Goal: Communication & Community: Share content

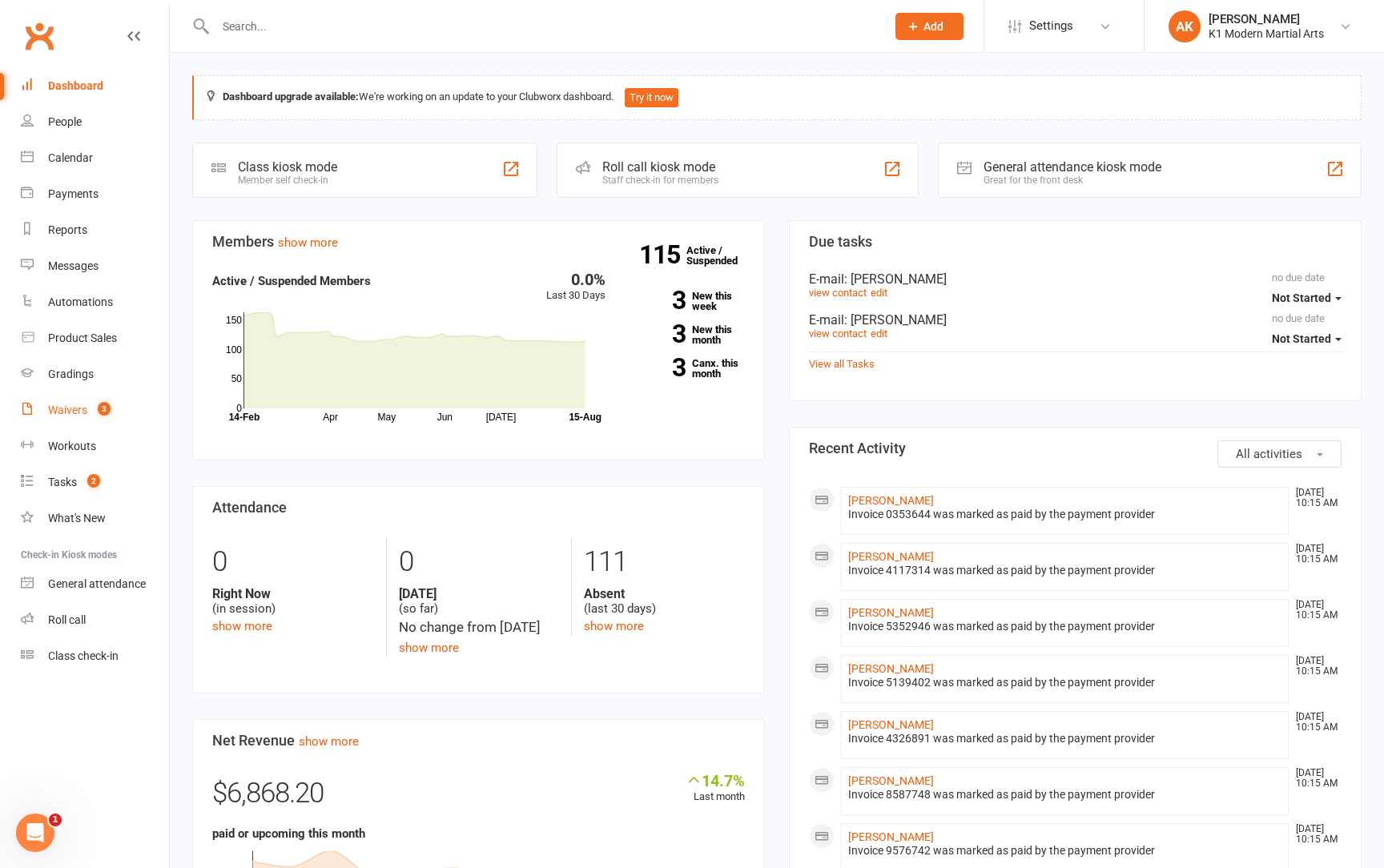
click at [96, 393] on link "Waivers 3" at bounding box center [95, 411] width 148 height 36
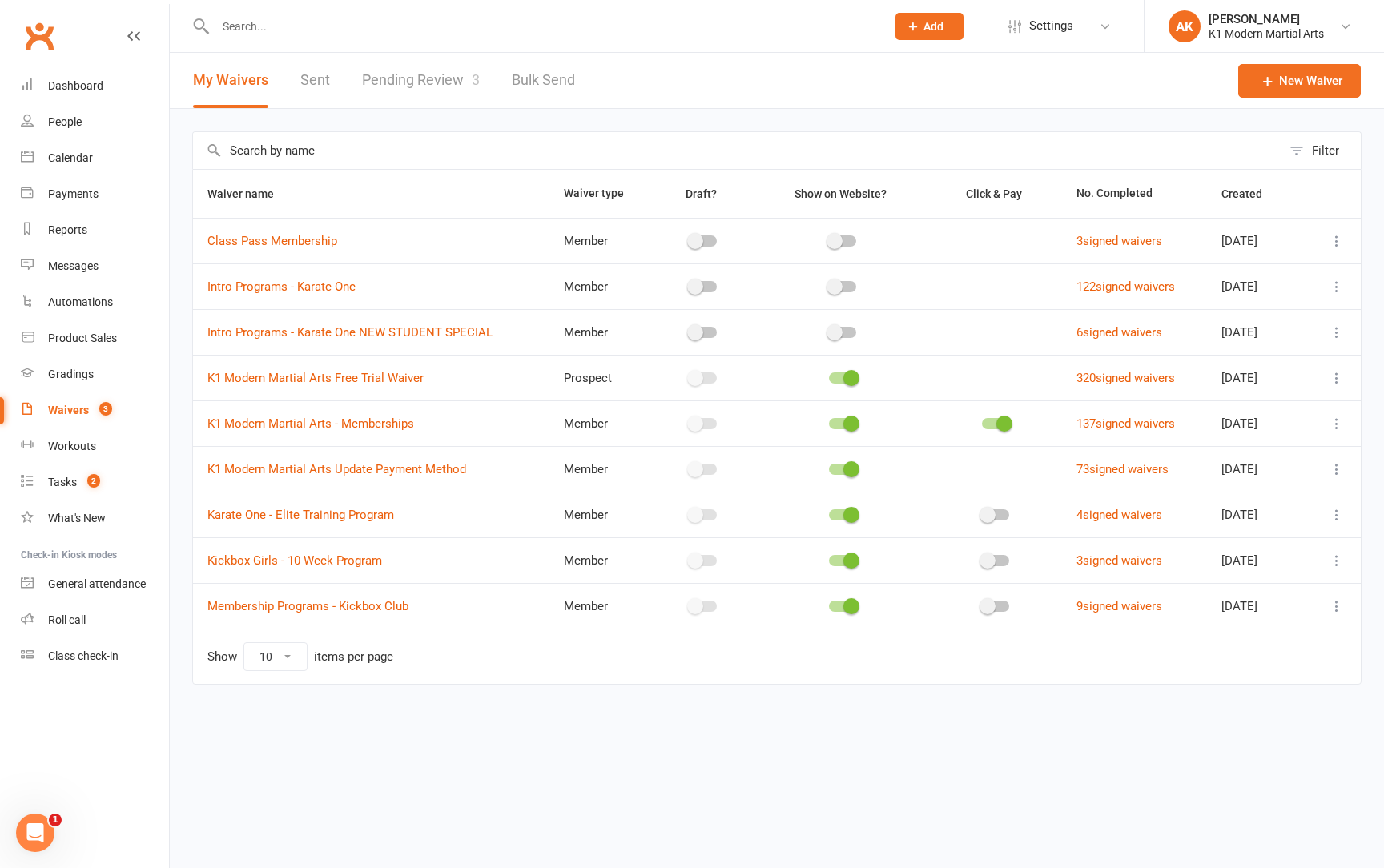
click at [413, 87] on link "Pending Review 3" at bounding box center [421, 80] width 118 height 55
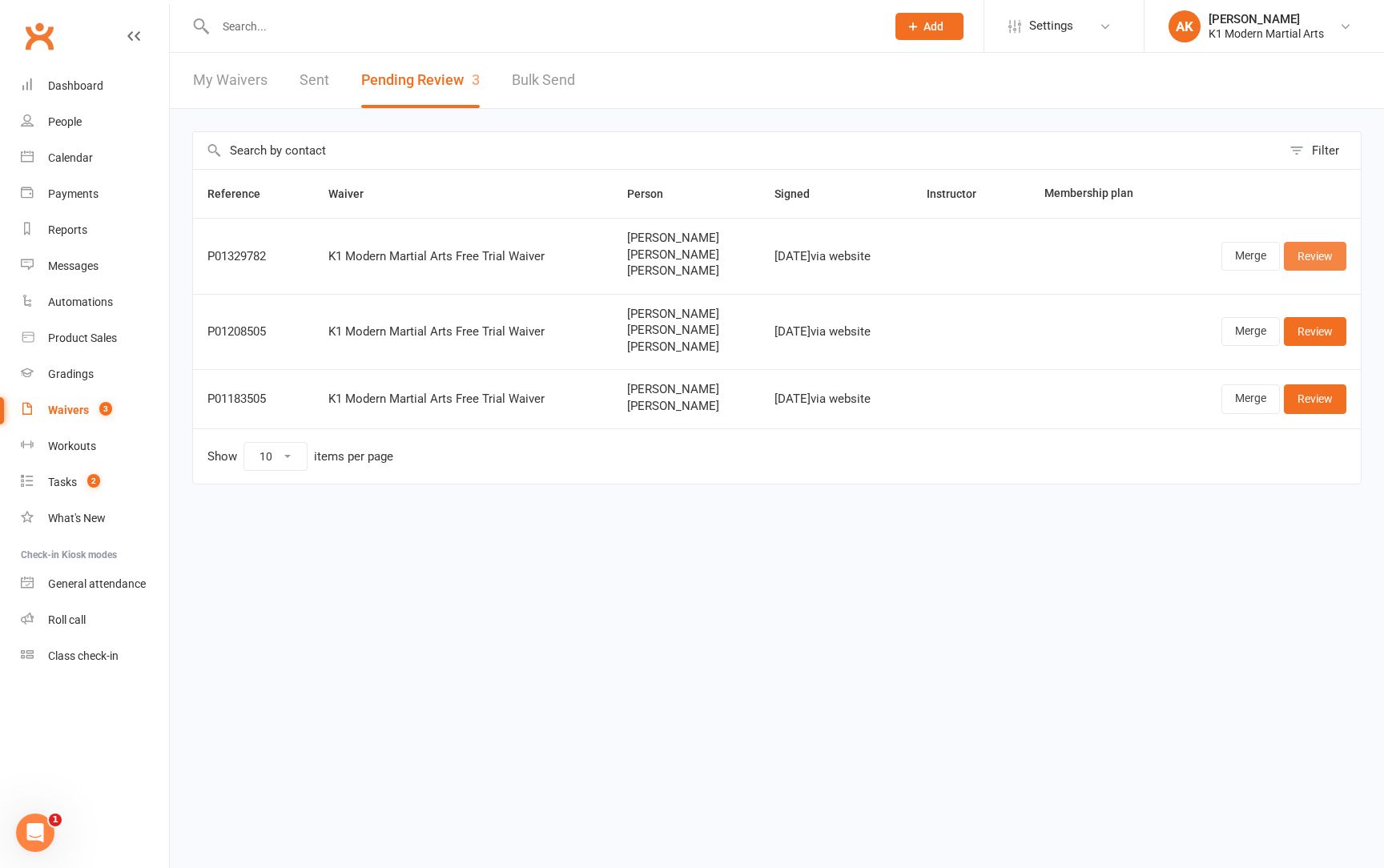
click at [1313, 260] on link "Review" at bounding box center [1315, 256] width 62 height 29
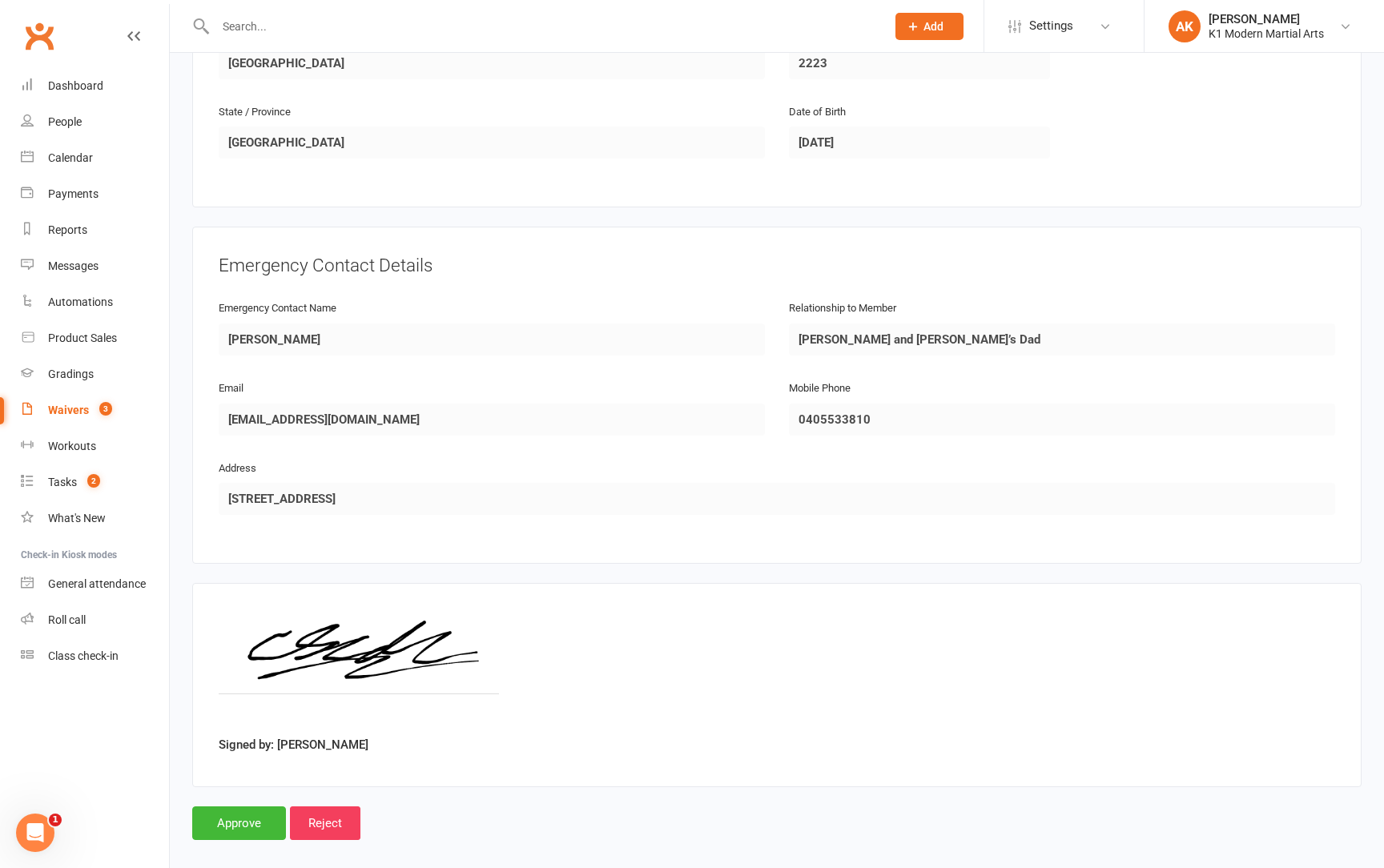
scroll to position [1711, 0]
click at [204, 807] on input "Approve" at bounding box center [239, 823] width 94 height 33
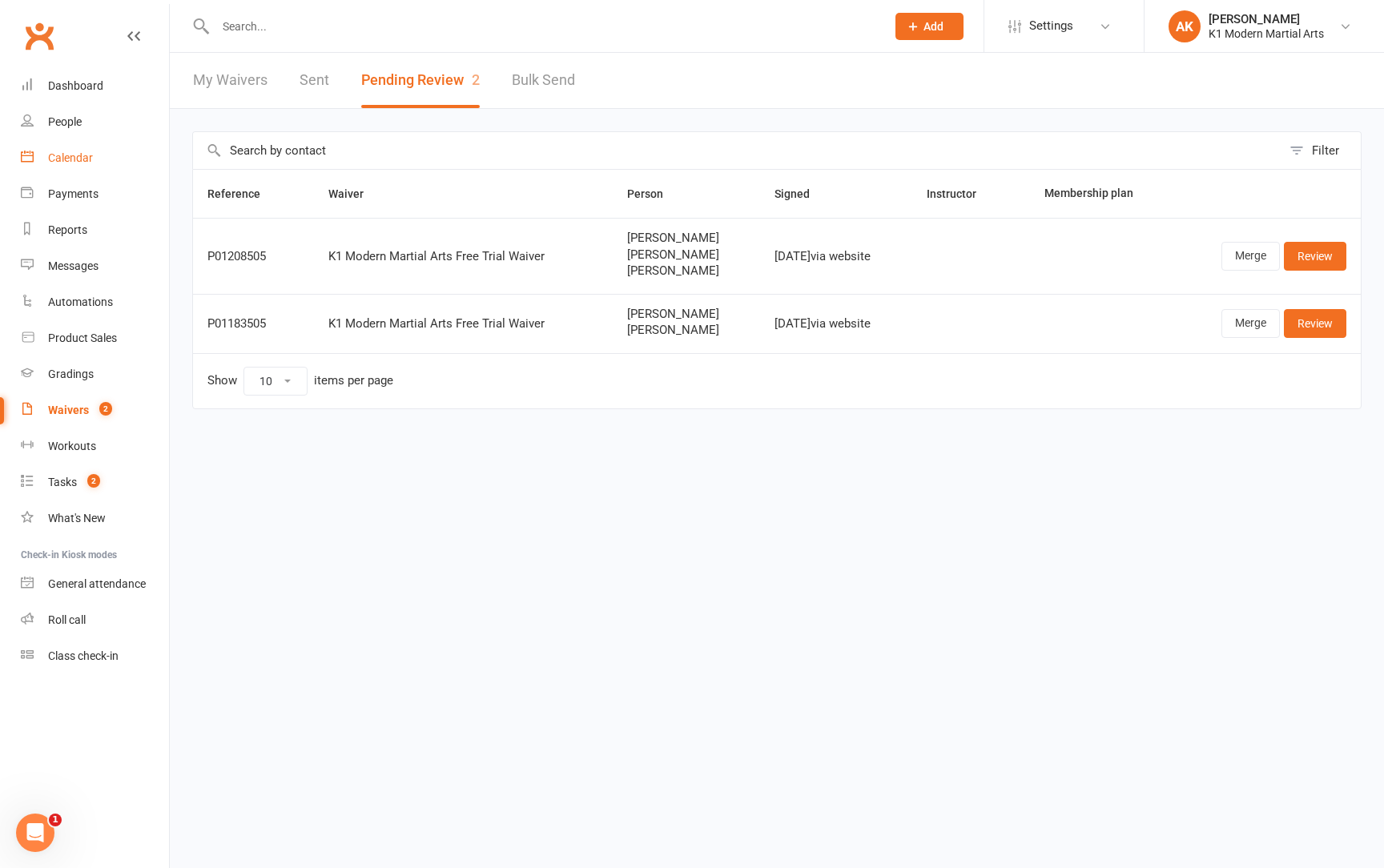
click at [80, 152] on div "Calendar" at bounding box center [70, 158] width 45 height 13
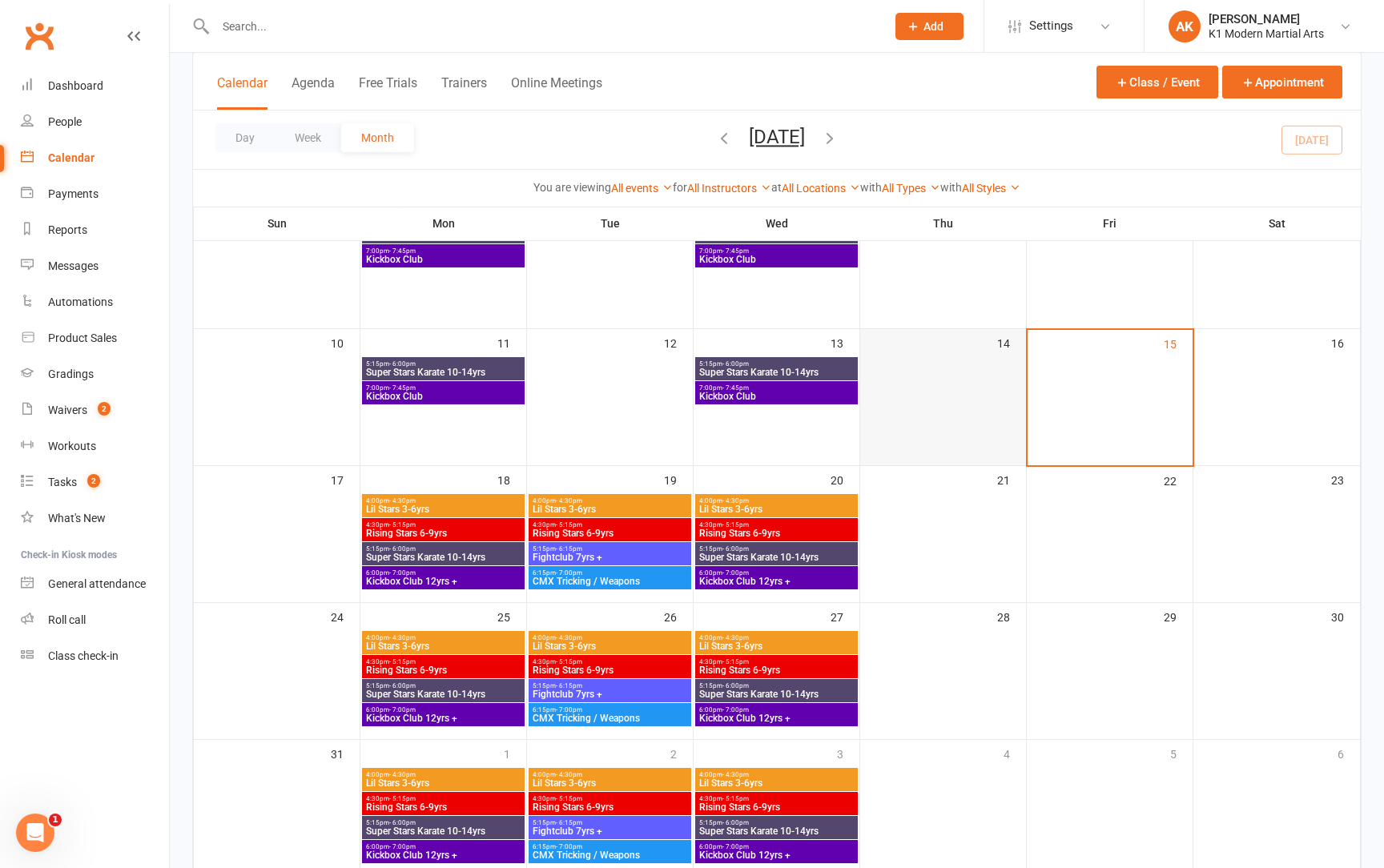
scroll to position [286, 0]
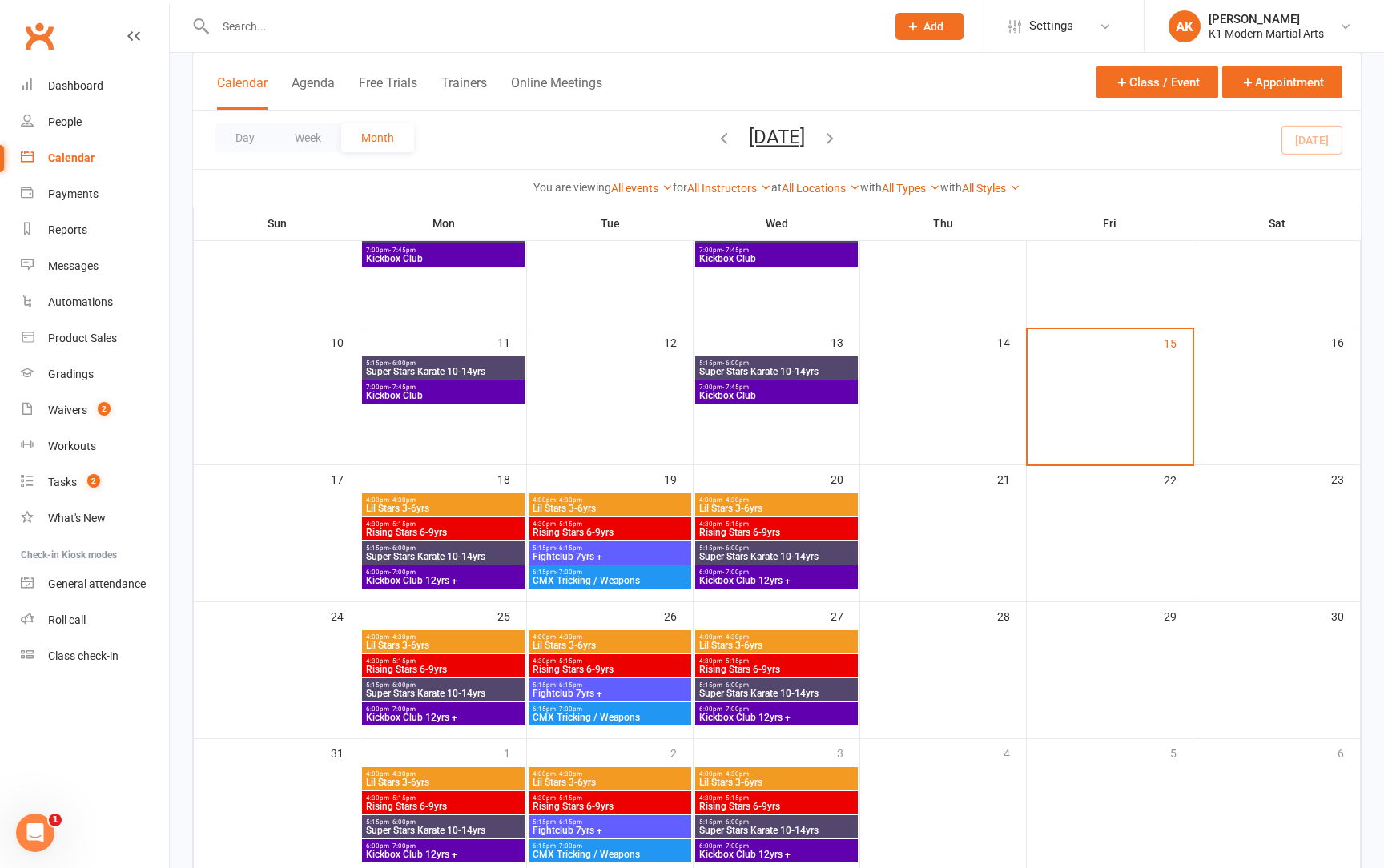
click at [742, 500] on span "- 4:30pm" at bounding box center [735, 500] width 26 height 7
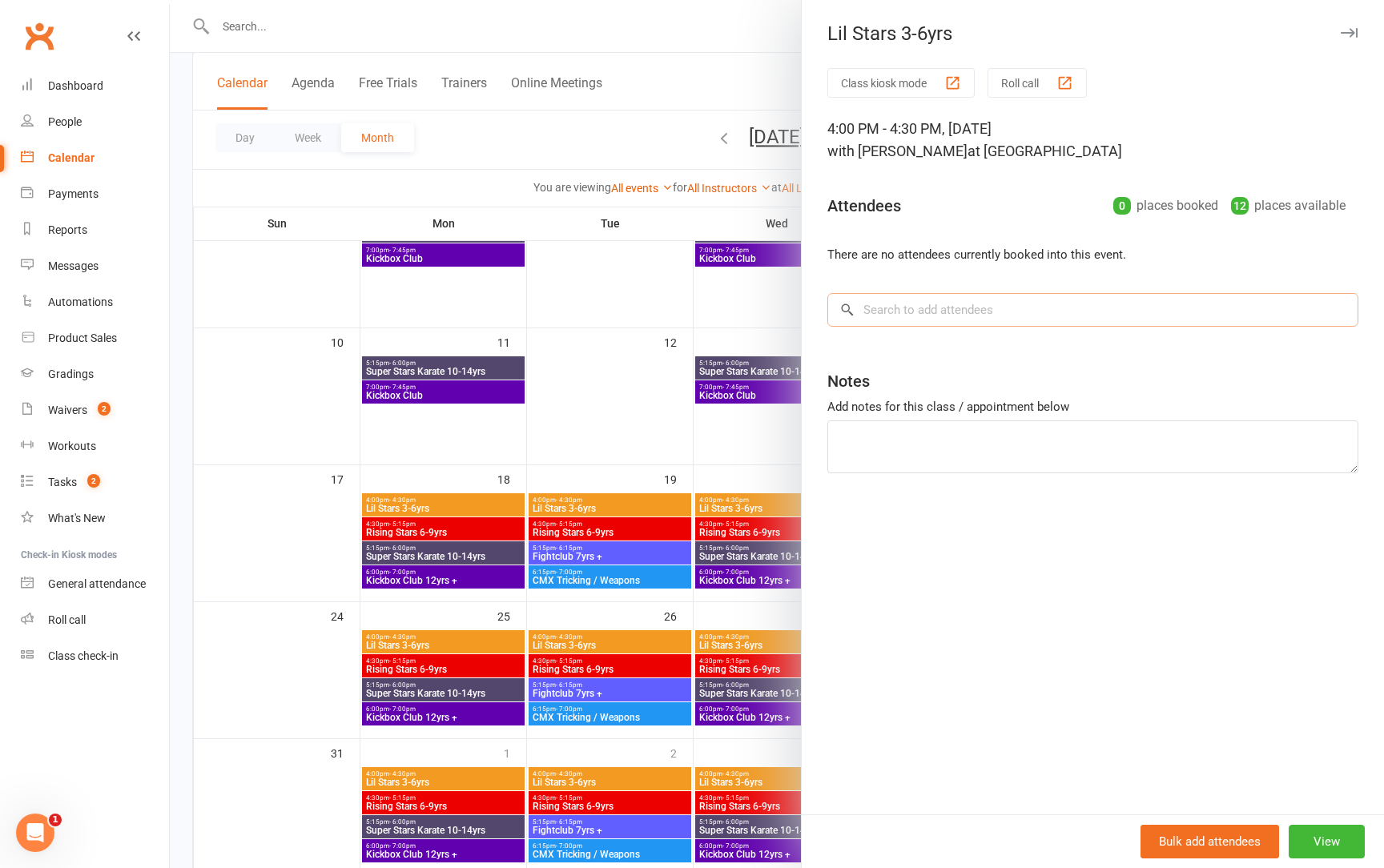
click at [885, 310] on input "search" at bounding box center [1093, 309] width 531 height 33
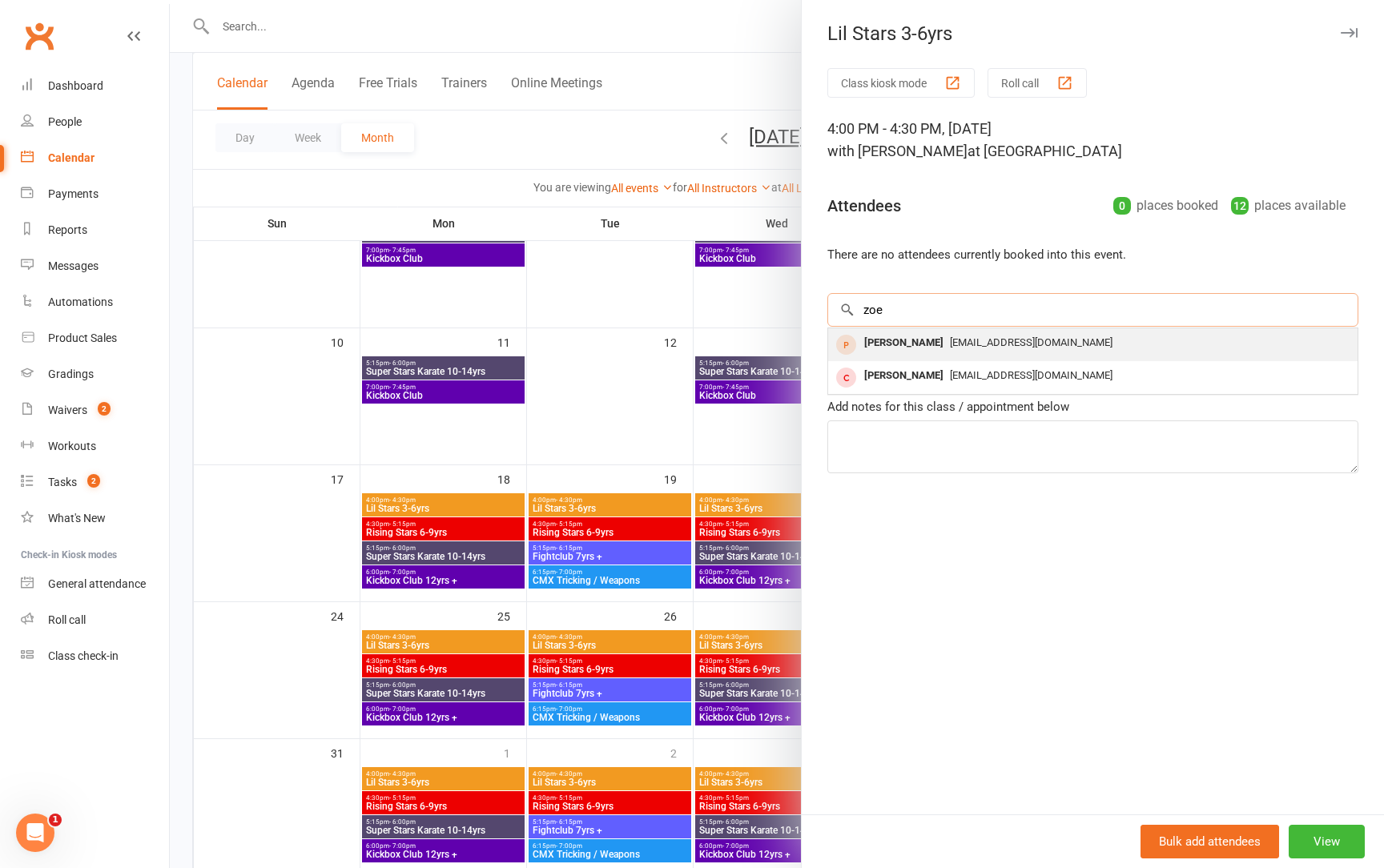
type input "[PERSON_NAME]"
drag, startPoint x: 894, startPoint y: 338, endPoint x: 912, endPoint y: 348, distance: 20.6
click at [912, 348] on div "[PERSON_NAME]" at bounding box center [904, 342] width 92 height 23
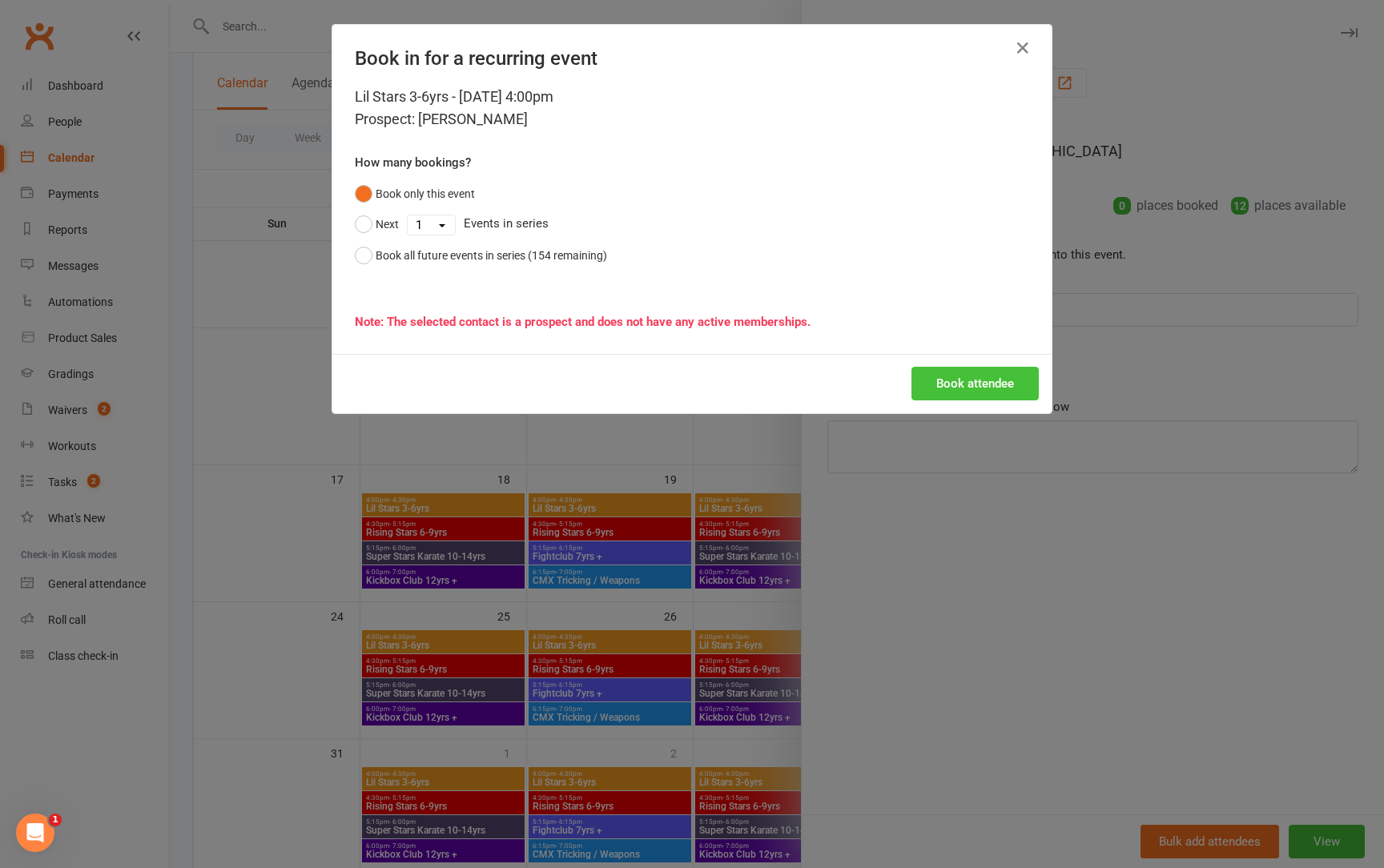
click at [930, 376] on button "Book attendee" at bounding box center [975, 383] width 127 height 33
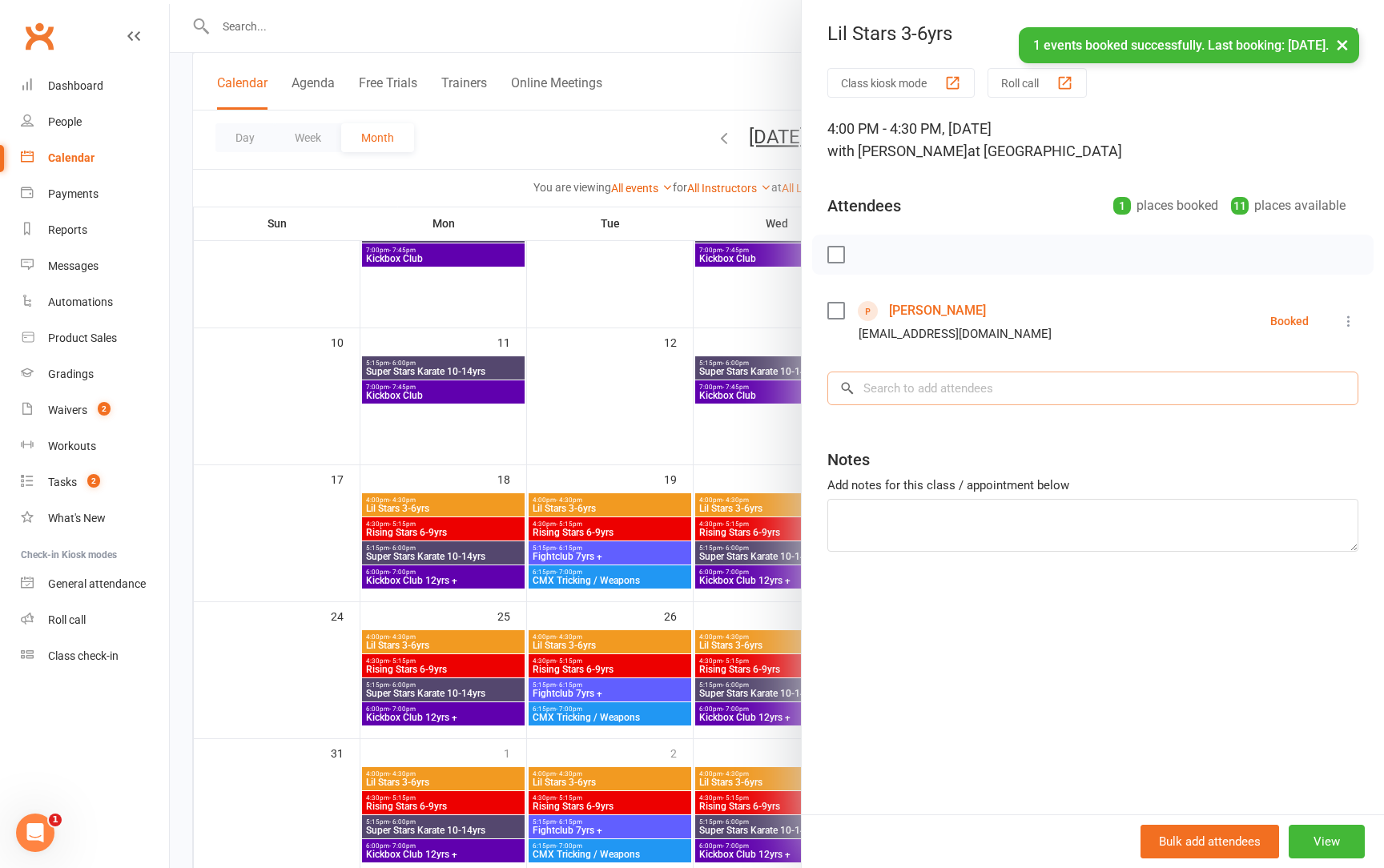
click at [929, 388] on input "search" at bounding box center [1093, 388] width 531 height 33
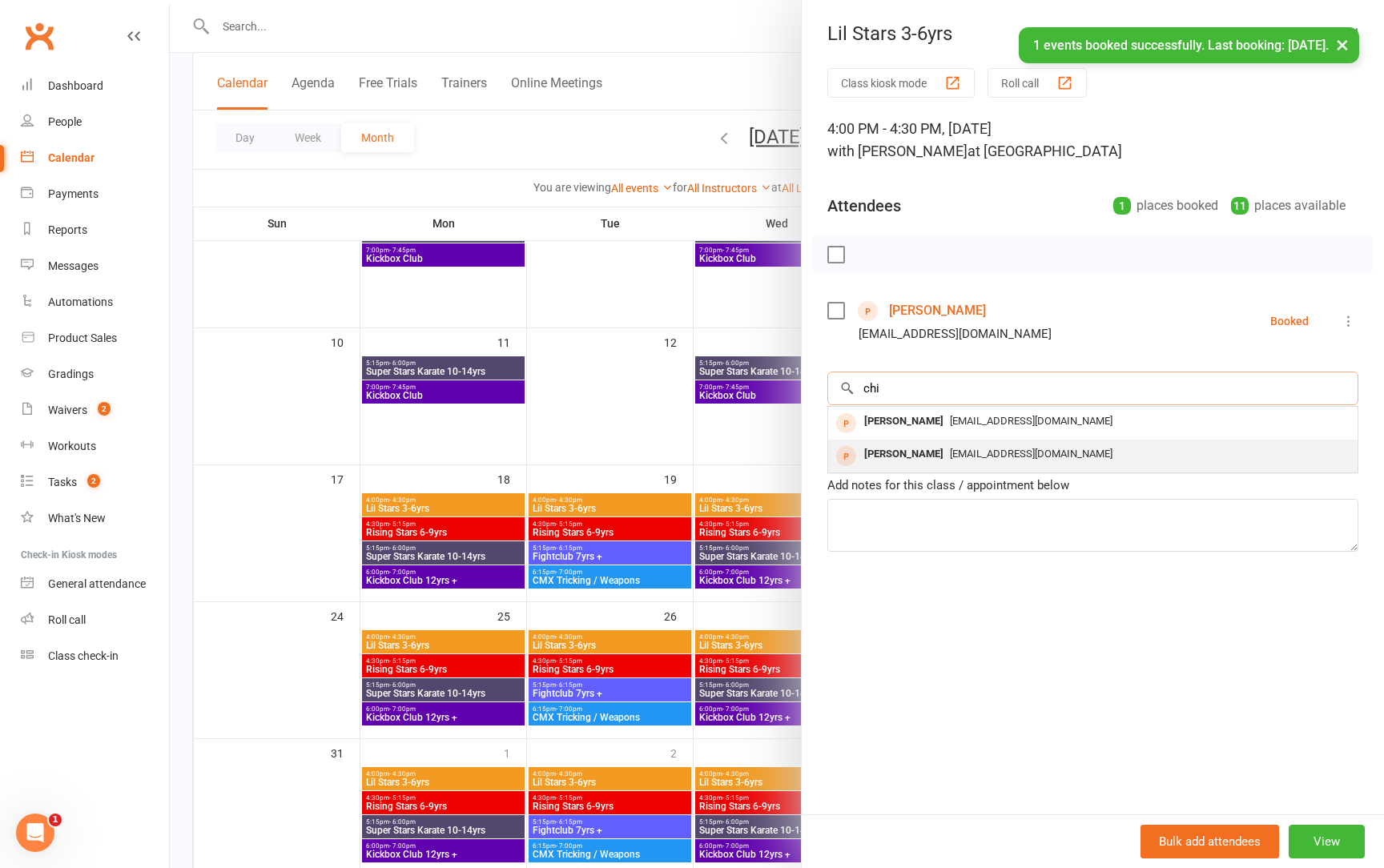
type input "chi"
click at [914, 461] on div "[PERSON_NAME]" at bounding box center [904, 454] width 92 height 23
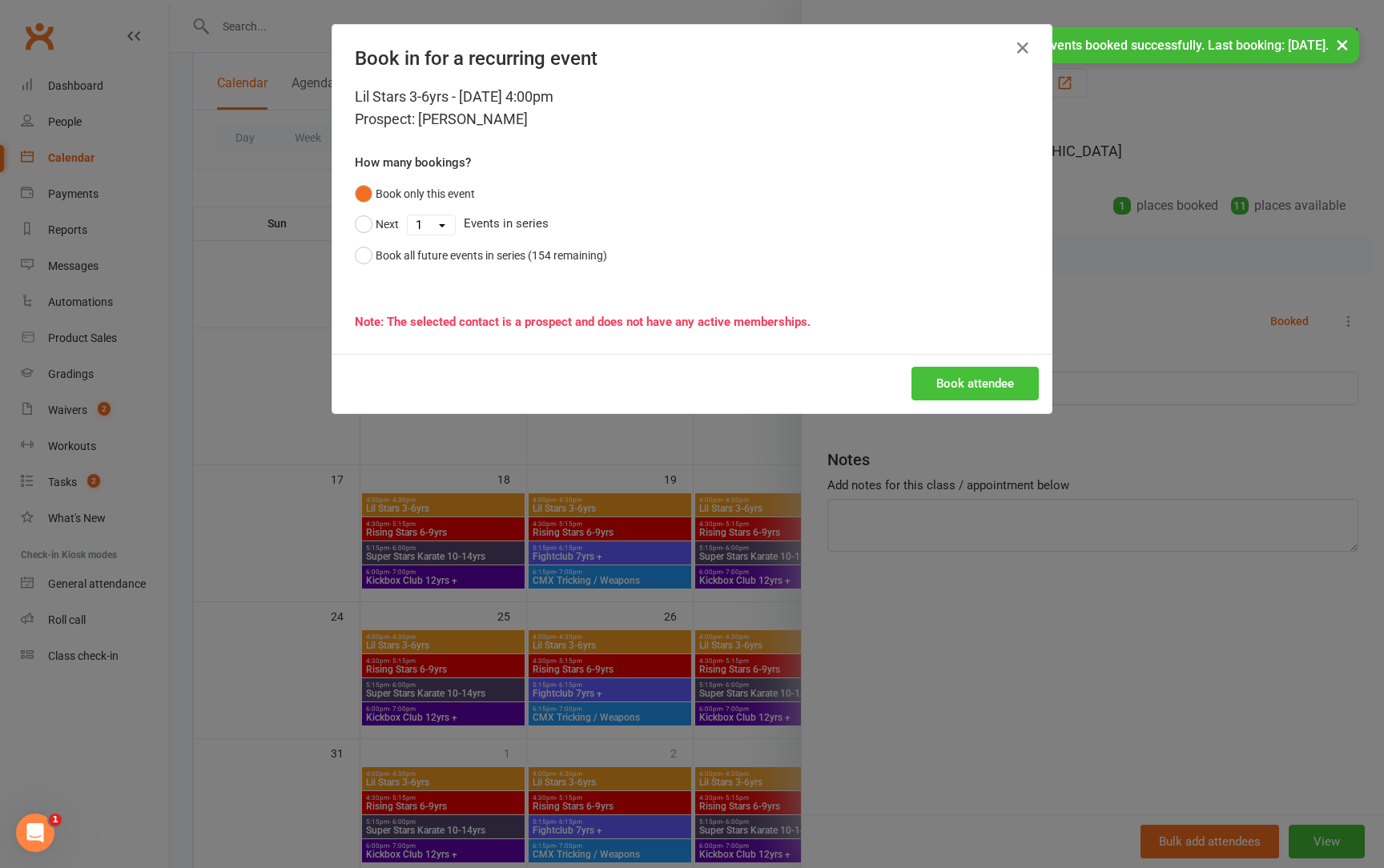
click at [948, 387] on button "Book attendee" at bounding box center [975, 383] width 127 height 33
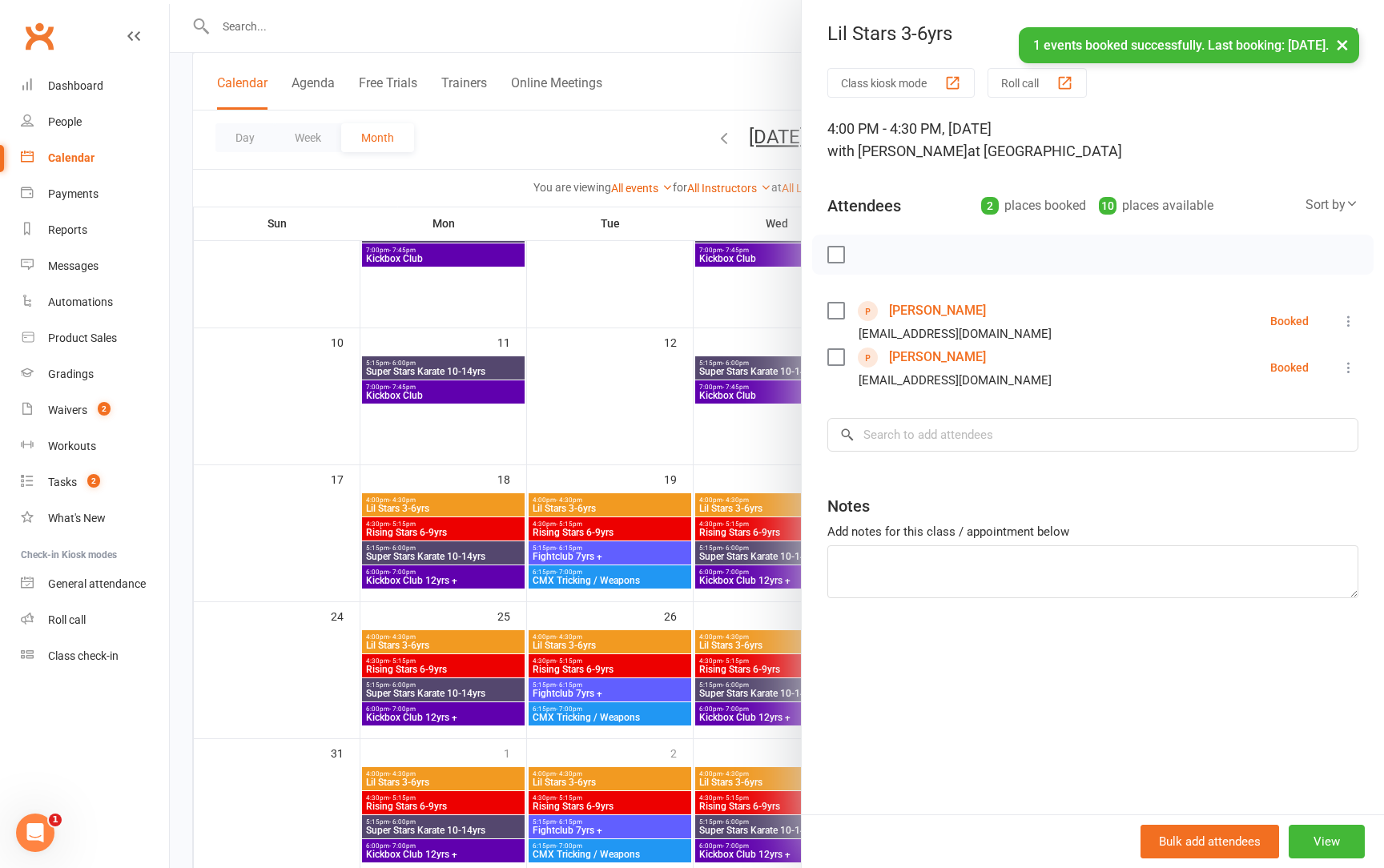
click at [753, 428] on div at bounding box center [776, 434] width 1214 height 868
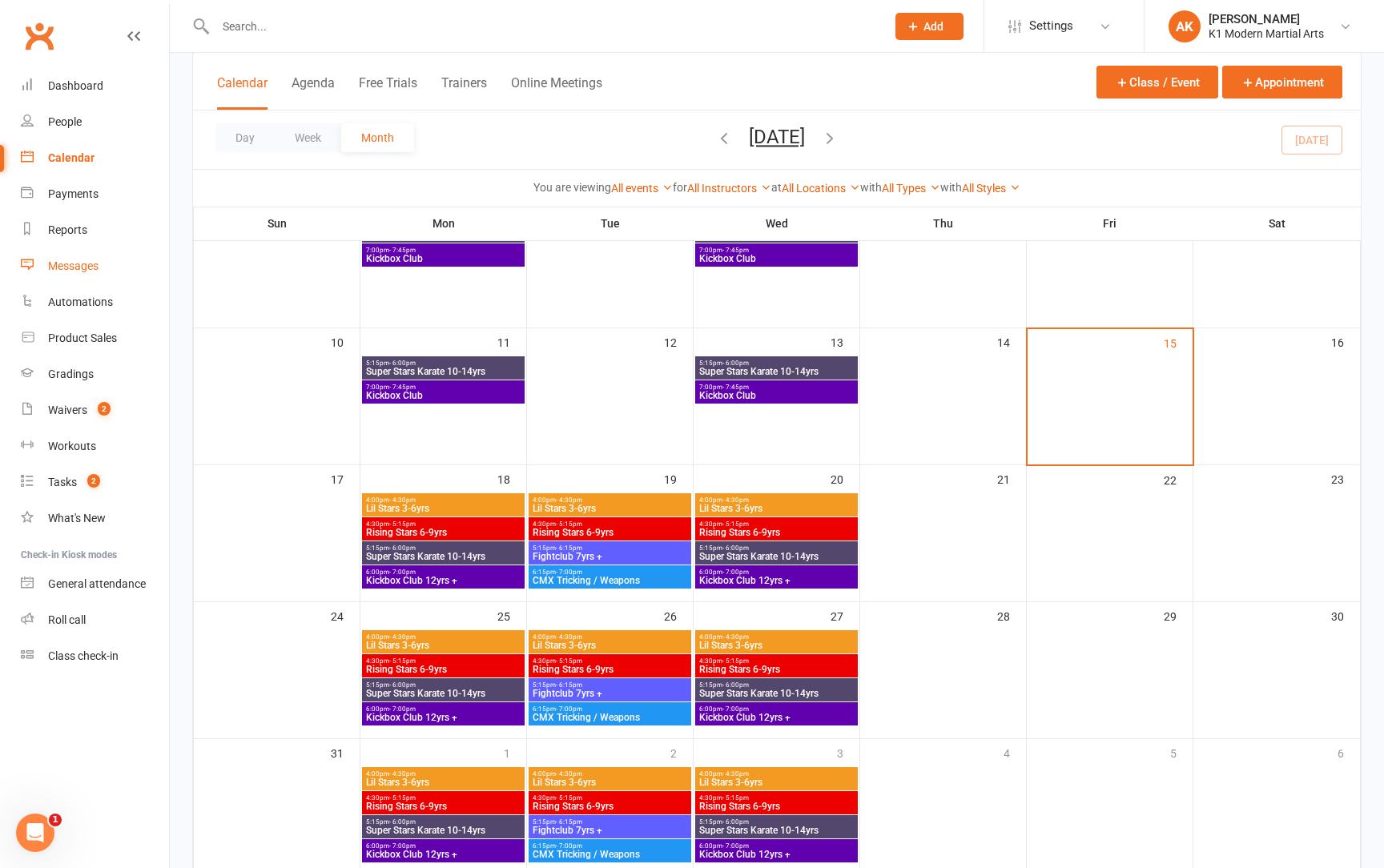
click at [50, 272] on div "Messages" at bounding box center [72, 266] width 50 height 13
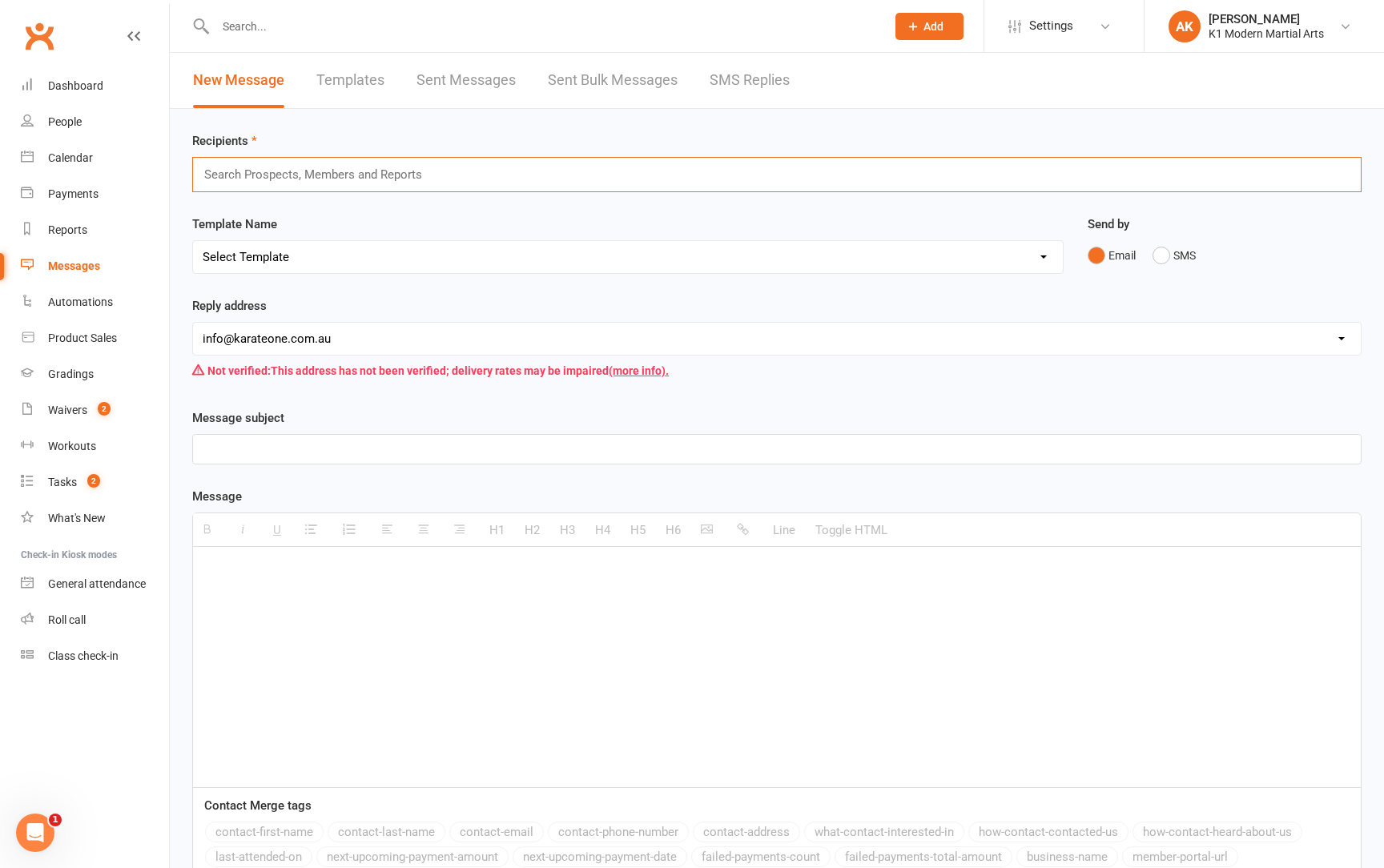
click at [284, 172] on input "text" at bounding box center [320, 175] width 235 height 20
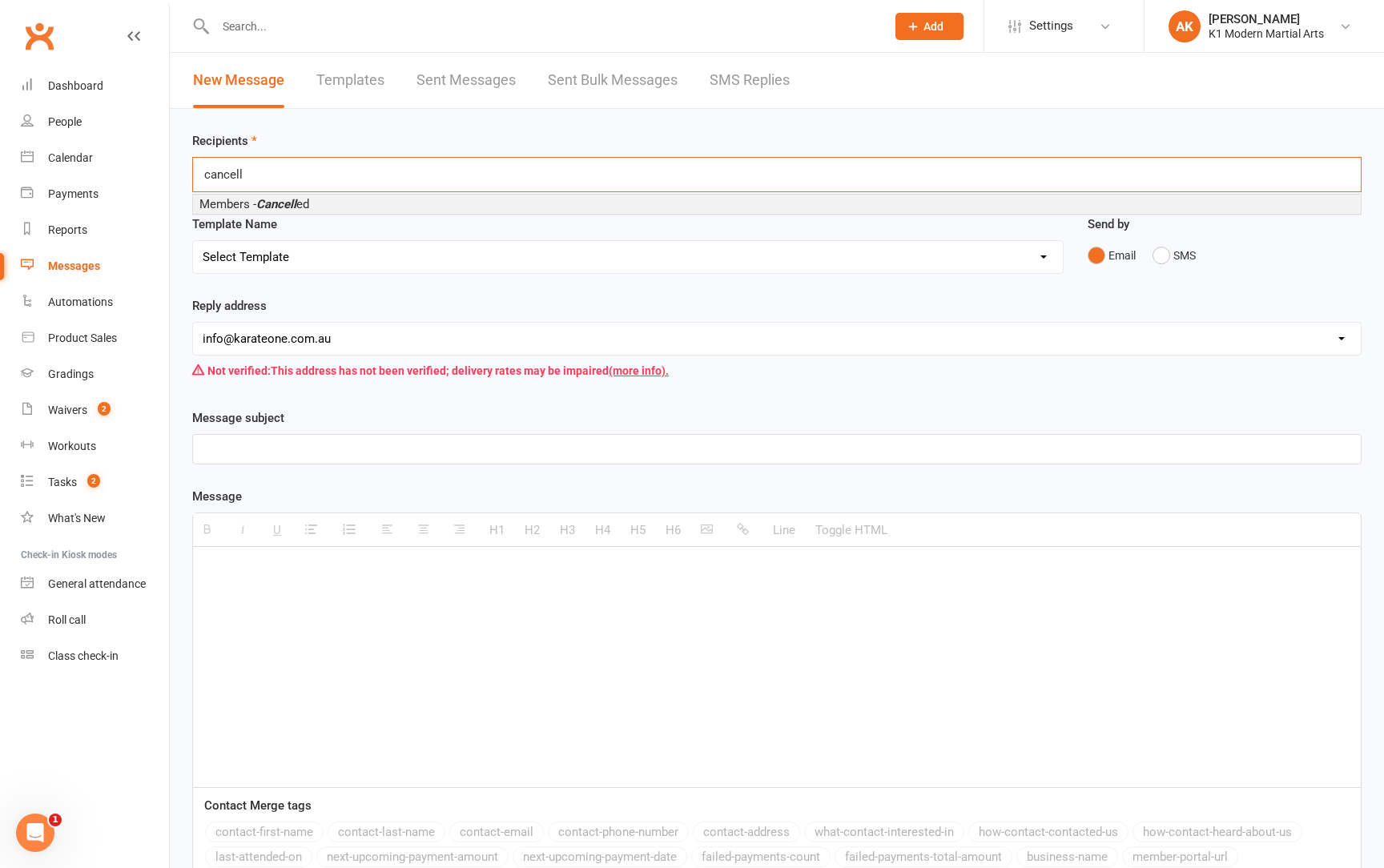
type input "cancel"
drag, startPoint x: 284, startPoint y: 172, endPoint x: 280, endPoint y: 203, distance: 31.3
click at [280, 203] on em "Cancell" at bounding box center [276, 204] width 40 height 14
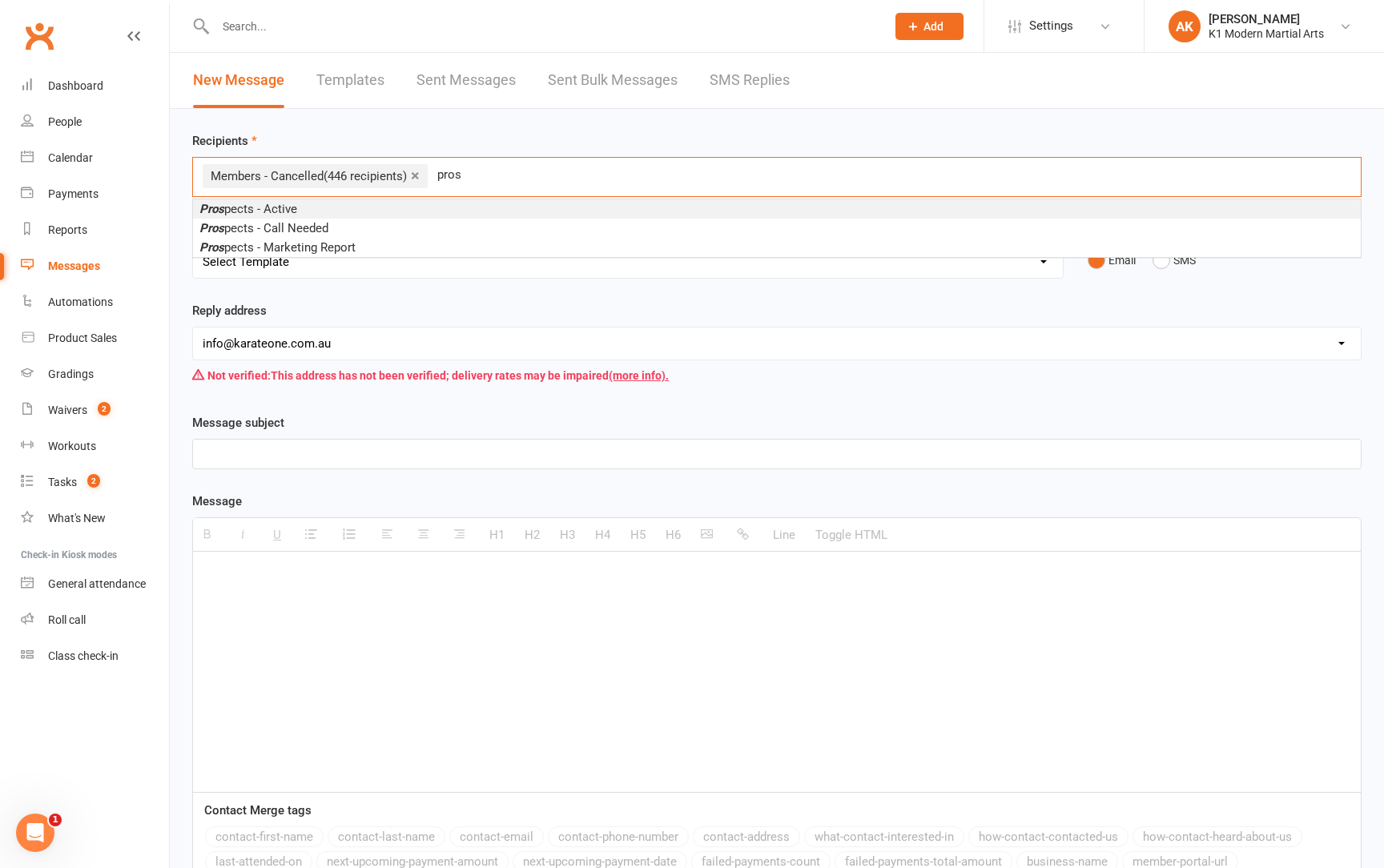
type input "pros"
click at [274, 210] on span "Pros pects - Active" at bounding box center [248, 209] width 98 height 14
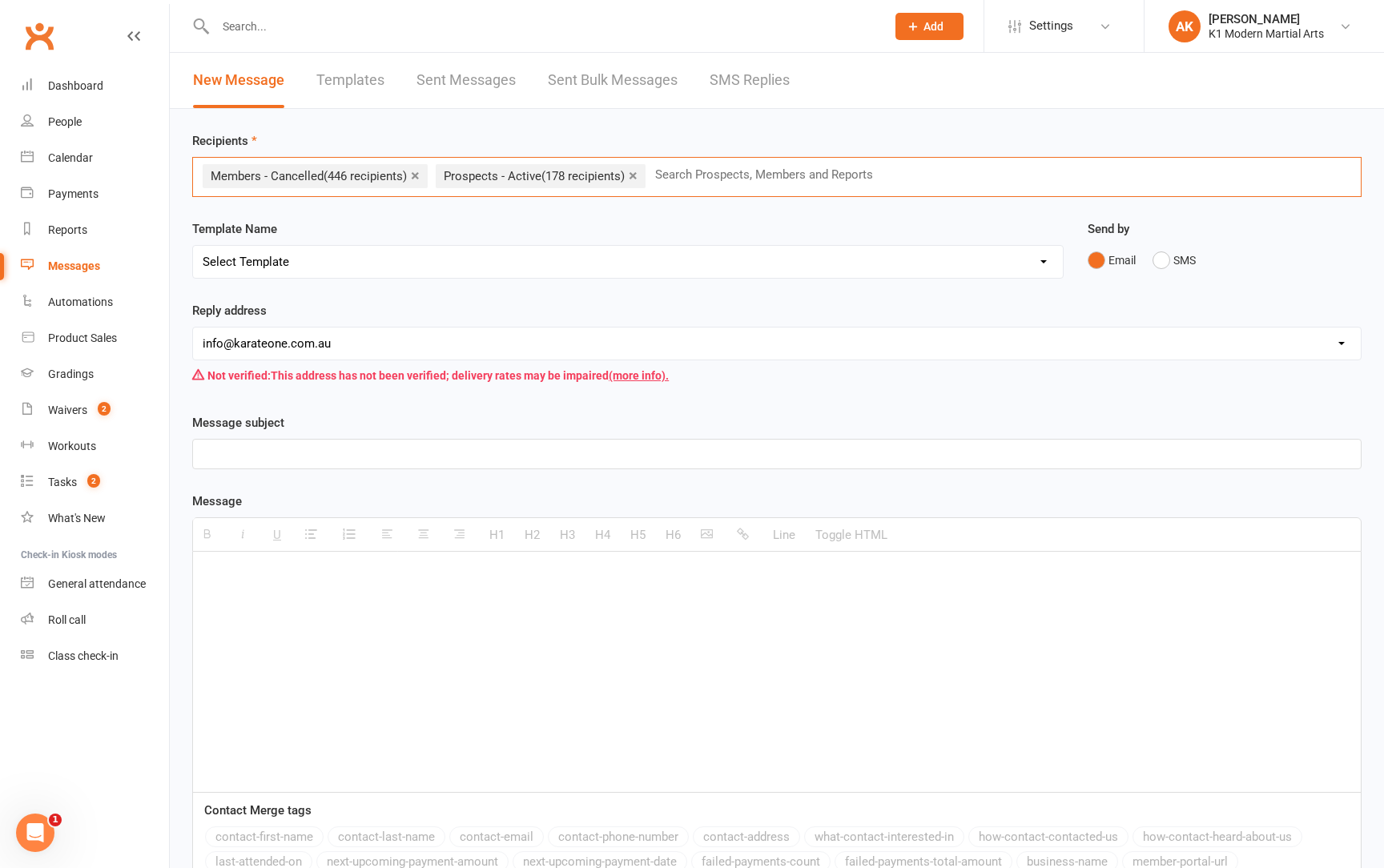
click at [256, 465] on div at bounding box center [777, 454] width 1168 height 29
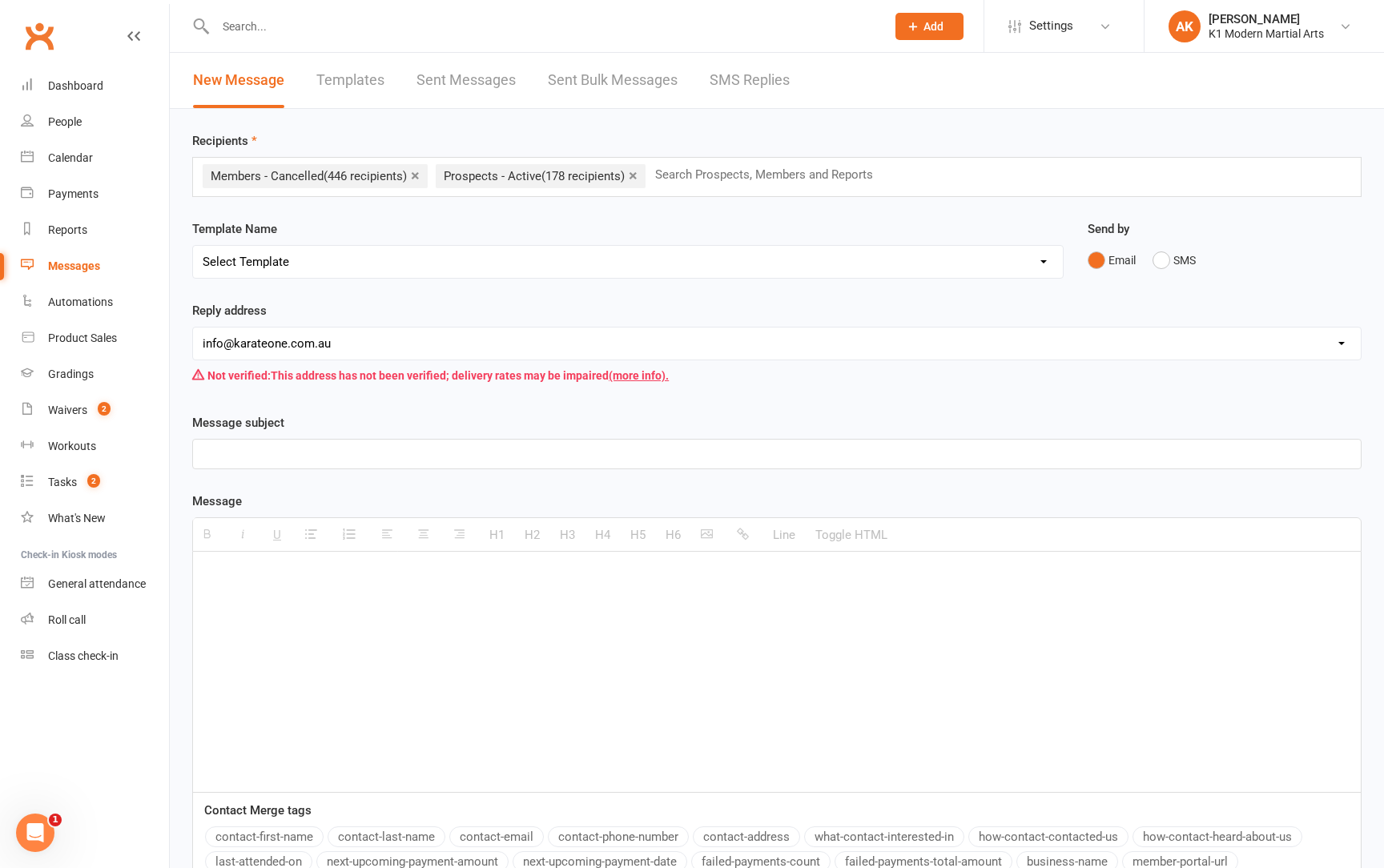
click at [369, 566] on p at bounding box center [777, 576] width 1149 height 20
paste div
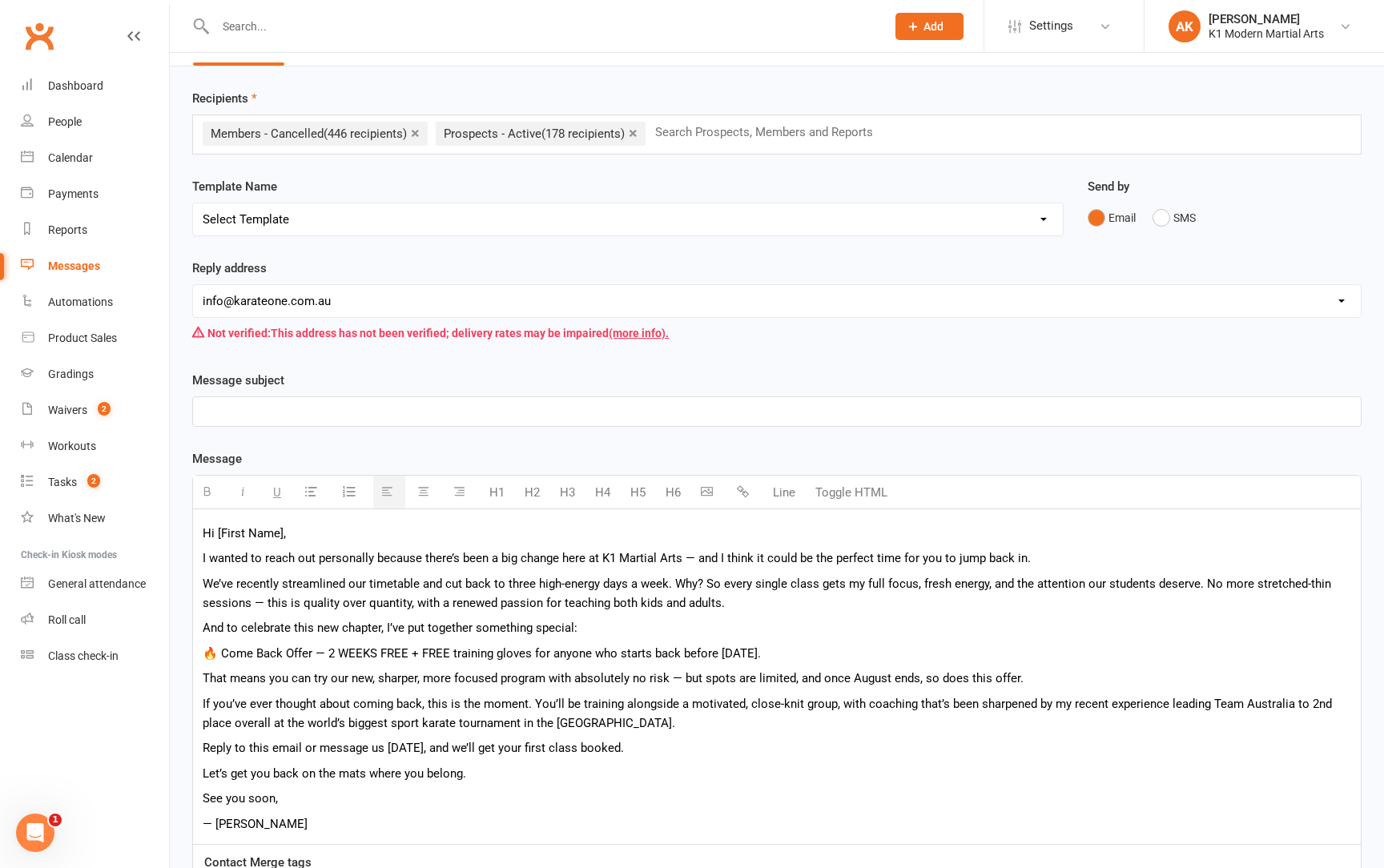
scroll to position [43, 0]
click at [486, 548] on div "Hi [First Name], I wanted to reach out personally because there’s been a big ch…" at bounding box center [777, 676] width 1168 height 335
click at [1063, 553] on p "I wanted to reach out personally because there’s been a big change here at K1 M…" at bounding box center [777, 558] width 1149 height 20
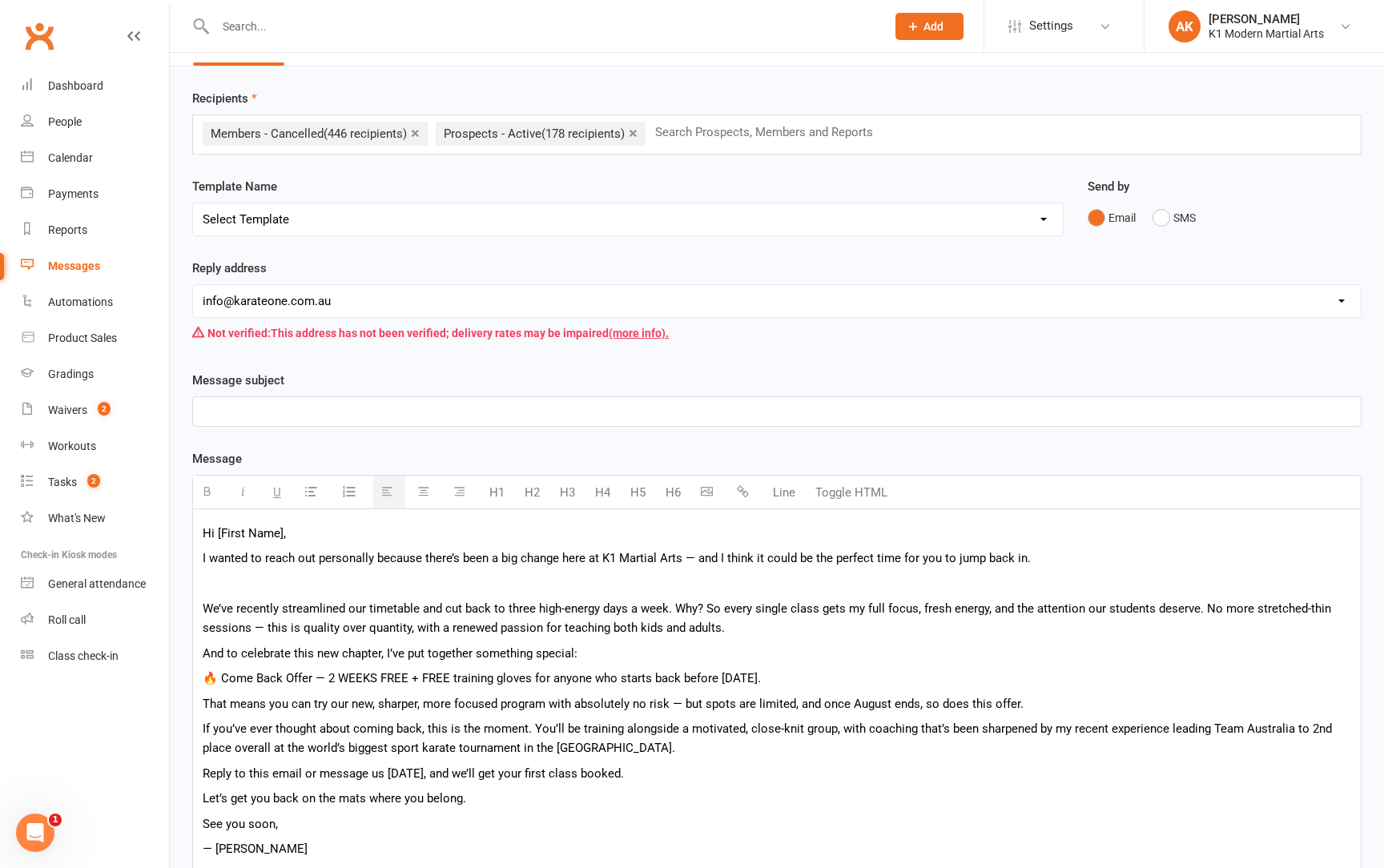
click at [735, 620] on p "We’ve recently streamlined our timetable and cut back to three high-energy days…" at bounding box center [777, 618] width 1149 height 38
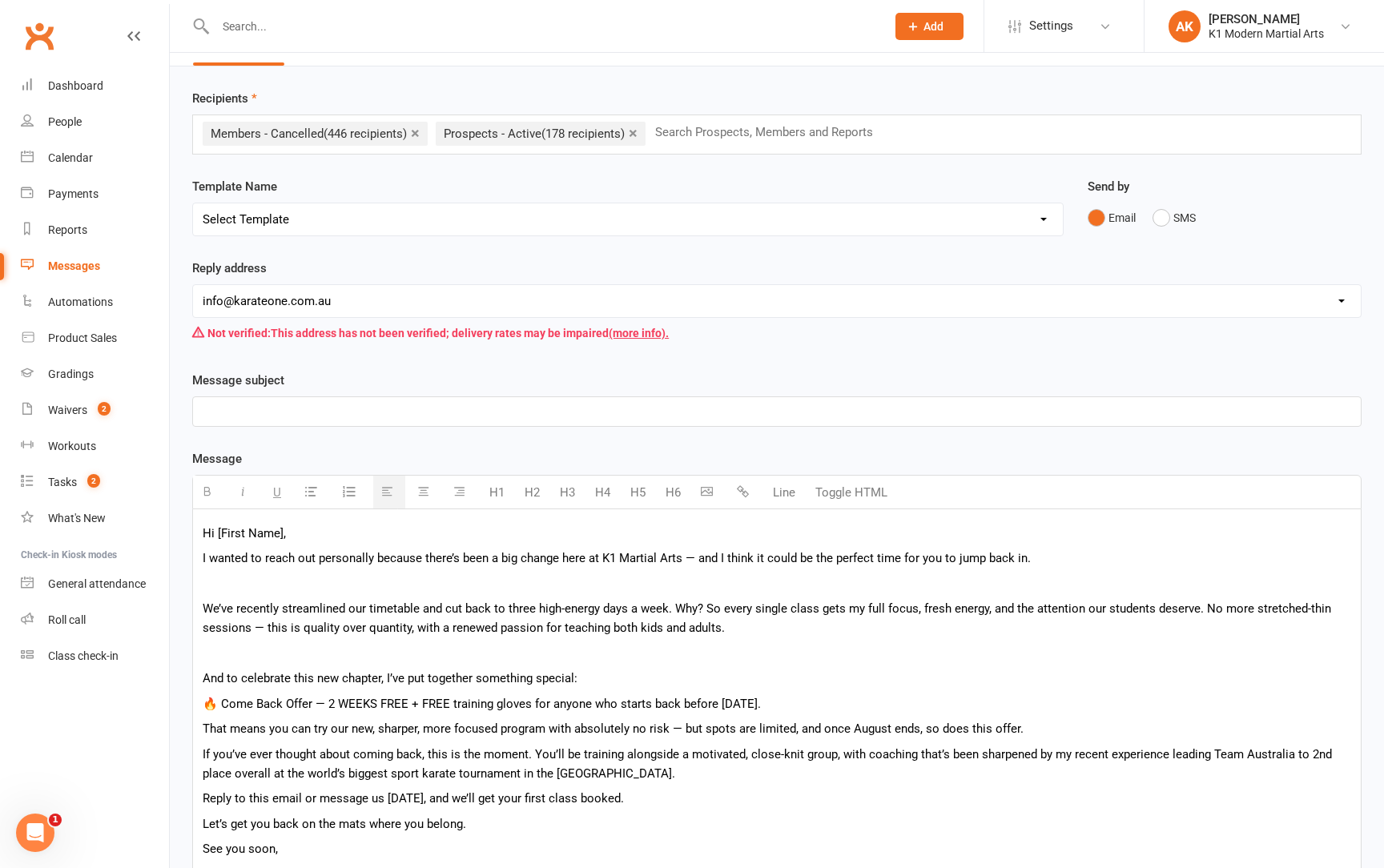
click at [576, 681] on p "And to celebrate this new chapter, I’ve put together something special:" at bounding box center [777, 678] width 1149 height 20
click at [822, 701] on p "🔥 Come Back Offer — 2 WEEKS FREE + FREE training gloves for anyone who starts b…" at bounding box center [777, 704] width 1149 height 20
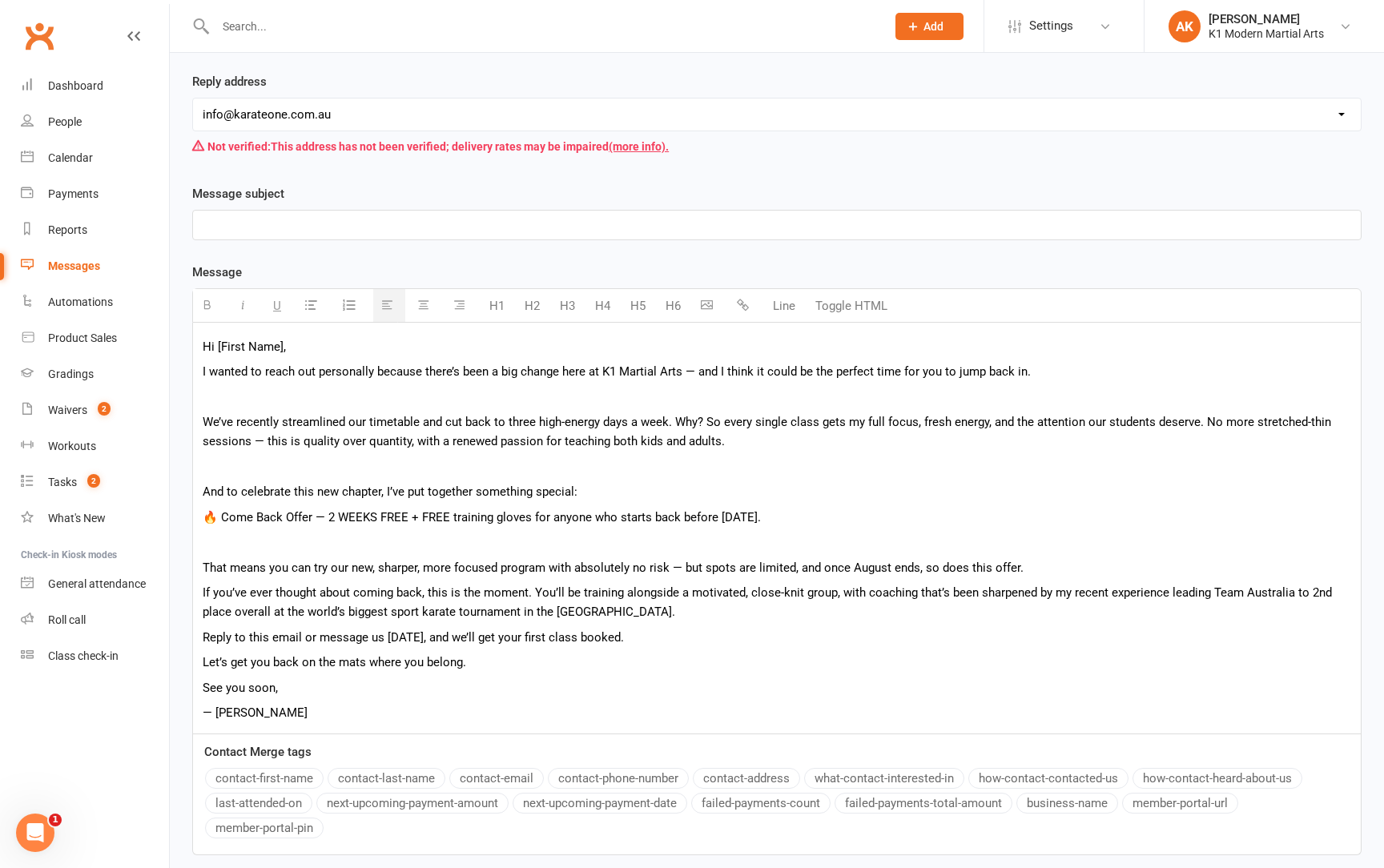
scroll to position [229, 0]
click at [1024, 566] on p "That means you can try our new, sharper, more focused program with absolutely n…" at bounding box center [777, 567] width 1149 height 20
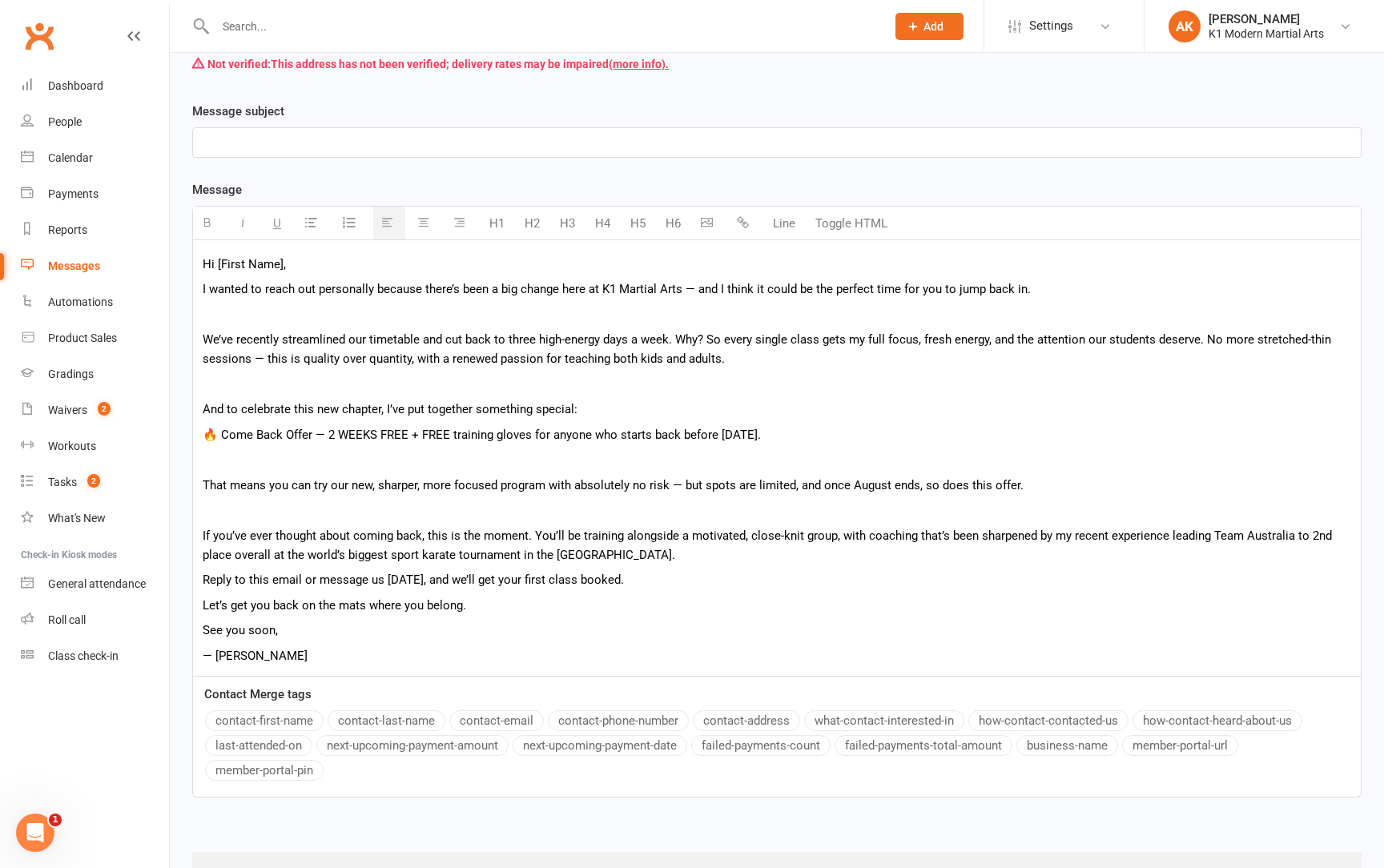
scroll to position [314, 0]
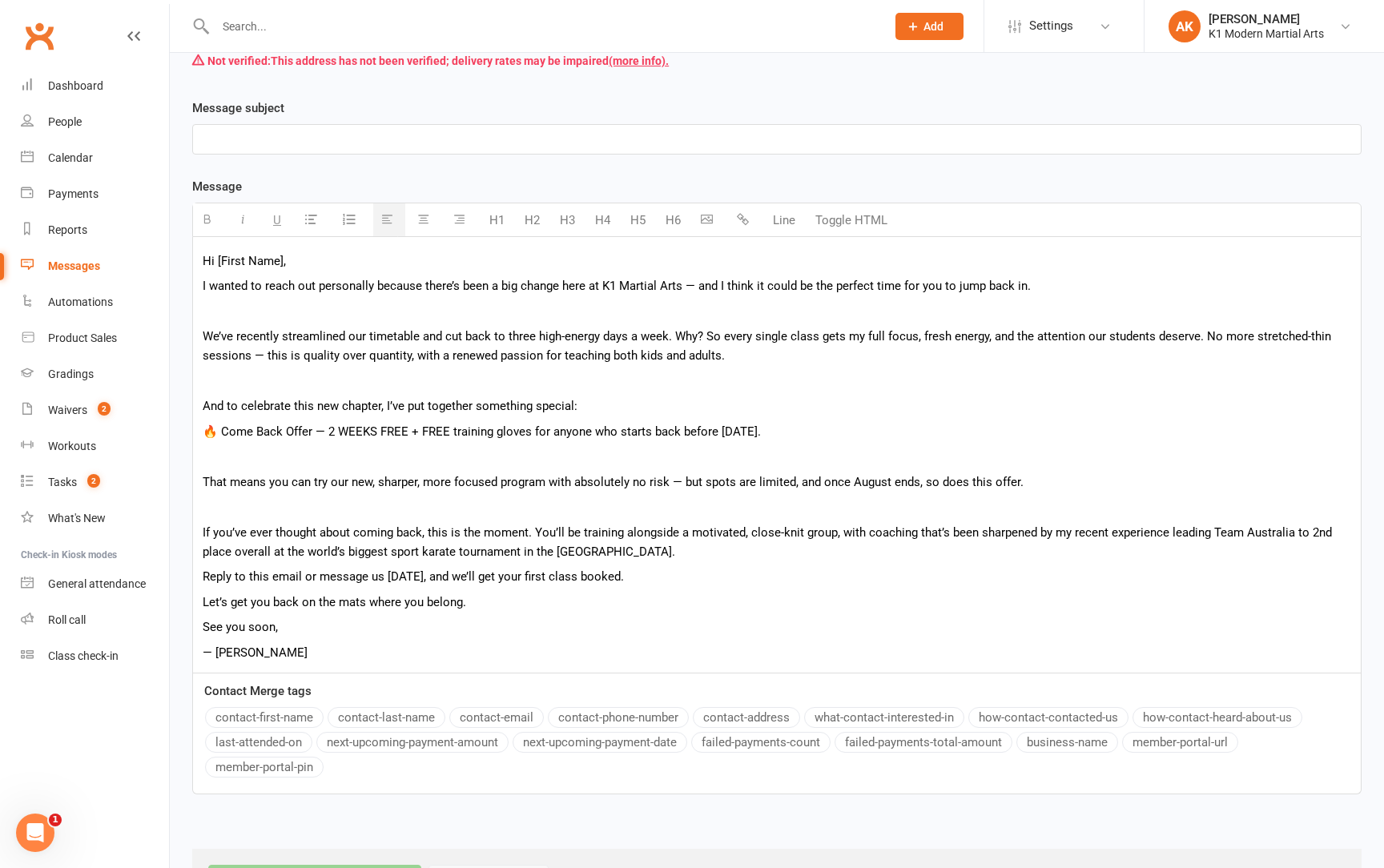
click at [582, 549] on p "If you’ve ever thought about coming back, this is the moment. You’ll be trainin…" at bounding box center [777, 542] width 1149 height 38
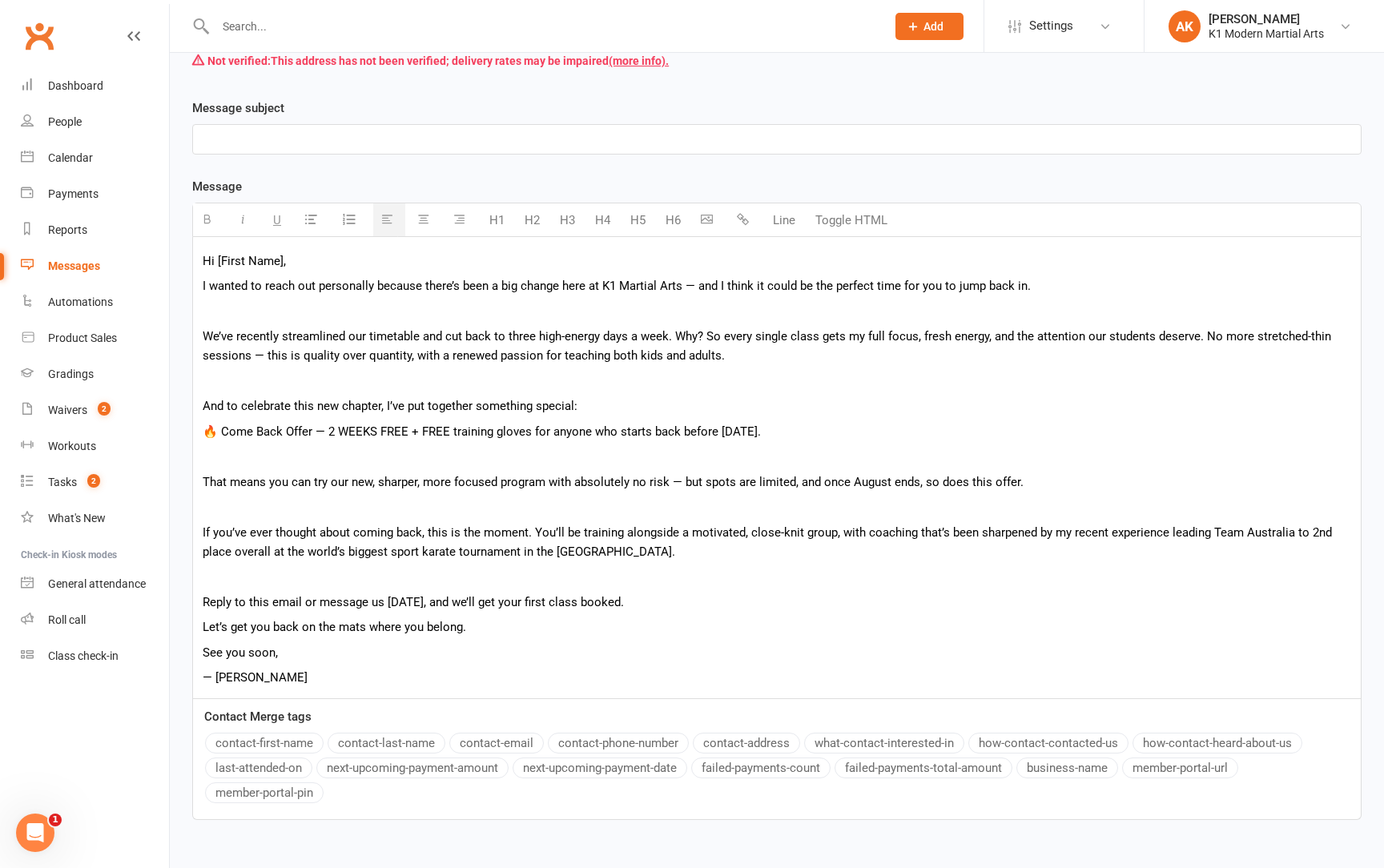
click at [628, 601] on p "Reply to this email or message us [DATE], and we’ll get your first class booked." at bounding box center [777, 602] width 1149 height 20
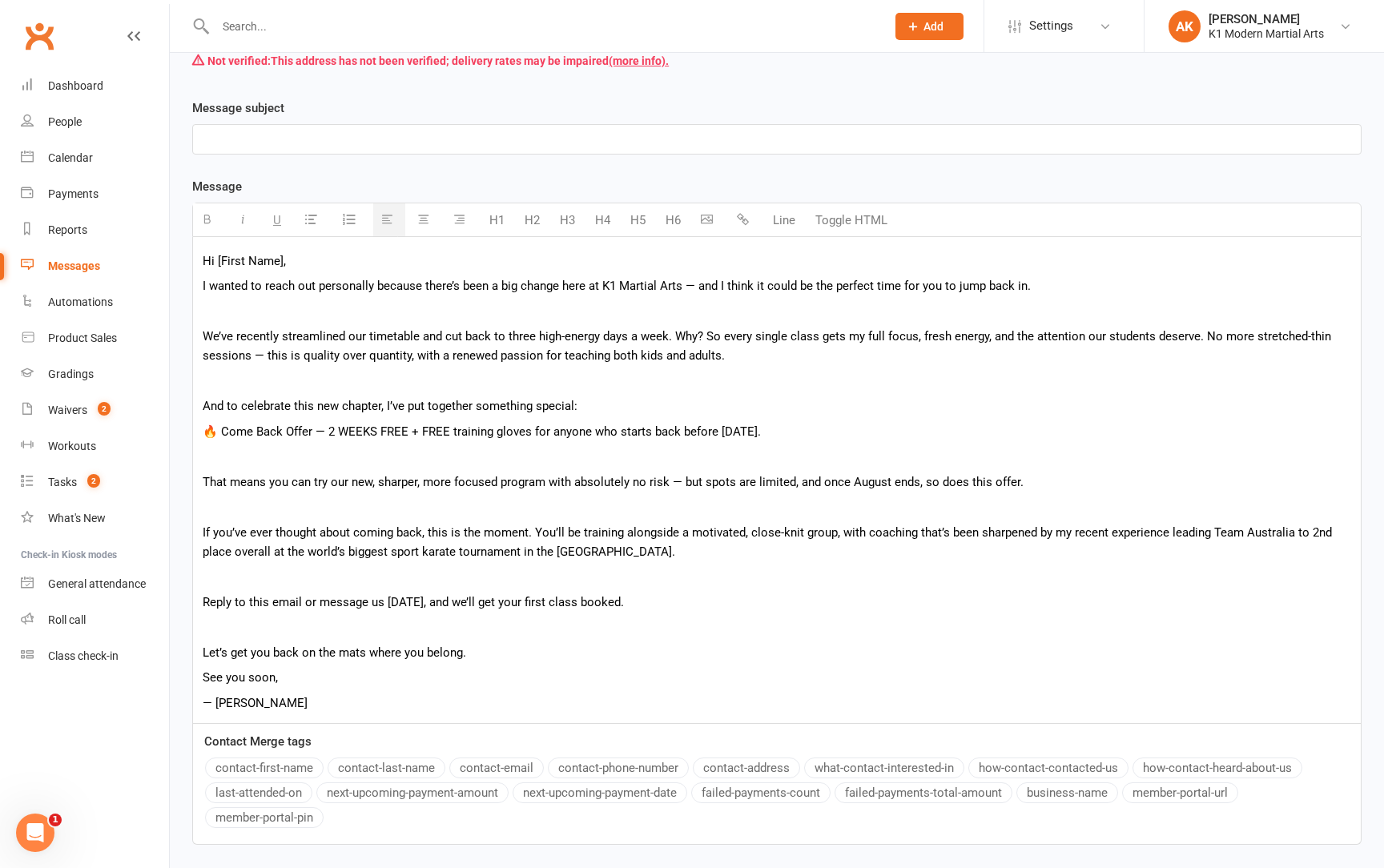
click at [482, 656] on p "Let’s get you back on the mats where you belong." at bounding box center [777, 652] width 1149 height 20
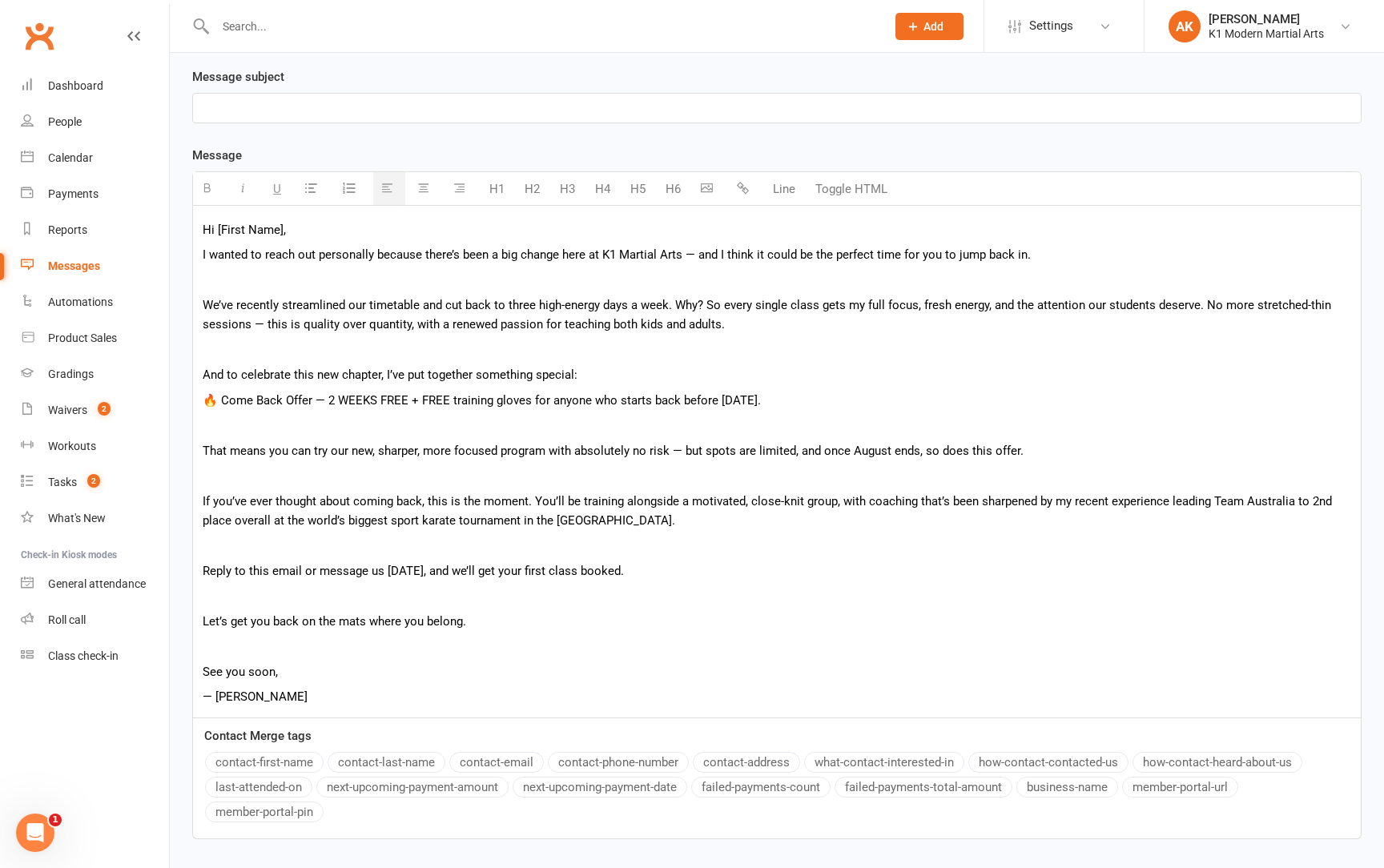
scroll to position [350, 0]
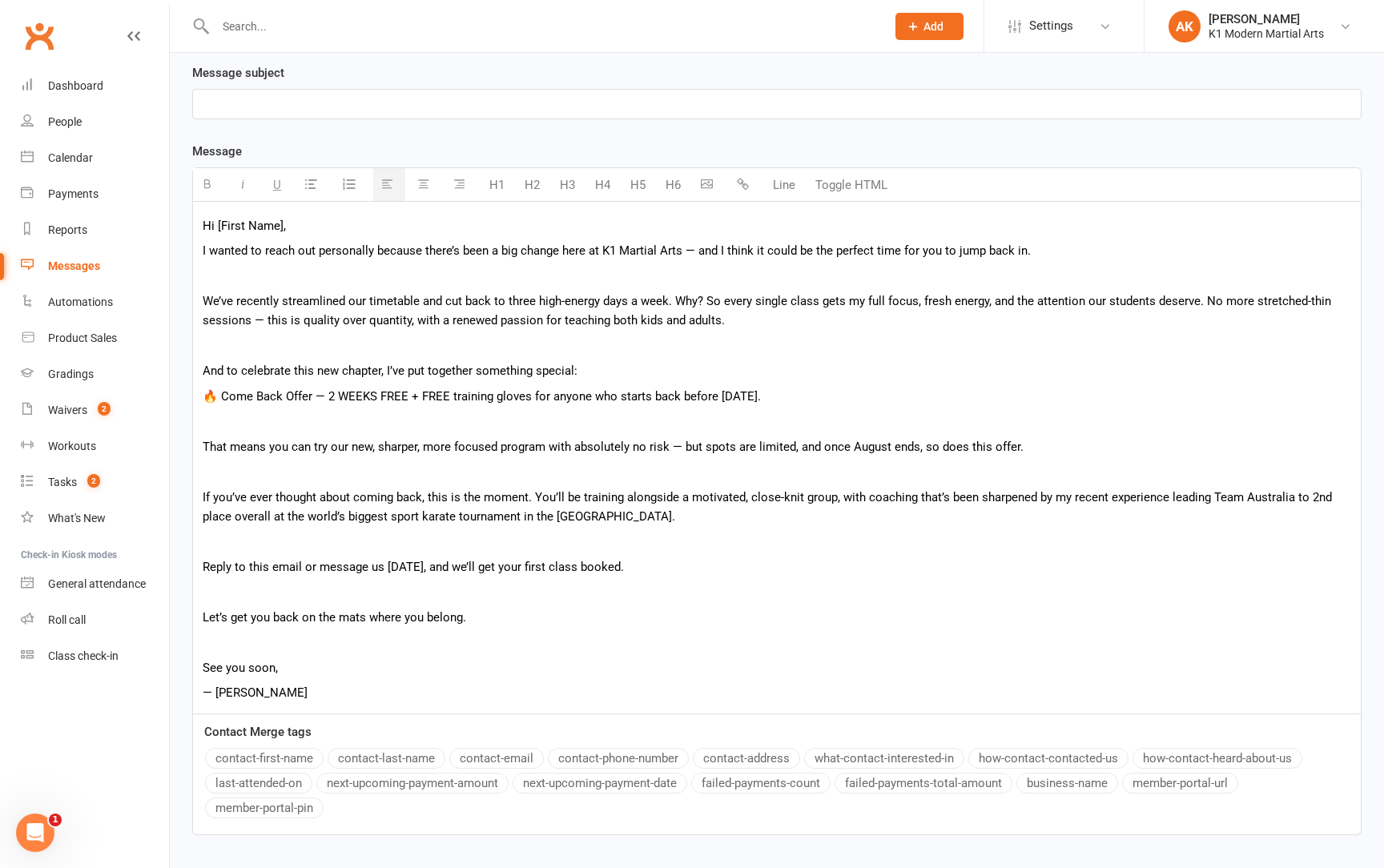
click at [335, 693] on p "— [PERSON_NAME]" at bounding box center [777, 693] width 1149 height 20
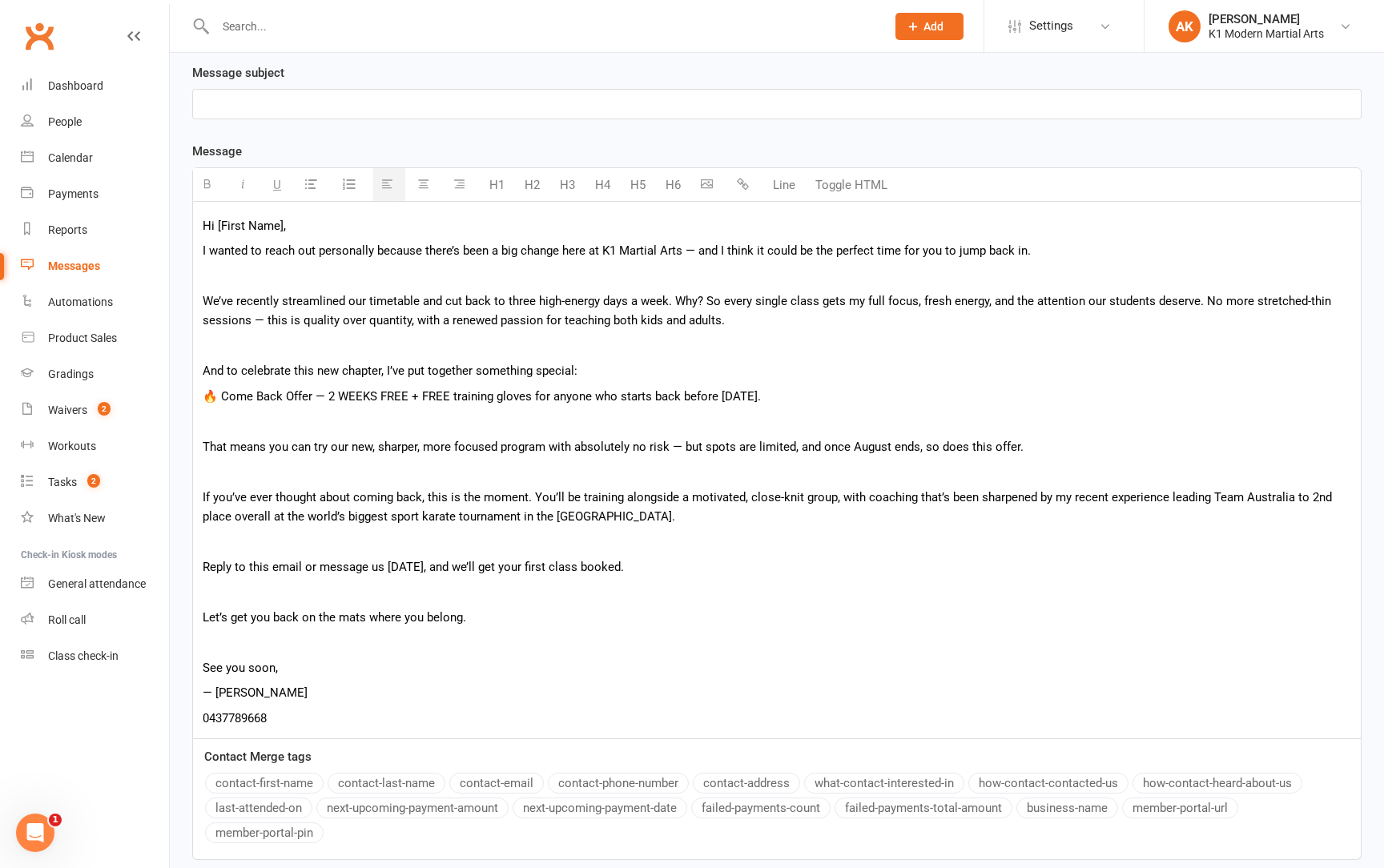
scroll to position [331, 0]
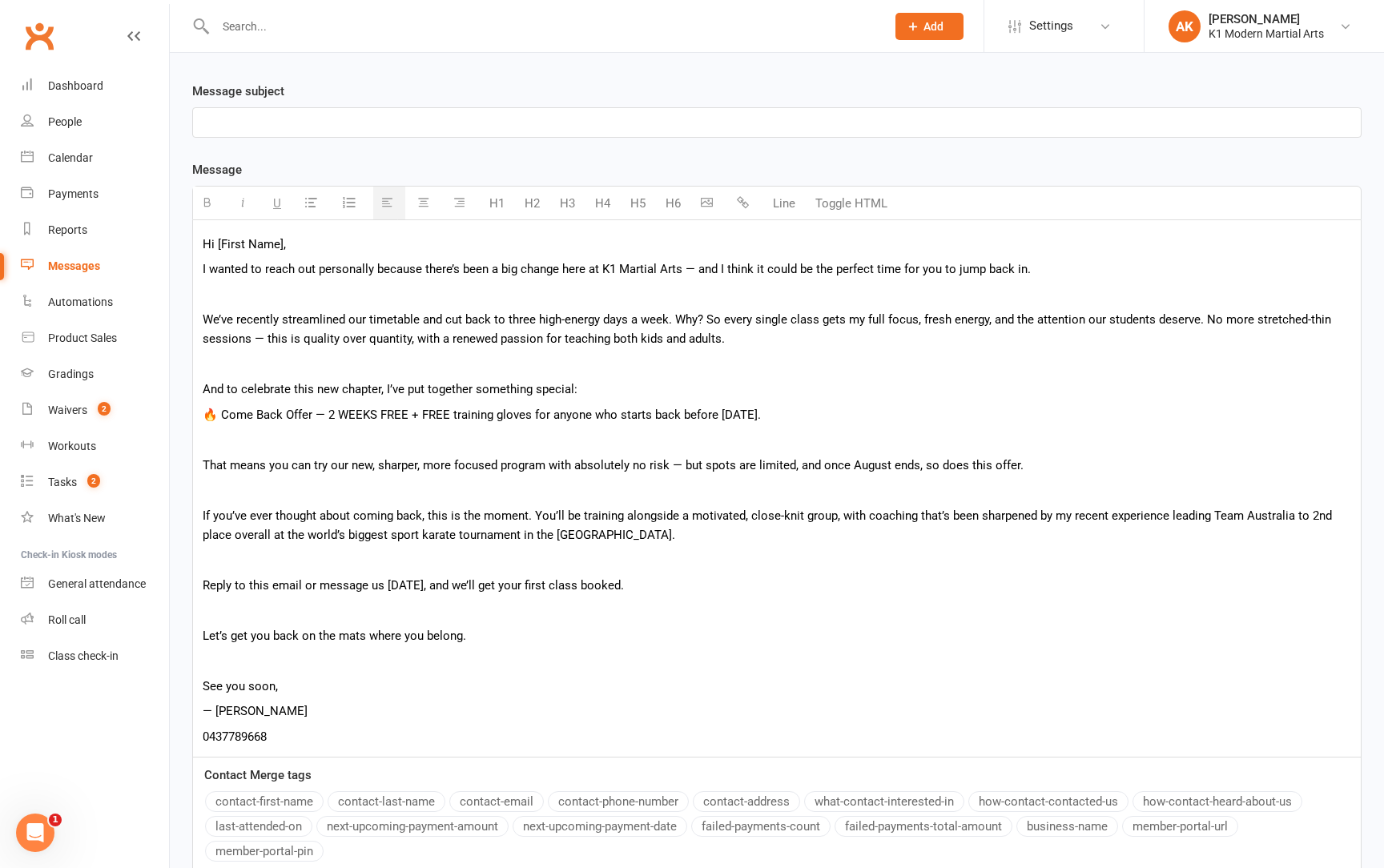
click at [294, 241] on p "Hi [First Name]," at bounding box center [777, 244] width 1149 height 20
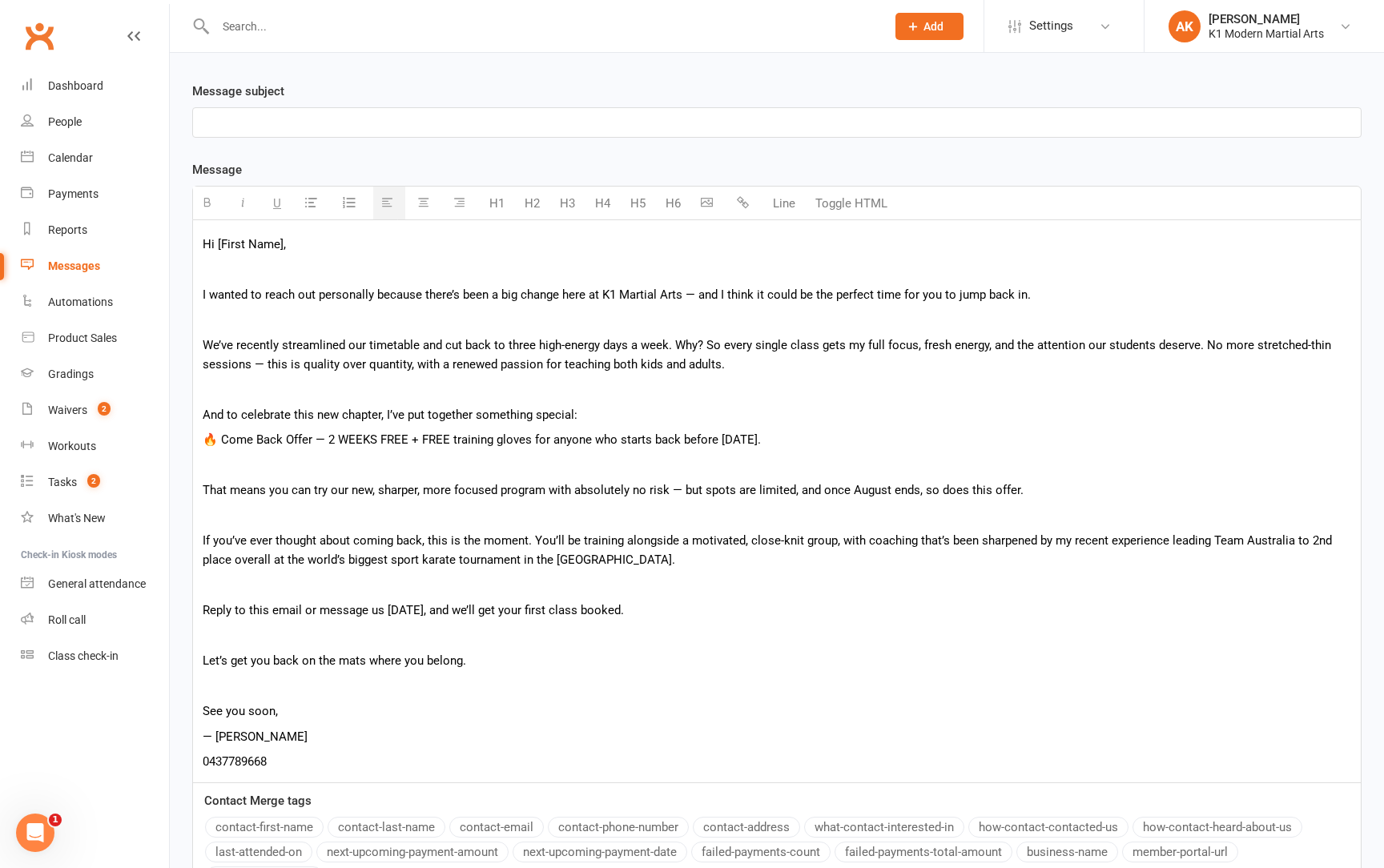
click at [283, 244] on p "Hi [First Name]," at bounding box center [777, 244] width 1149 height 20
click at [252, 823] on button "contact-first-name" at bounding box center [264, 827] width 118 height 20
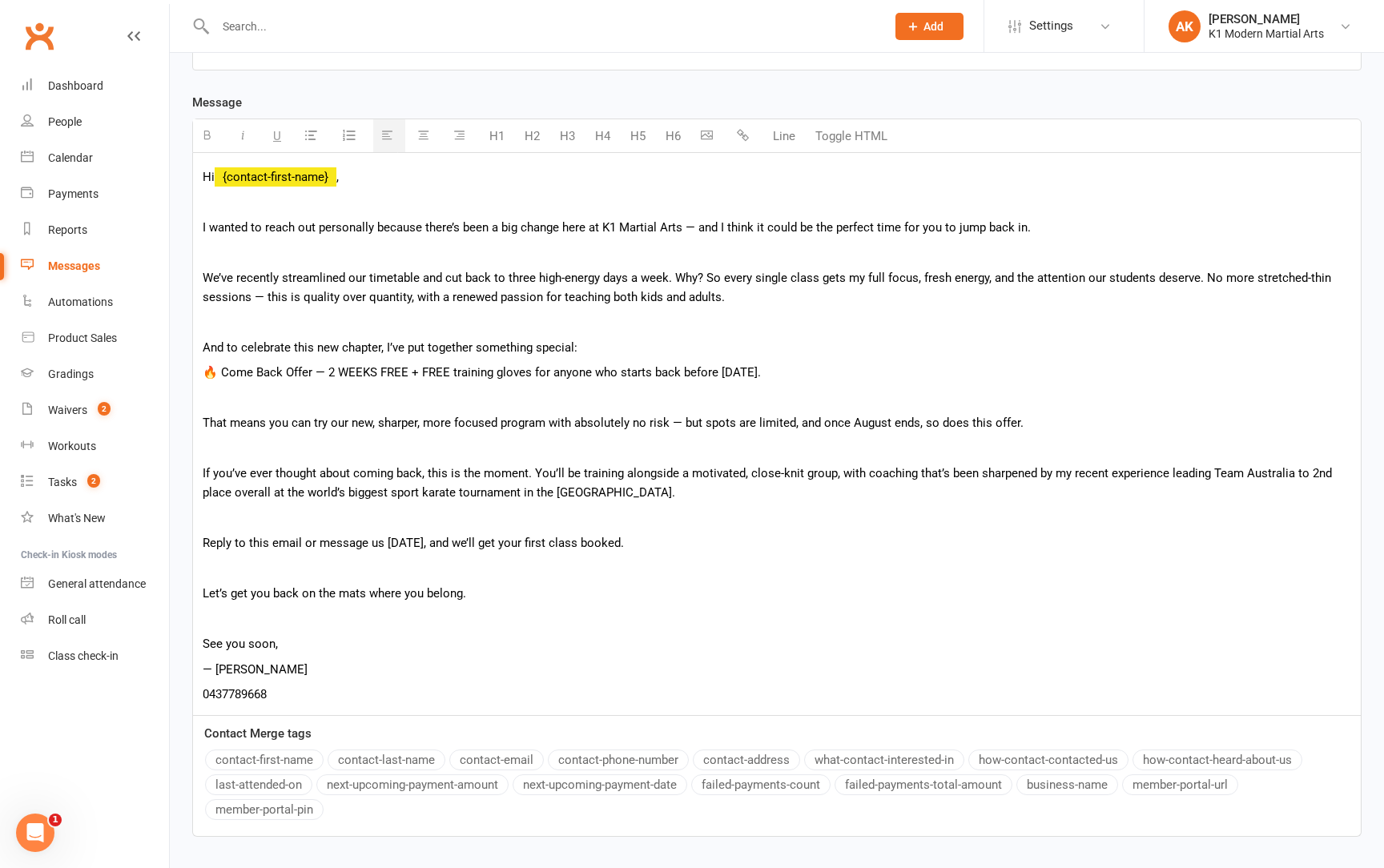
scroll to position [263, 0]
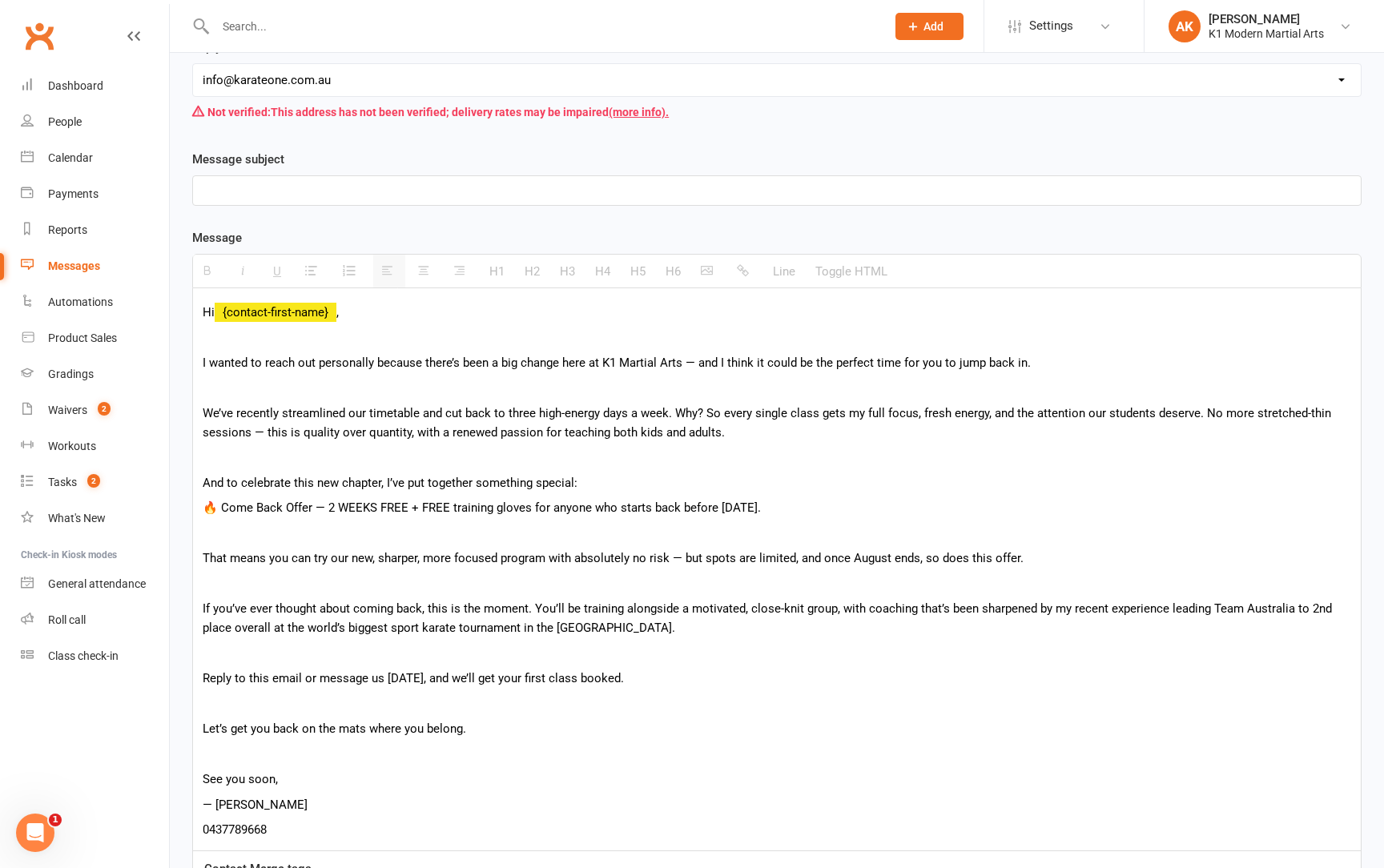
click at [401, 197] on p at bounding box center [777, 190] width 1149 height 20
paste div
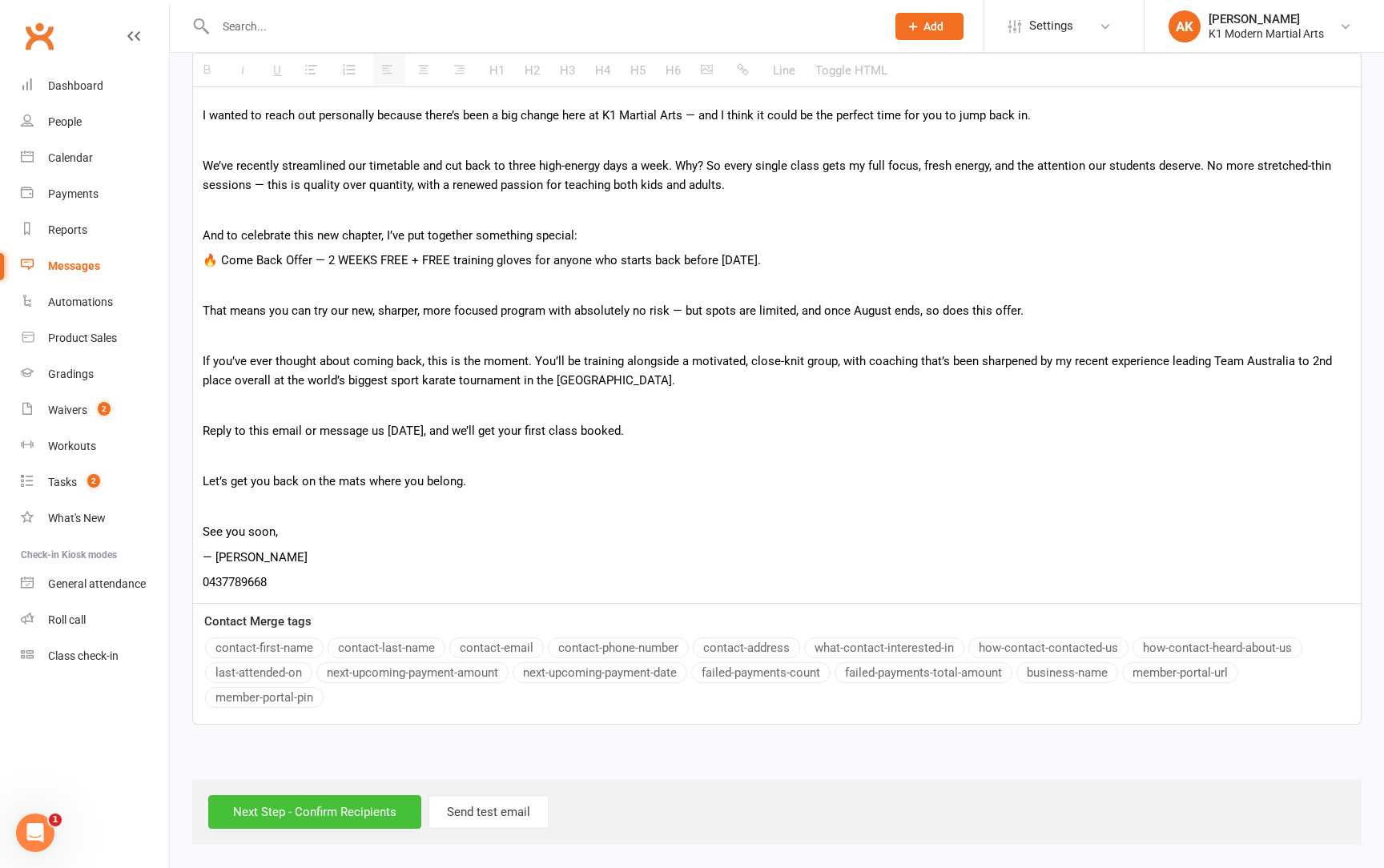
scroll to position [525, 0]
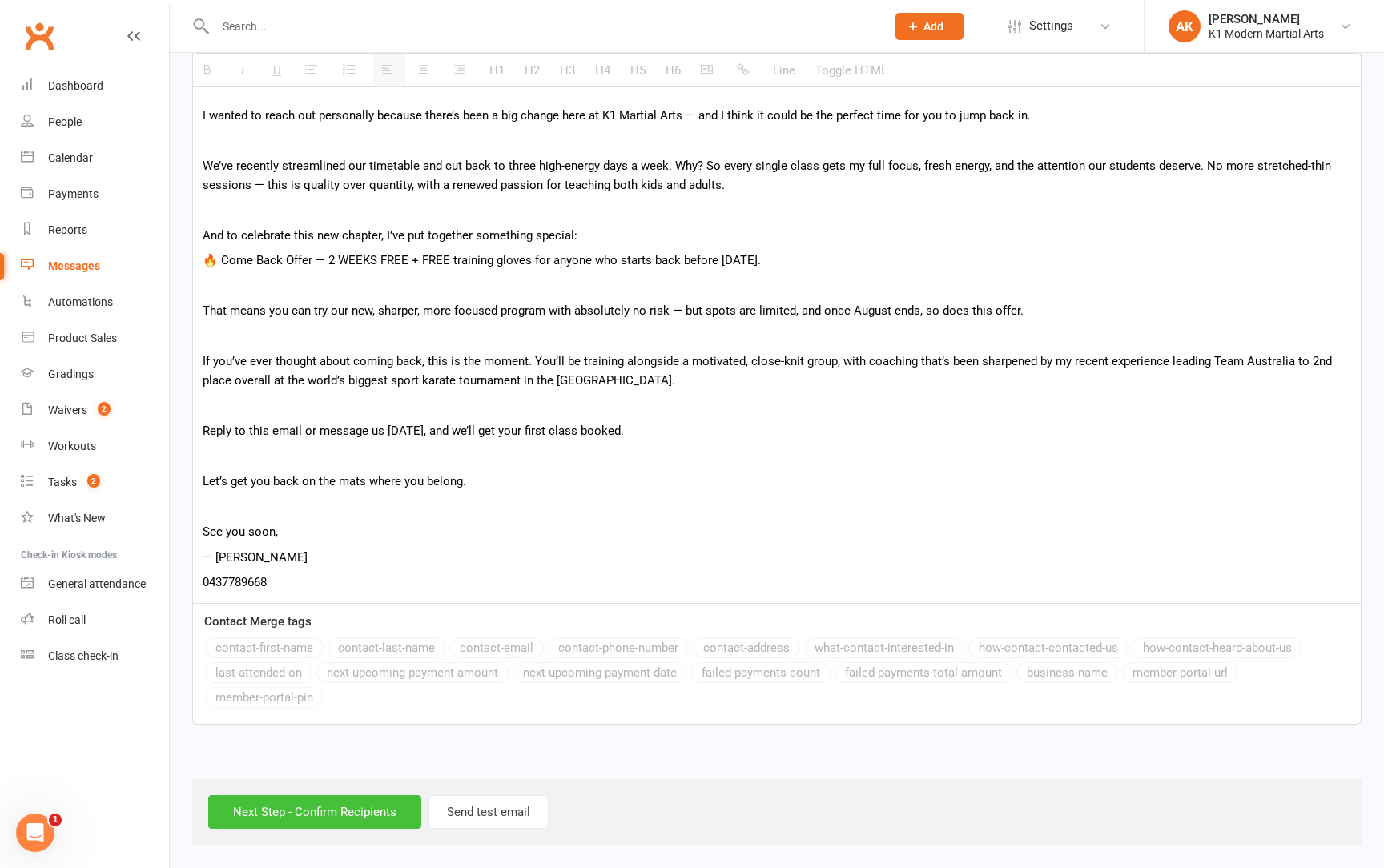
click at [324, 797] on input "Next Step - Confirm Recipients" at bounding box center [314, 811] width 213 height 33
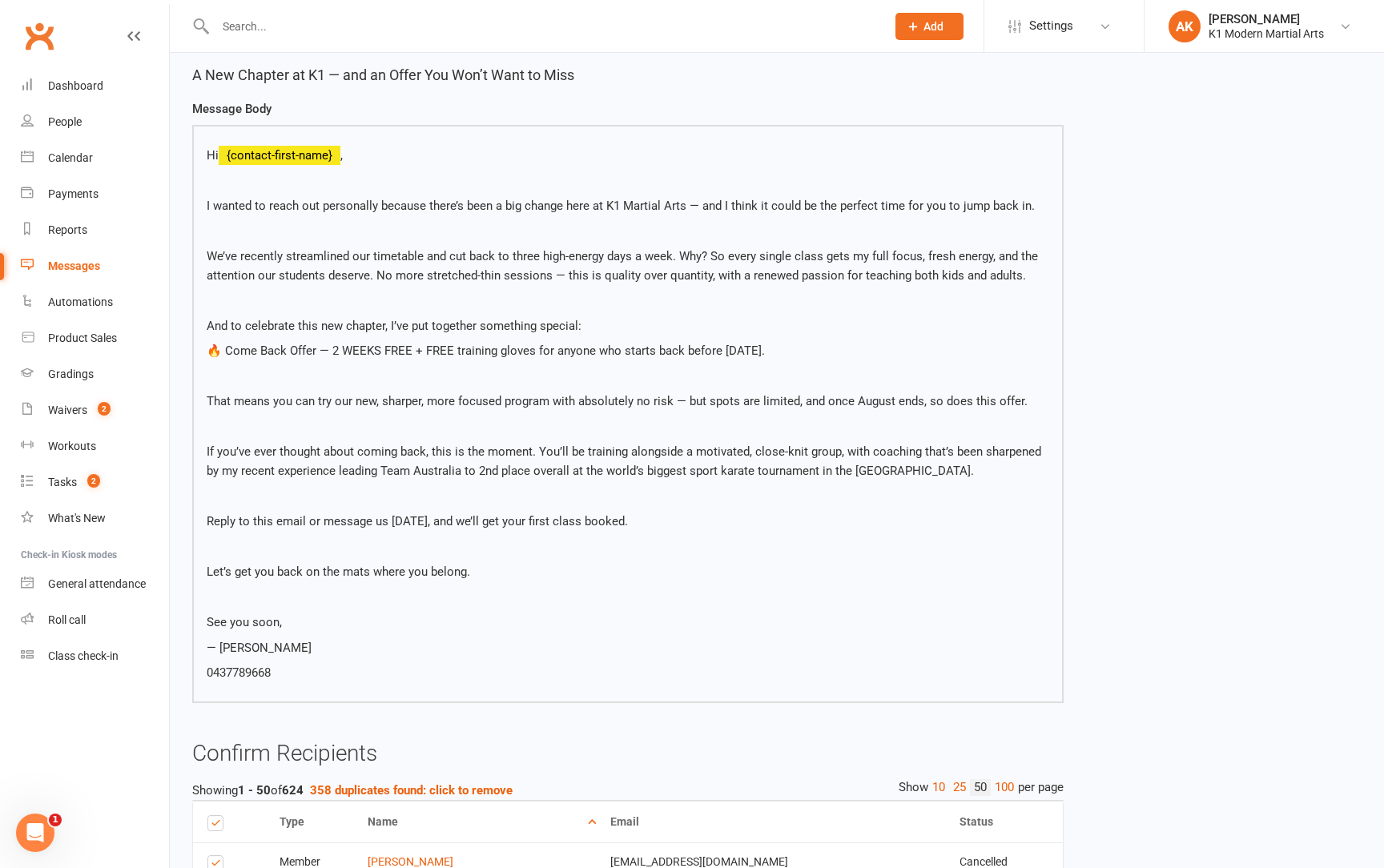
scroll to position [155, 0]
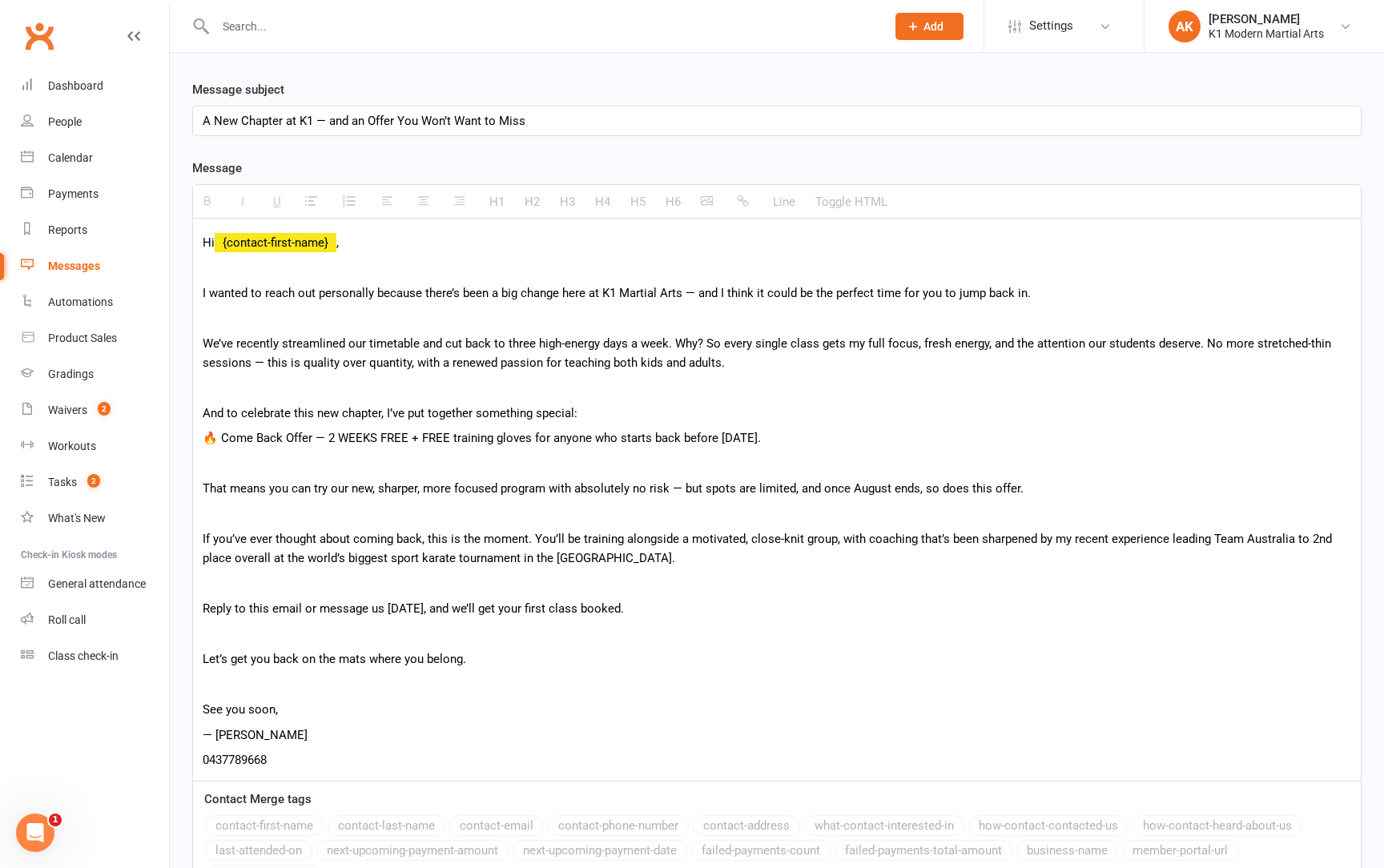
scroll to position [356, 0]
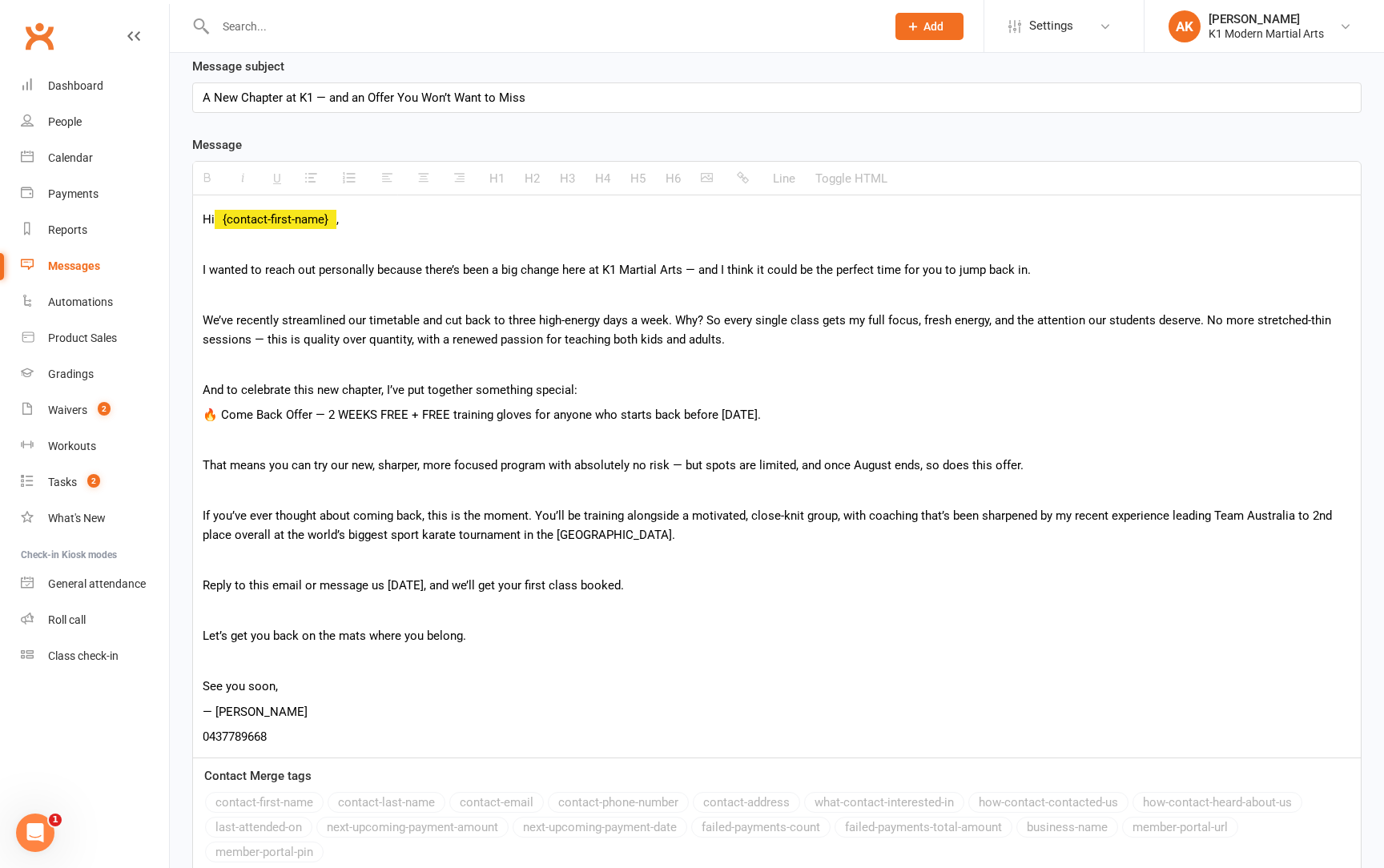
click at [351, 736] on p "0437789668" at bounding box center [777, 736] width 1149 height 20
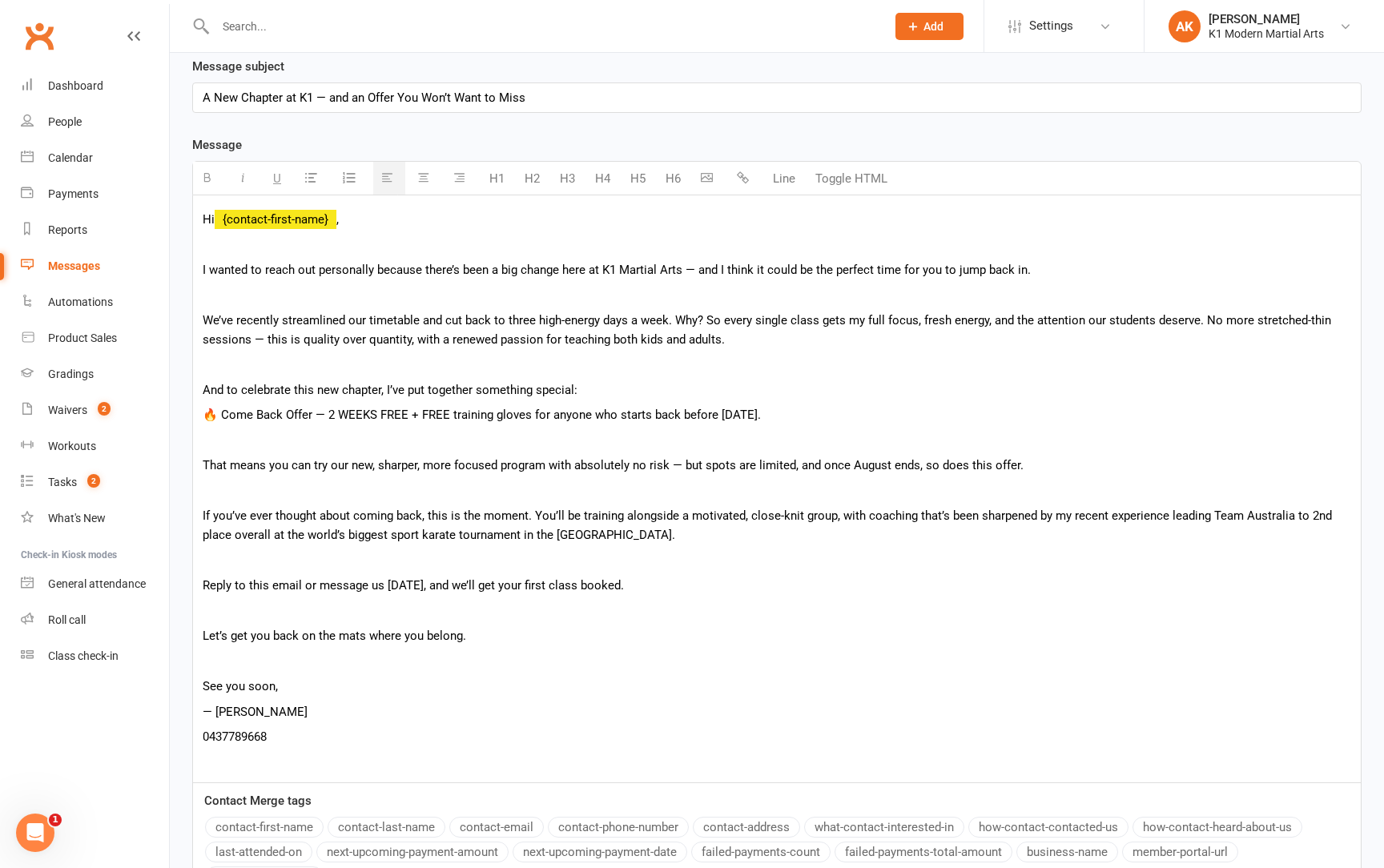
click at [709, 186] on button "button" at bounding box center [709, 178] width 32 height 33
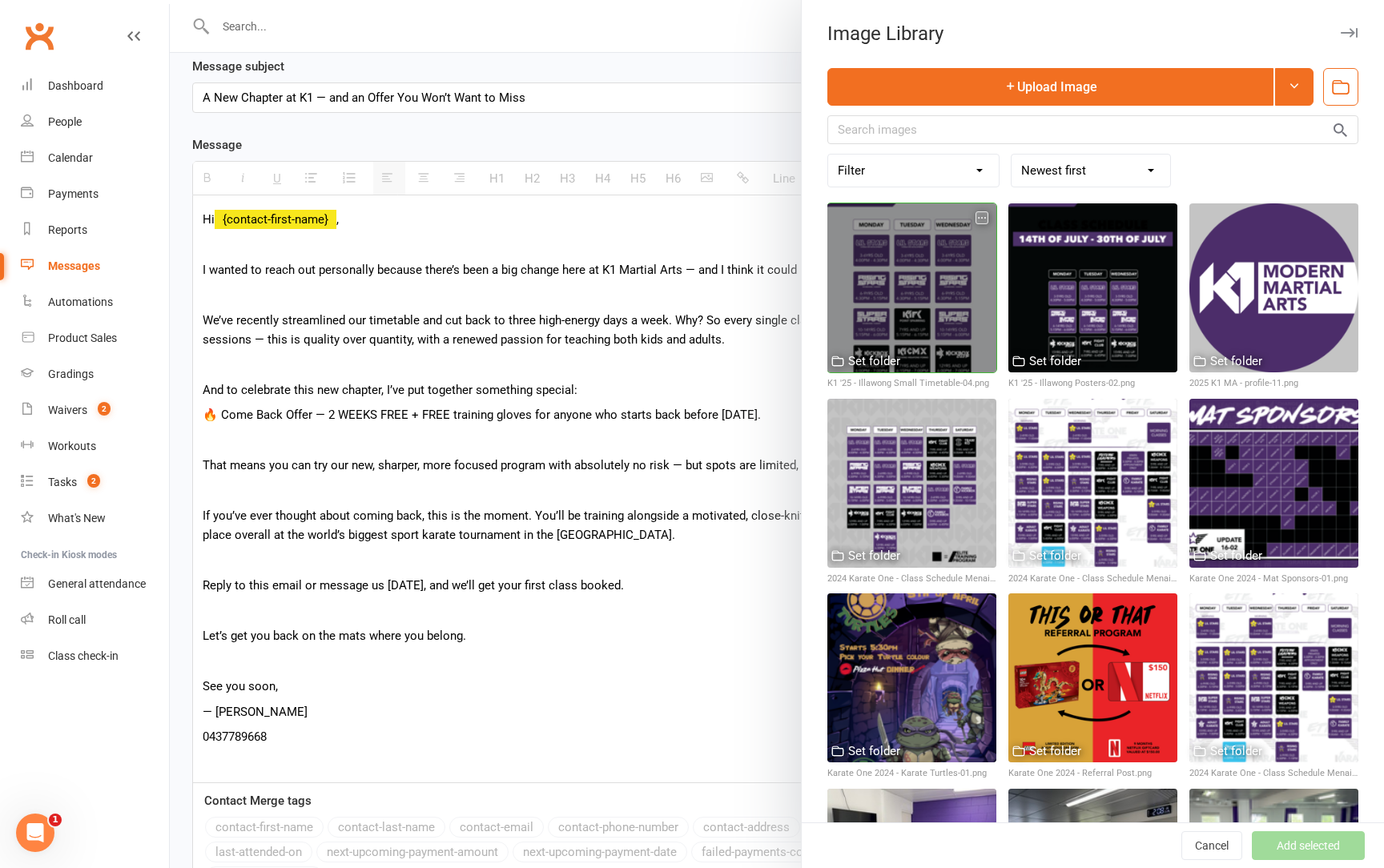
click at [918, 306] on div at bounding box center [912, 288] width 169 height 169
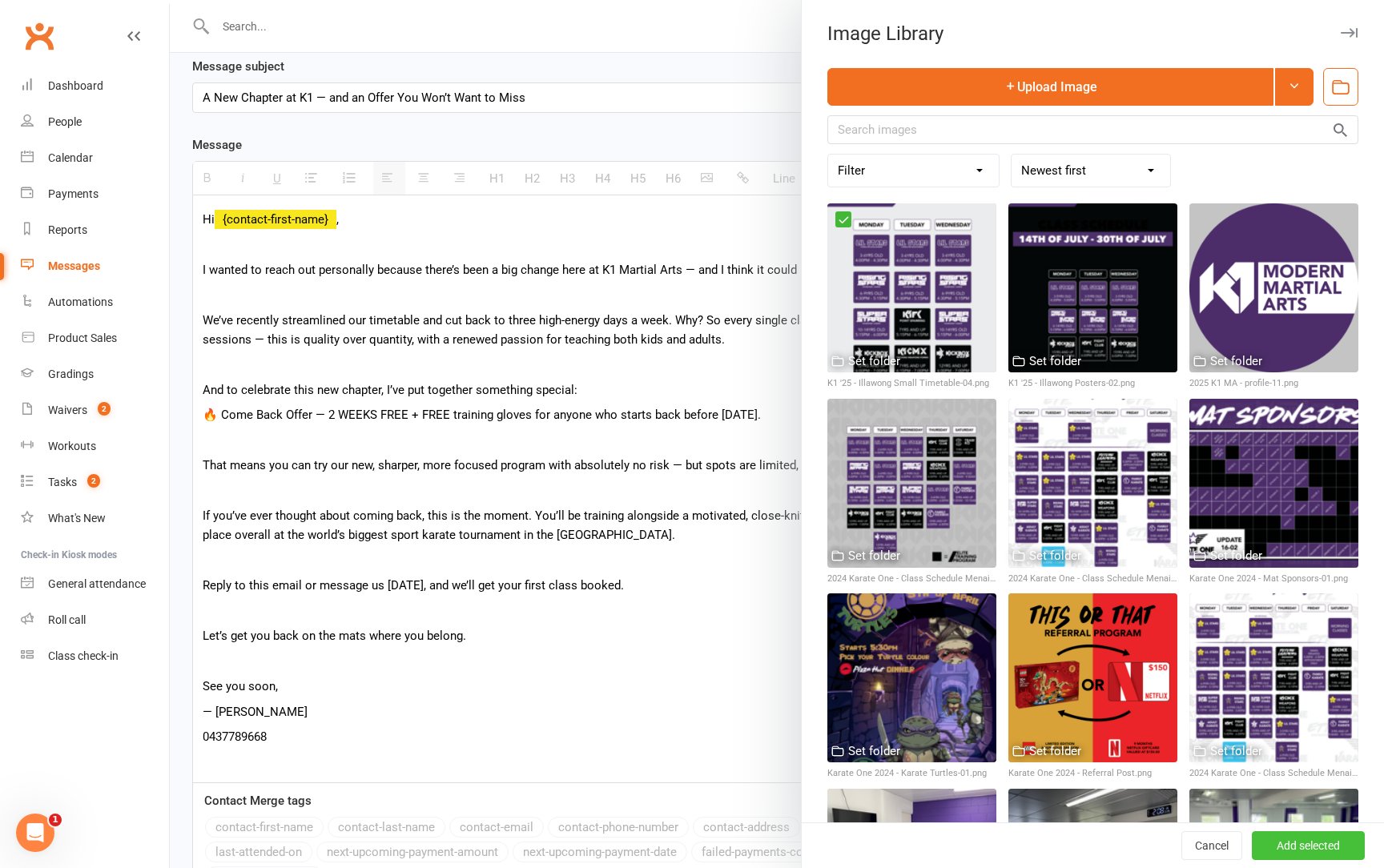
click at [1273, 843] on button "Add selected" at bounding box center [1308, 846] width 113 height 29
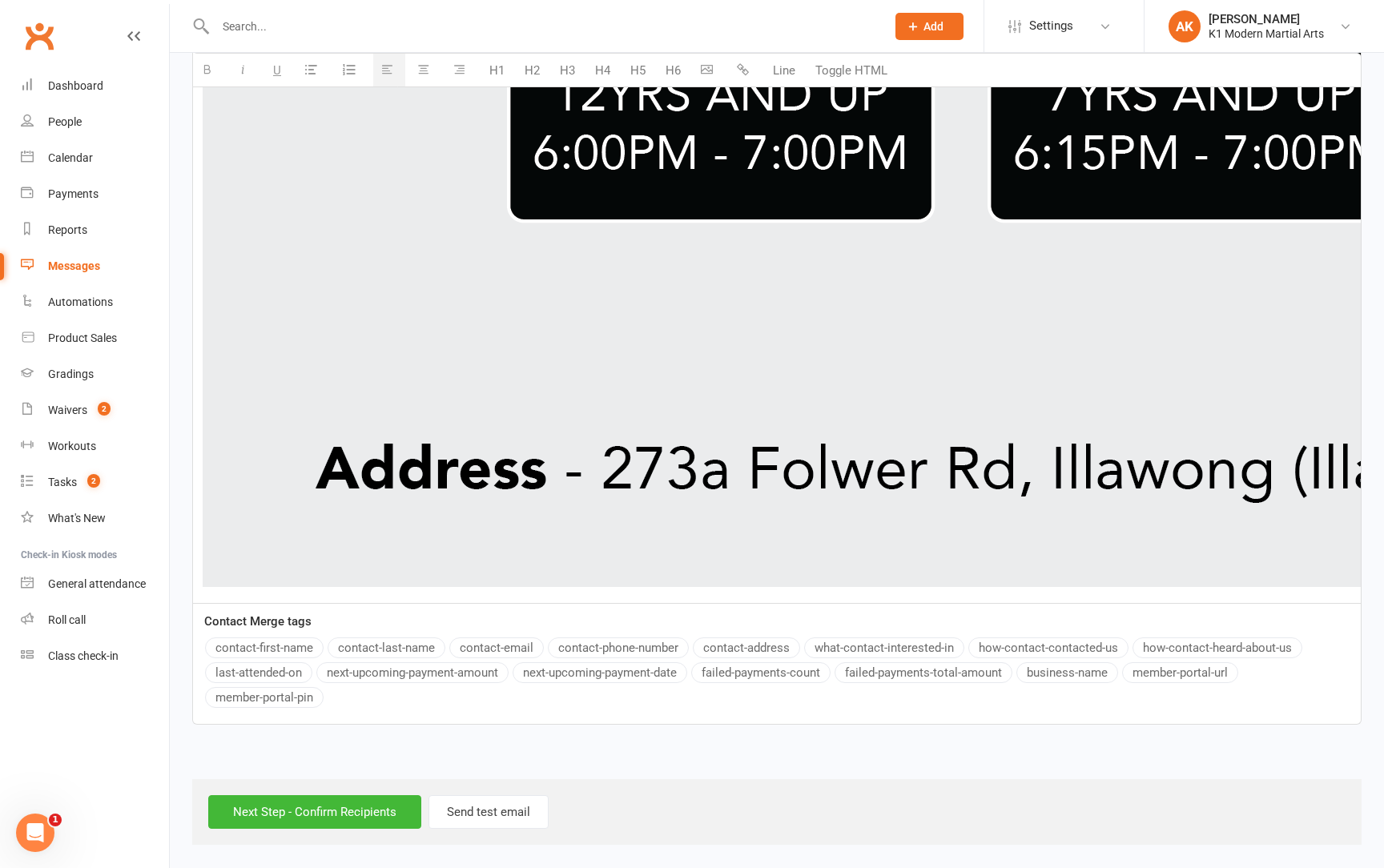
scroll to position [3344, 0]
click at [273, 796] on input "Next Step - Confirm Recipients" at bounding box center [314, 811] width 213 height 33
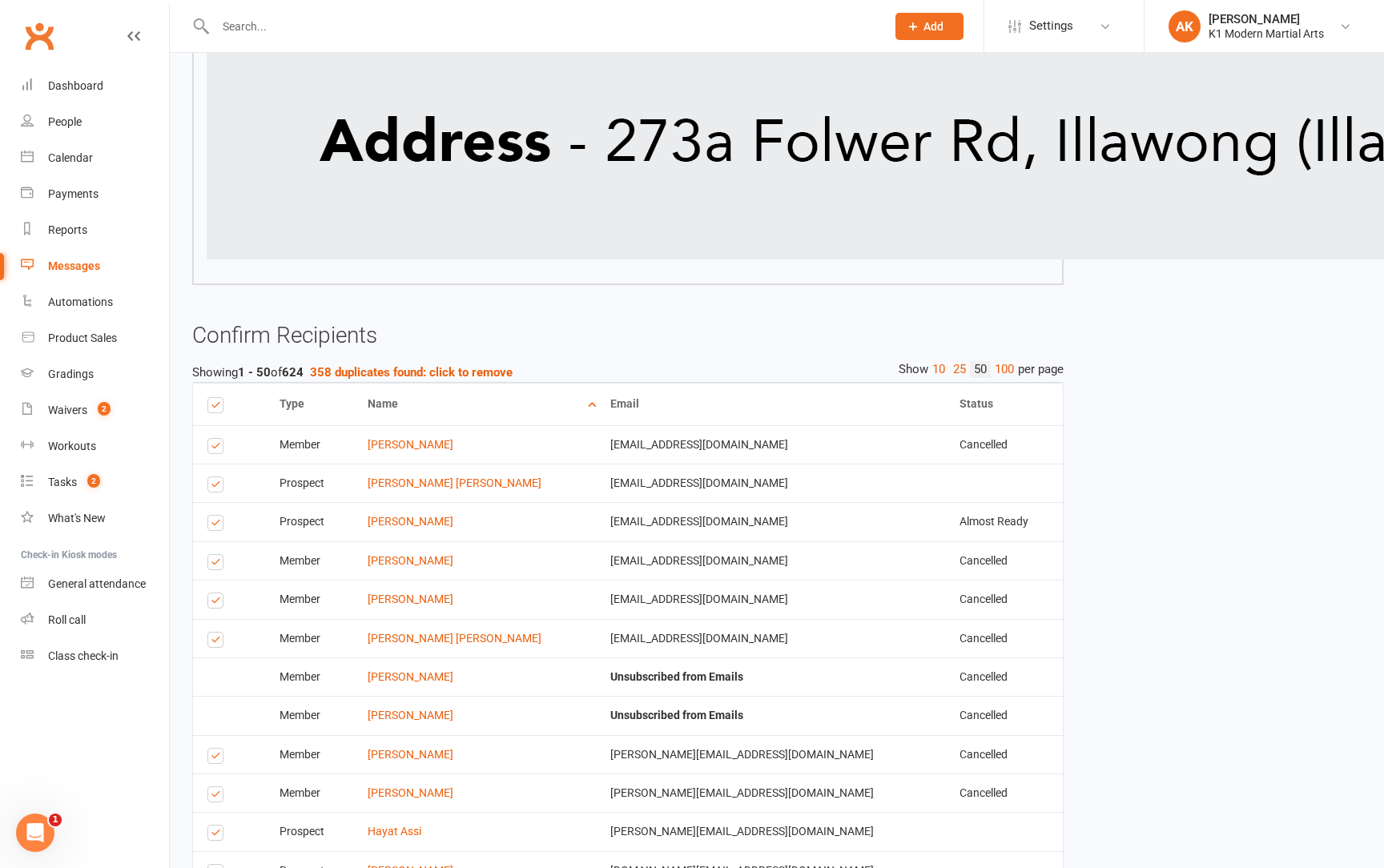
scroll to position [3298, 0]
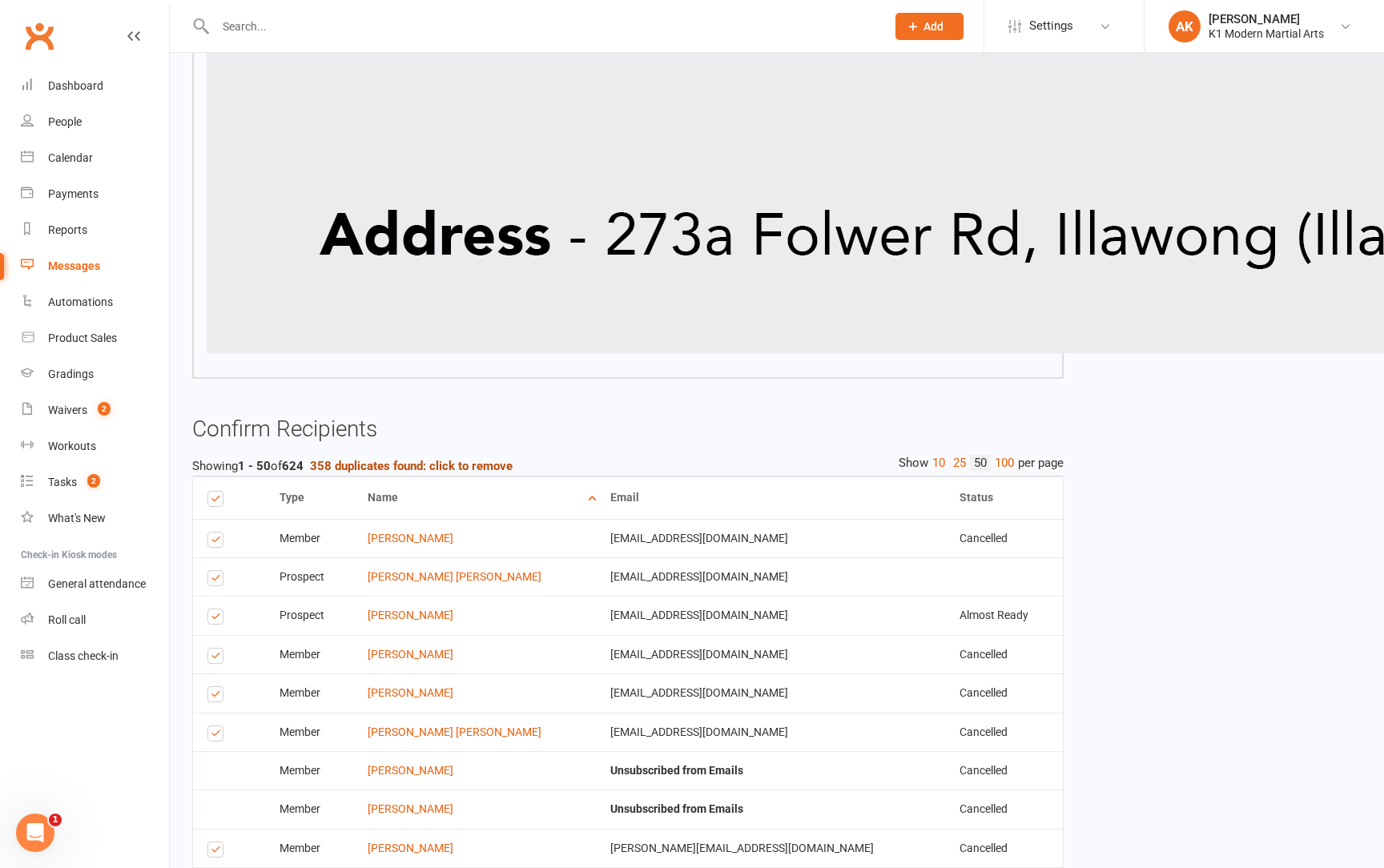
click at [383, 460] on strong "358 duplicates found: click to remove" at bounding box center [412, 466] width 203 height 14
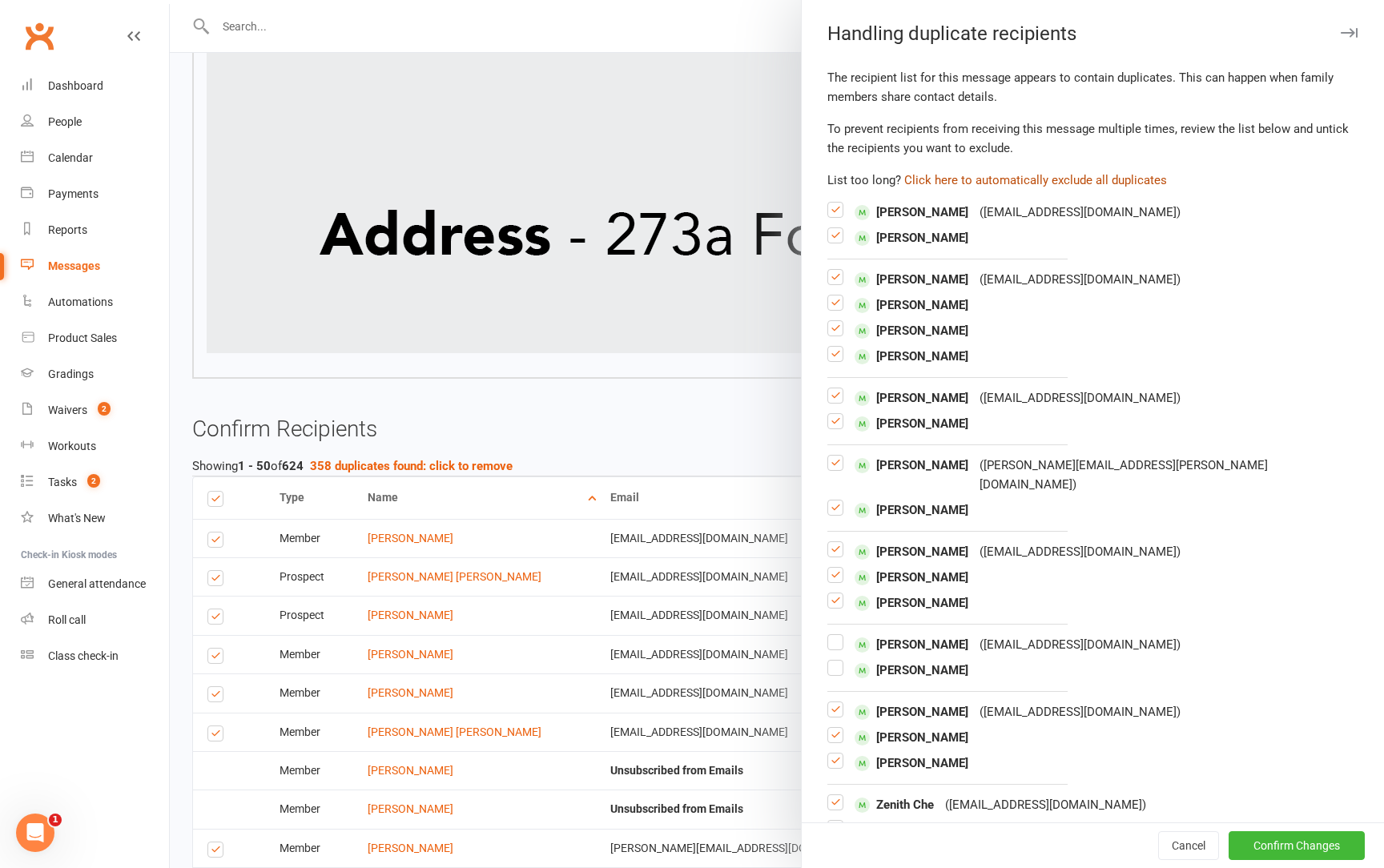
click at [962, 182] on button "Click here to automatically exclude all duplicates" at bounding box center [1035, 180] width 262 height 20
click at [831, 216] on label at bounding box center [835, 216] width 16 height 0
click at [831, 203] on input "checkbox" at bounding box center [835, 203] width 16 height 0
click at [839, 284] on label at bounding box center [835, 284] width 16 height 0
click at [839, 270] on input "checkbox" at bounding box center [835, 270] width 16 height 0
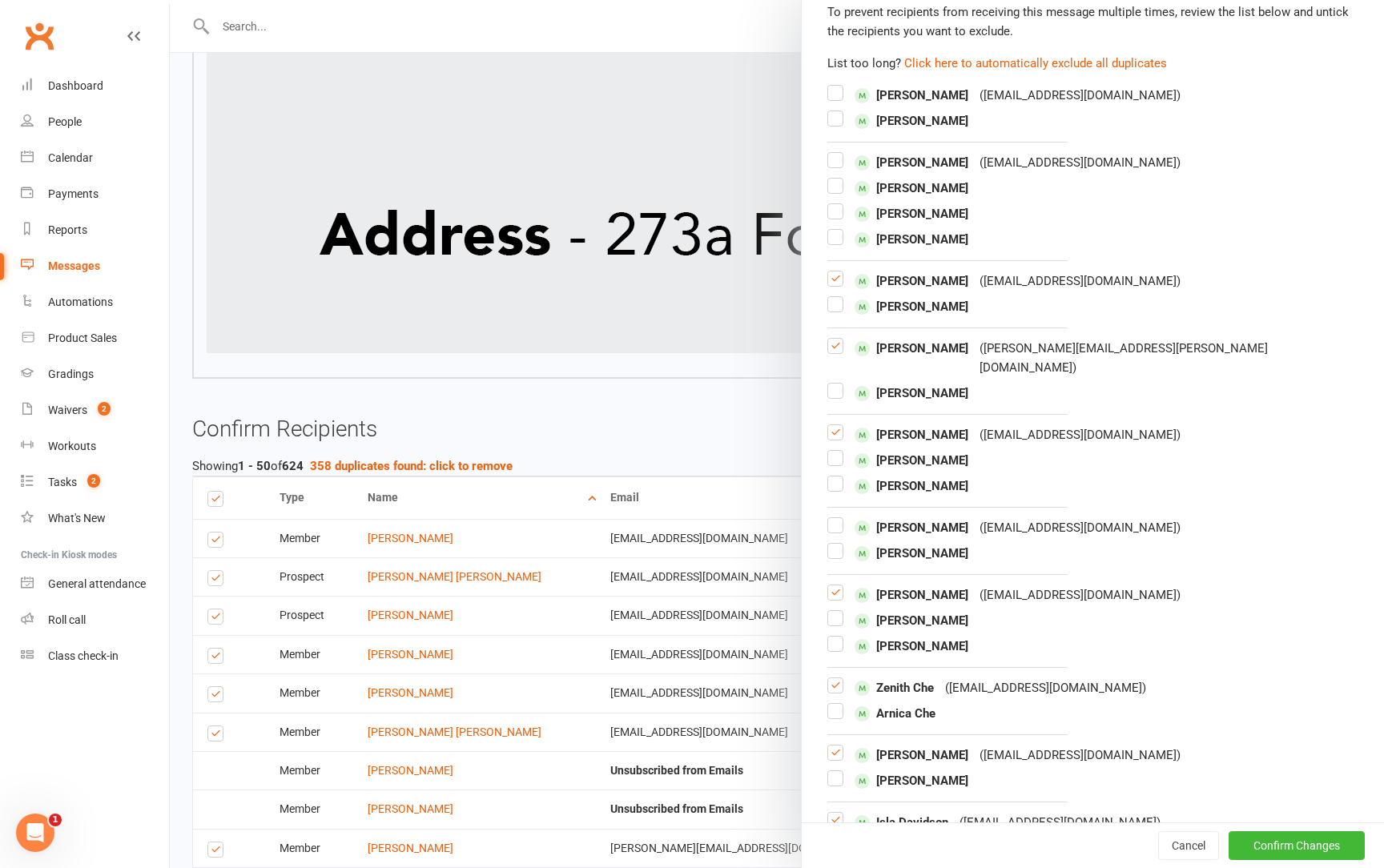
scroll to position [140, 0]
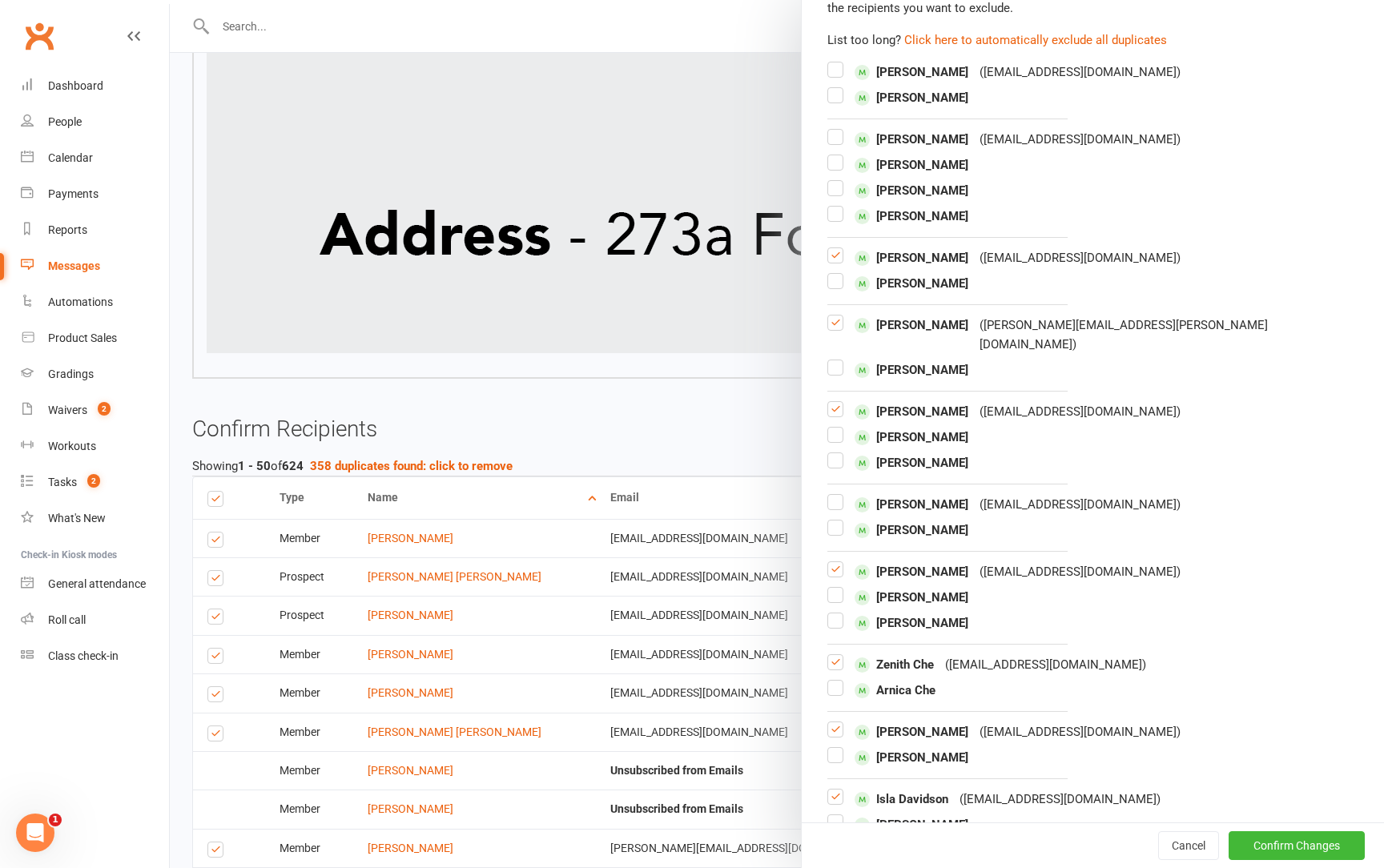
click at [837, 329] on label at bounding box center [835, 329] width 16 height 0
click at [837, 315] on input "checkbox" at bounding box center [835, 315] width 16 height 0
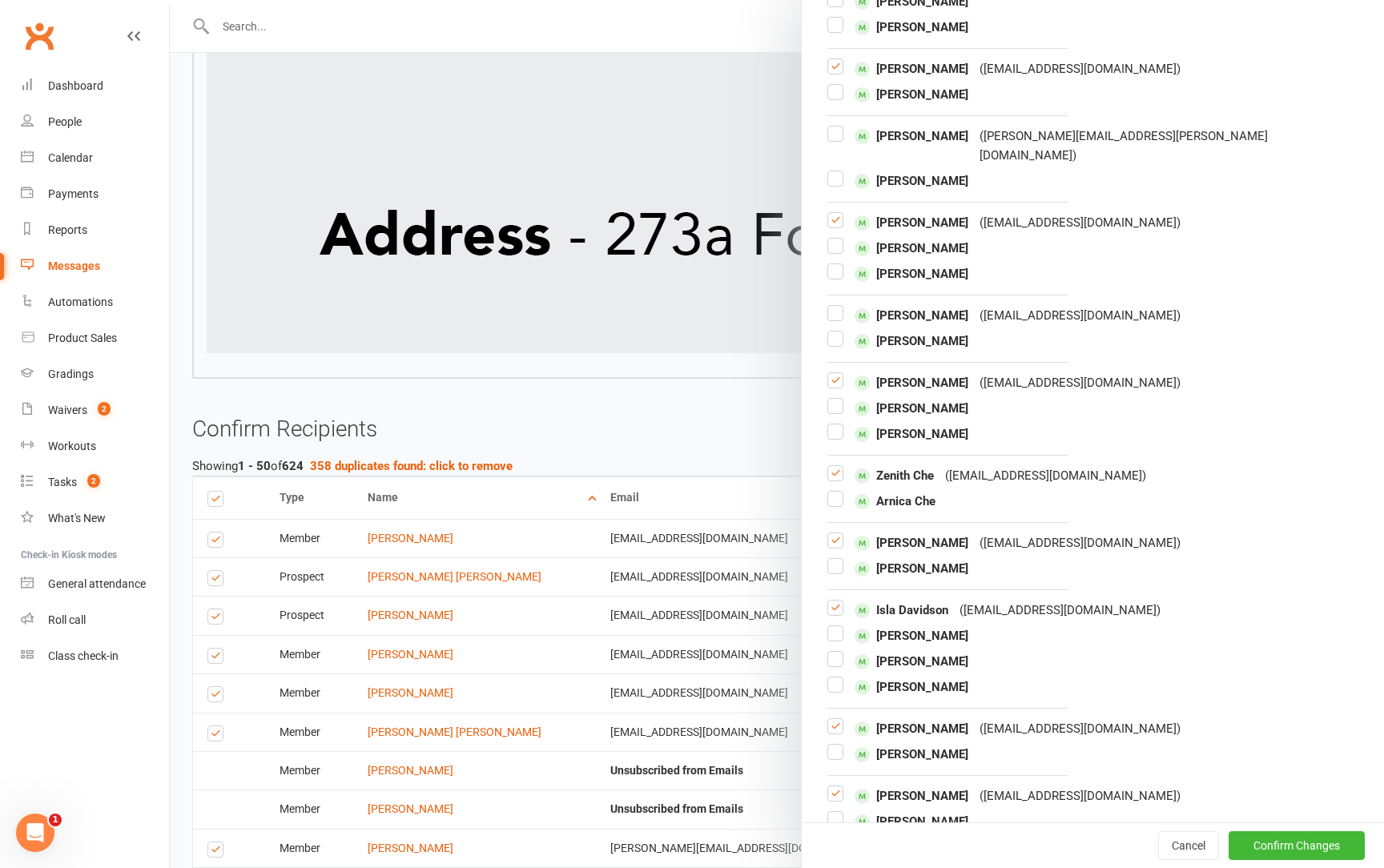
scroll to position [360, 0]
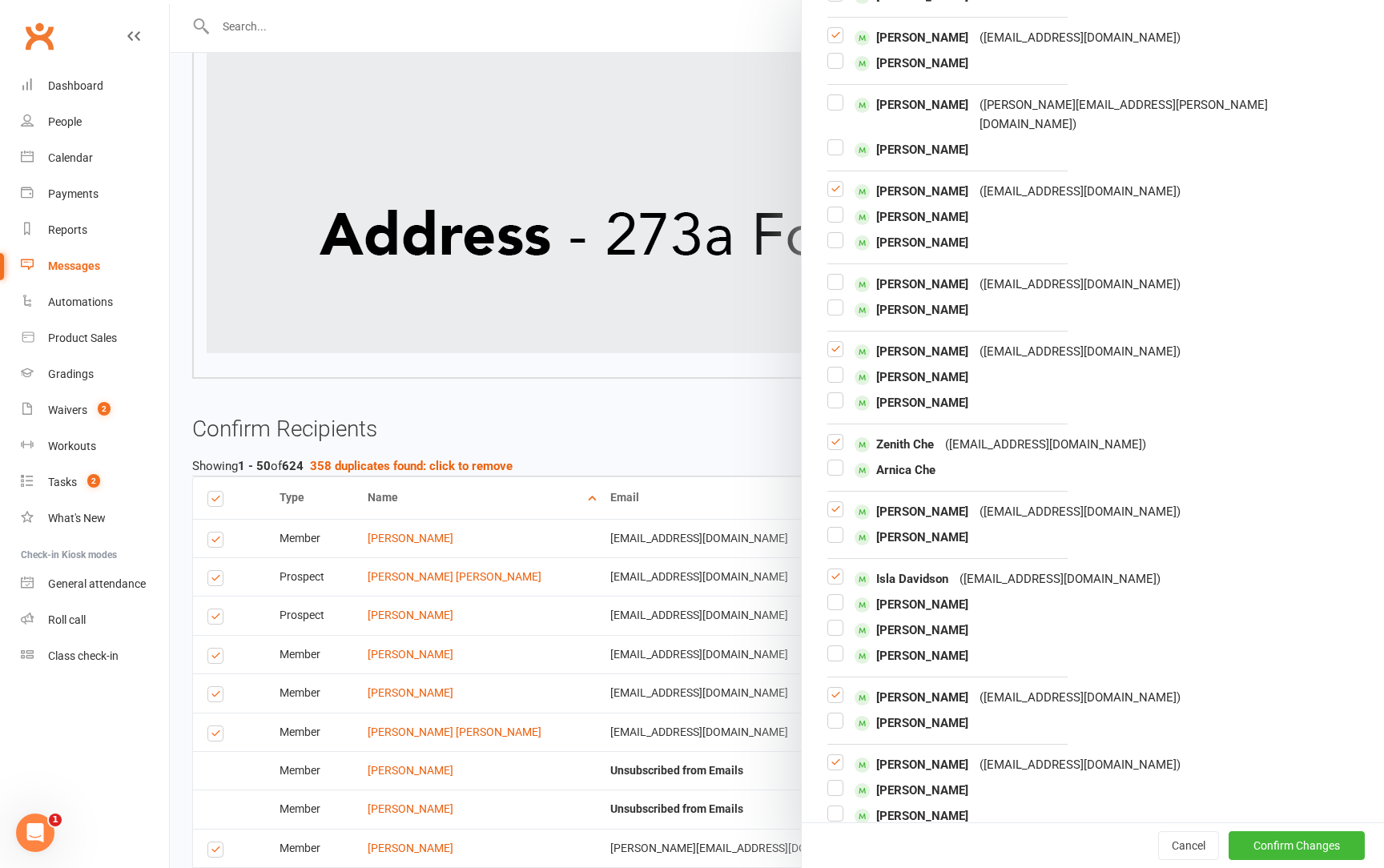
click at [835, 313] on label at bounding box center [835, 313] width 16 height 0
click at [835, 300] on input "checkbox" at bounding box center [835, 300] width 16 height 0
click at [836, 355] on label at bounding box center [835, 355] width 16 height 0
click at [836, 342] on input "checkbox" at bounding box center [835, 342] width 16 height 0
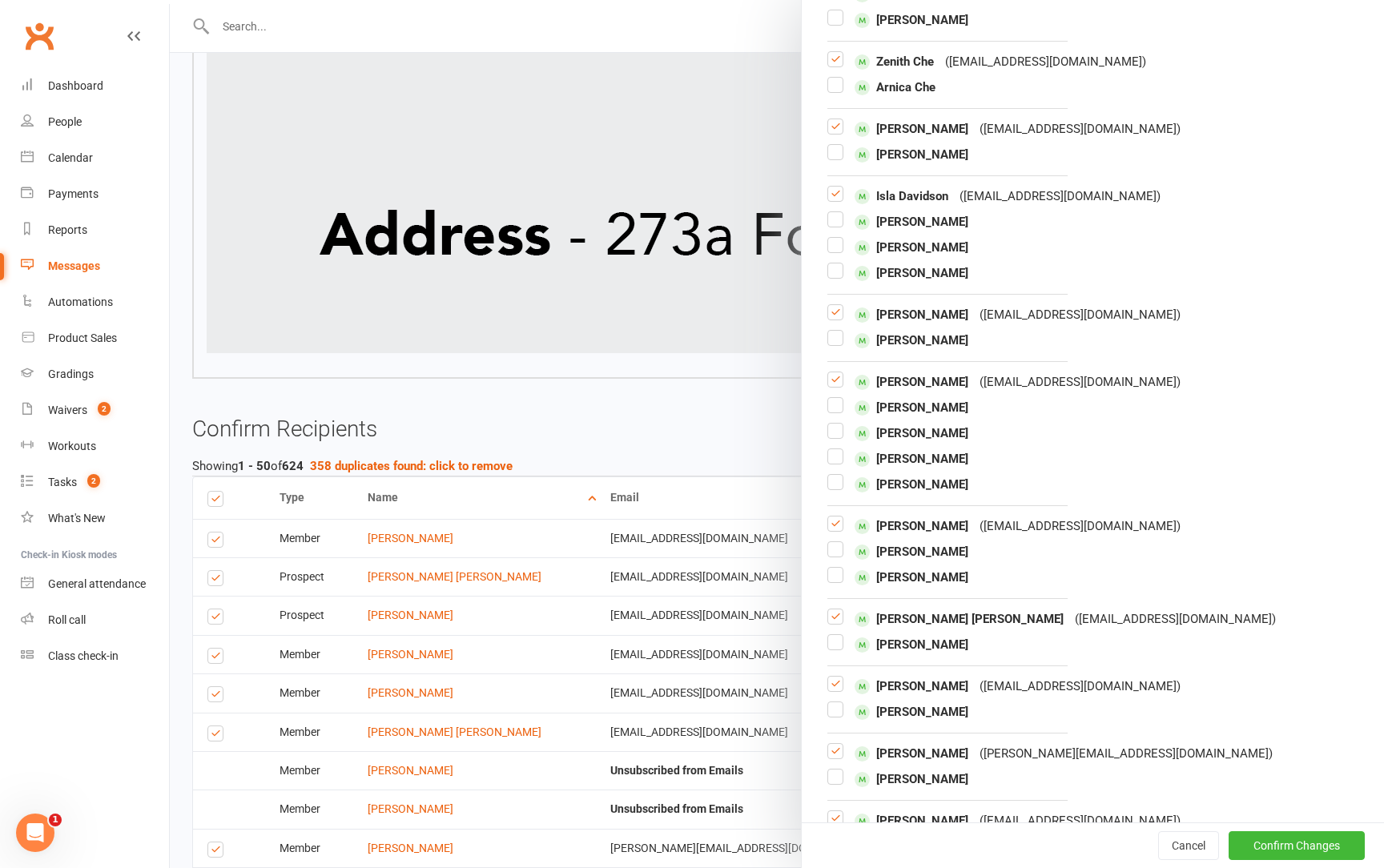
scroll to position [744, 0]
click at [837, 317] on label at bounding box center [835, 317] width 16 height 0
click at [837, 303] on input "checkbox" at bounding box center [835, 303] width 16 height 0
click at [833, 384] on label at bounding box center [835, 384] width 16 height 0
click at [833, 371] on input "checkbox" at bounding box center [835, 371] width 16 height 0
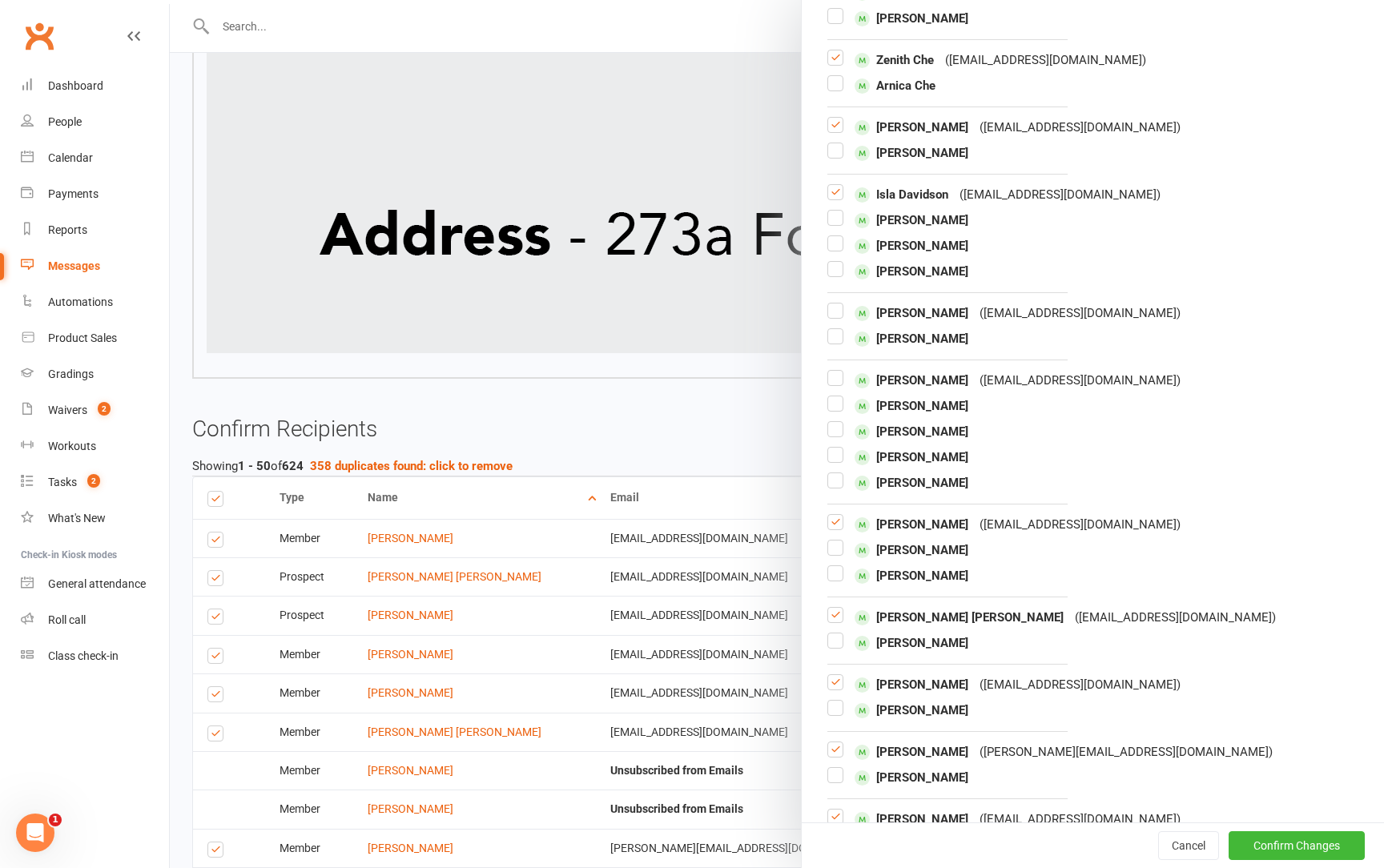
click at [840, 384] on label at bounding box center [835, 384] width 16 height 0
click at [840, 371] on input "checkbox" at bounding box center [835, 371] width 16 height 0
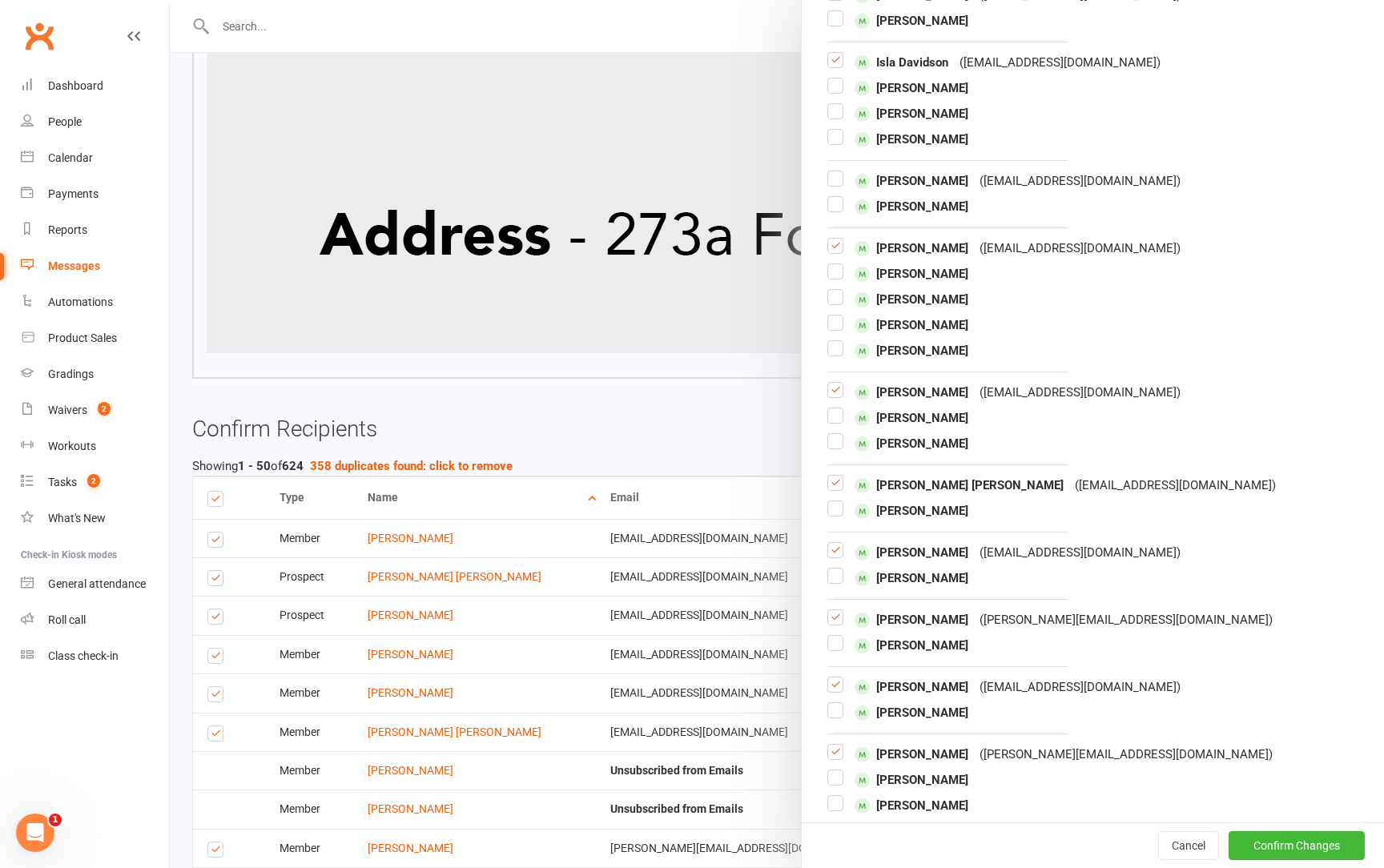
scroll to position [880, 0]
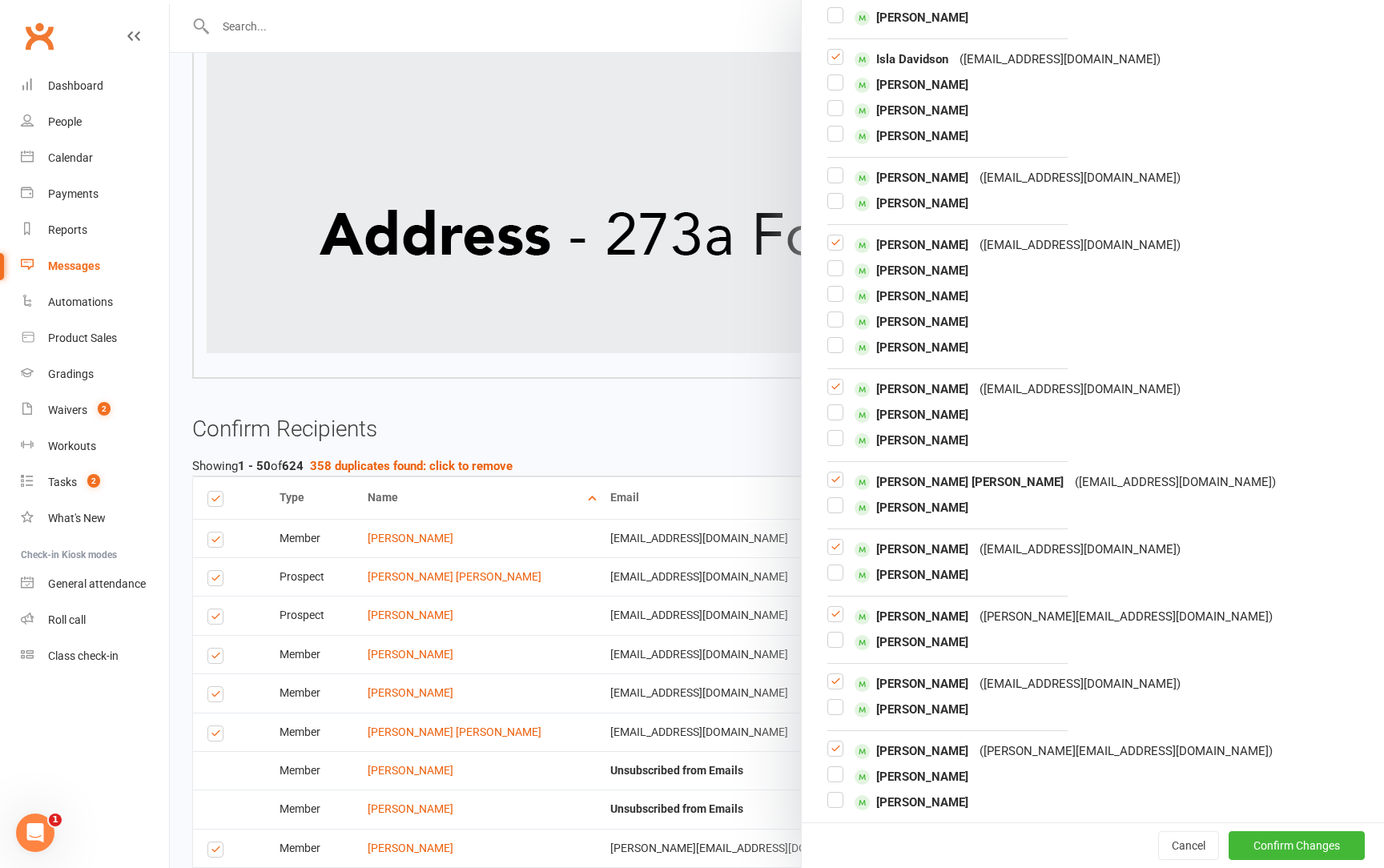
click at [837, 486] on label at bounding box center [835, 486] width 16 height 0
click at [837, 473] on input "checkbox" at bounding box center [835, 473] width 16 height 0
click at [842, 554] on label at bounding box center [835, 554] width 16 height 0
click at [842, 540] on input "checkbox" at bounding box center [835, 540] width 16 height 0
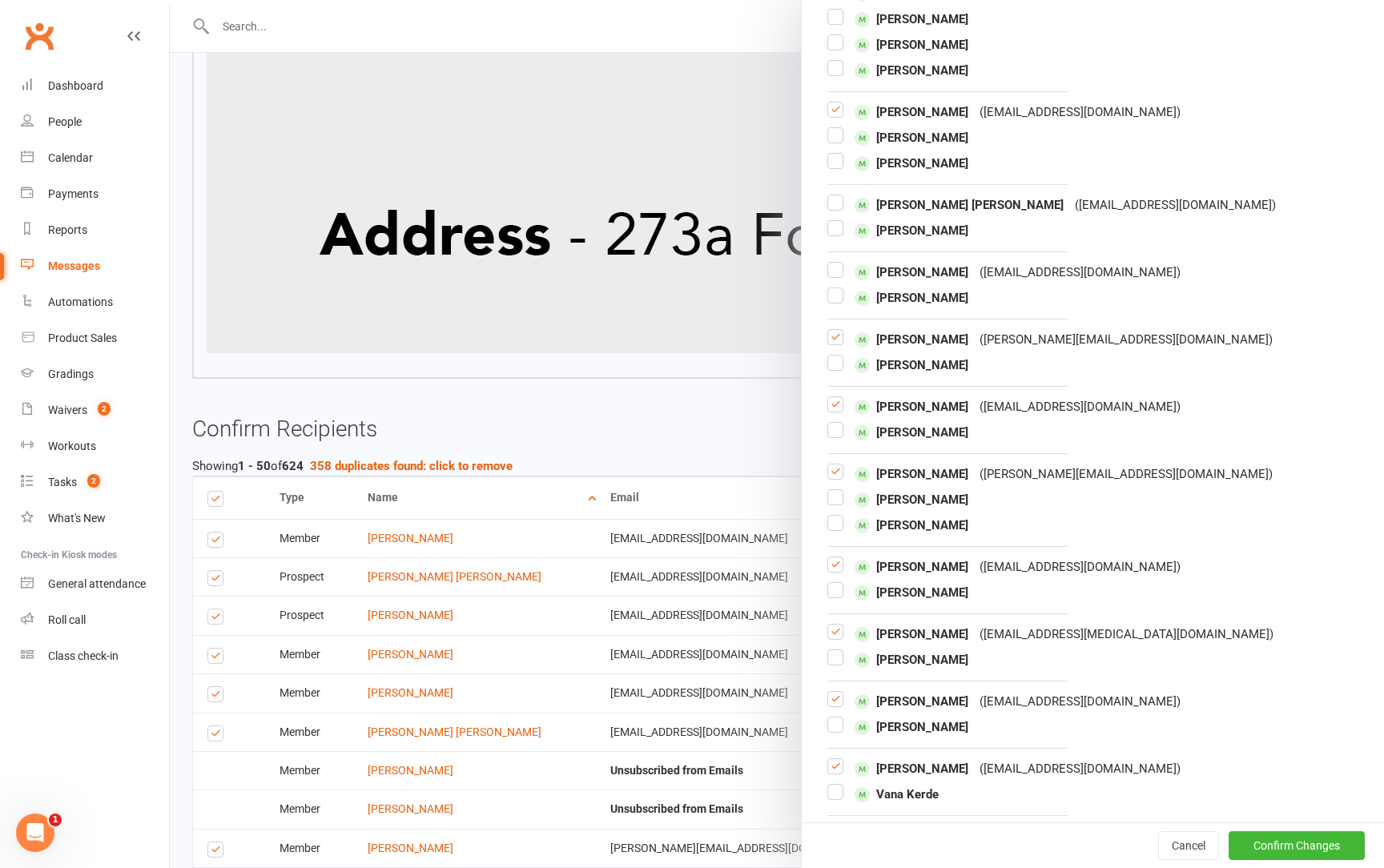
scroll to position [1155, 0]
click at [839, 412] on label at bounding box center [835, 412] width 16 height 0
click at [839, 399] on input "checkbox" at bounding box center [835, 399] width 16 height 0
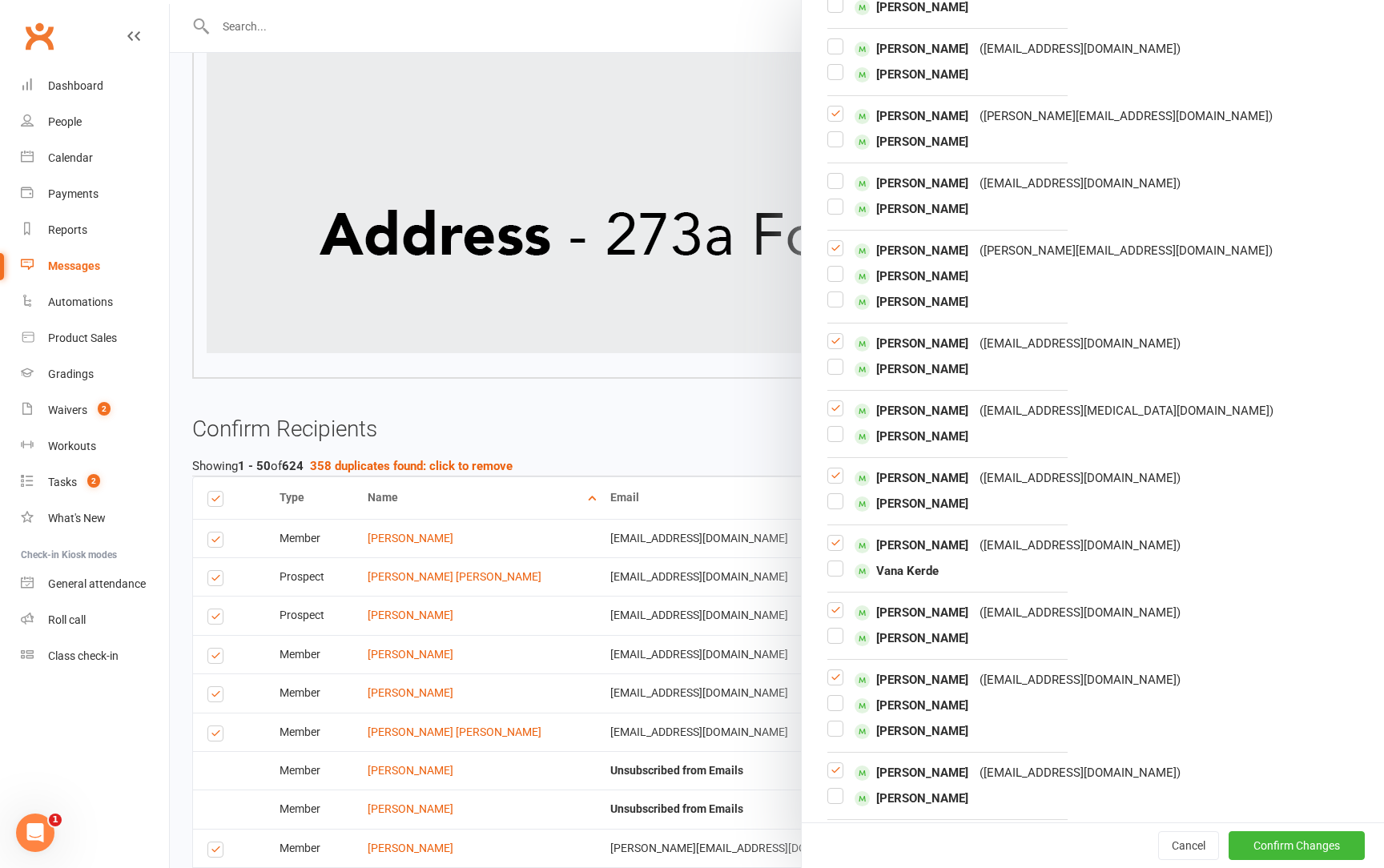
scroll to position [1437, 0]
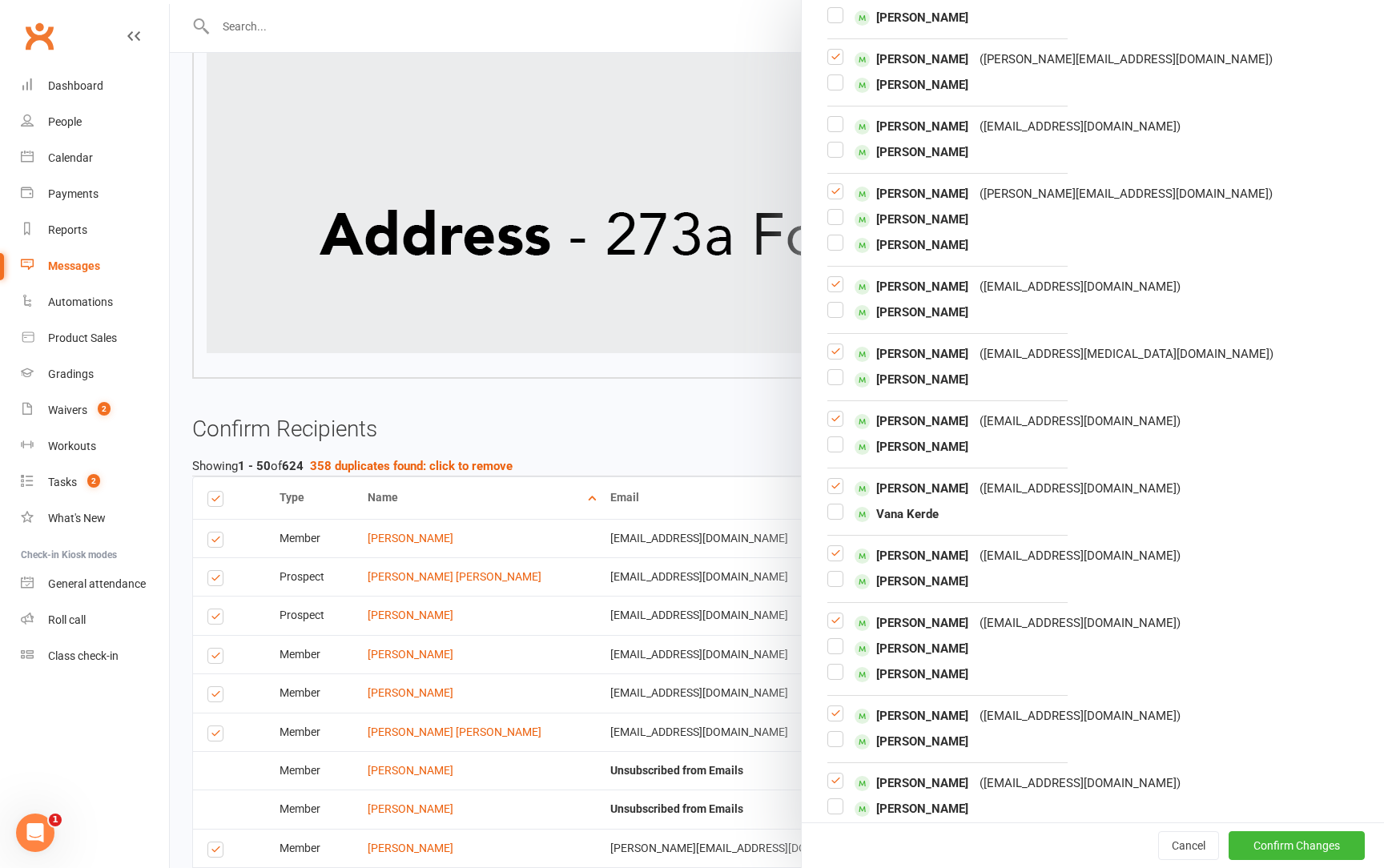
click at [834, 358] on label at bounding box center [835, 358] width 16 height 0
click at [834, 344] on input "checkbox" at bounding box center [835, 344] width 16 height 0
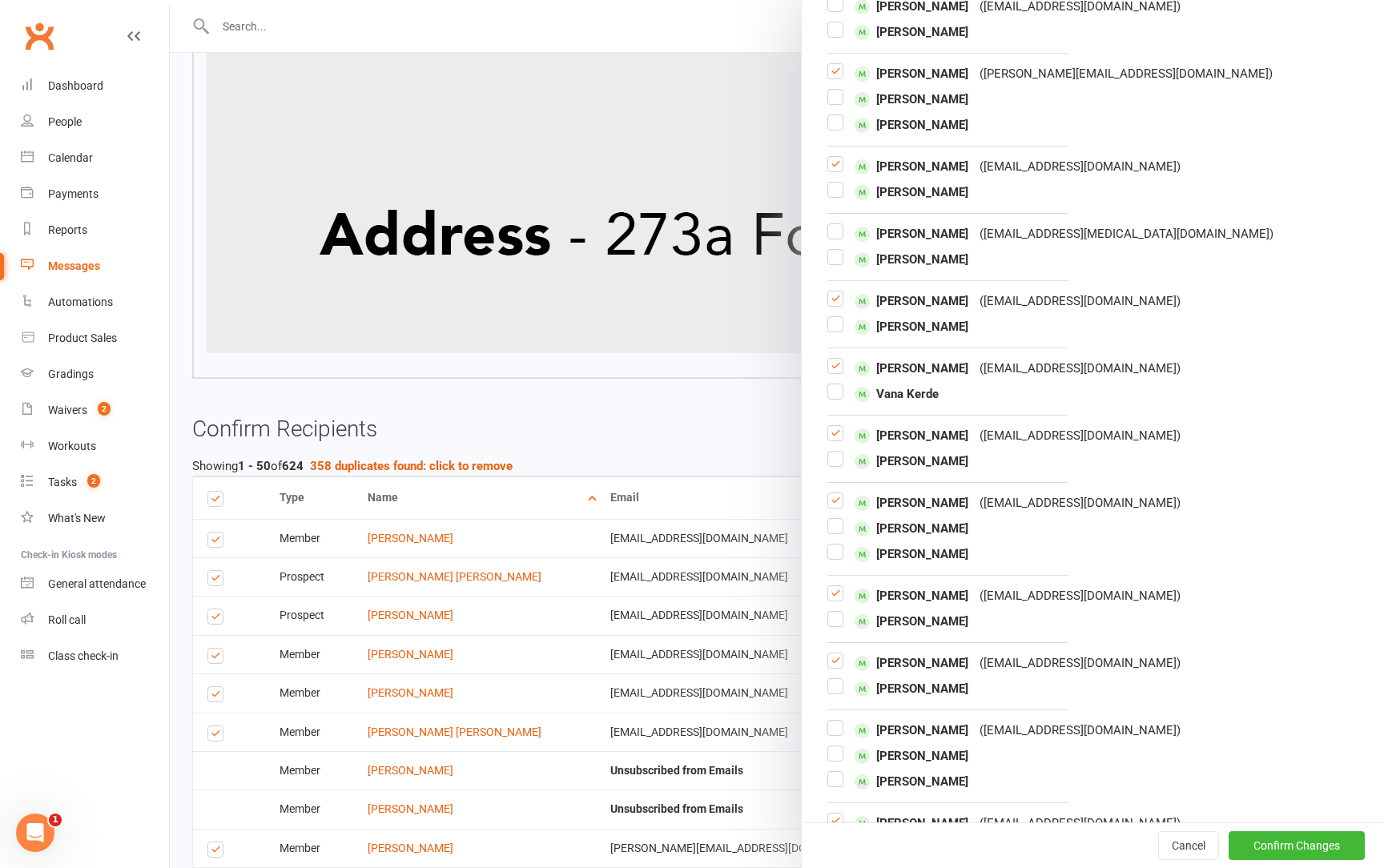
scroll to position [1580, 0]
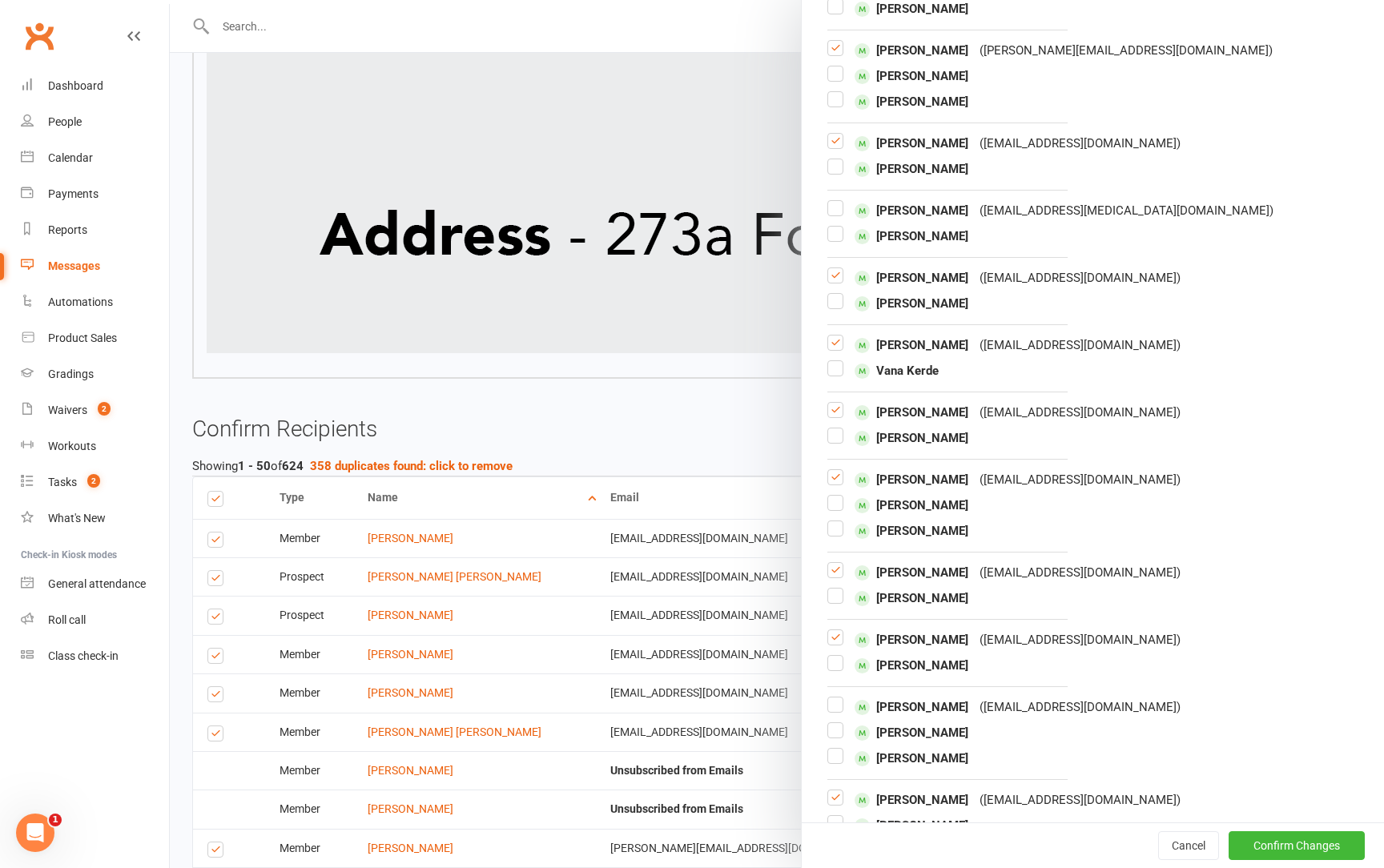
click at [837, 349] on label at bounding box center [835, 349] width 16 height 0
click at [837, 336] on input "checkbox" at bounding box center [835, 336] width 16 height 0
click at [844, 484] on label at bounding box center [835, 484] width 16 height 0
click at [844, 470] on input "checkbox" at bounding box center [835, 470] width 16 height 0
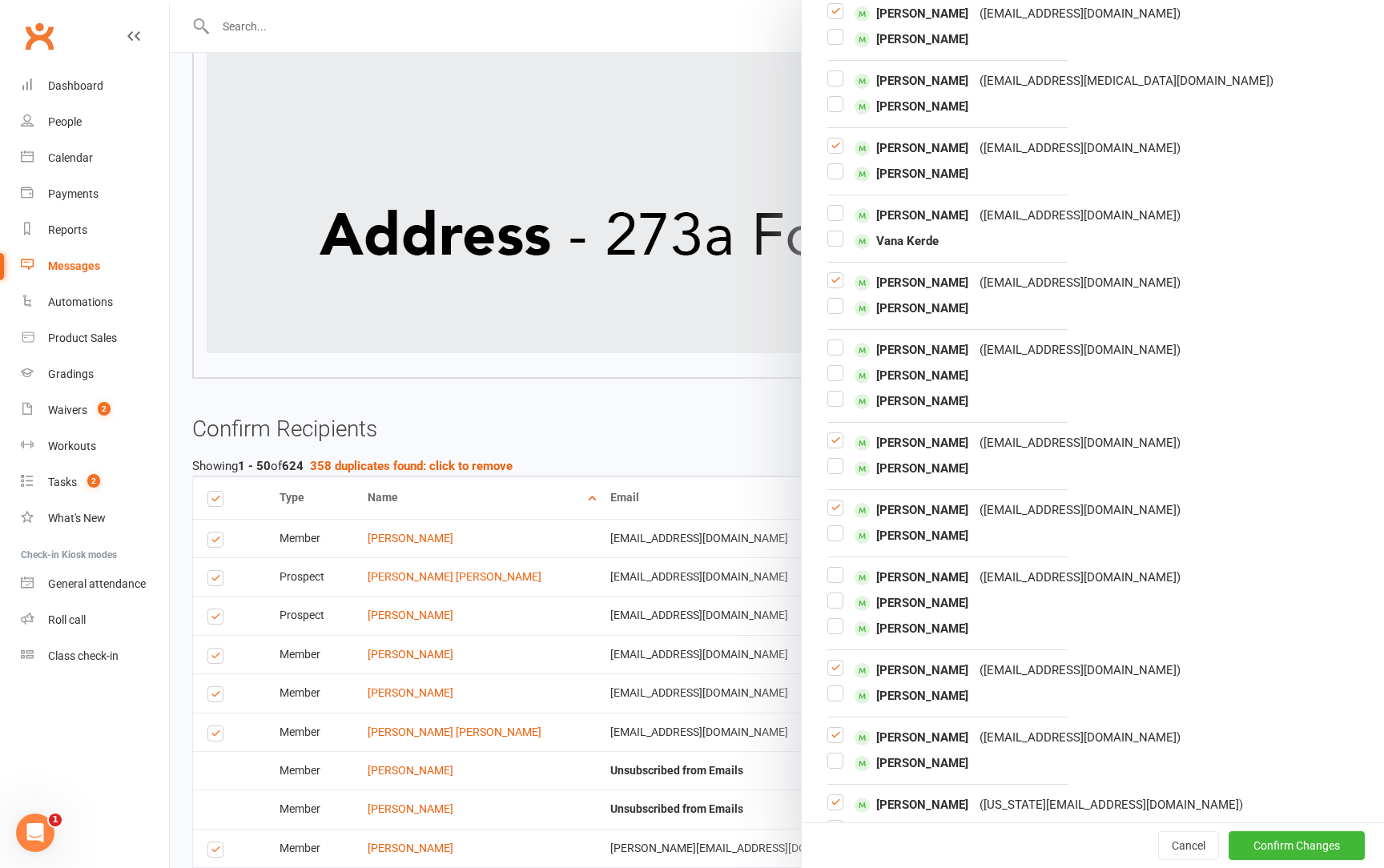
scroll to position [1717, 0]
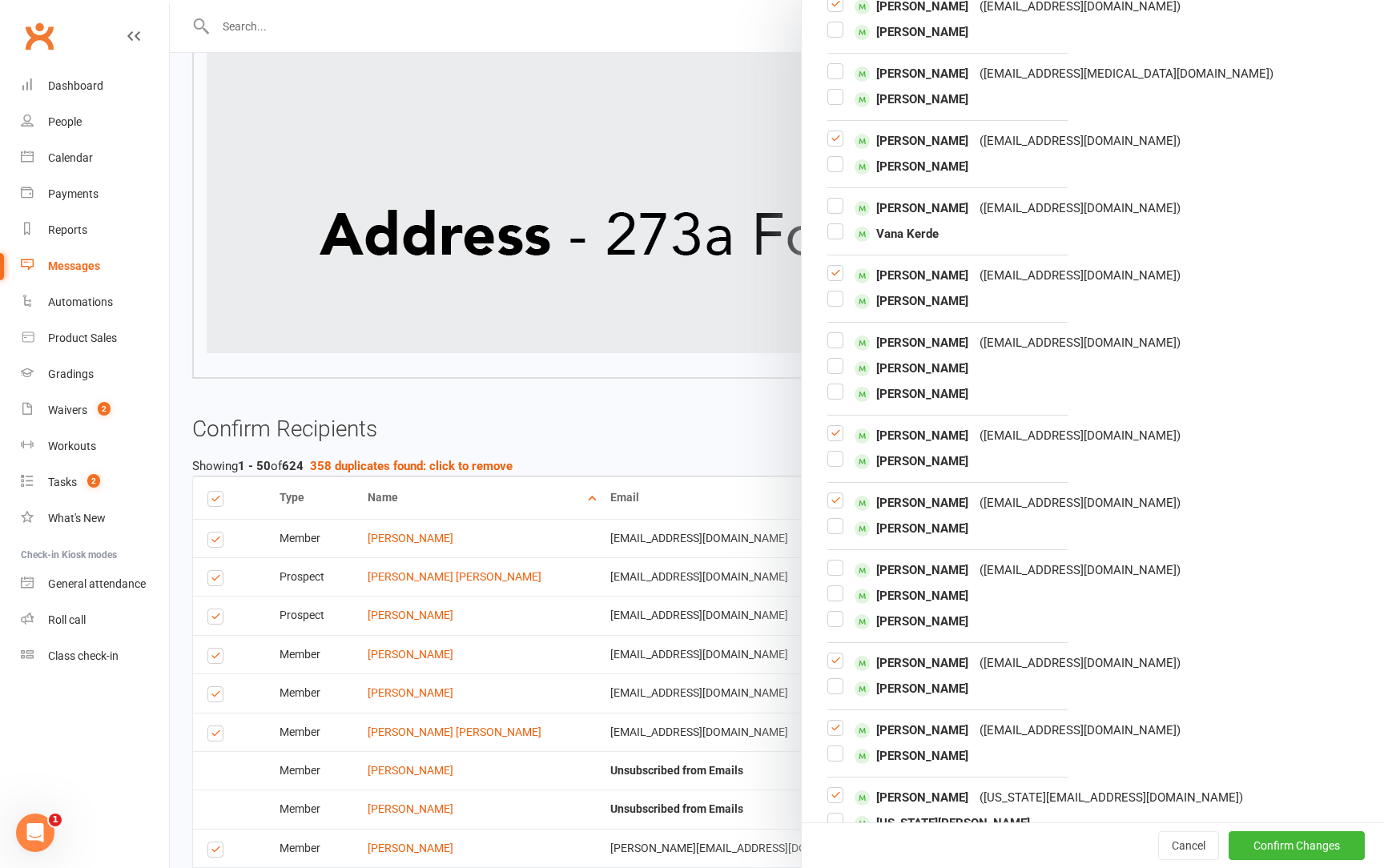
click at [833, 440] on label at bounding box center [835, 440] width 16 height 0
click at [833, 426] on input "checkbox" at bounding box center [835, 426] width 16 height 0
click at [836, 507] on label at bounding box center [835, 507] width 16 height 0
click at [836, 493] on input "checkbox" at bounding box center [835, 493] width 16 height 0
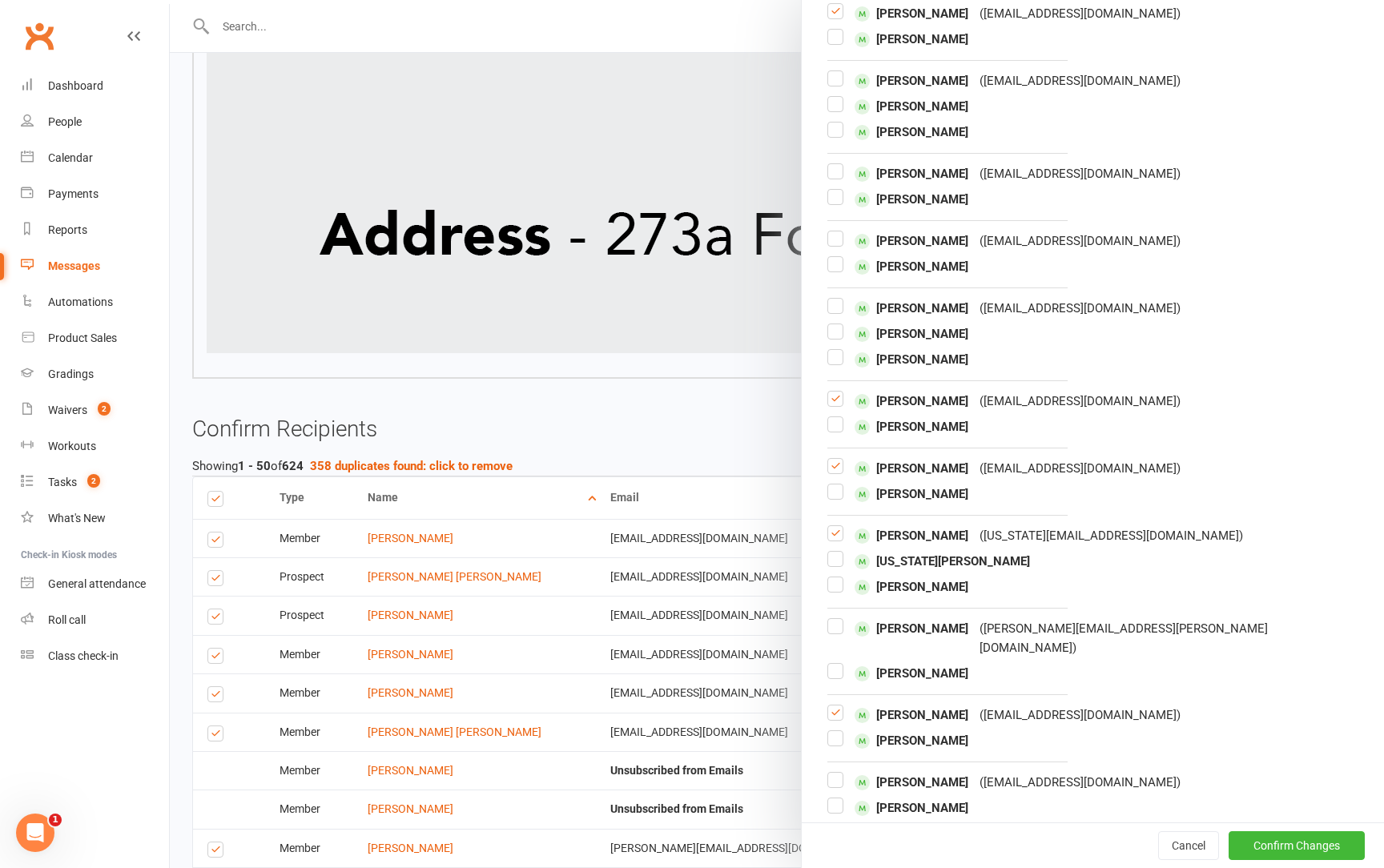
scroll to position [2009, 0]
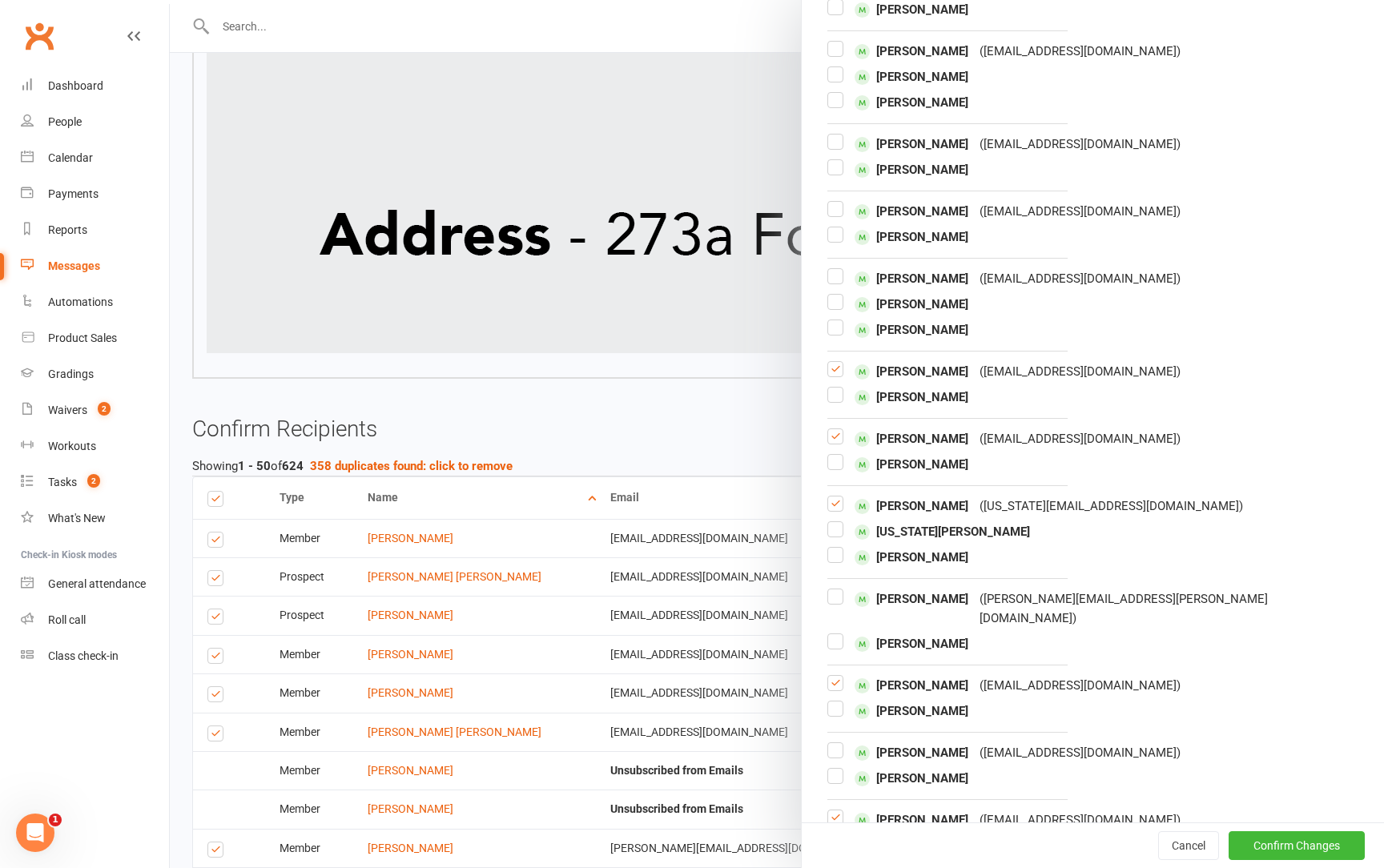
click at [838, 376] on label at bounding box center [835, 376] width 16 height 0
click at [838, 362] on input "checkbox" at bounding box center [835, 362] width 16 height 0
click at [839, 443] on label at bounding box center [835, 443] width 16 height 0
click at [839, 429] on input "checkbox" at bounding box center [835, 429] width 16 height 0
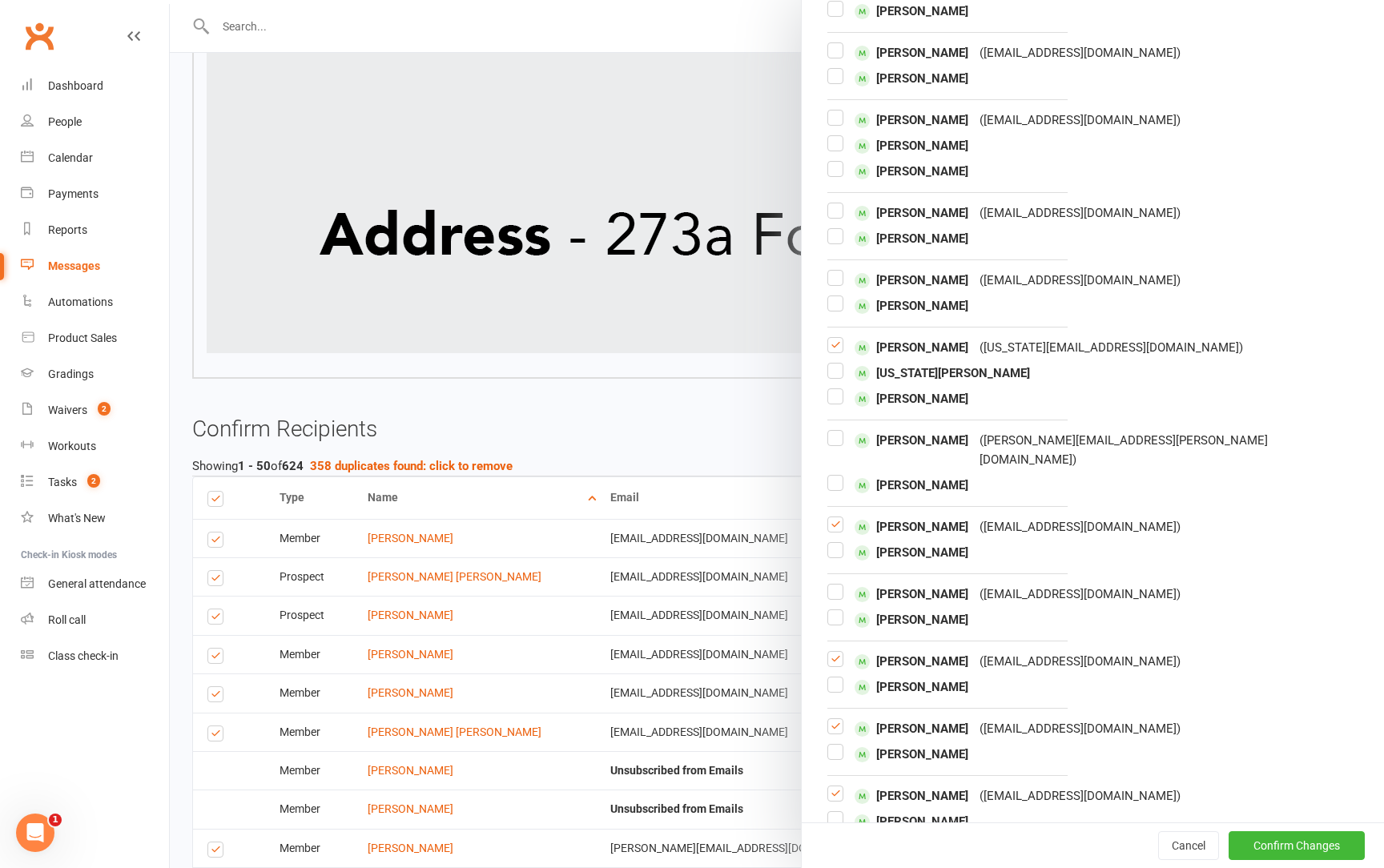
click at [839, 352] on label at bounding box center [835, 352] width 16 height 0
click at [839, 338] on input "checkbox" at bounding box center [835, 338] width 16 height 0
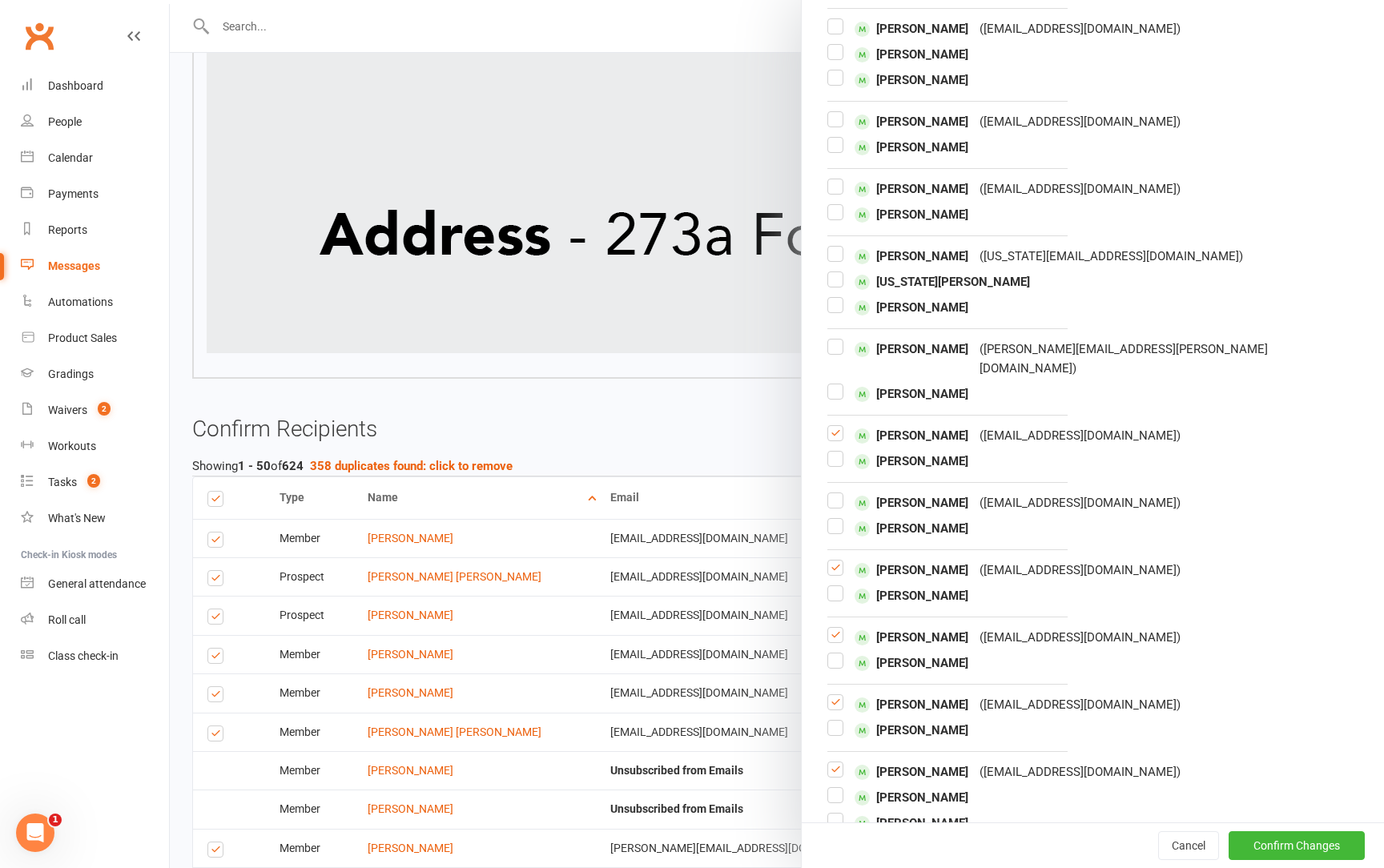
scroll to position [2315, 0]
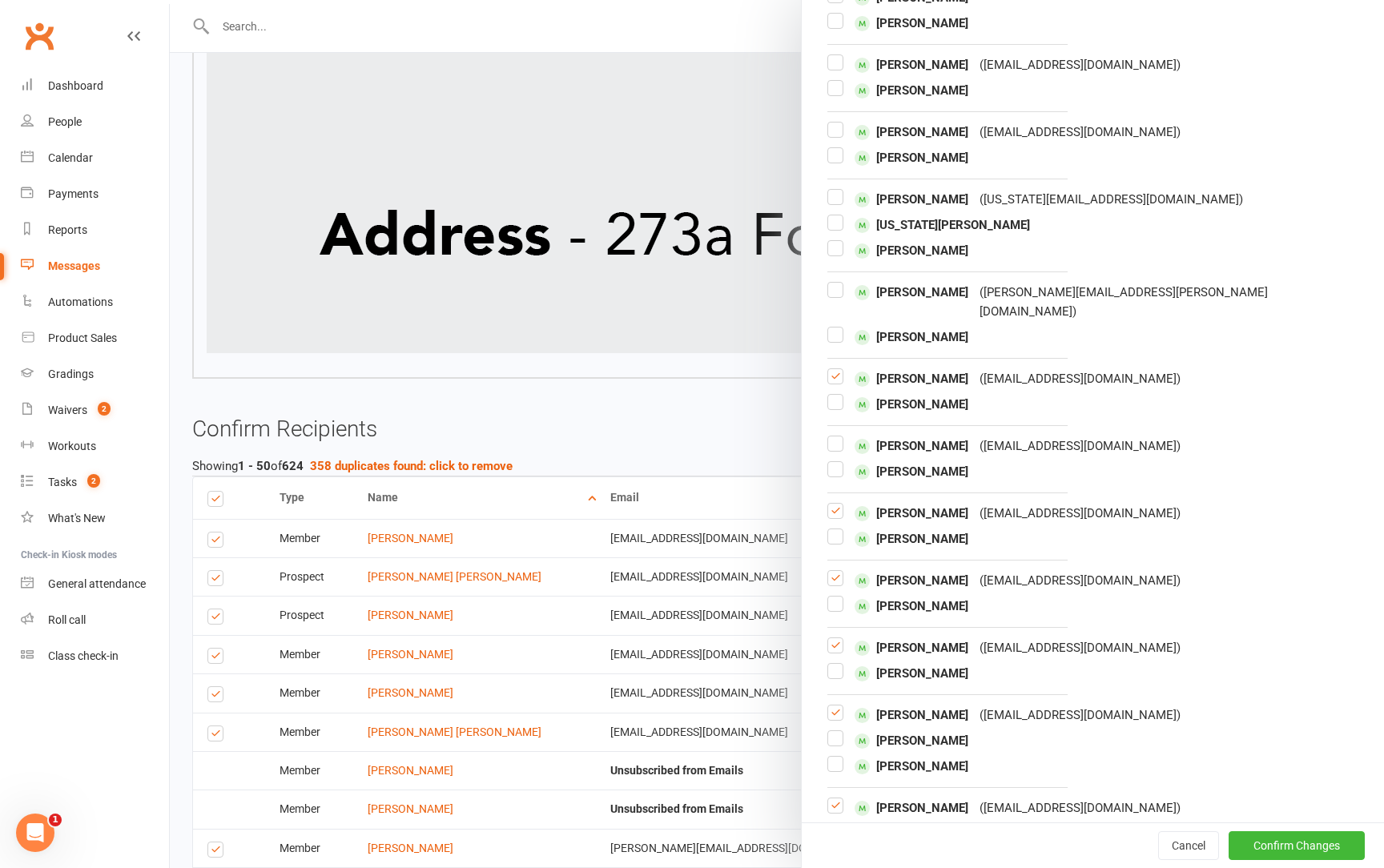
click at [834, 382] on label at bounding box center [835, 382] width 16 height 0
click at [834, 369] on input "checkbox" at bounding box center [835, 369] width 16 height 0
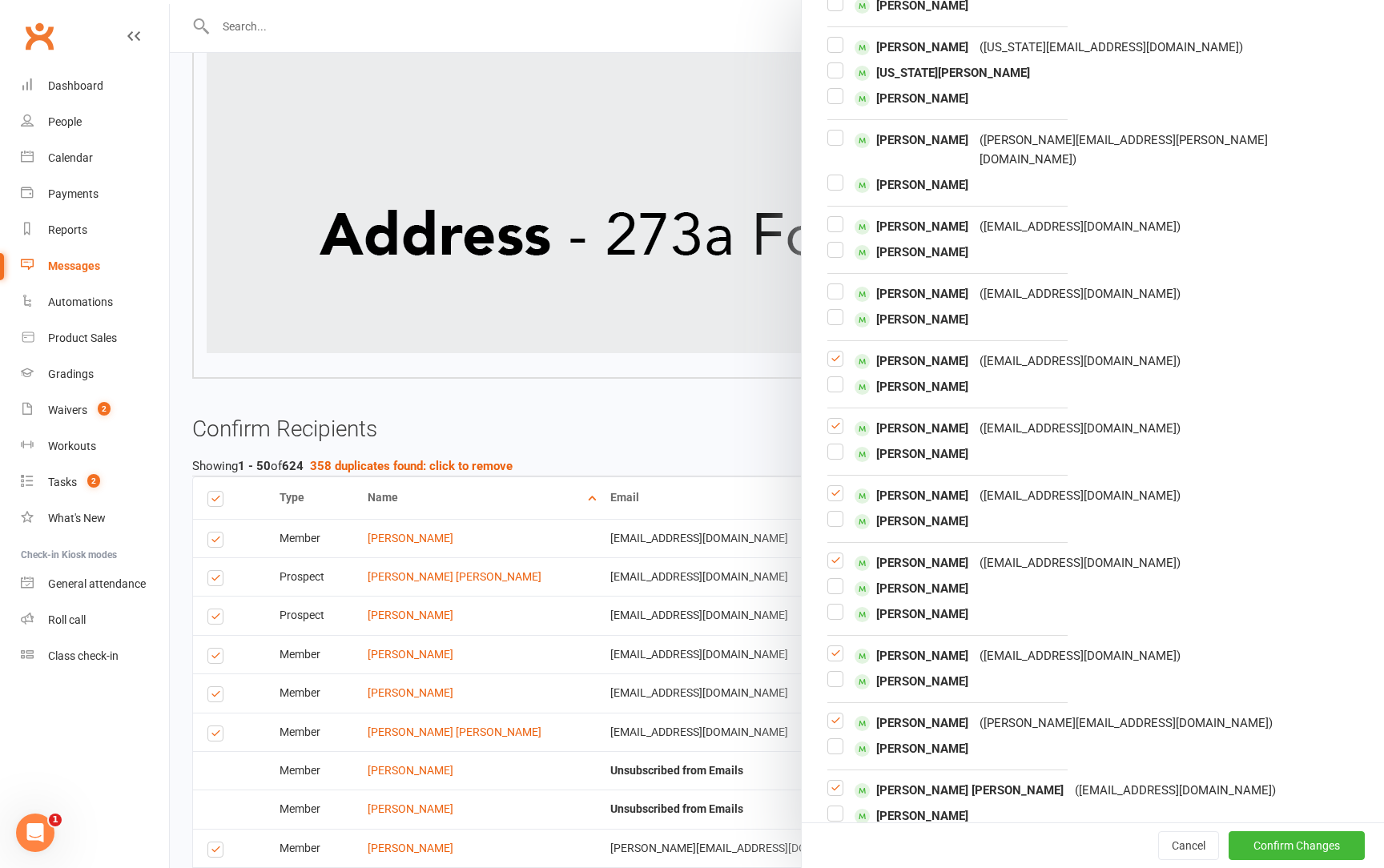
scroll to position [2490, 0]
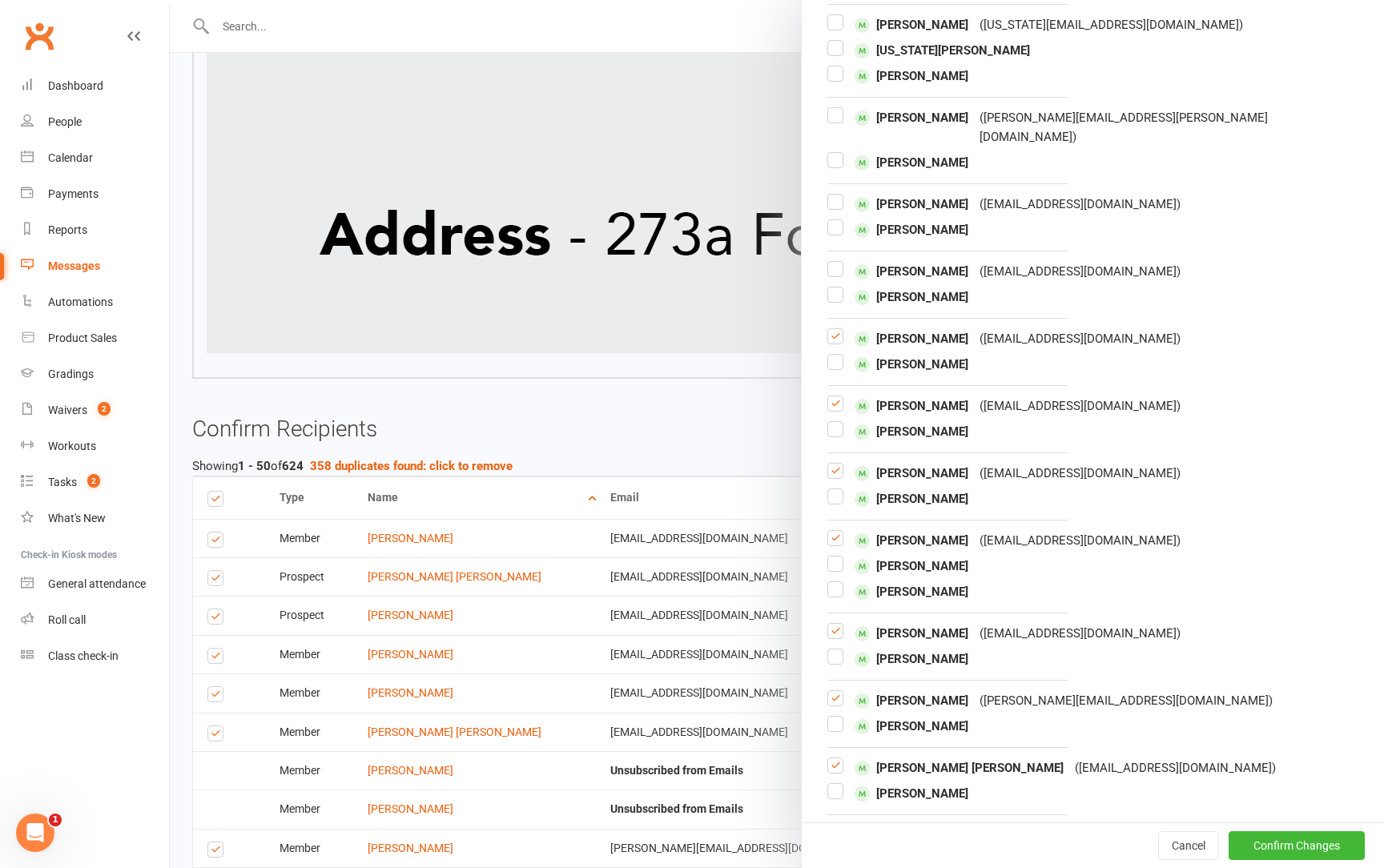
click at [830, 342] on label at bounding box center [835, 342] width 16 height 0
click at [830, 329] on input "checkbox" at bounding box center [835, 329] width 16 height 0
click at [840, 477] on label at bounding box center [835, 477] width 16 height 0
click at [840, 463] on input "checkbox" at bounding box center [835, 463] width 16 height 0
click at [834, 544] on label at bounding box center [835, 544] width 16 height 0
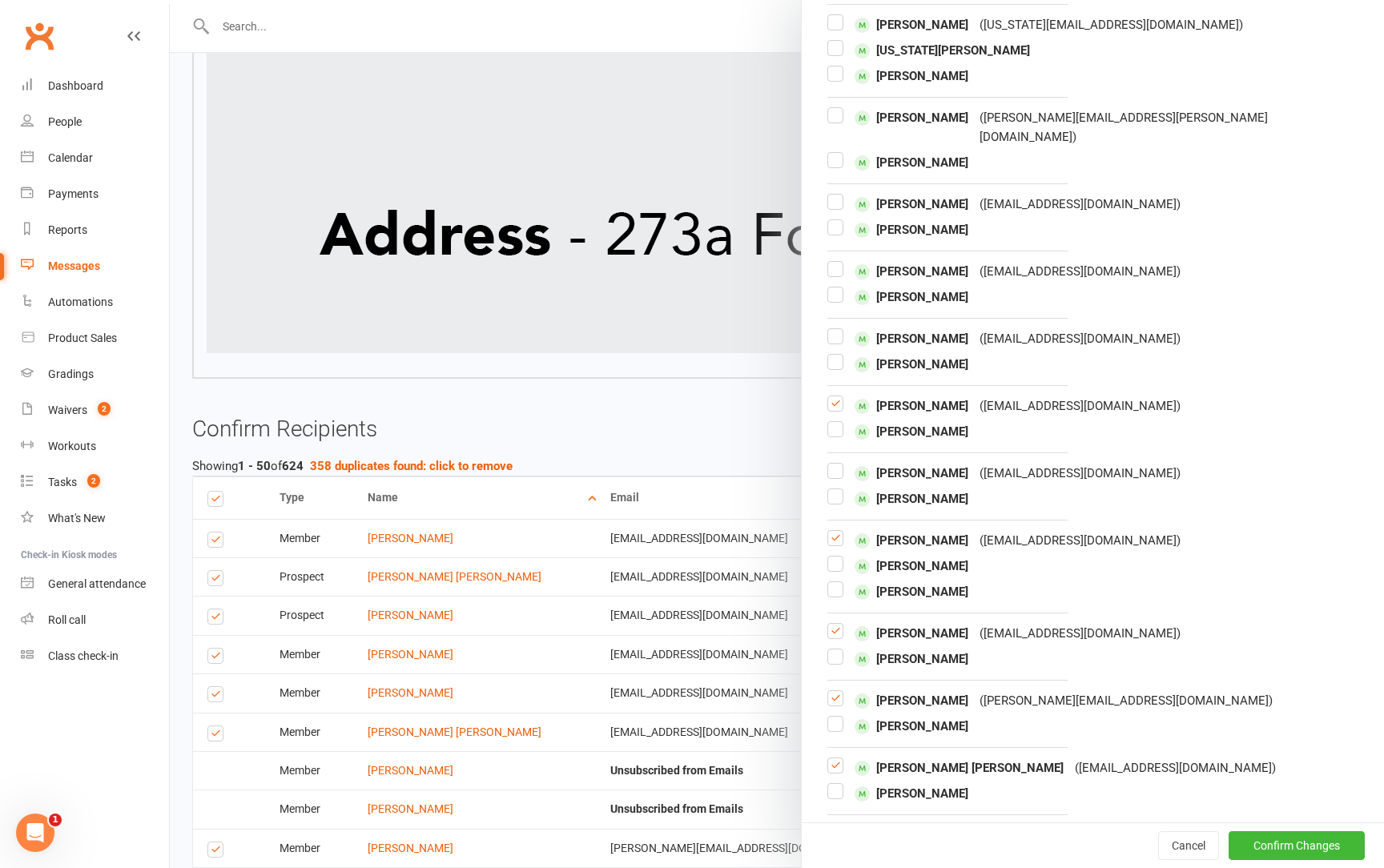
click at [834, 531] on input "checkbox" at bounding box center [835, 531] width 16 height 0
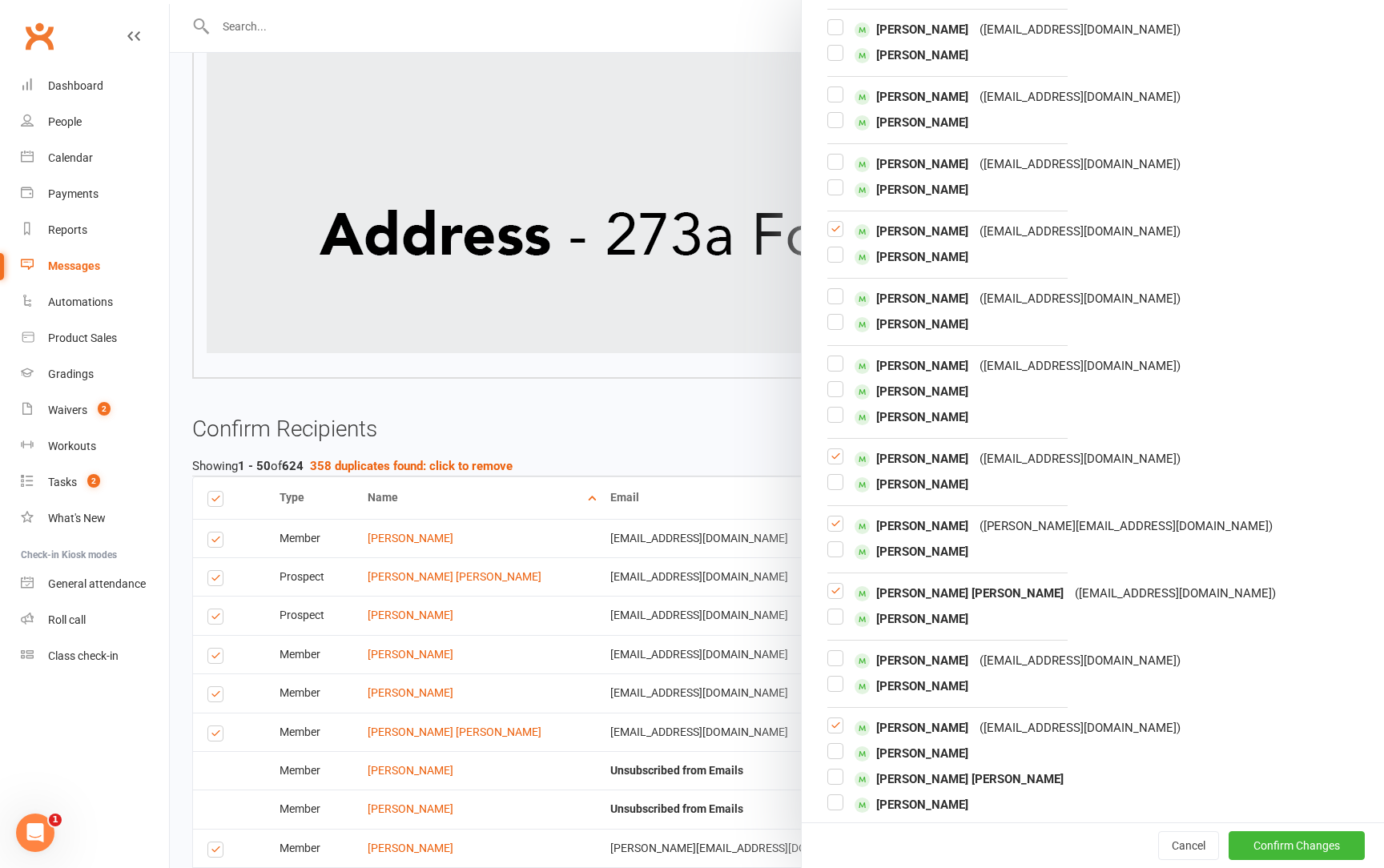
scroll to position [2676, 0]
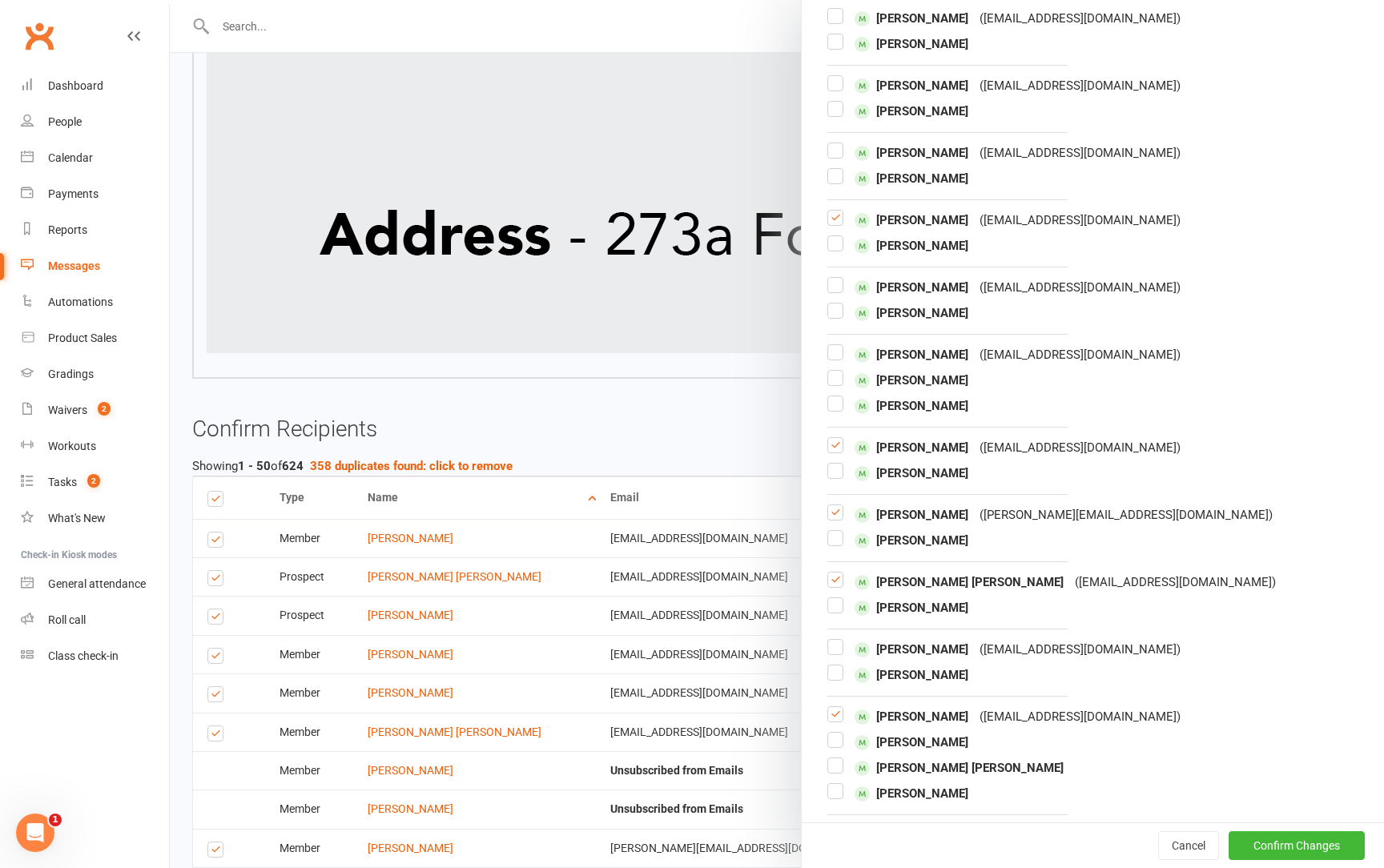
click at [835, 519] on label at bounding box center [835, 519] width 16 height 0
click at [835, 505] on input "checkbox" at bounding box center [835, 505] width 16 height 0
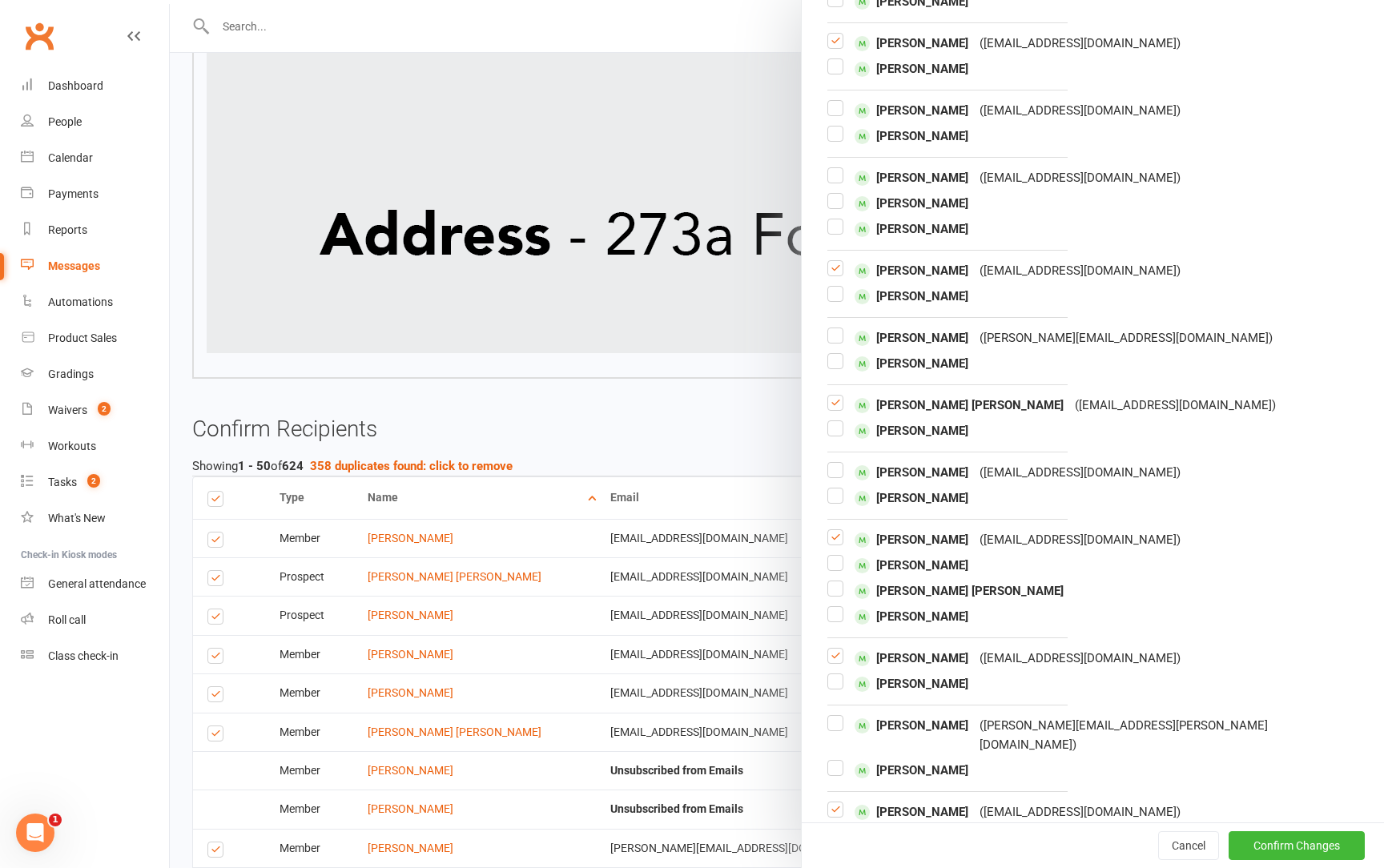
scroll to position [2878, 0]
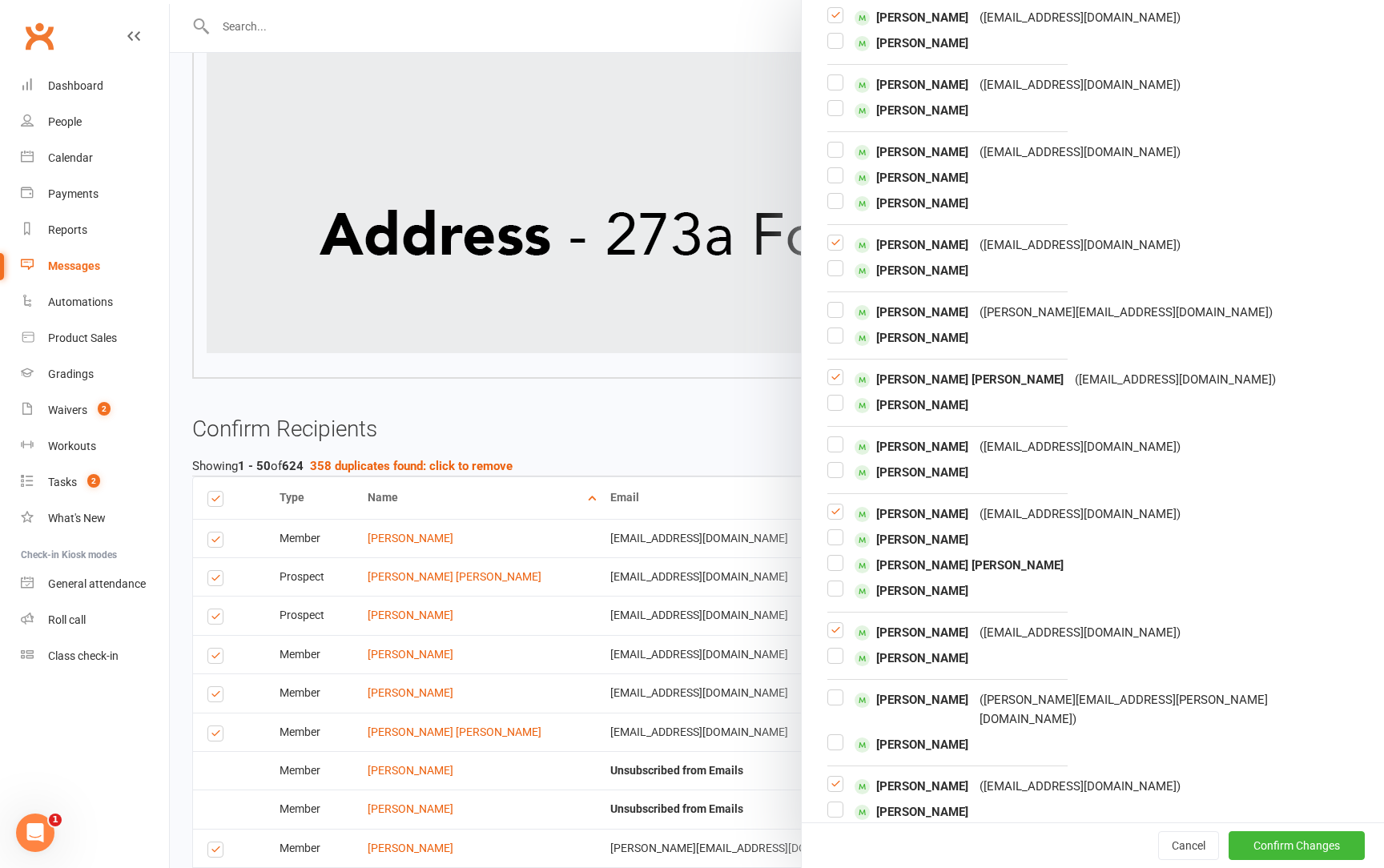
click at [835, 518] on label at bounding box center [835, 518] width 16 height 0
click at [835, 504] on input "checkbox" at bounding box center [835, 504] width 16 height 0
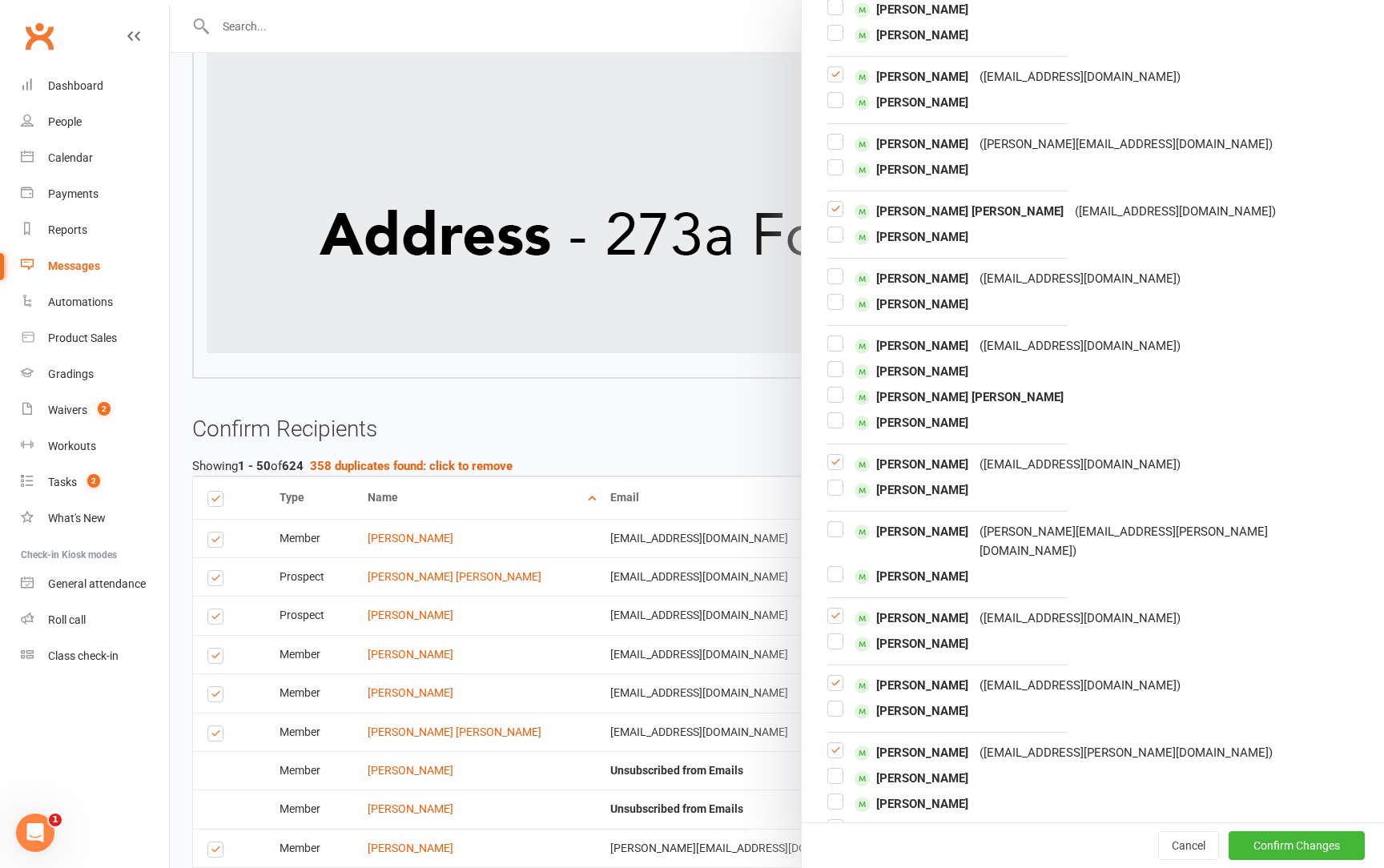
scroll to position [3057, 0]
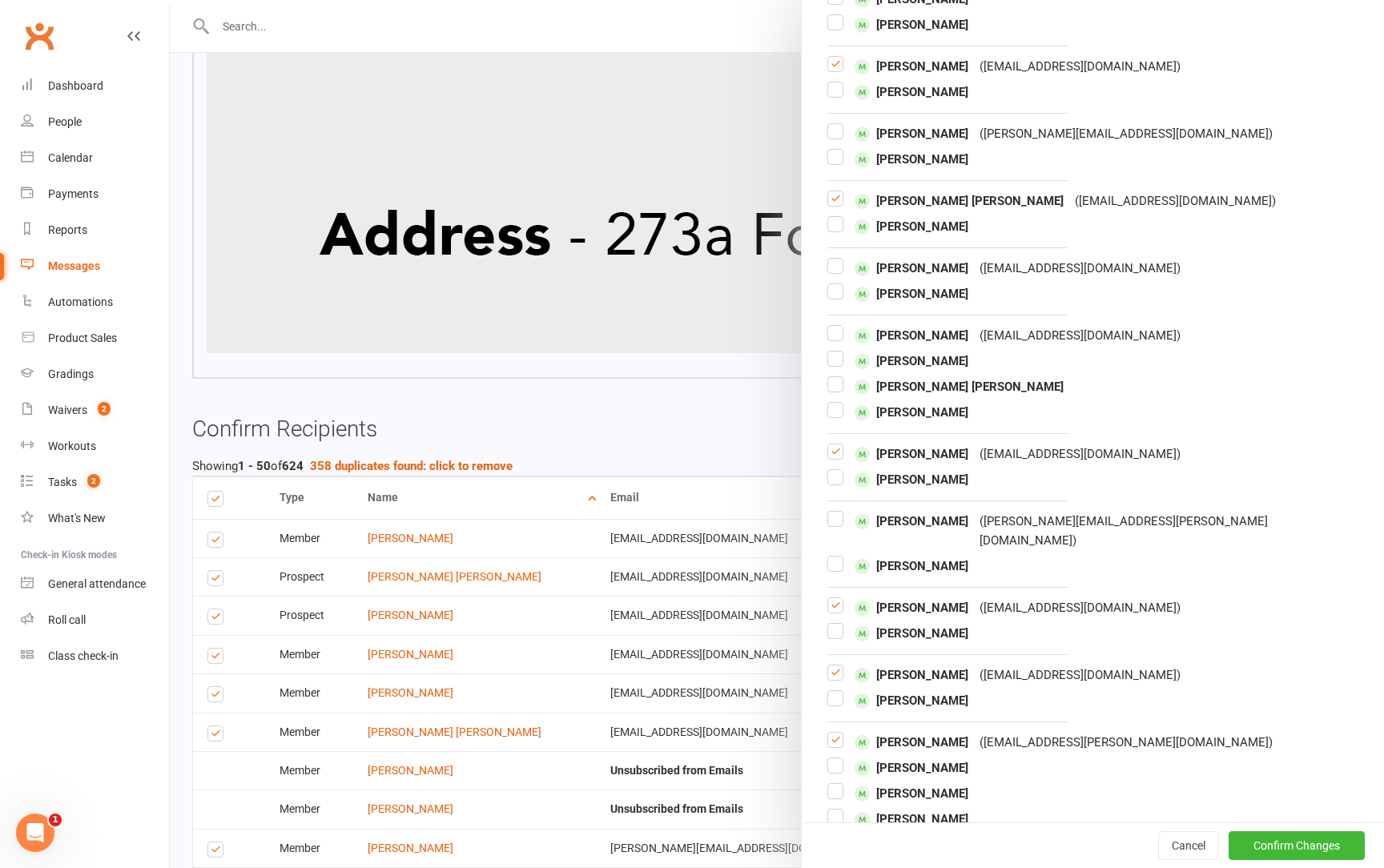
click at [835, 458] on label at bounding box center [835, 458] width 16 height 0
click at [835, 445] on input "checkbox" at bounding box center [835, 445] width 16 height 0
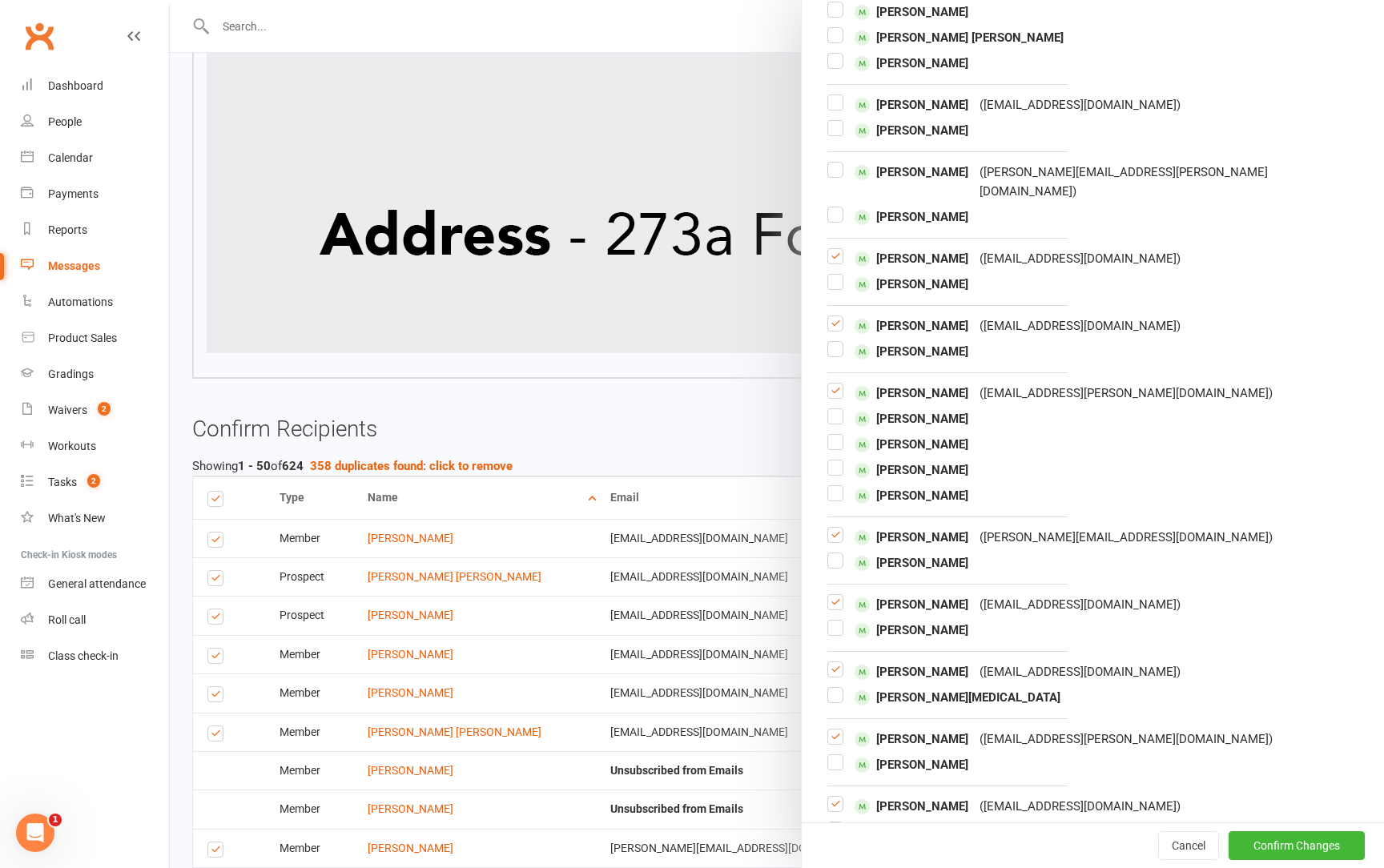
scroll to position [3481, 0]
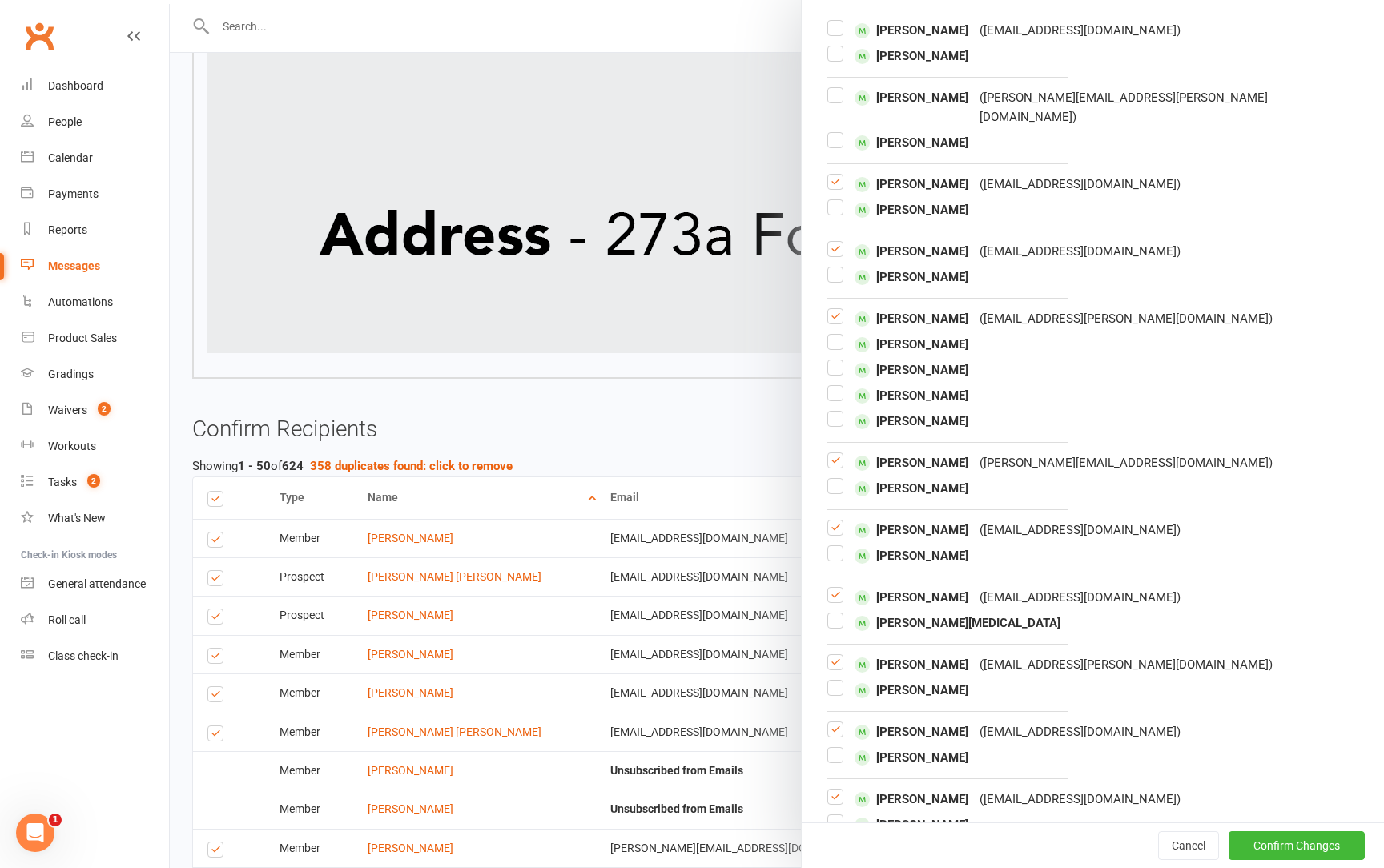
click at [834, 534] on label at bounding box center [835, 534] width 16 height 0
click at [834, 520] on input "checkbox" at bounding box center [835, 520] width 16 height 0
click at [839, 601] on label at bounding box center [835, 601] width 16 height 0
click at [839, 588] on input "checkbox" at bounding box center [835, 588] width 16 height 0
click at [833, 467] on label at bounding box center [835, 467] width 16 height 0
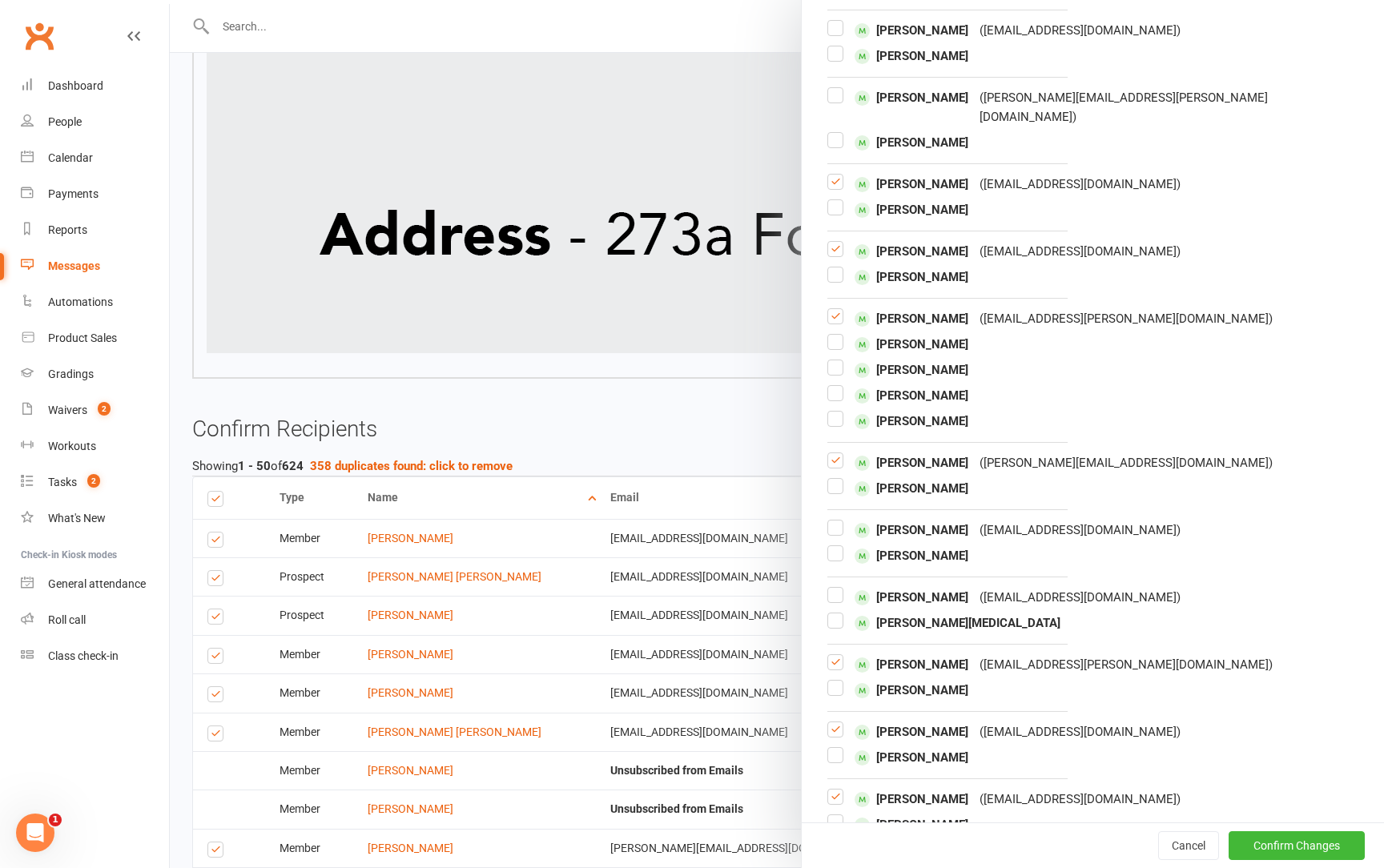
click at [833, 453] on input "checkbox" at bounding box center [835, 453] width 16 height 0
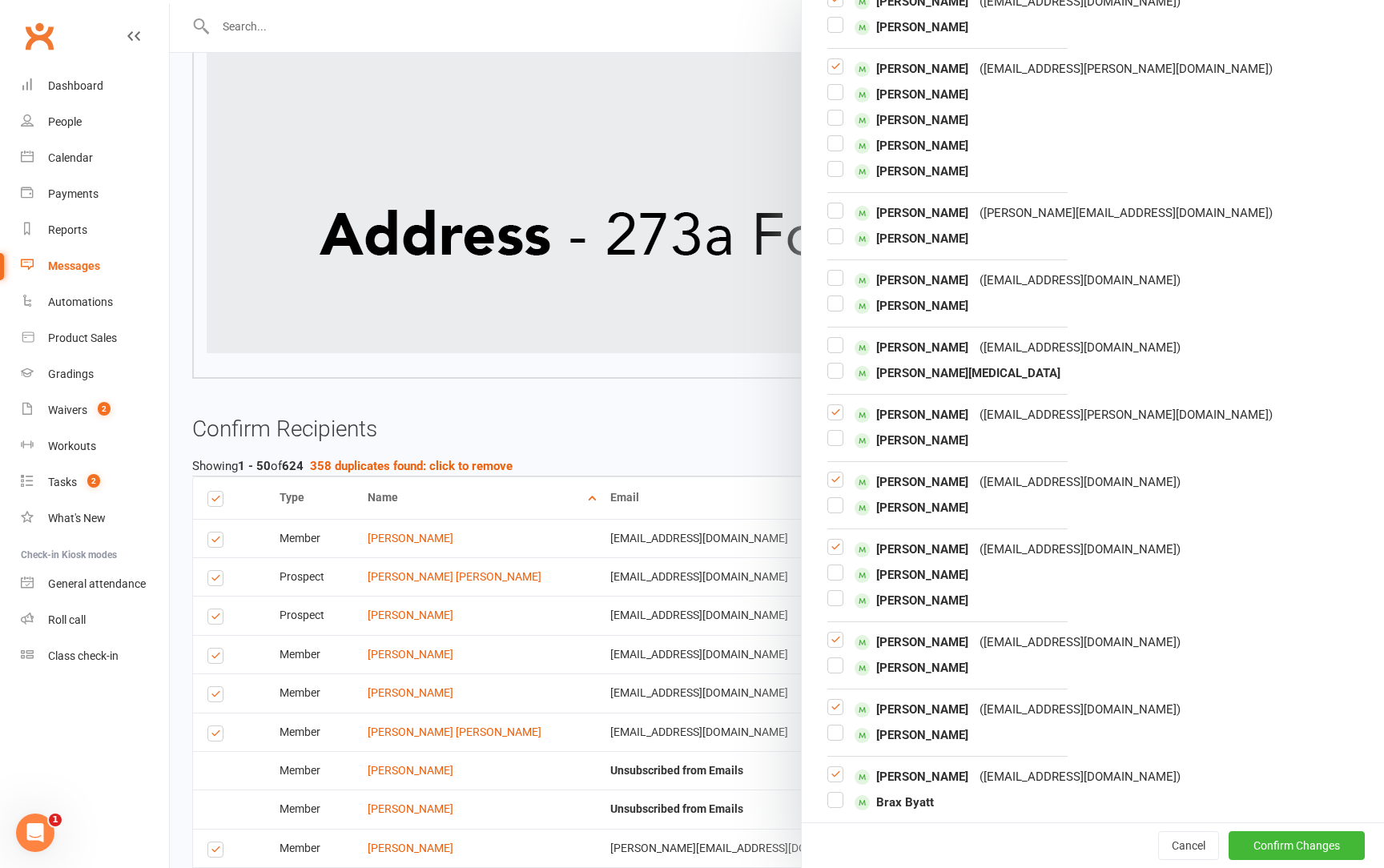
scroll to position [3737, 0]
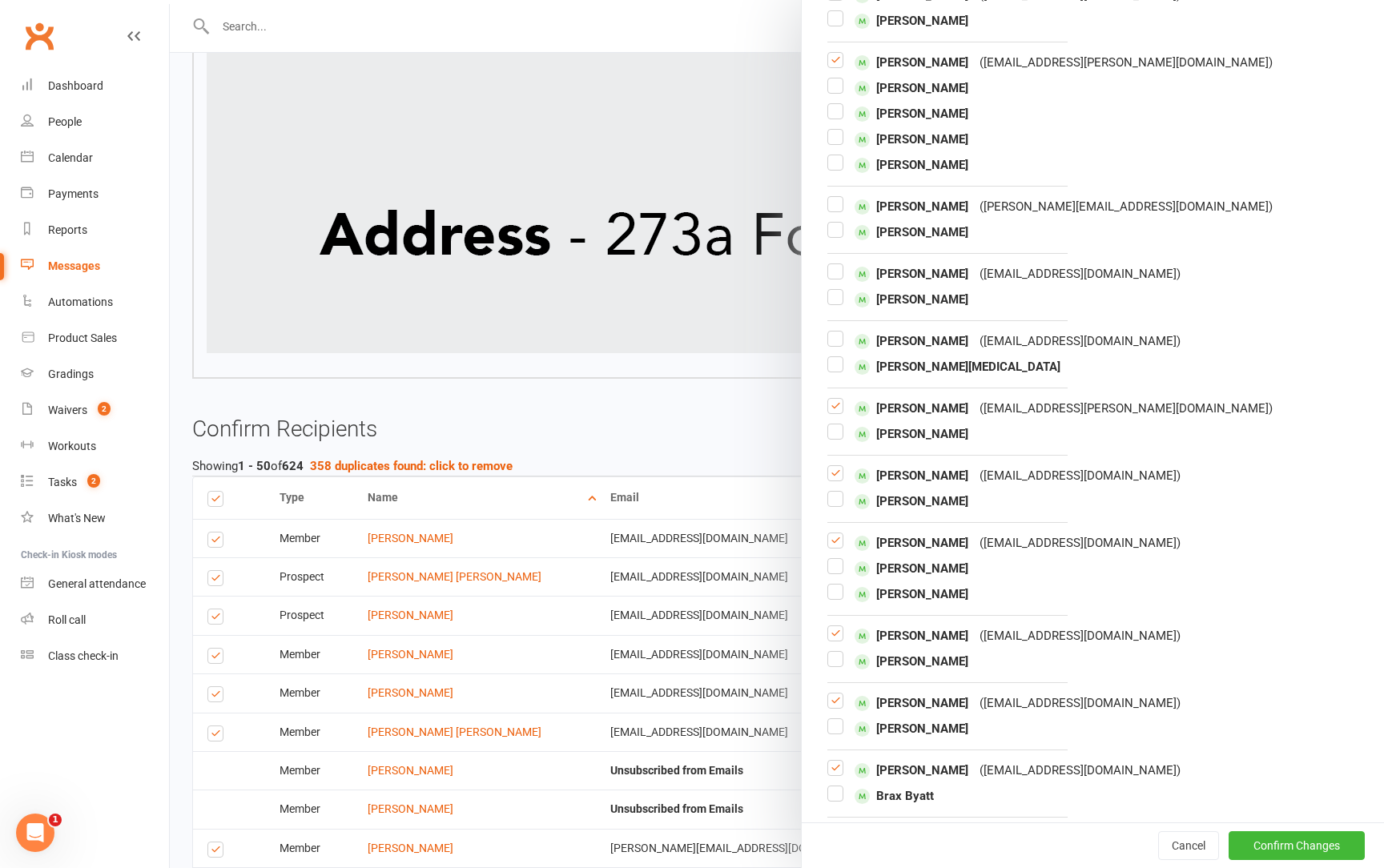
click at [835, 547] on label at bounding box center [835, 547] width 16 height 0
click at [835, 533] on input "checkbox" at bounding box center [835, 533] width 16 height 0
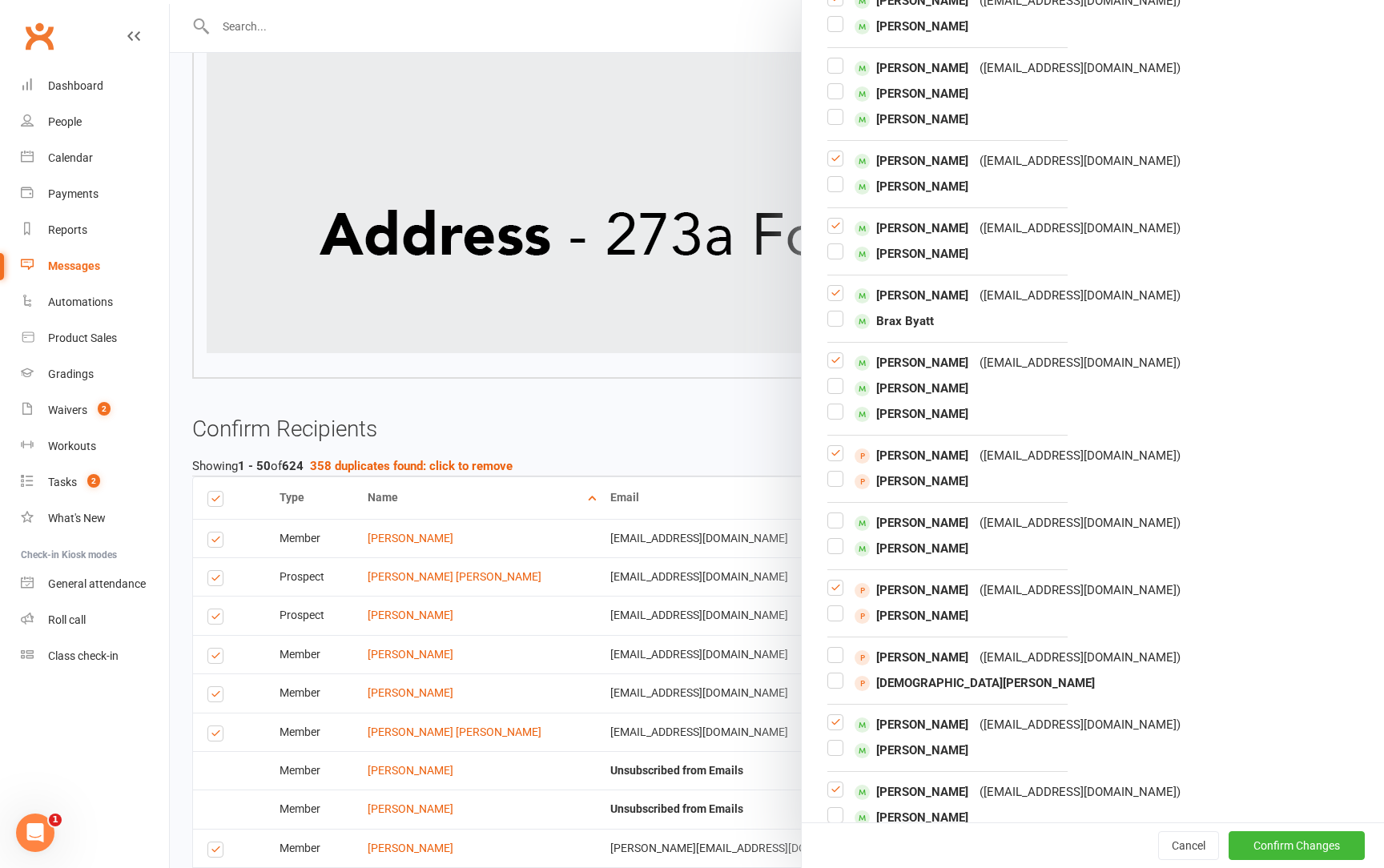
scroll to position [4248, 0]
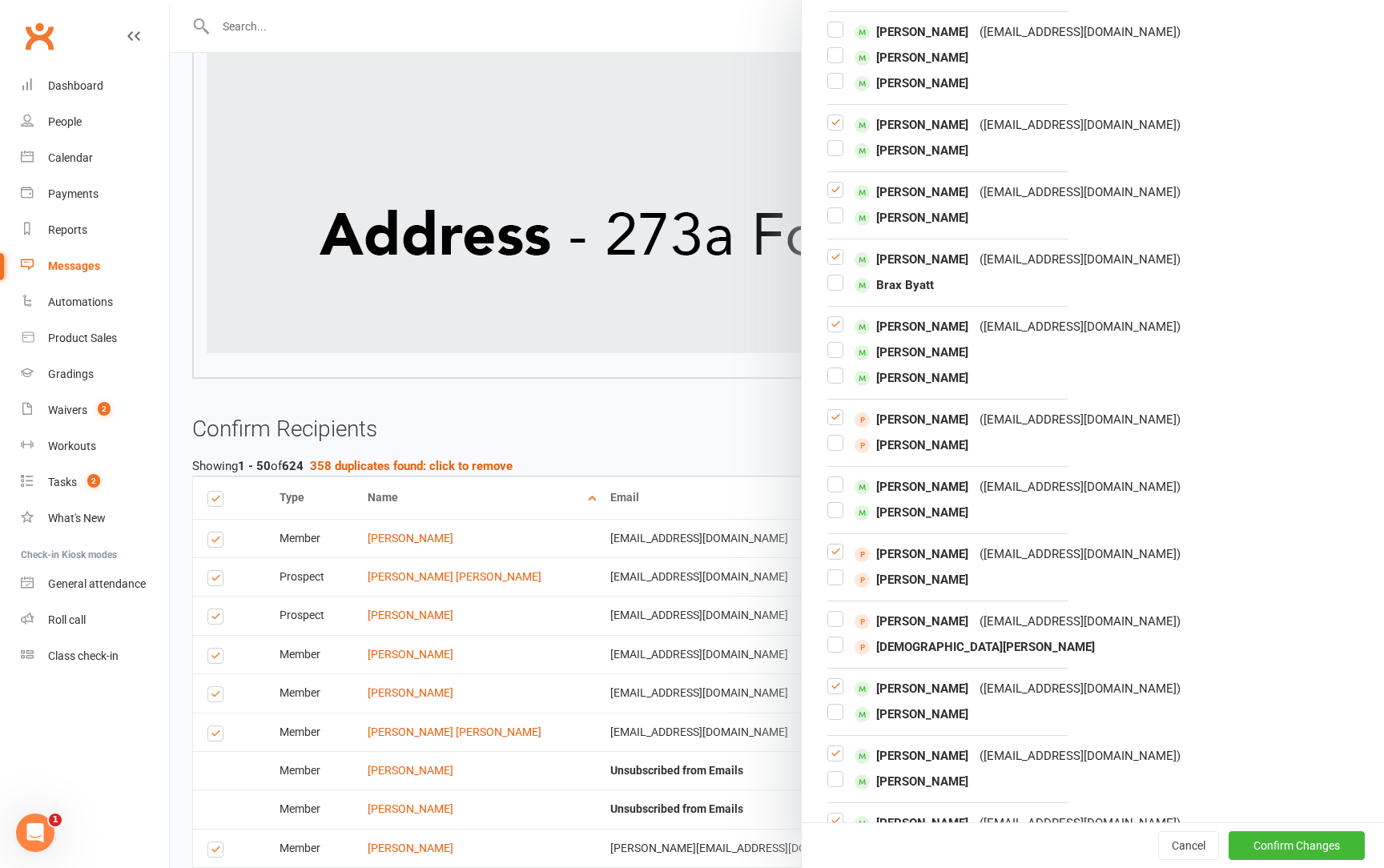
click at [839, 331] on label at bounding box center [835, 331] width 16 height 0
click at [839, 317] on input "checkbox" at bounding box center [835, 317] width 16 height 0
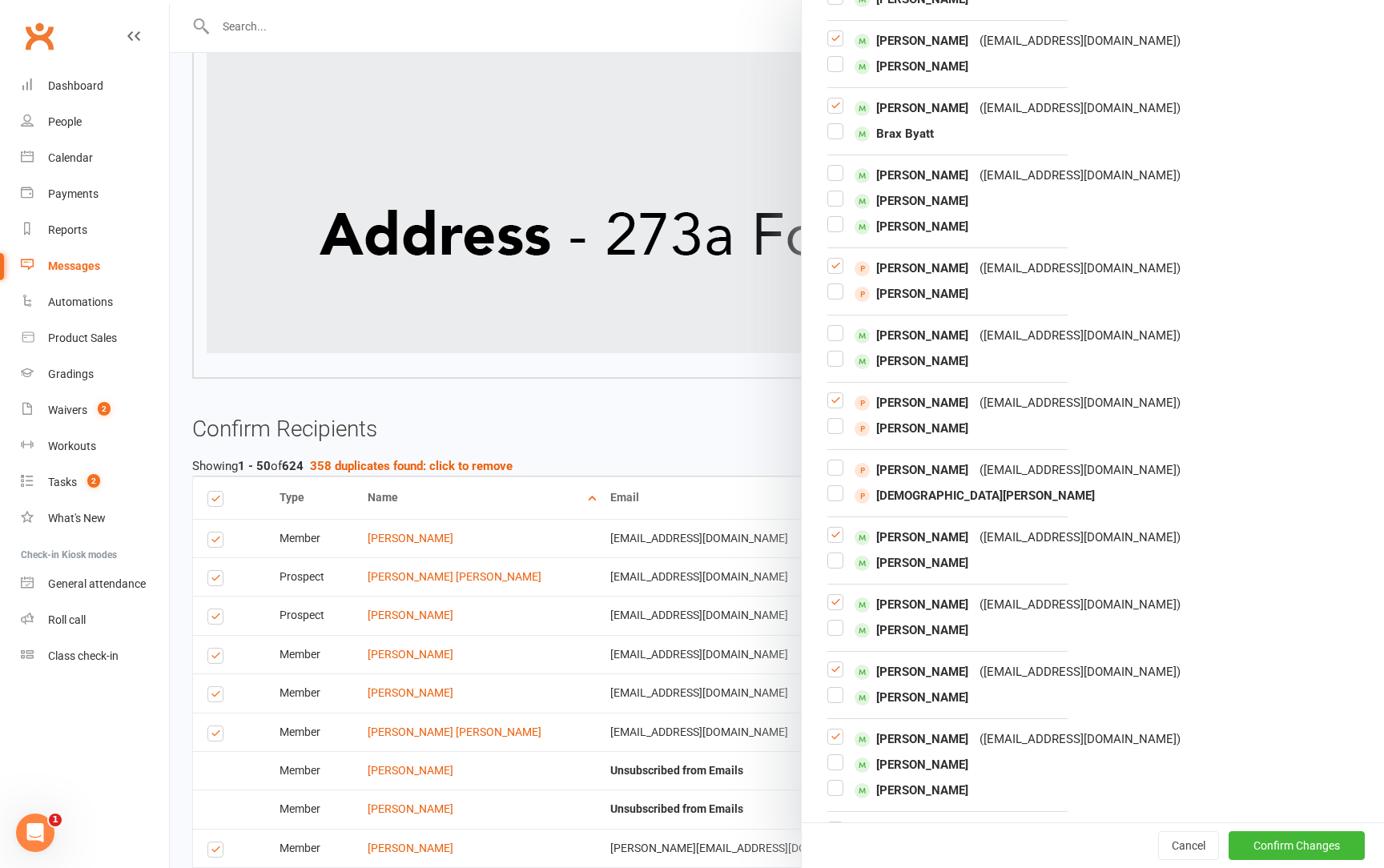
scroll to position [4412, 0]
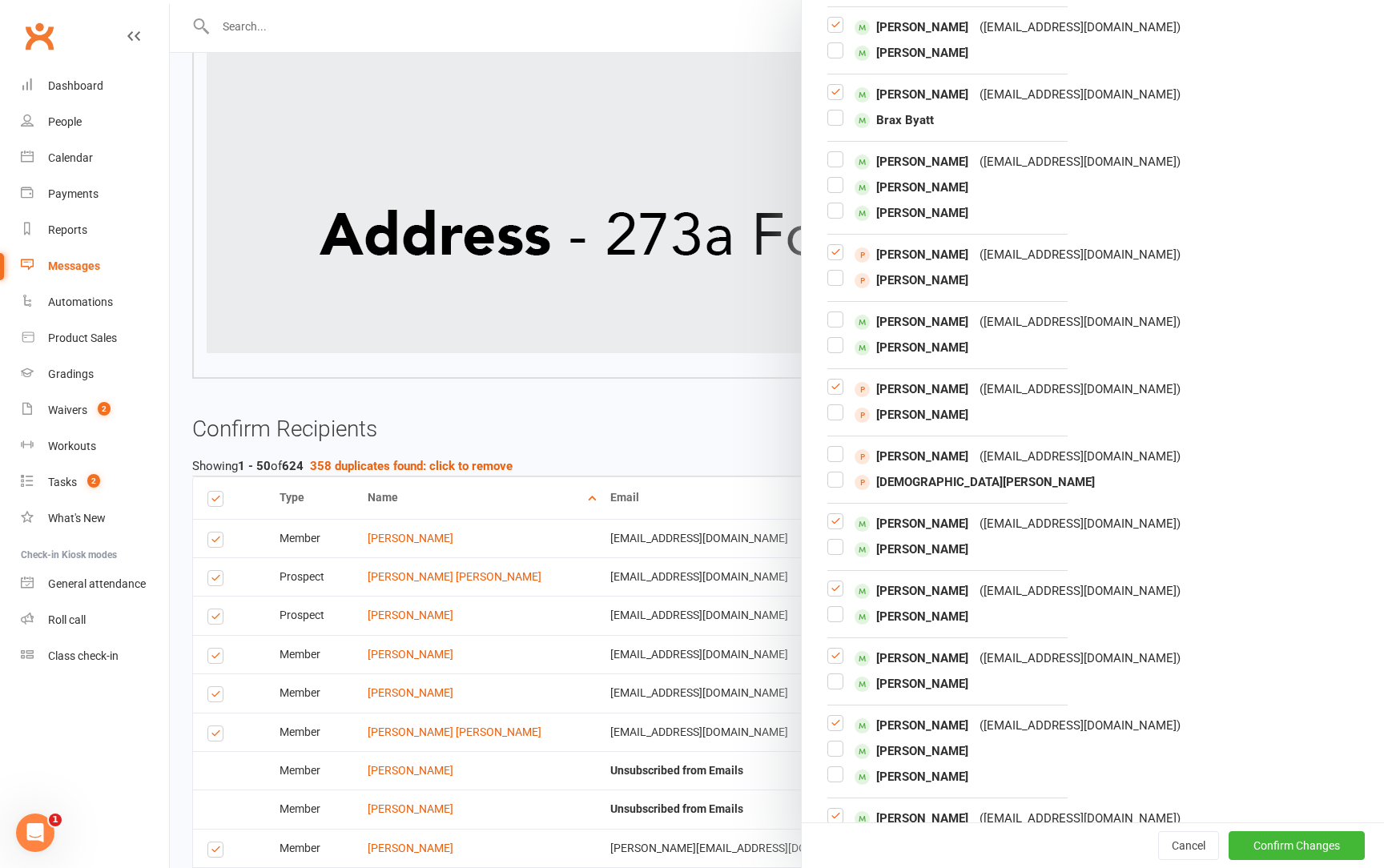
click at [833, 394] on label at bounding box center [835, 394] width 16 height 0
click at [833, 380] on input "checkbox" at bounding box center [835, 380] width 16 height 0
click at [833, 527] on label at bounding box center [835, 527] width 16 height 0
click at [833, 514] on input "checkbox" at bounding box center [835, 514] width 16 height 0
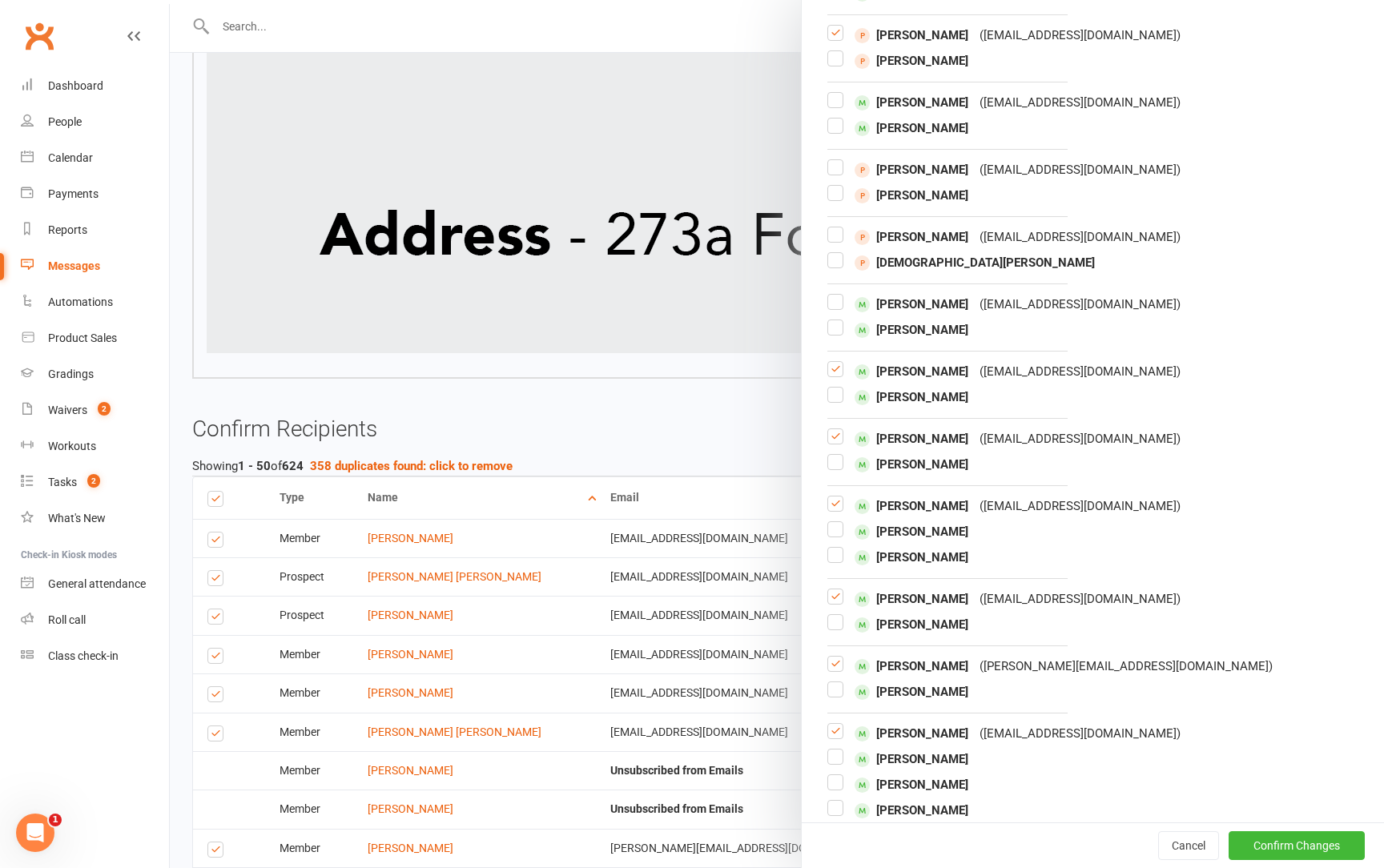
scroll to position [4648, 0]
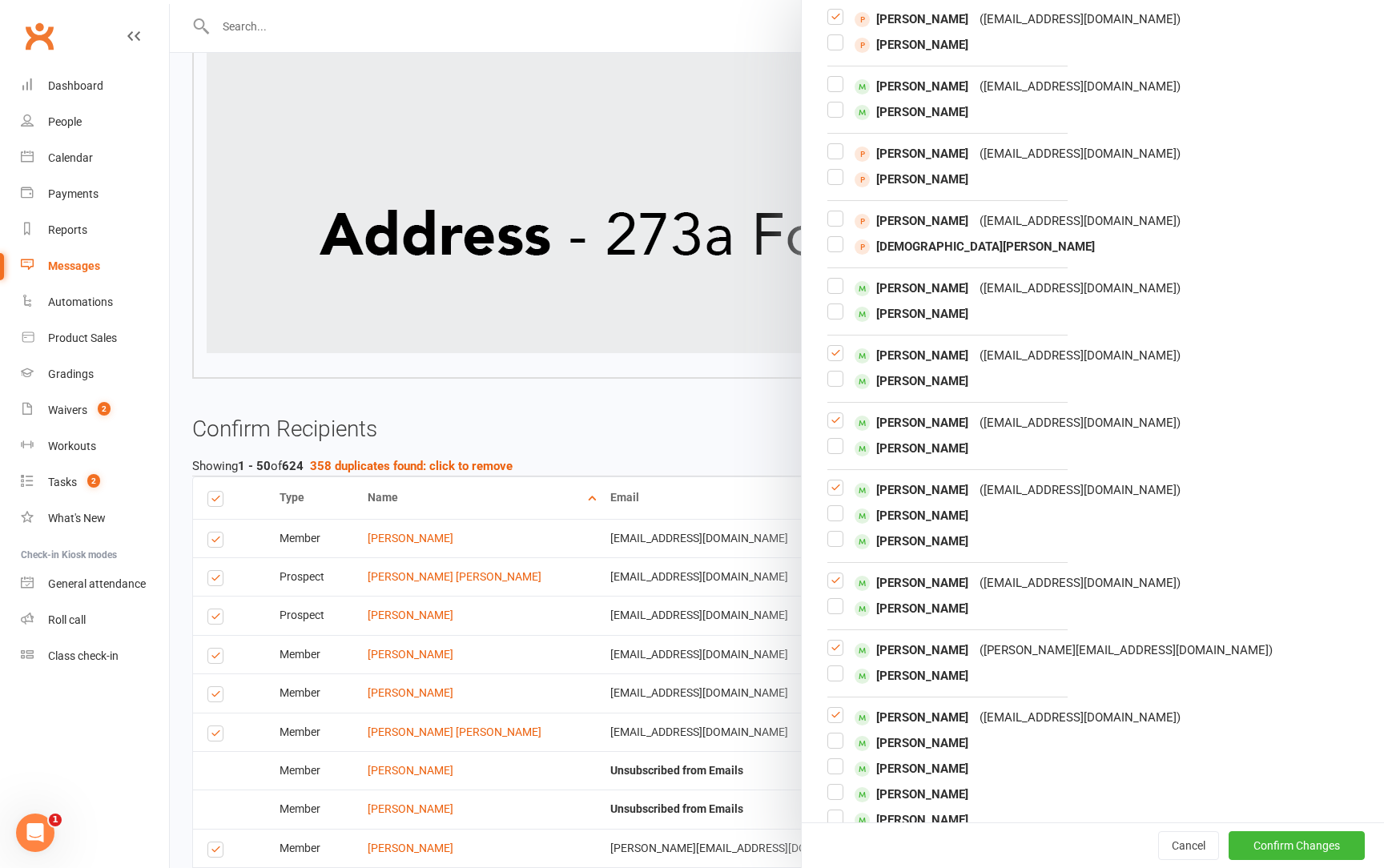
click at [835, 359] on label at bounding box center [835, 359] width 16 height 0
click at [835, 346] on input "checkbox" at bounding box center [835, 346] width 16 height 0
click at [835, 427] on label at bounding box center [835, 427] width 16 height 0
click at [835, 413] on input "checkbox" at bounding box center [835, 413] width 16 height 0
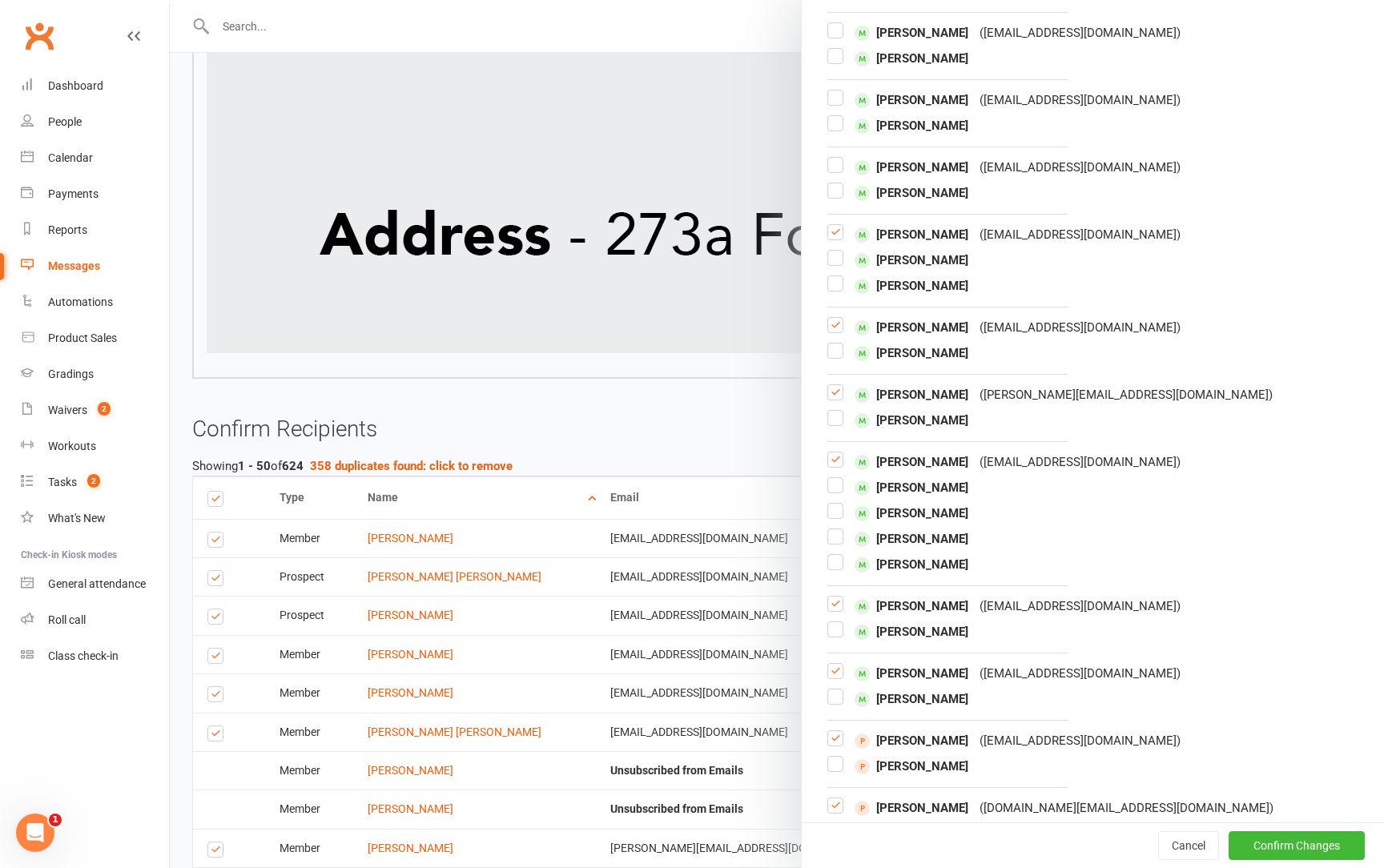
scroll to position [4904, 0]
click at [836, 317] on div "[PERSON_NAME] ( [EMAIL_ADDRESS][DOMAIN_NAME] ) [PERSON_NAME]" at bounding box center [1093, 339] width 531 height 45
click at [836, 317] on div at bounding box center [835, 326] width 16 height 20
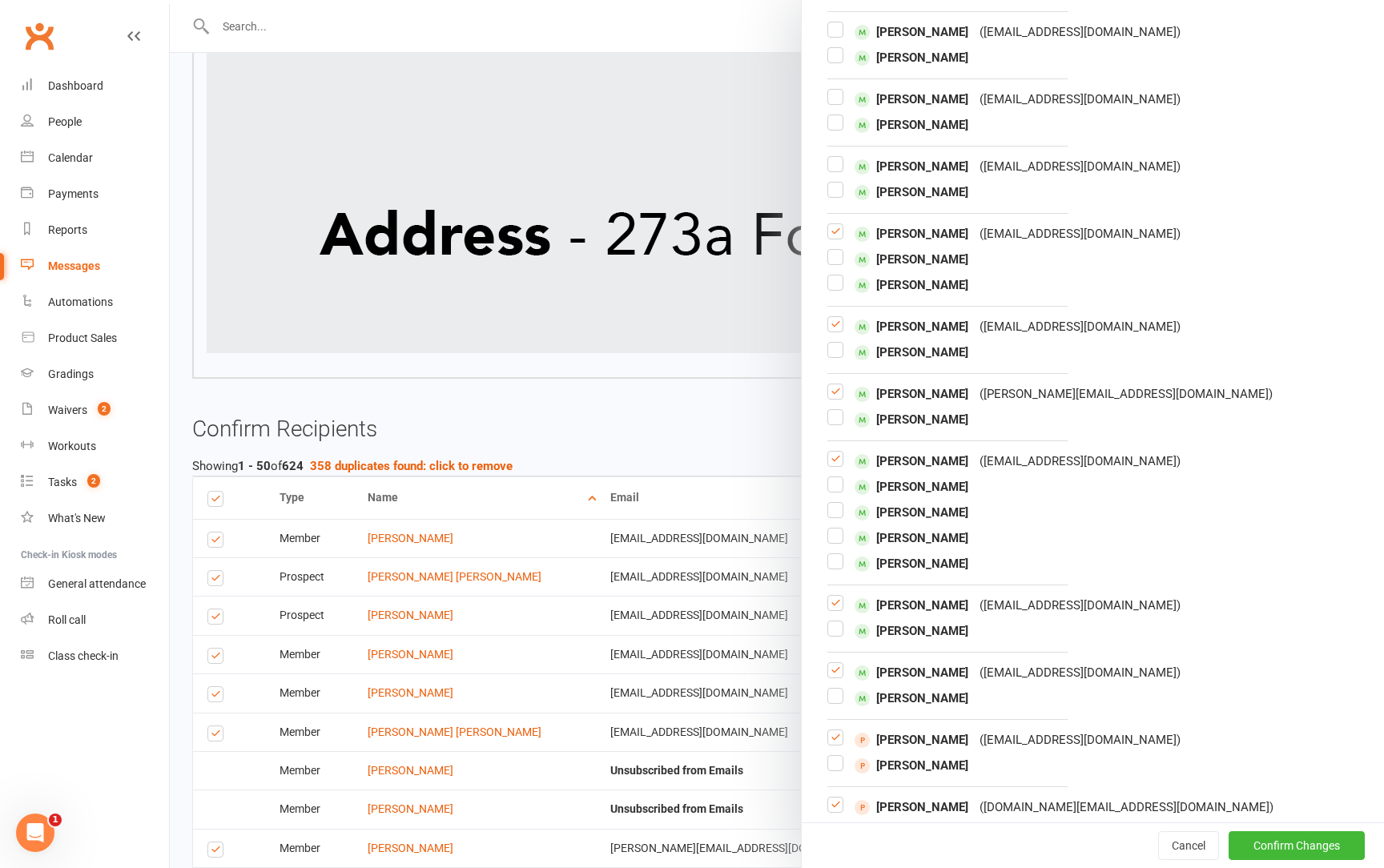
click at [836, 317] on div at bounding box center [835, 326] width 16 height 20
click at [836, 331] on label at bounding box center [835, 331] width 16 height 0
click at [836, 317] on input "checkbox" at bounding box center [835, 317] width 16 height 0
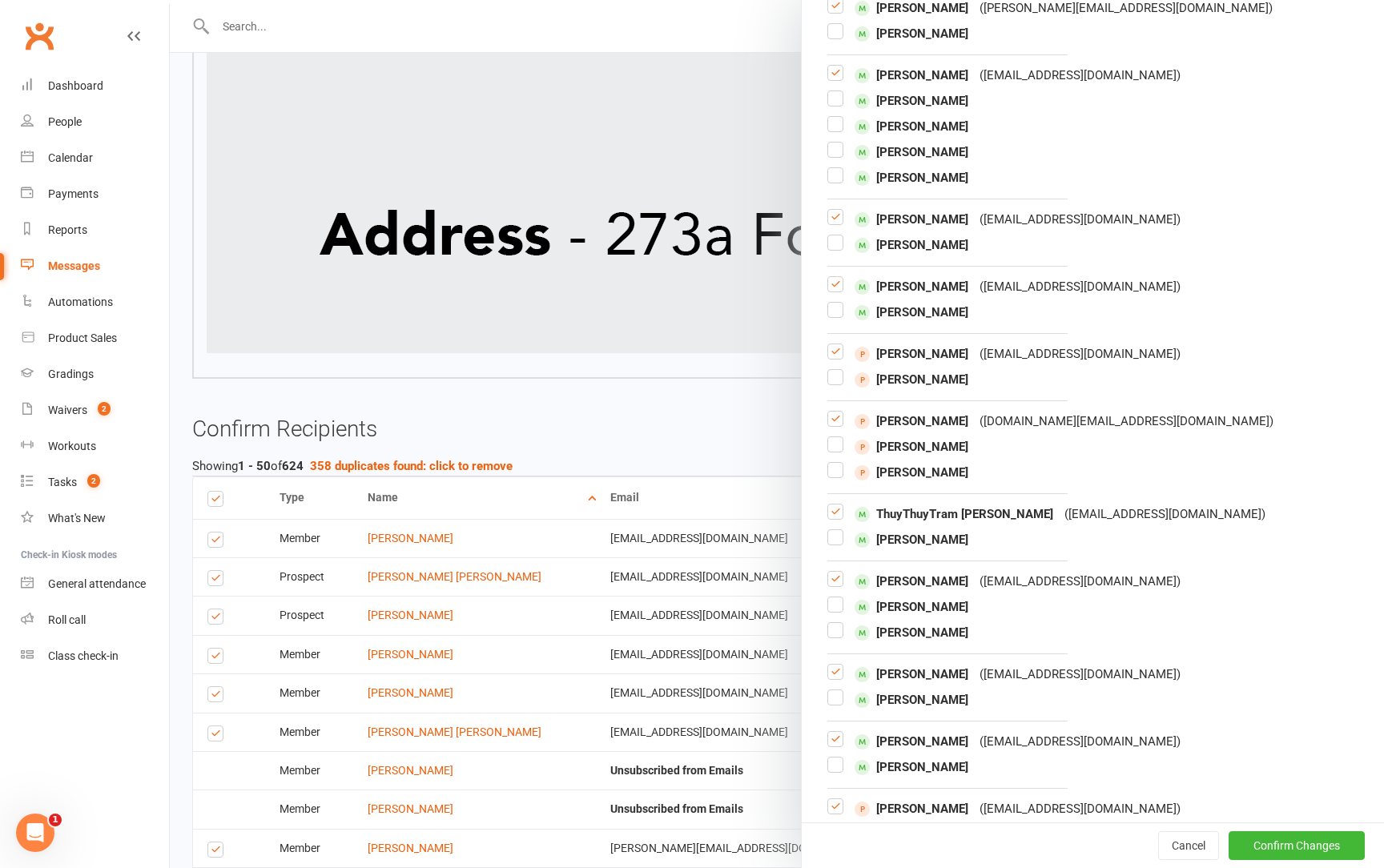
scroll to position [5291, 0]
click at [834, 543] on label at bounding box center [835, 543] width 16 height 0
click at [834, 529] on input "checkbox" at bounding box center [835, 529] width 16 height 0
click at [834, 517] on label at bounding box center [835, 517] width 16 height 0
click at [834, 503] on input "checkbox" at bounding box center [835, 503] width 16 height 0
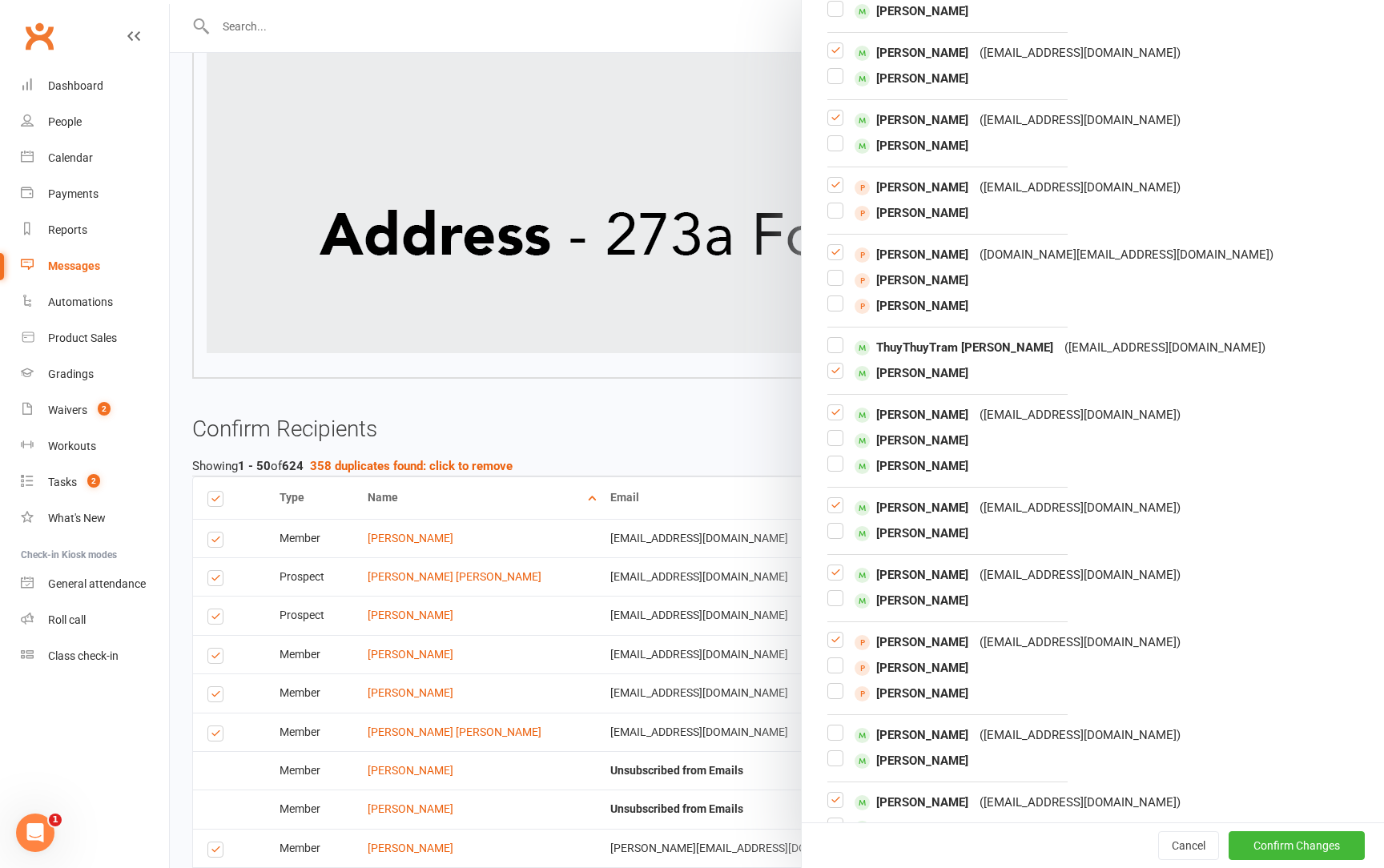
scroll to position [5458, 0]
click at [829, 510] on label at bounding box center [835, 510] width 16 height 0
click at [829, 497] on input "checkbox" at bounding box center [835, 497] width 16 height 0
click at [837, 417] on label at bounding box center [835, 417] width 16 height 0
click at [837, 404] on input "checkbox" at bounding box center [835, 404] width 16 height 0
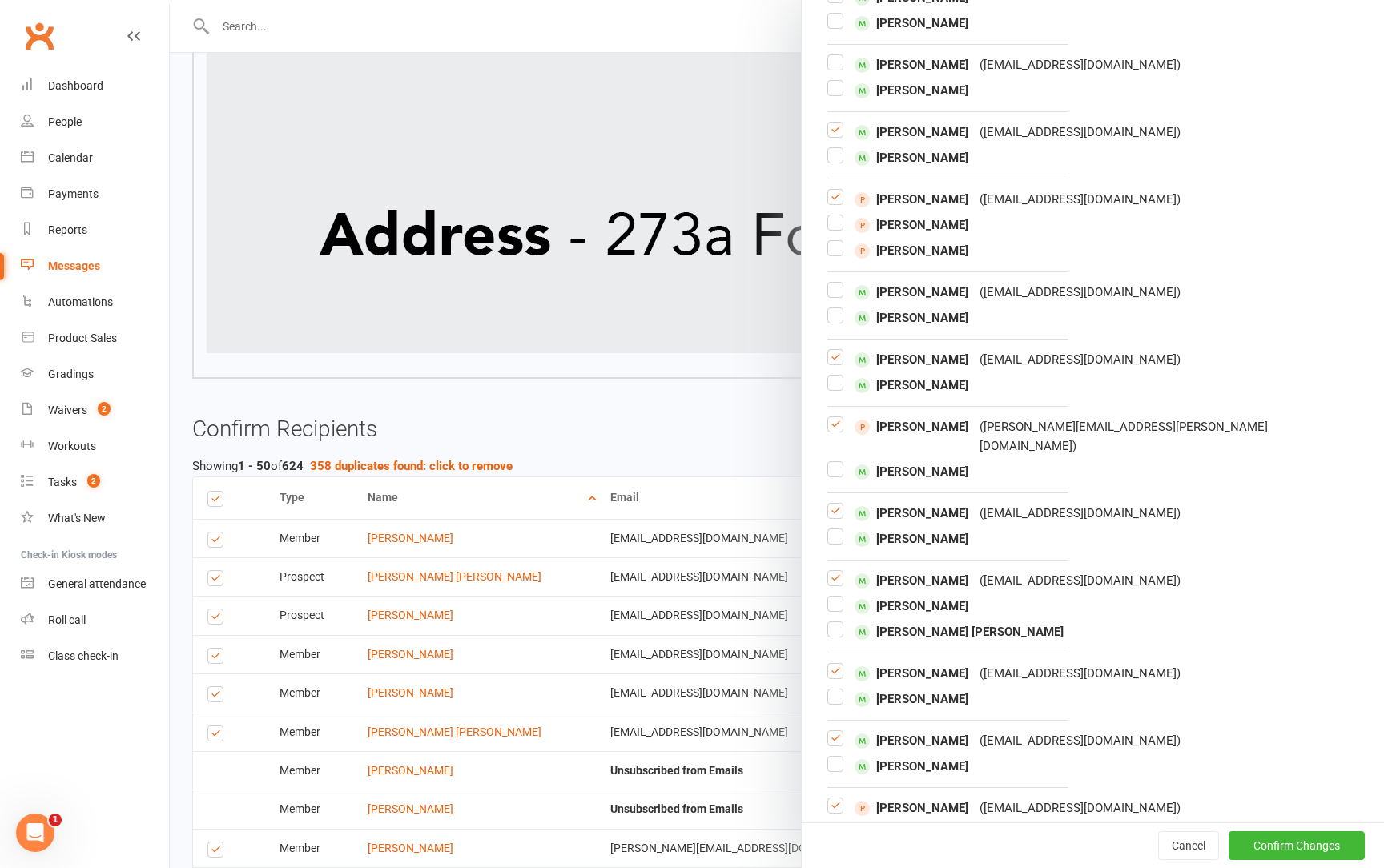
scroll to position [5901, 0]
click at [837, 363] on label at bounding box center [835, 363] width 16 height 0
click at [837, 349] on input "checkbox" at bounding box center [835, 349] width 16 height 0
click at [834, 430] on label at bounding box center [835, 430] width 16 height 0
click at [834, 417] on input "checkbox" at bounding box center [835, 417] width 16 height 0
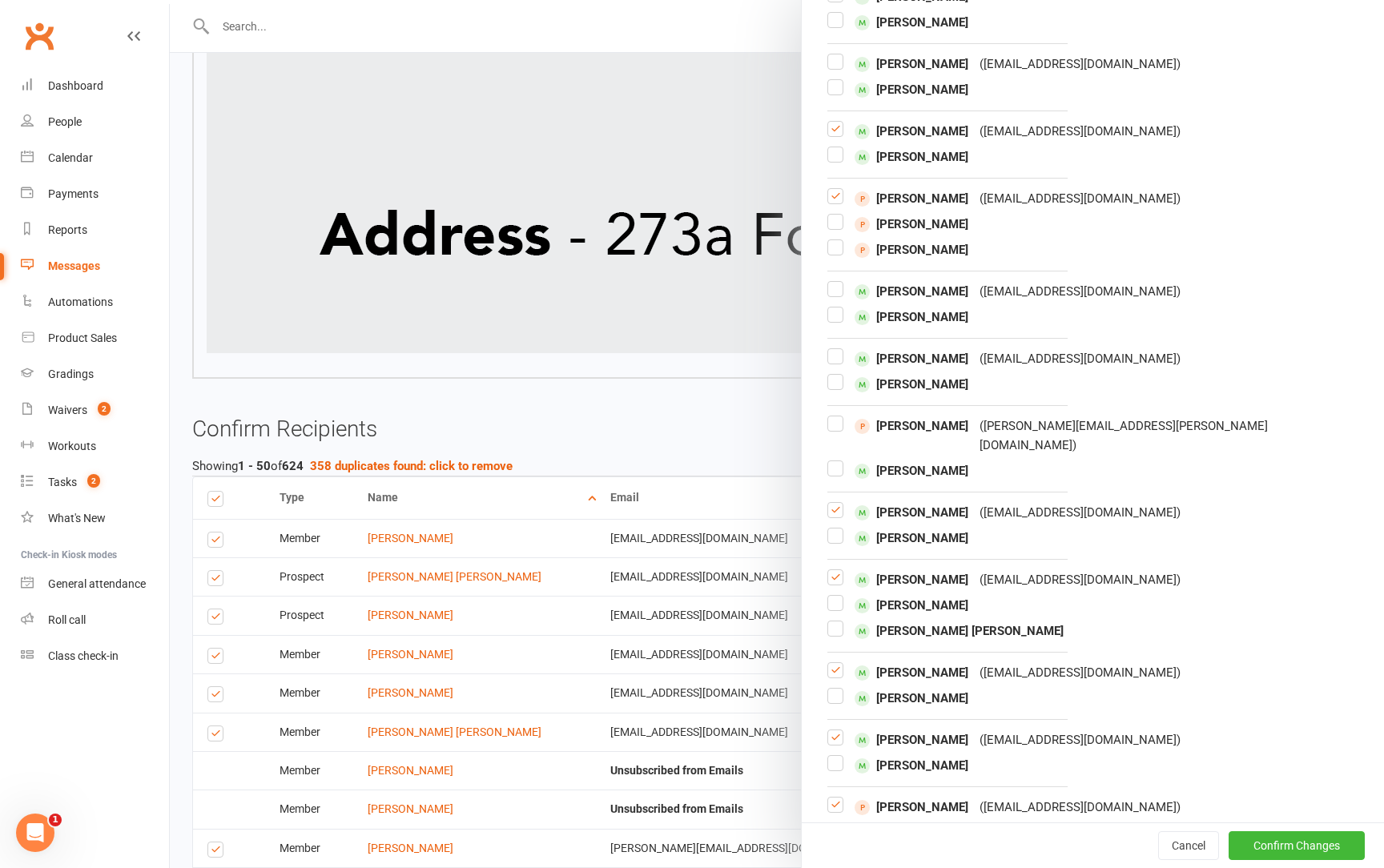
click at [833, 516] on label at bounding box center [835, 516] width 16 height 0
click at [833, 503] on input "checkbox" at bounding box center [835, 503] width 16 height 0
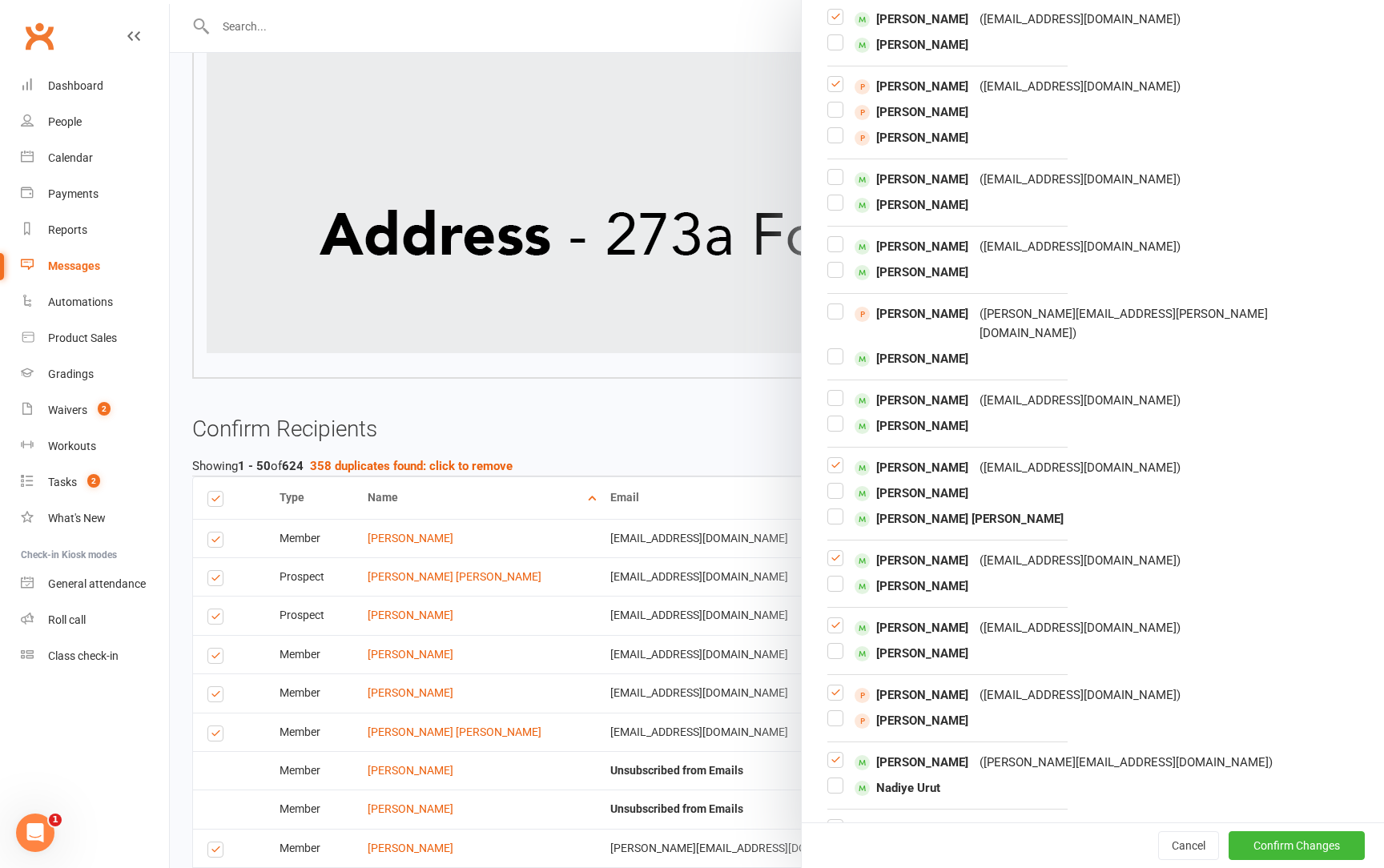
scroll to position [6030, 0]
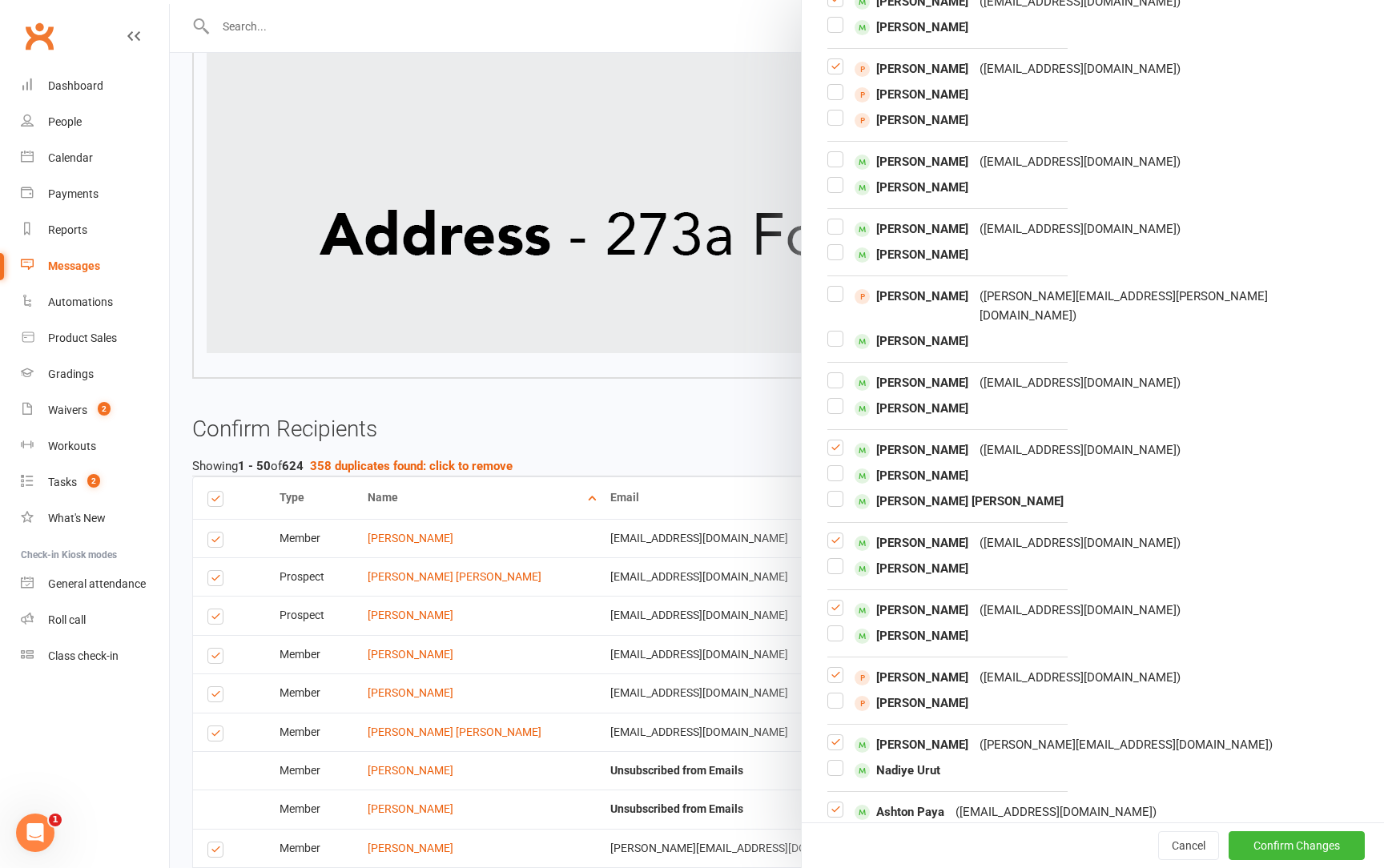
click at [840, 454] on label at bounding box center [835, 454] width 16 height 0
click at [840, 440] on input "checkbox" at bounding box center [835, 440] width 16 height 0
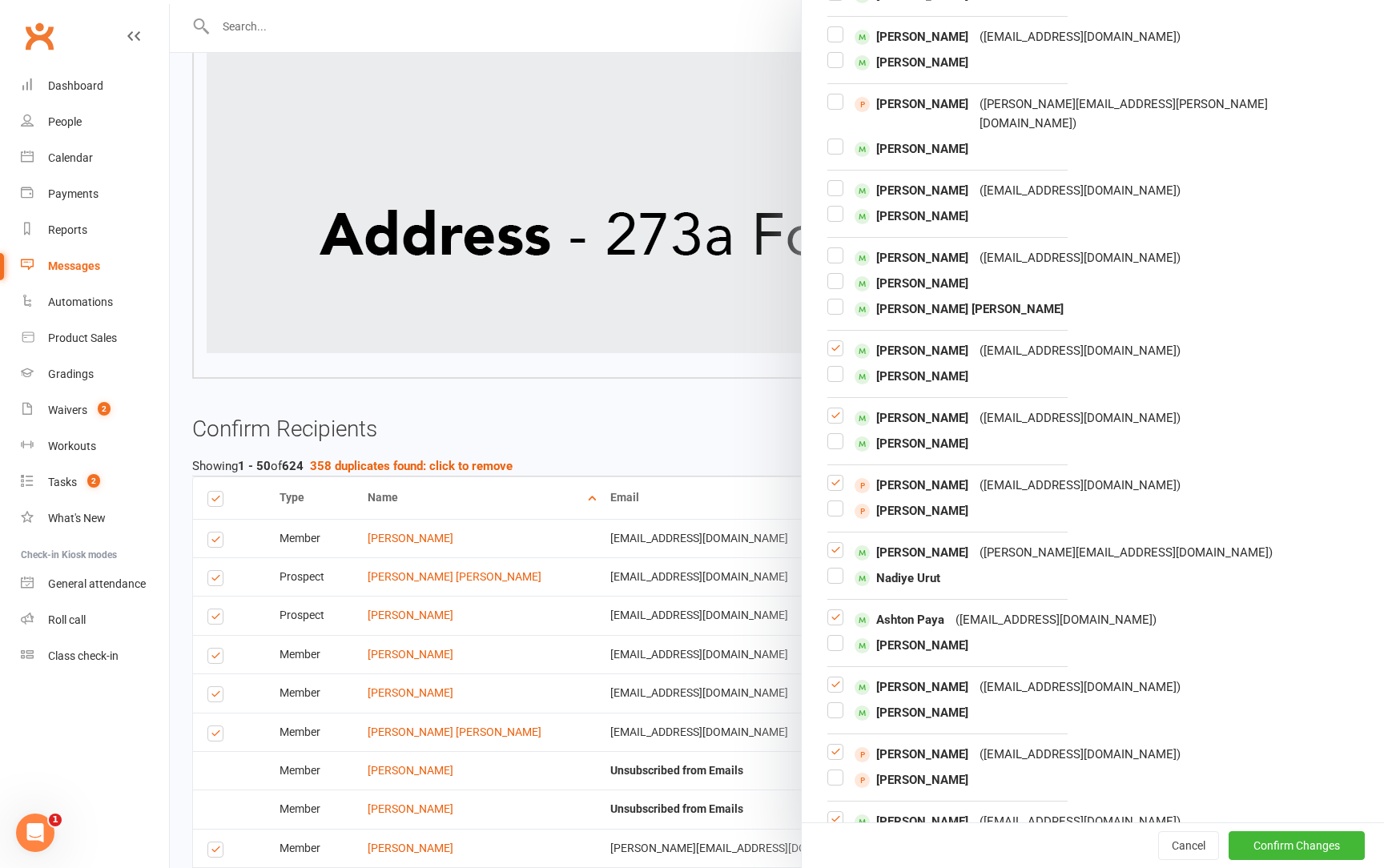
scroll to position [6248, 0]
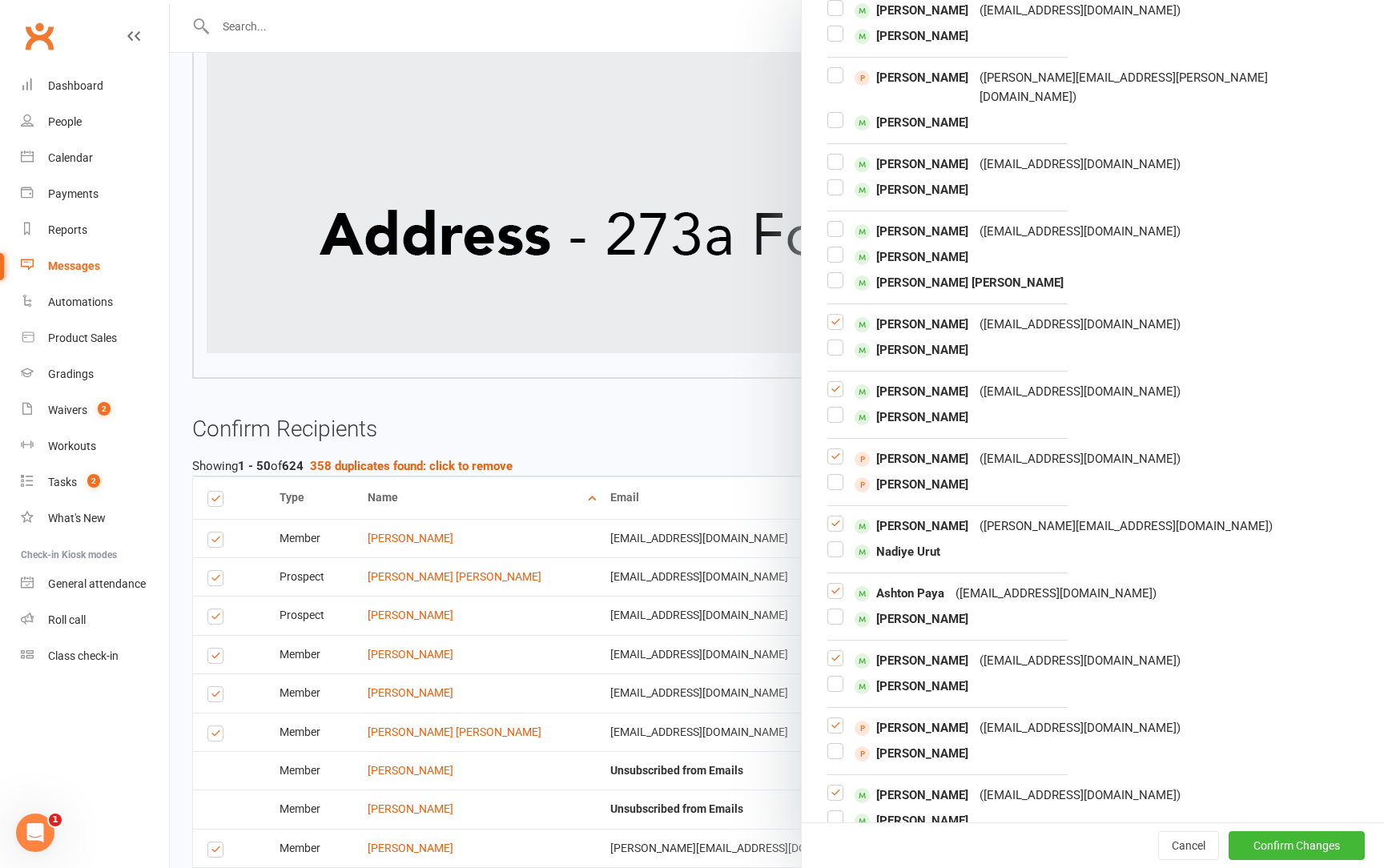
click at [841, 395] on label at bounding box center [835, 395] width 16 height 0
click at [841, 382] on input "checkbox" at bounding box center [835, 382] width 16 height 0
click at [833, 328] on label at bounding box center [835, 328] width 16 height 0
click at [833, 314] on input "checkbox" at bounding box center [835, 314] width 16 height 0
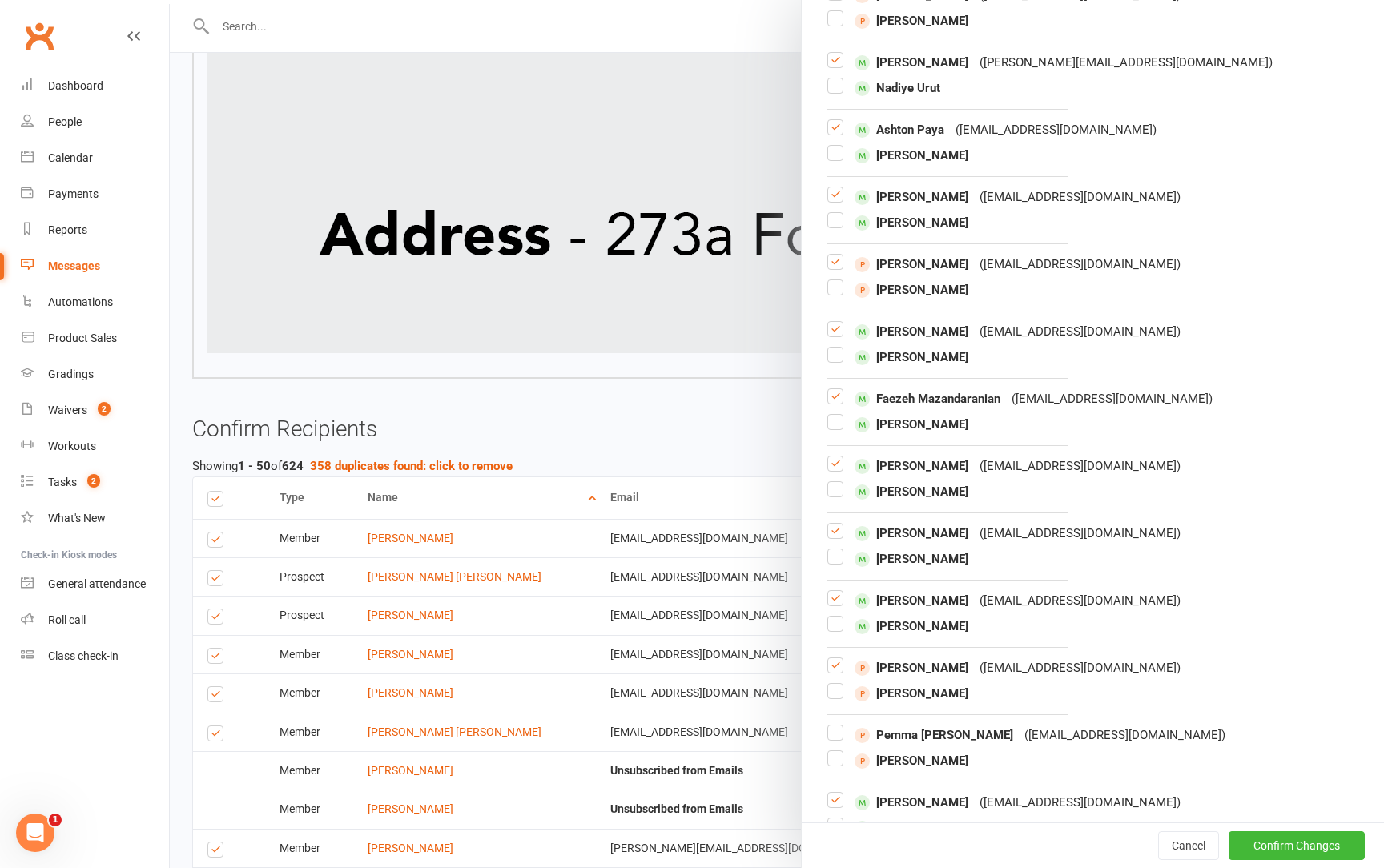
scroll to position [6713, 0]
click at [834, 402] on label at bounding box center [835, 402] width 16 height 0
click at [834, 388] on input "checkbox" at bounding box center [835, 388] width 16 height 0
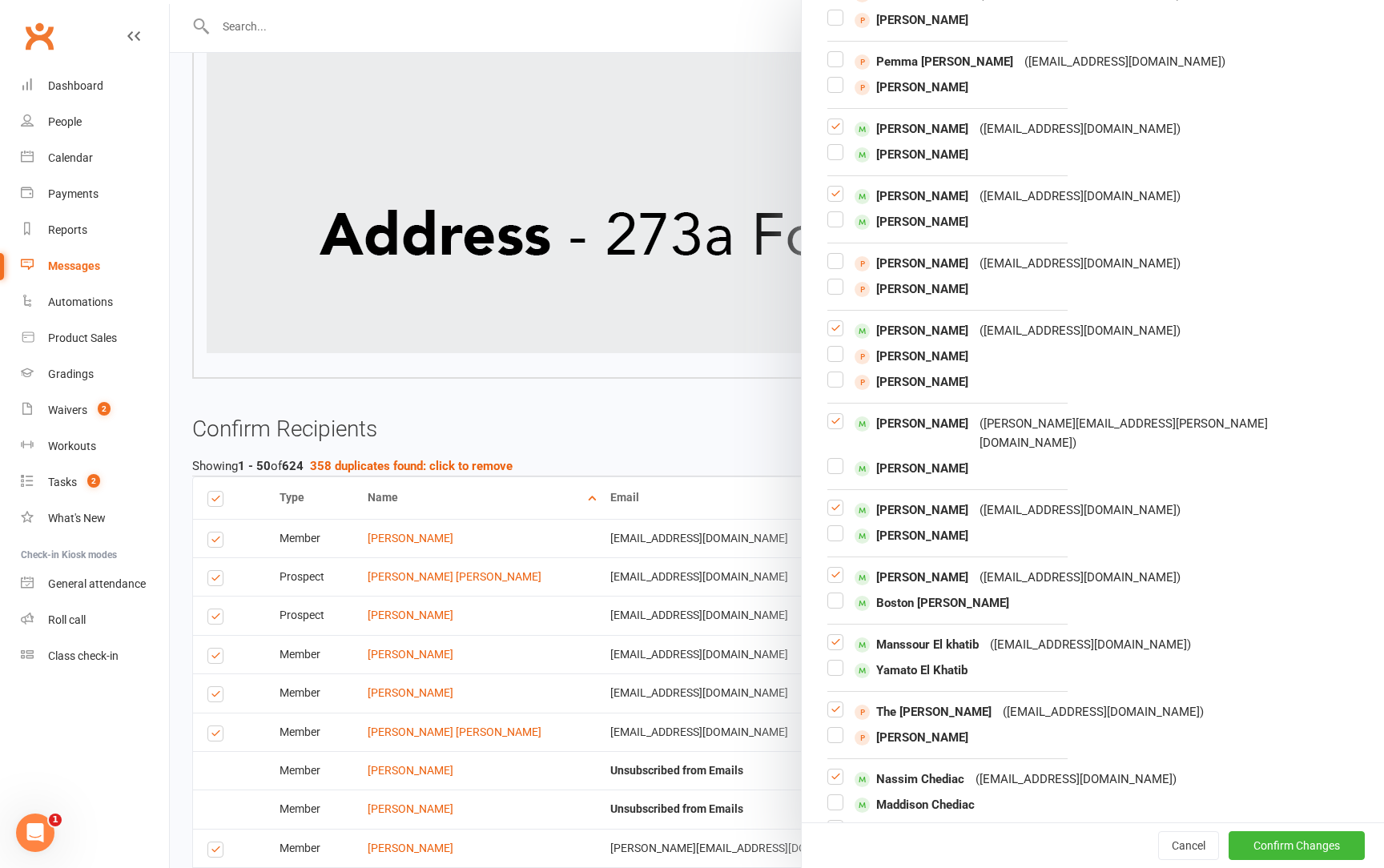
scroll to position [7387, 0]
click at [837, 513] on label at bounding box center [835, 513] width 16 height 0
click at [837, 499] on input "checkbox" at bounding box center [835, 499] width 16 height 0
click at [834, 580] on label at bounding box center [835, 580] width 16 height 0
click at [834, 566] on input "checkbox" at bounding box center [835, 566] width 16 height 0
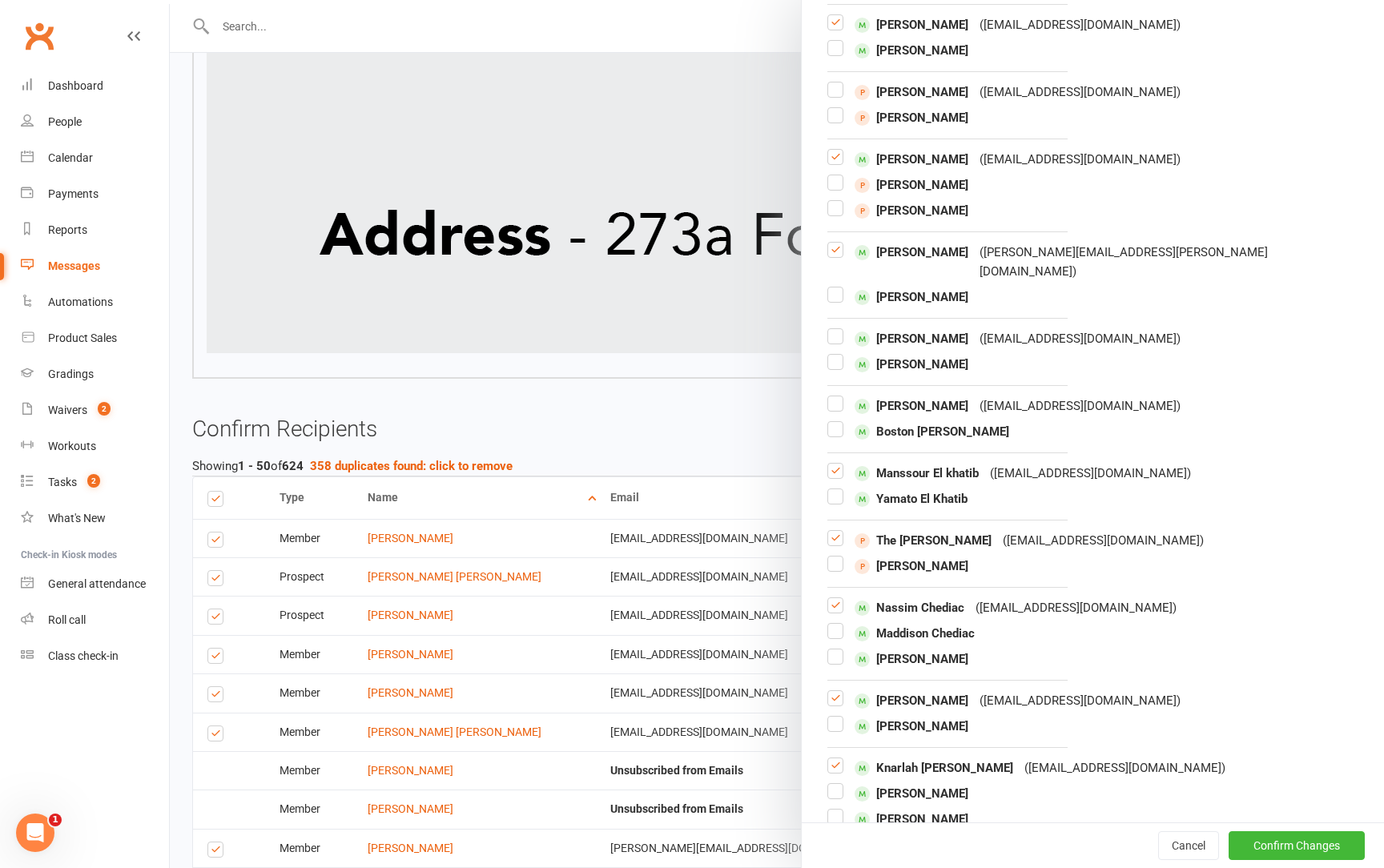
scroll to position [7558, 0]
click at [836, 475] on label at bounding box center [835, 475] width 16 height 0
click at [836, 462] on input "checkbox" at bounding box center [835, 462] width 16 height 0
click at [837, 543] on label at bounding box center [835, 543] width 16 height 0
click at [837, 529] on input "checkbox" at bounding box center [835, 529] width 16 height 0
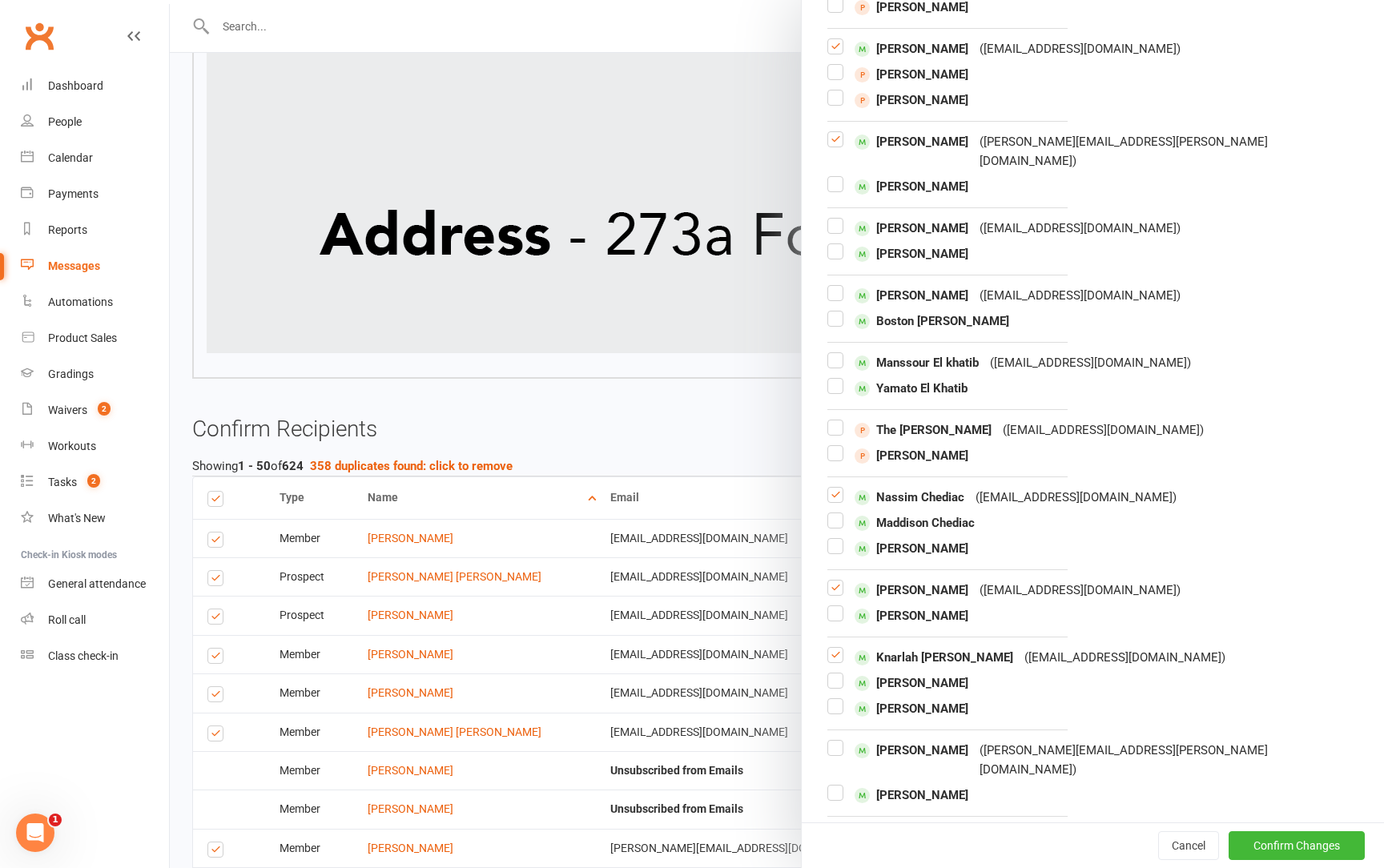
scroll to position [7672, 0]
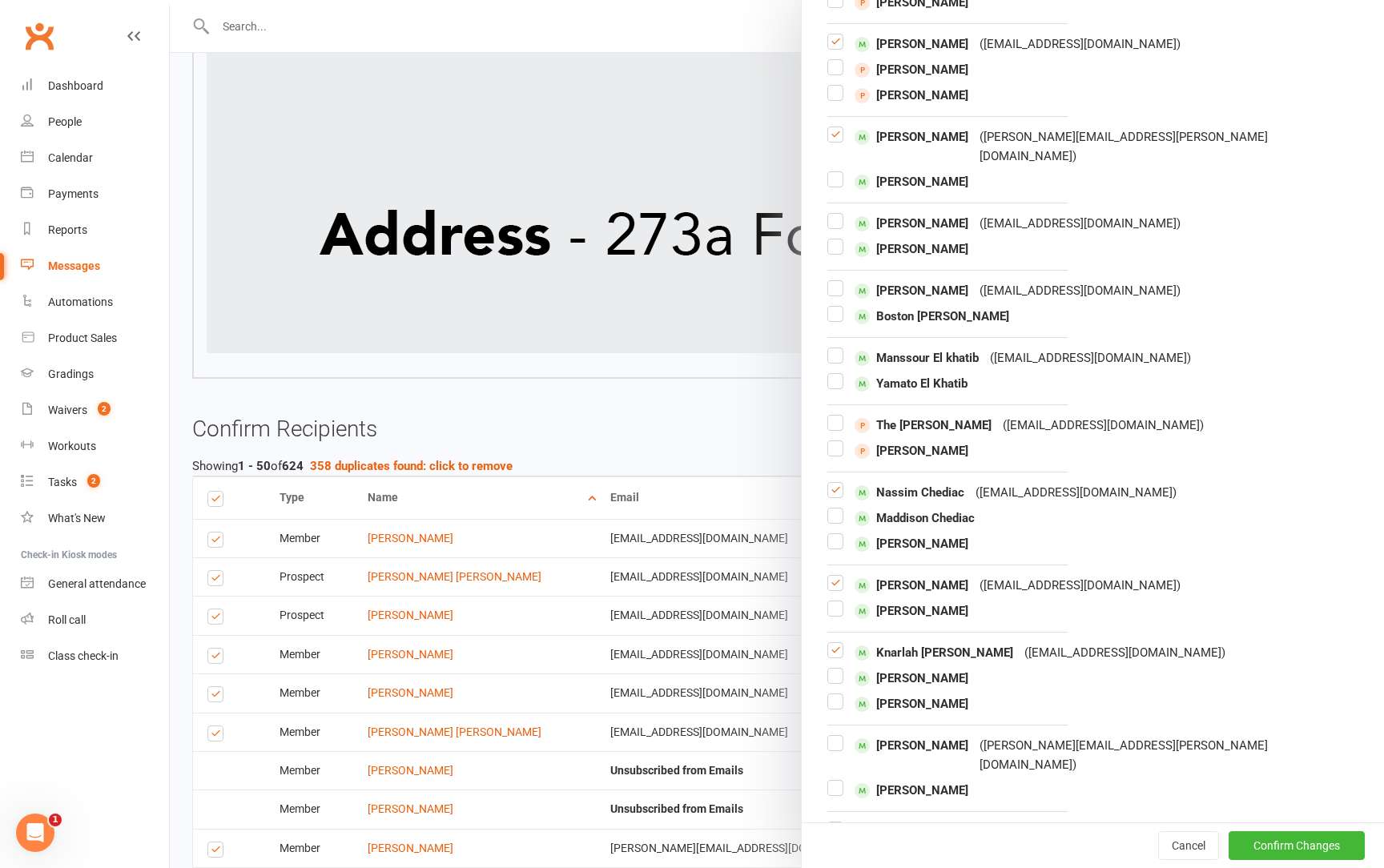
click at [832, 497] on label at bounding box center [835, 497] width 16 height 0
click at [832, 483] on input "checkbox" at bounding box center [835, 483] width 16 height 0
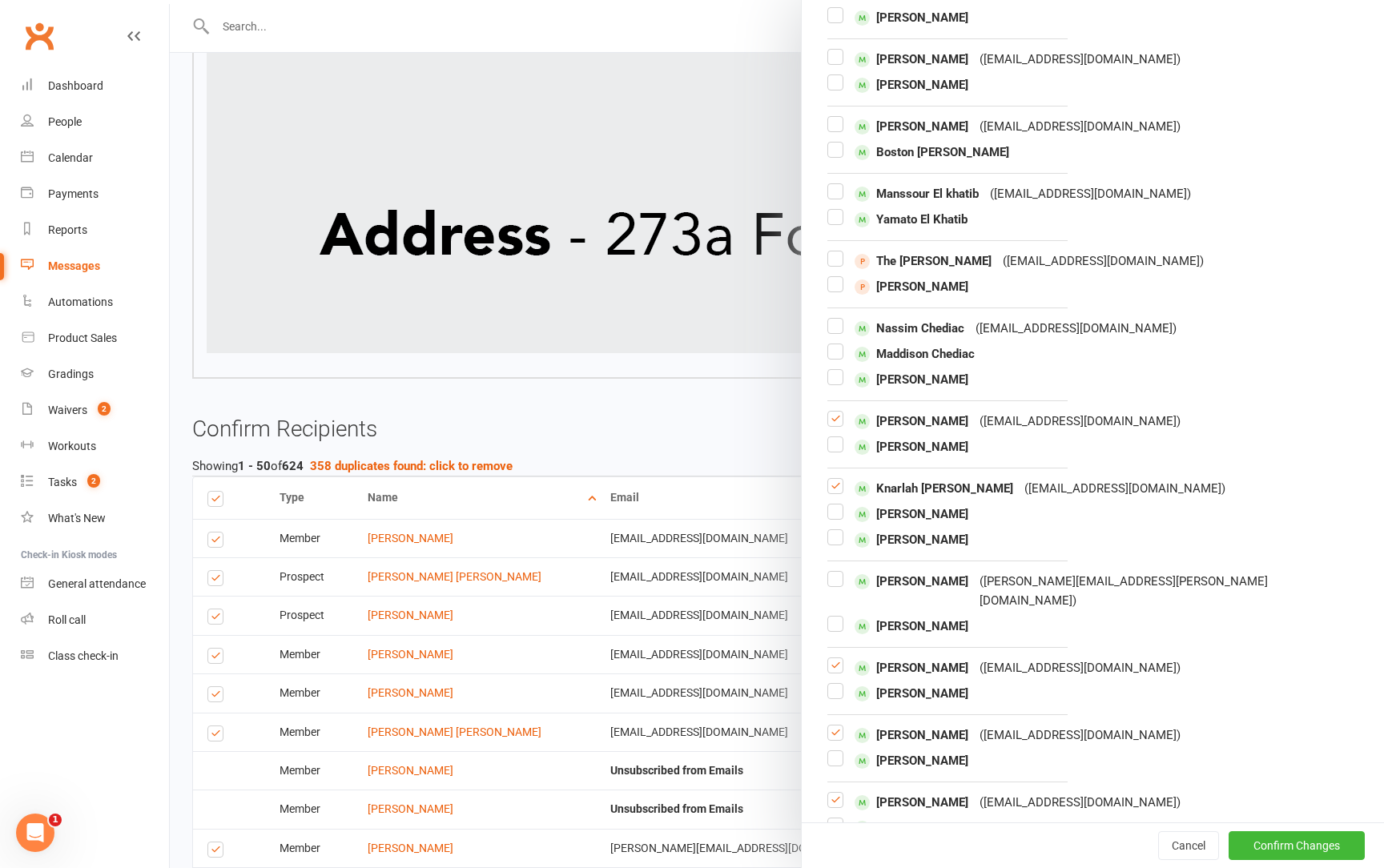
scroll to position [7849, 0]
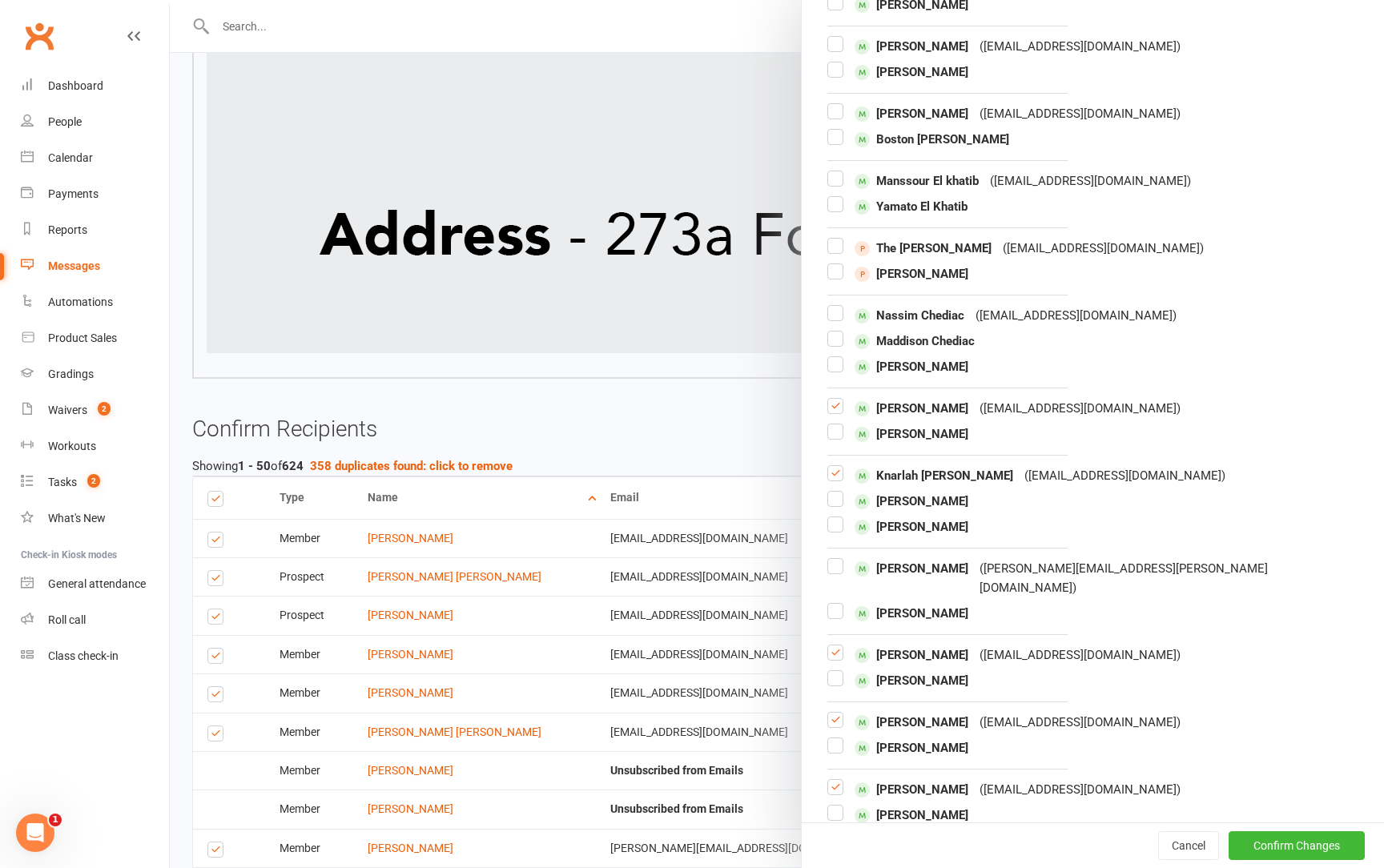
click at [833, 480] on label at bounding box center [835, 480] width 16 height 0
click at [833, 466] on input "checkbox" at bounding box center [835, 466] width 16 height 0
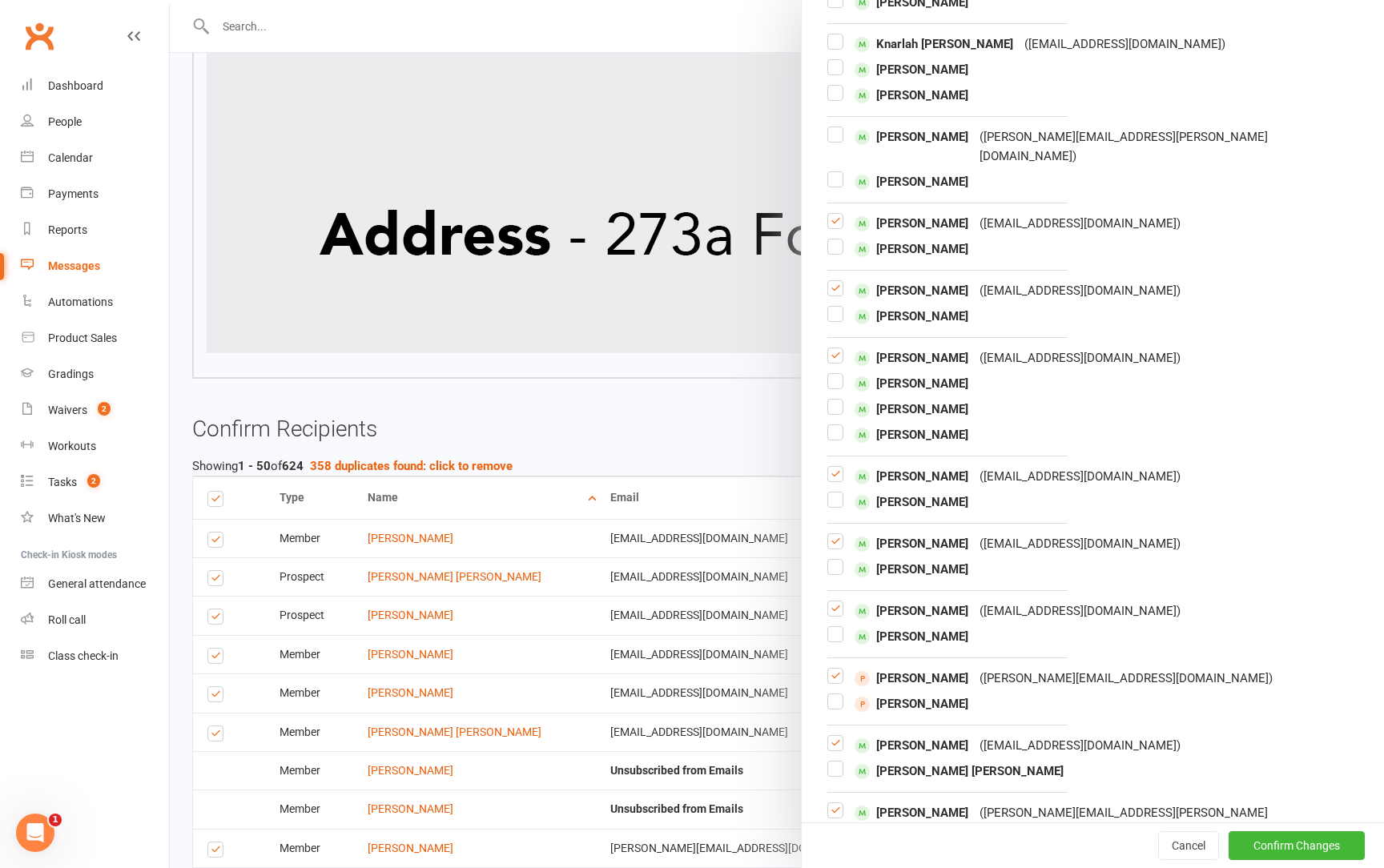
scroll to position [8292, 0]
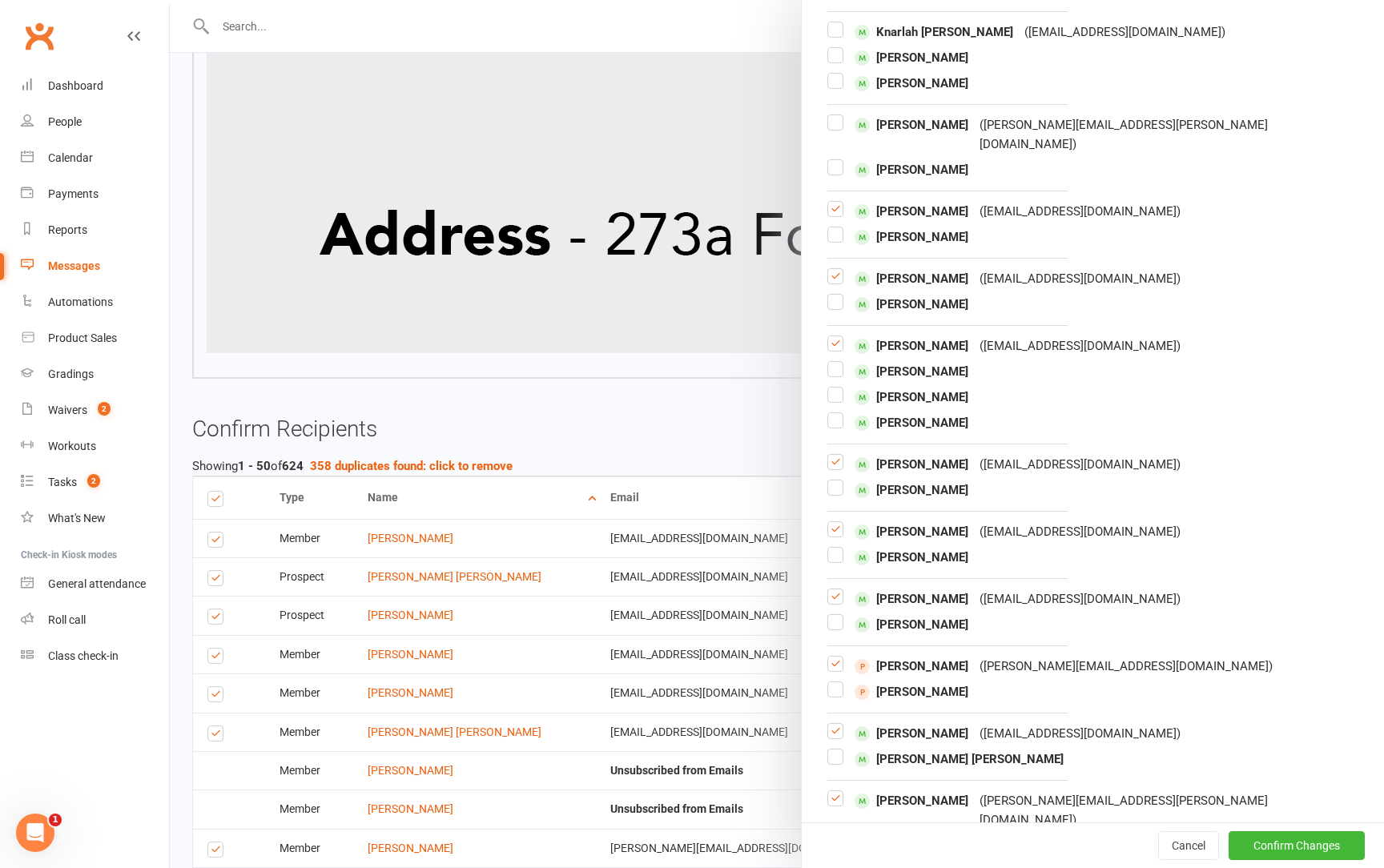
click at [834, 468] on label at bounding box center [835, 468] width 16 height 0
click at [834, 455] on input "checkbox" at bounding box center [835, 455] width 16 height 0
click at [834, 536] on label at bounding box center [835, 536] width 16 height 0
click at [834, 522] on input "checkbox" at bounding box center [835, 522] width 16 height 0
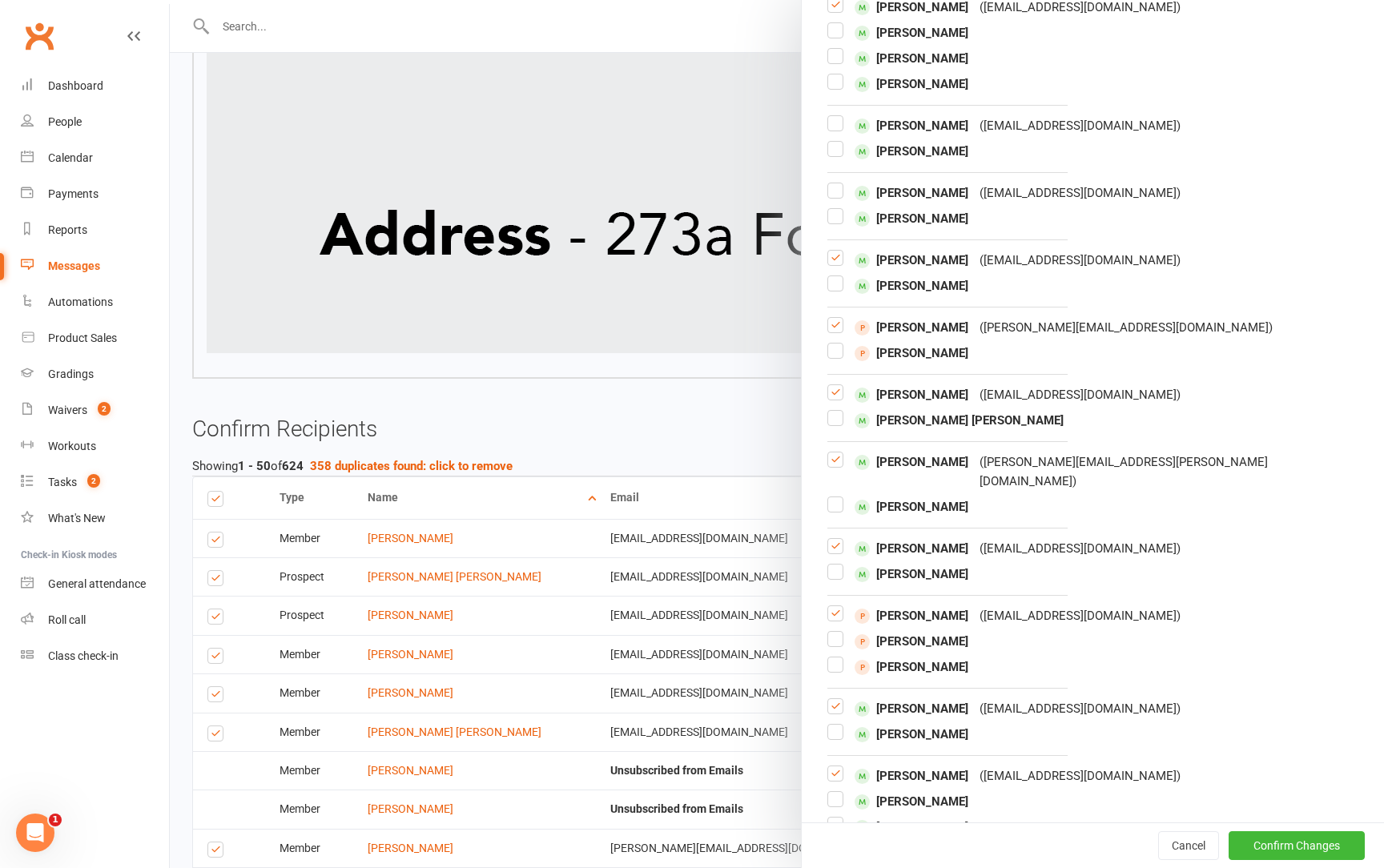
scroll to position [8637, 0]
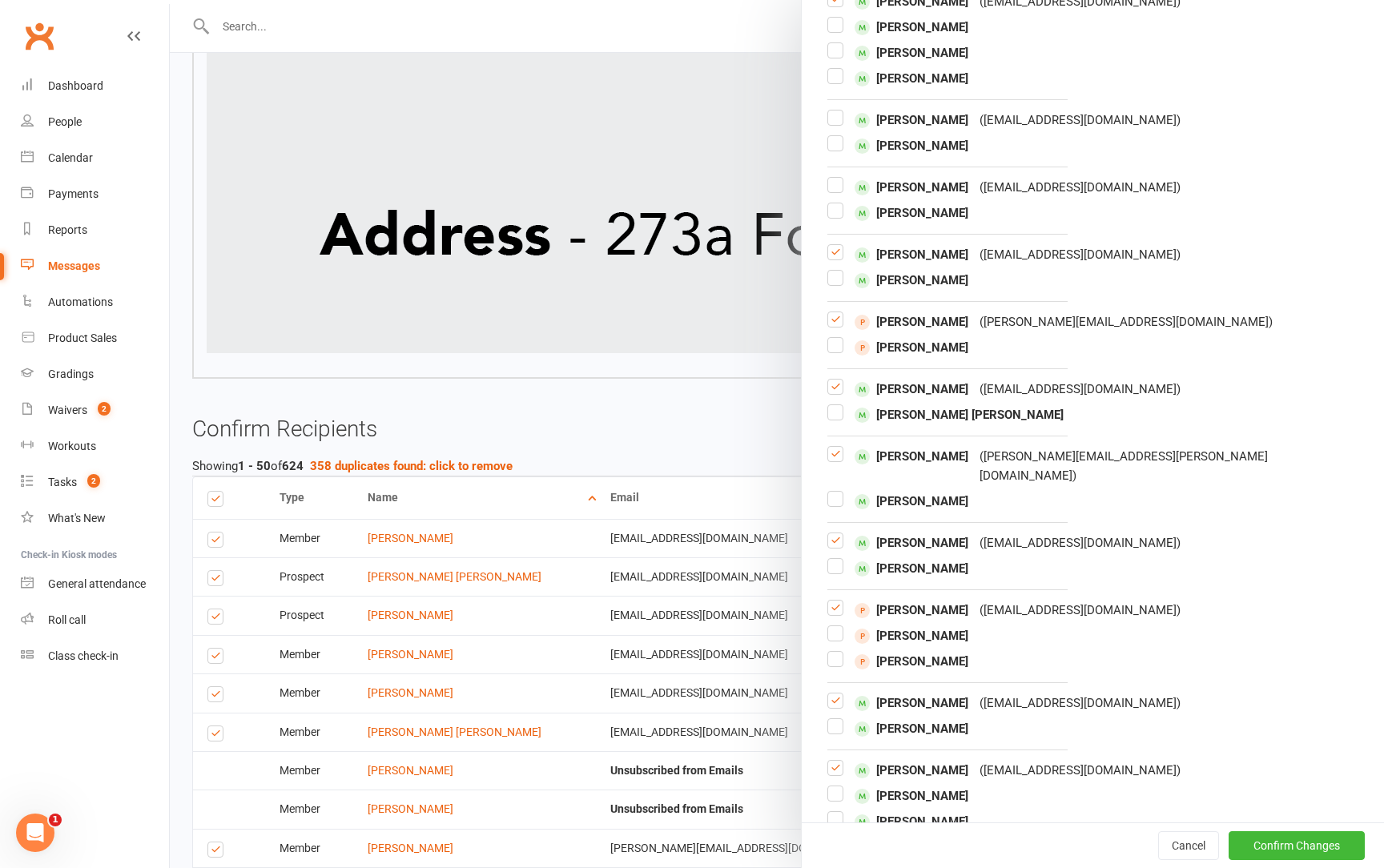
click at [833, 547] on label at bounding box center [835, 547] width 16 height 0
click at [833, 533] on input "checkbox" at bounding box center [835, 533] width 16 height 0
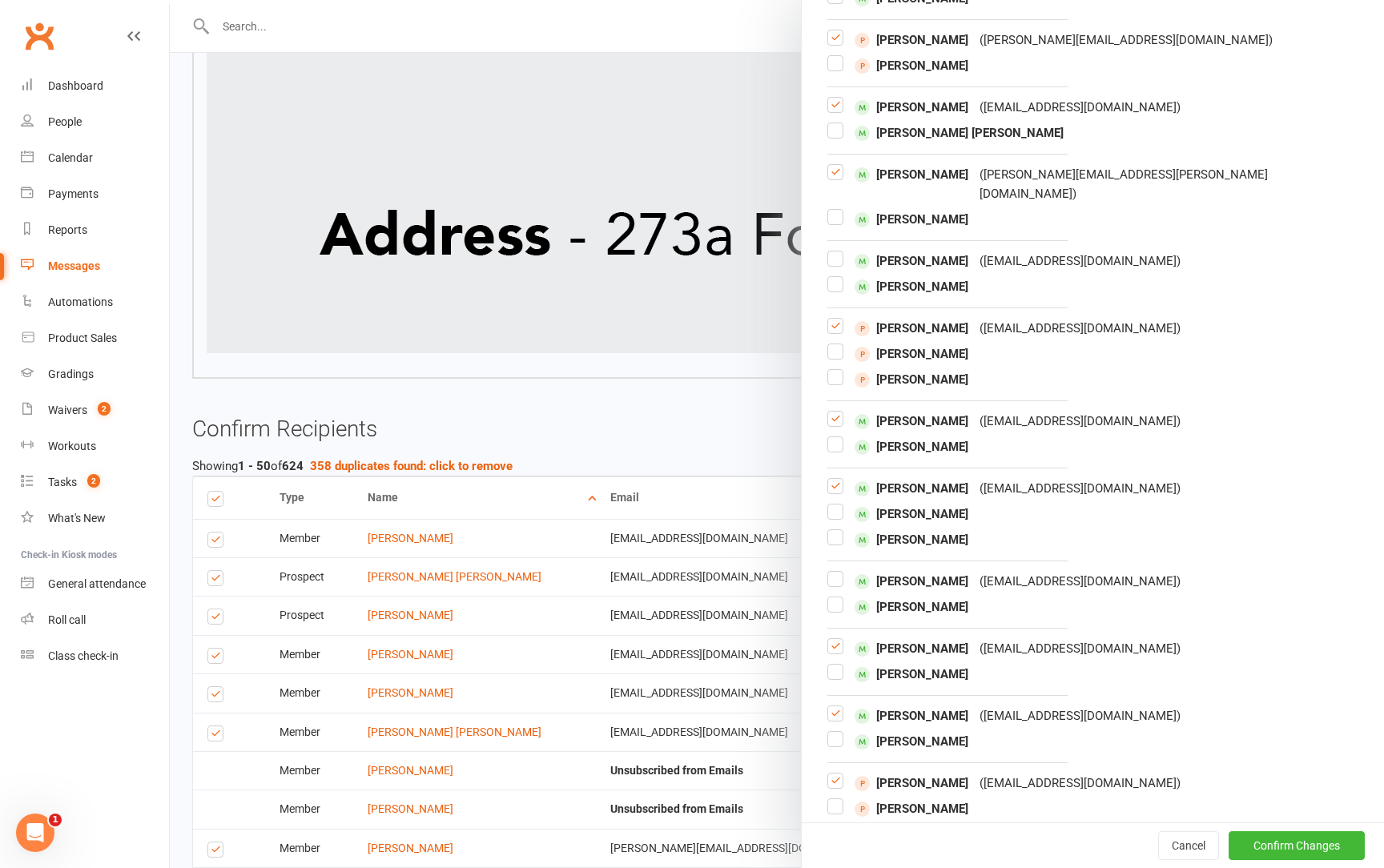
scroll to position [8919, 0]
click at [838, 411] on div at bounding box center [835, 420] width 16 height 20
click at [838, 424] on label at bounding box center [835, 424] width 16 height 0
click at [838, 411] on input "checkbox" at bounding box center [835, 411] width 16 height 0
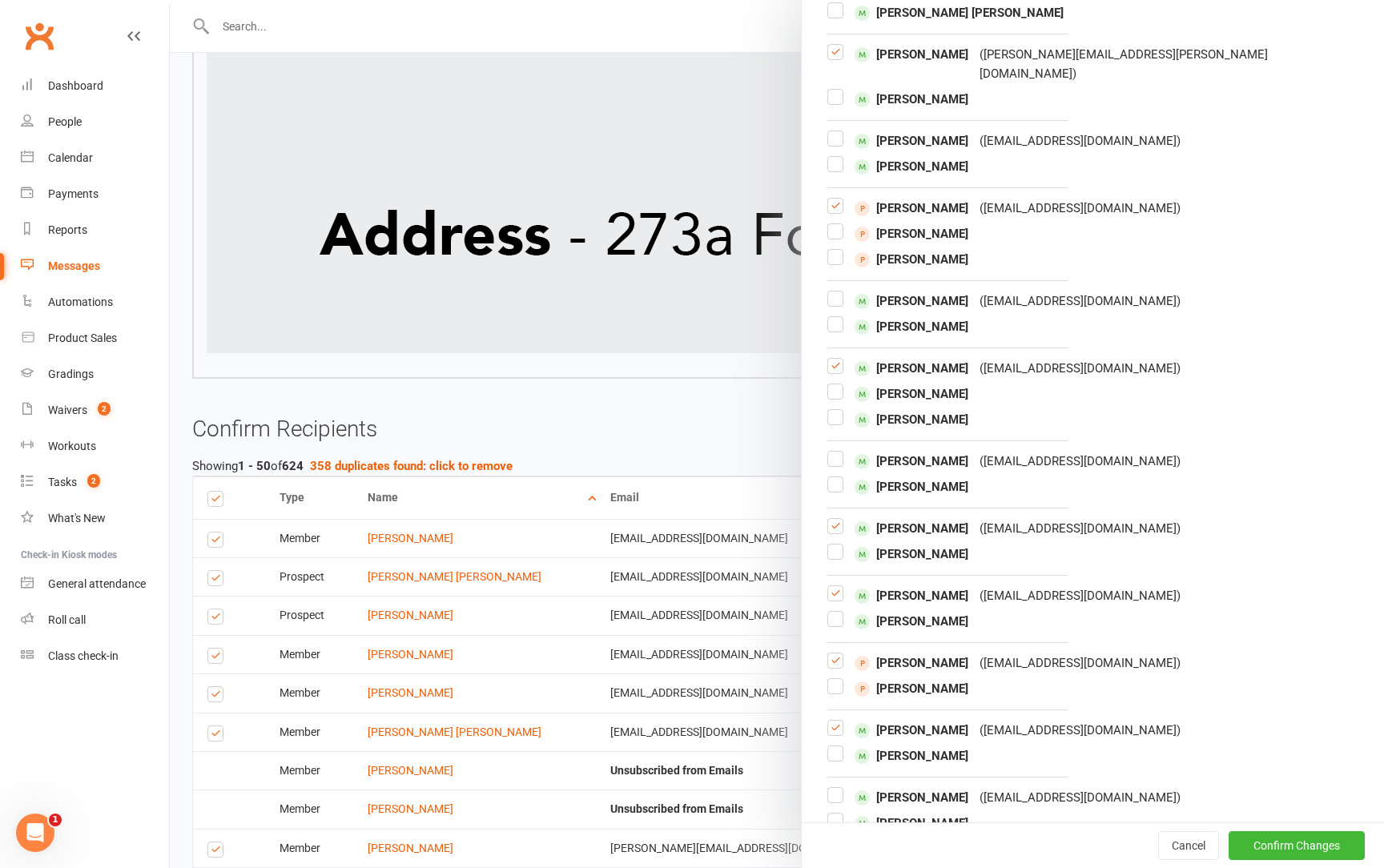
scroll to position [9051, 0]
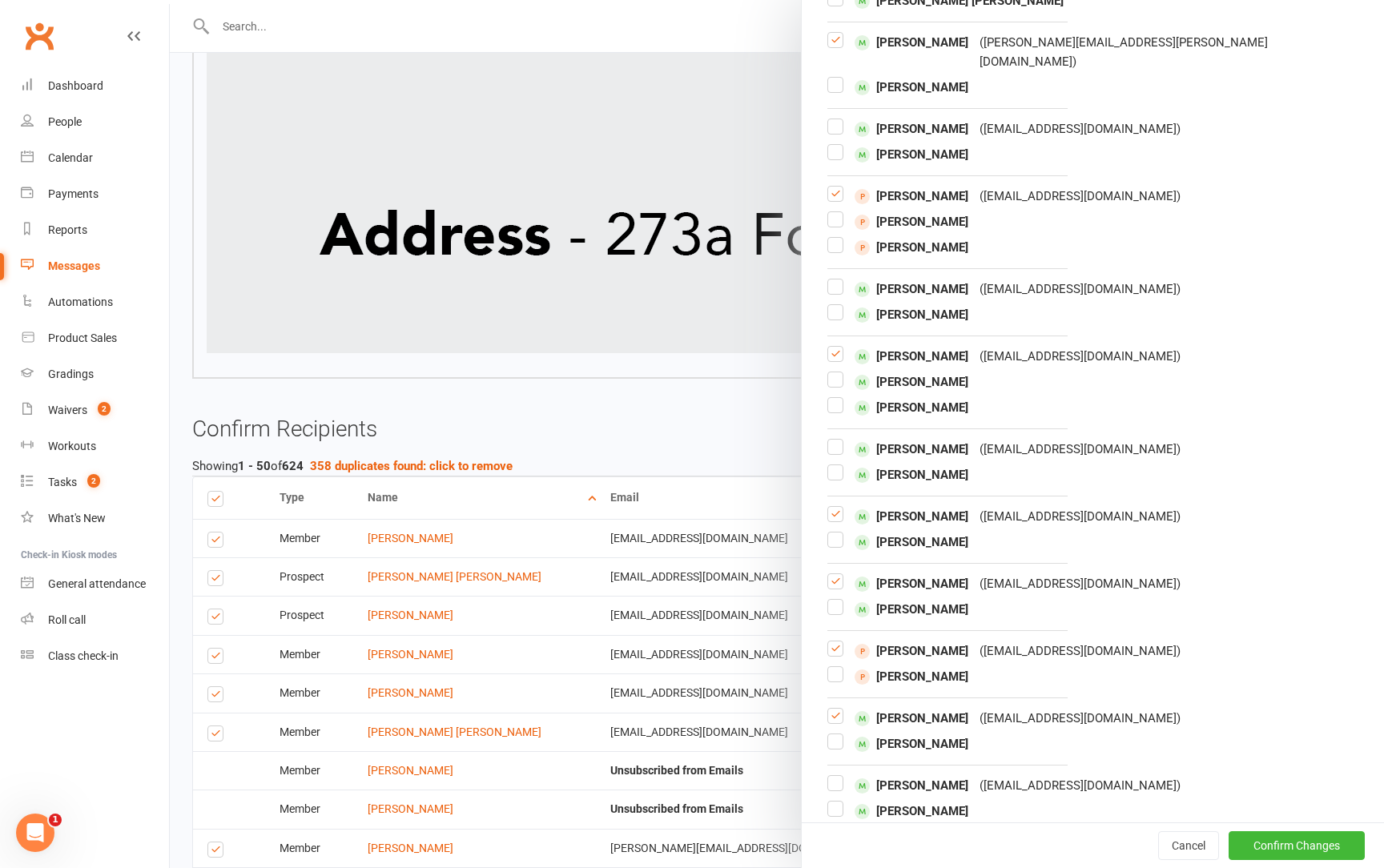
click at [836, 479] on label at bounding box center [835, 479] width 16 height 0
click at [836, 465] on input "checkbox" at bounding box center [835, 465] width 16 height 0
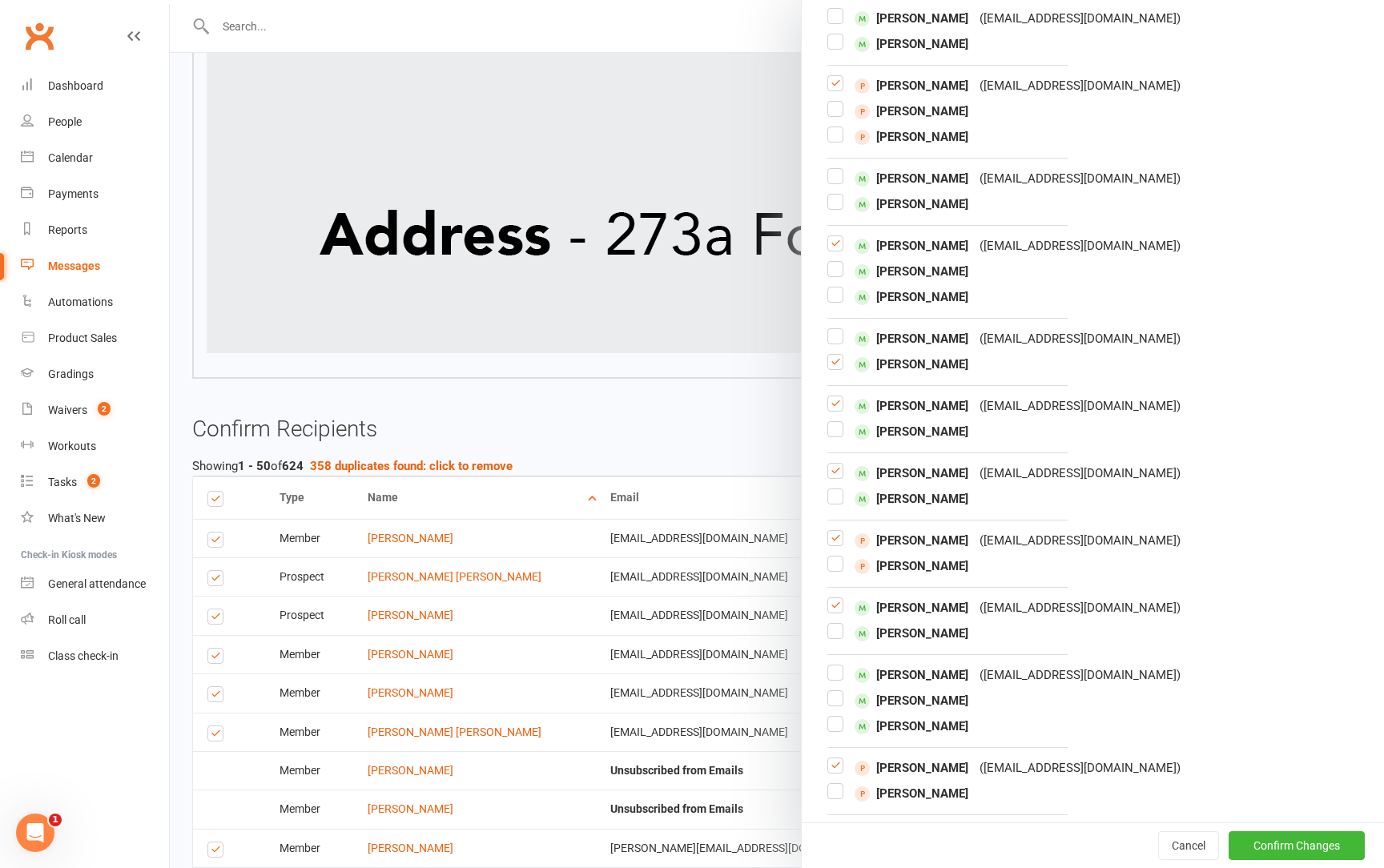
scroll to position [9166, 0]
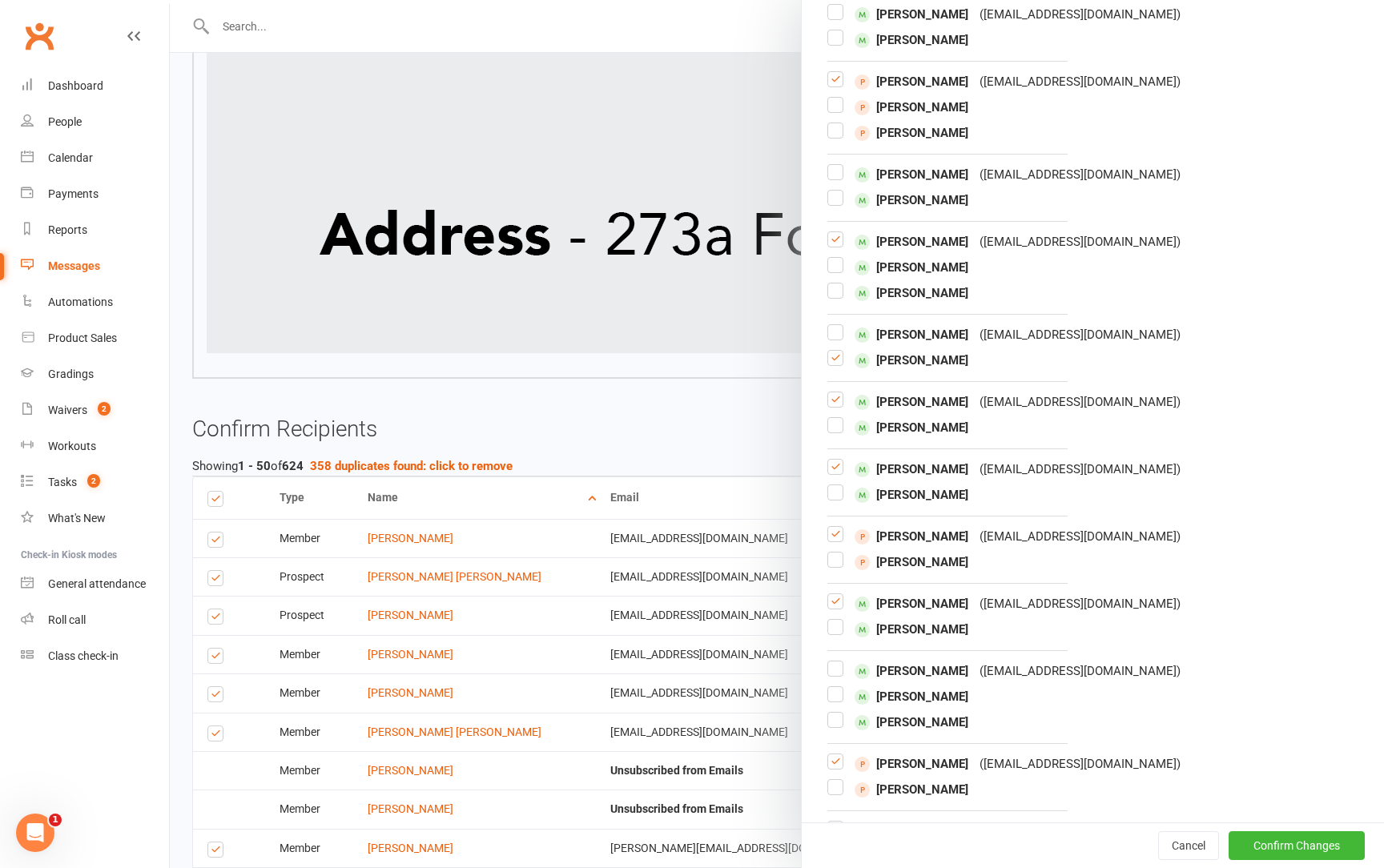
click at [840, 406] on label at bounding box center [835, 406] width 16 height 0
click at [840, 393] on input "checkbox" at bounding box center [835, 393] width 16 height 0
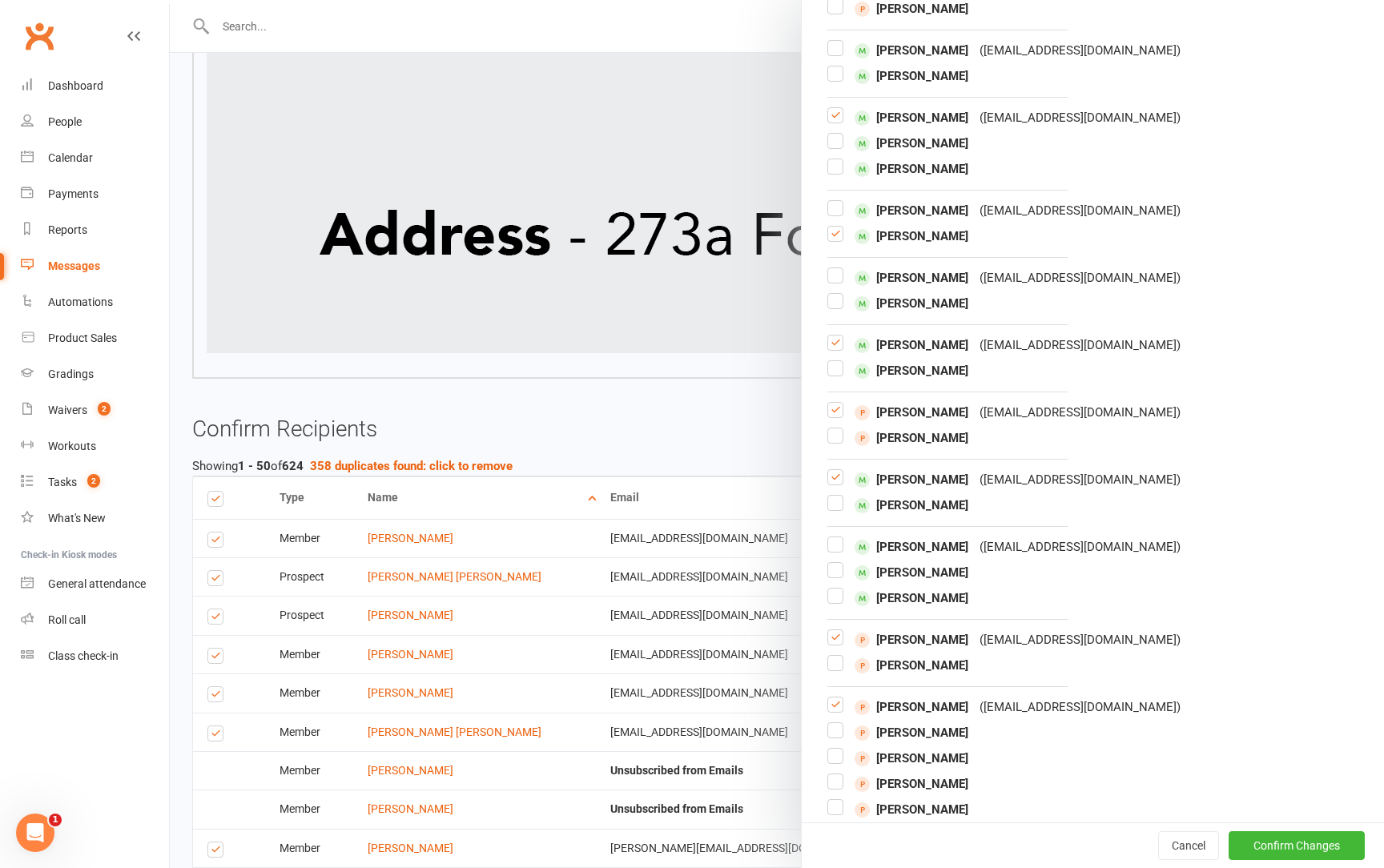
scroll to position [9290, 0]
click at [835, 348] on label at bounding box center [835, 348] width 16 height 0
click at [835, 335] on input "checkbox" at bounding box center [835, 335] width 16 height 0
click at [834, 416] on label at bounding box center [835, 416] width 16 height 0
click at [834, 402] on input "checkbox" at bounding box center [835, 402] width 16 height 0
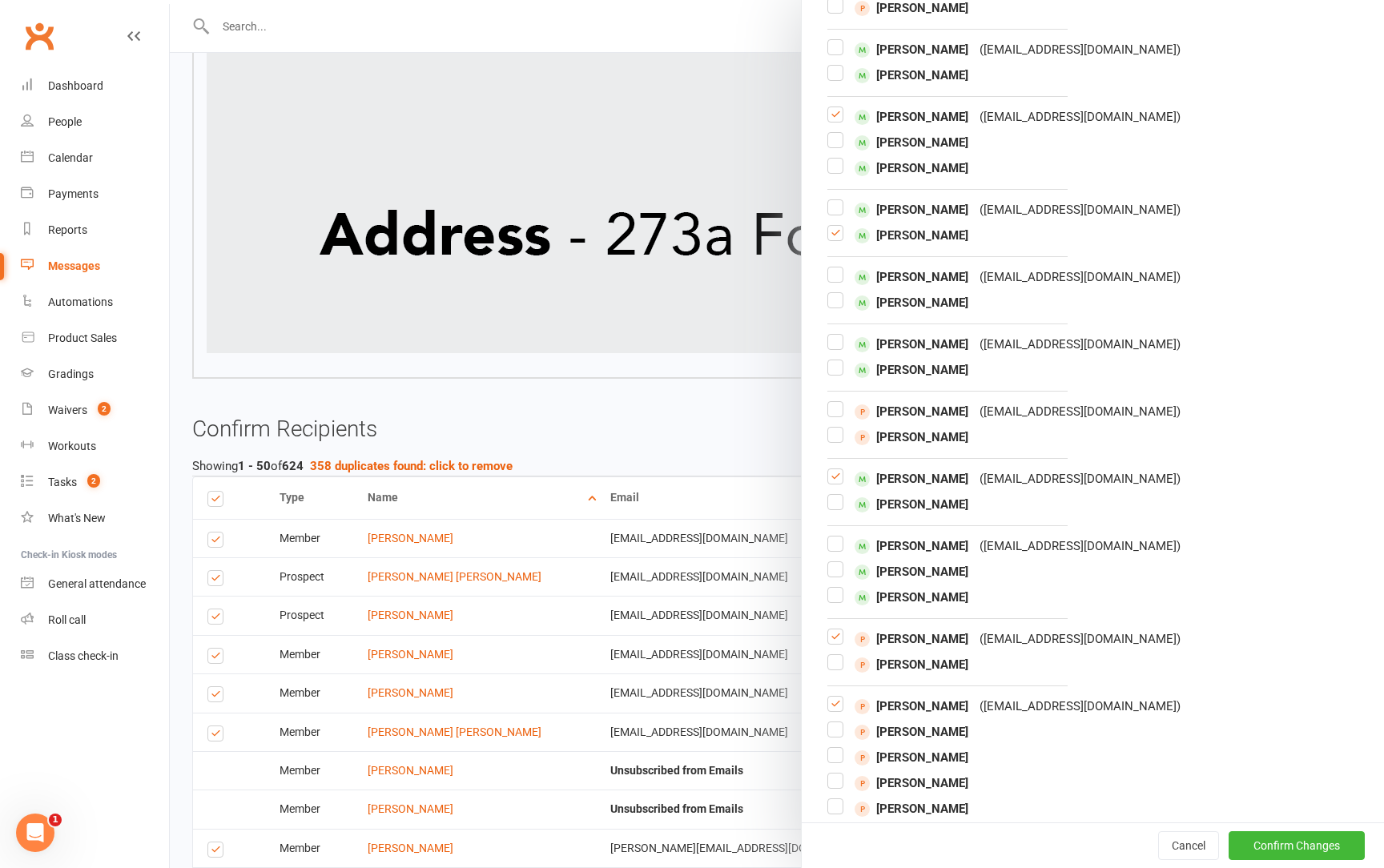
click at [838, 483] on label at bounding box center [835, 483] width 16 height 0
click at [838, 469] on input "checkbox" at bounding box center [835, 469] width 16 height 0
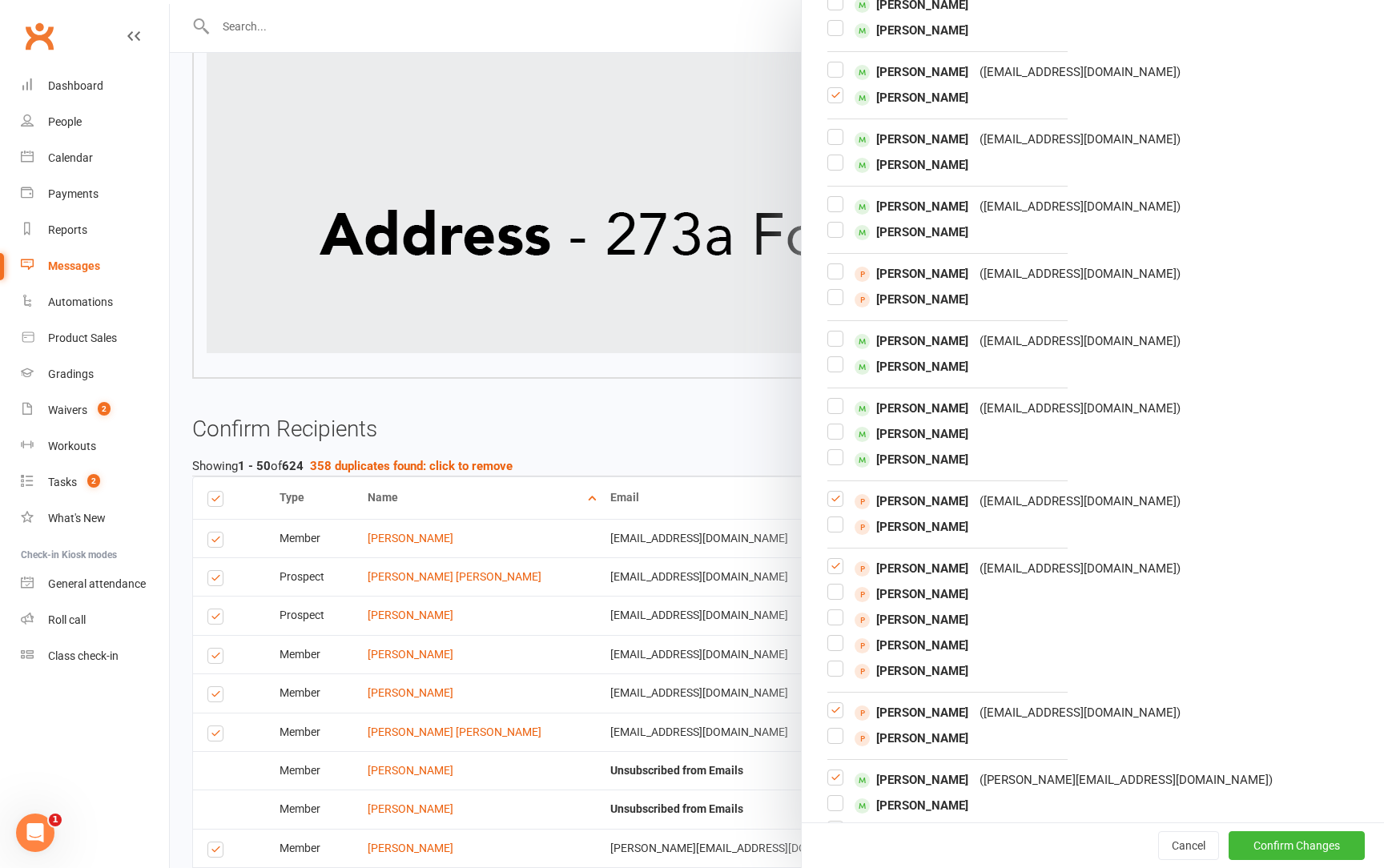
scroll to position [9436, 0]
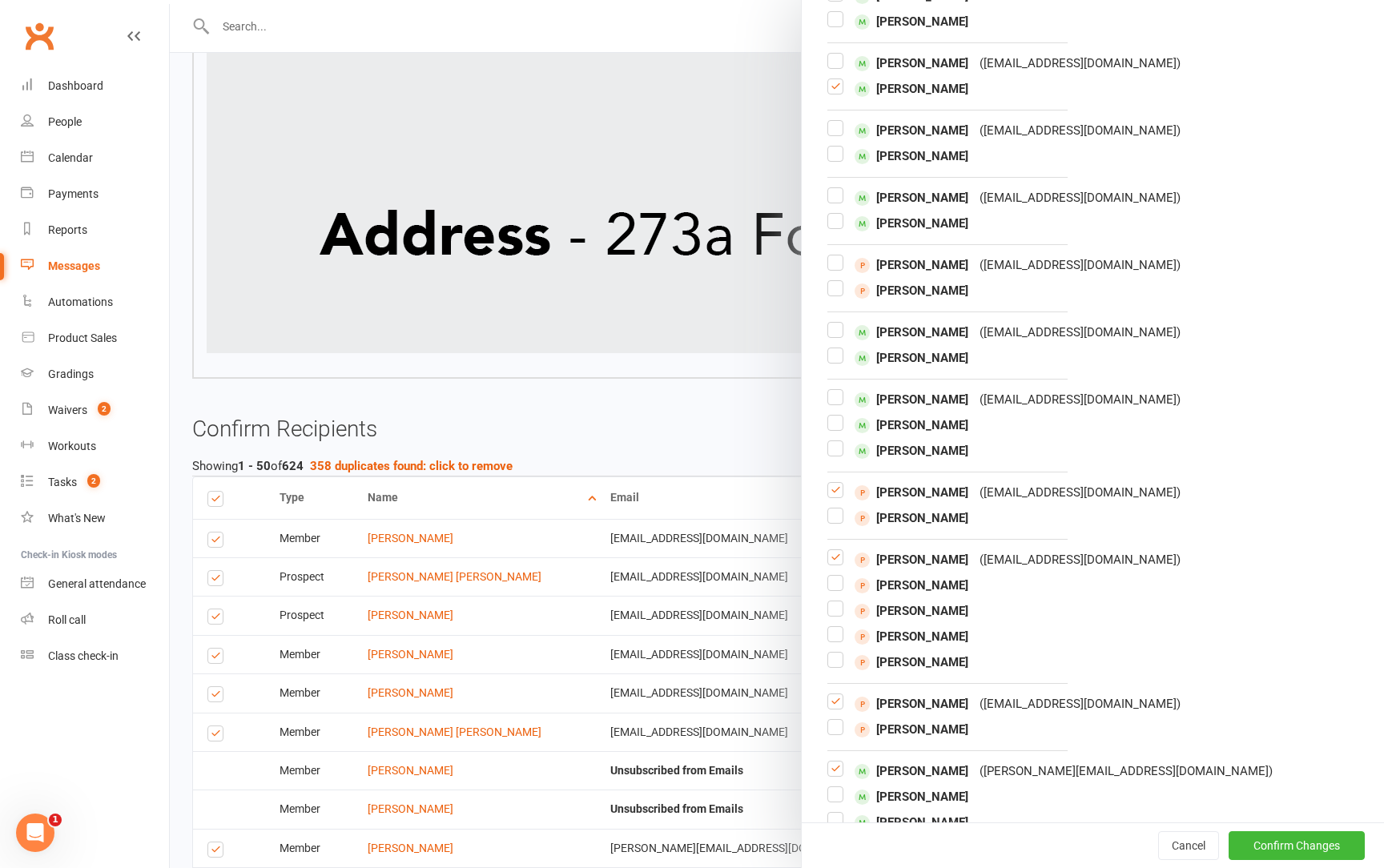
click at [836, 404] on label at bounding box center [835, 404] width 16 height 0
click at [836, 390] on input "checkbox" at bounding box center [835, 390] width 16 height 0
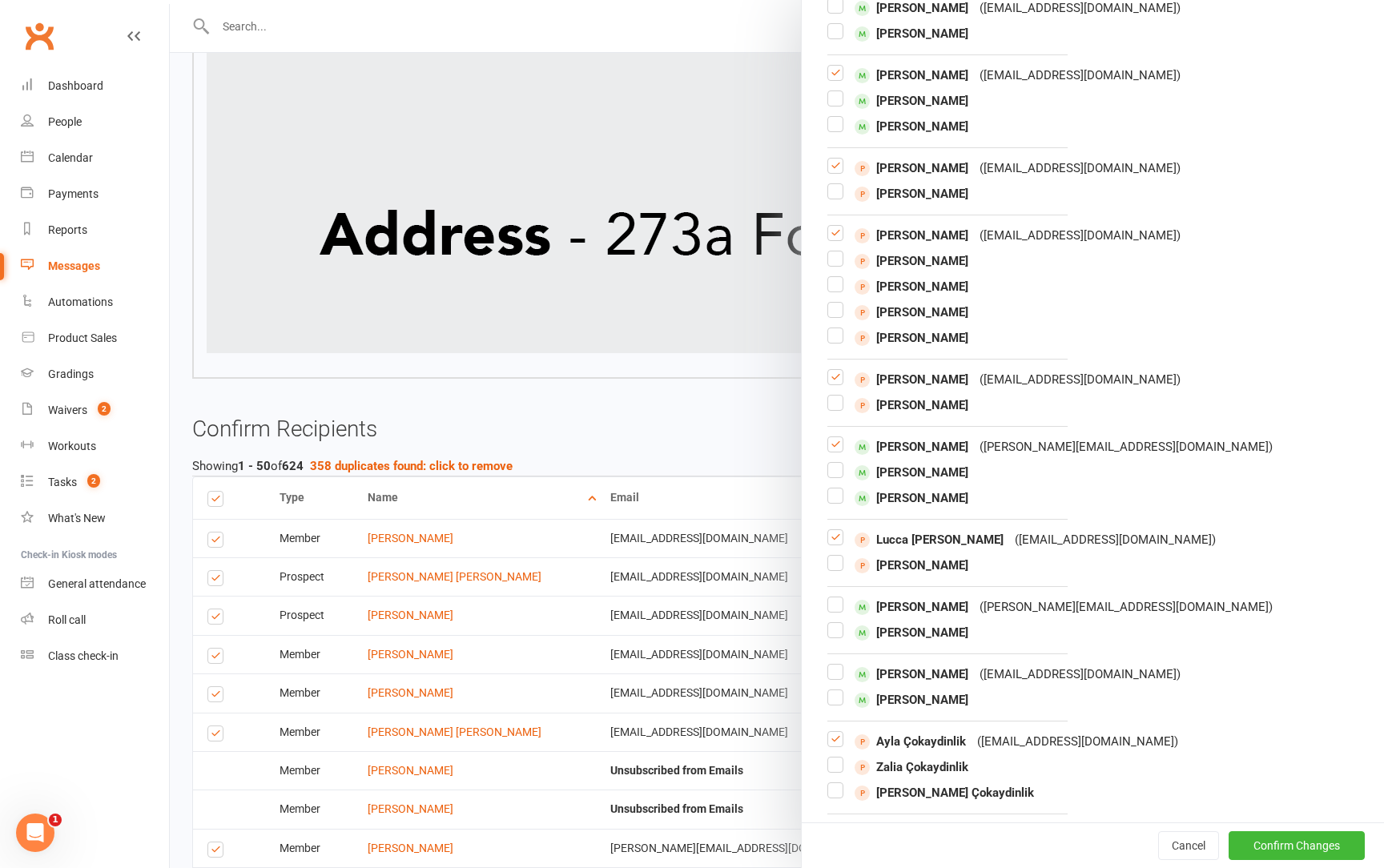
scroll to position [9763, 0]
click at [835, 449] on label at bounding box center [835, 449] width 16 height 0
click at [835, 435] on input "checkbox" at bounding box center [835, 435] width 16 height 0
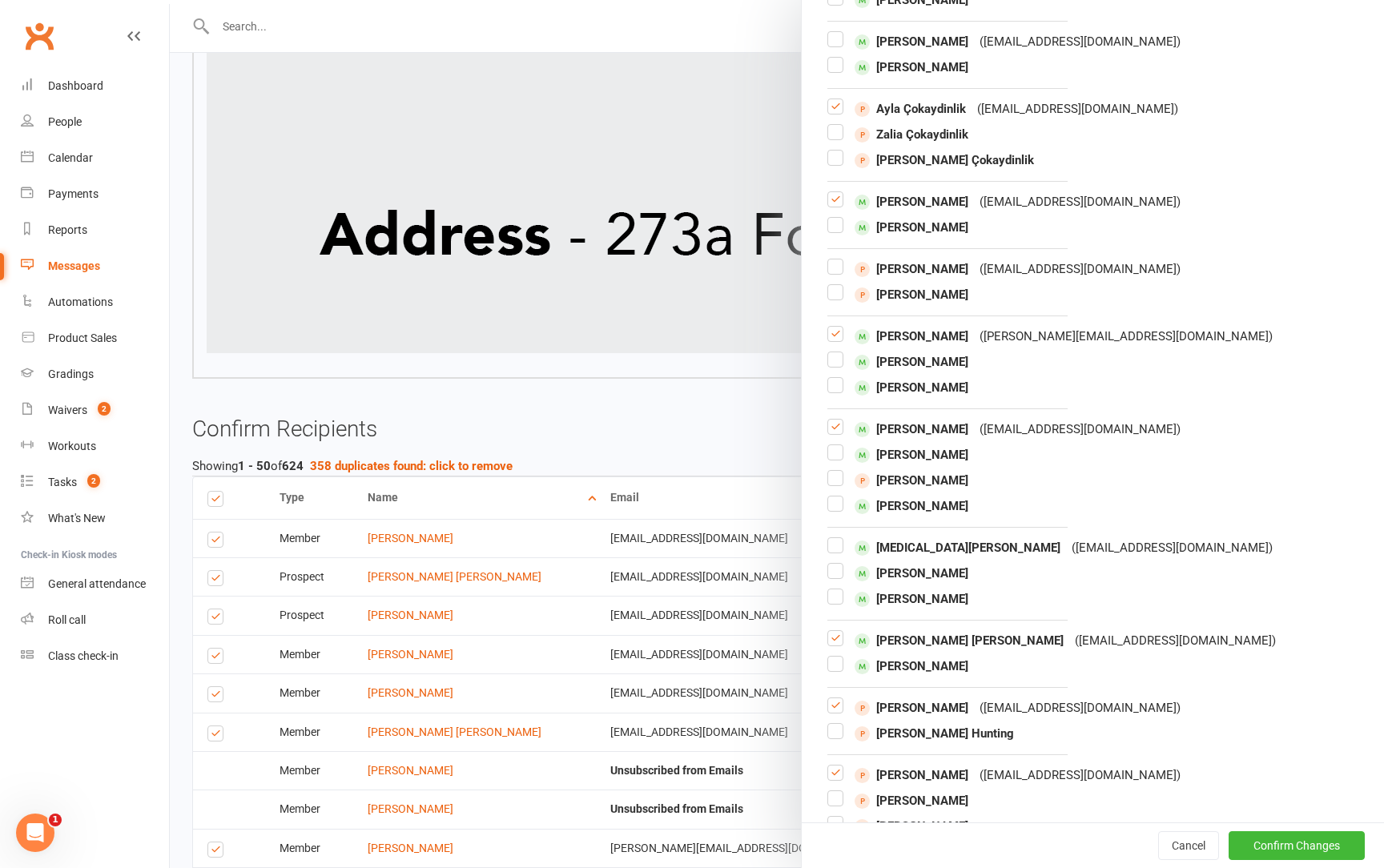
scroll to position [10400, 0]
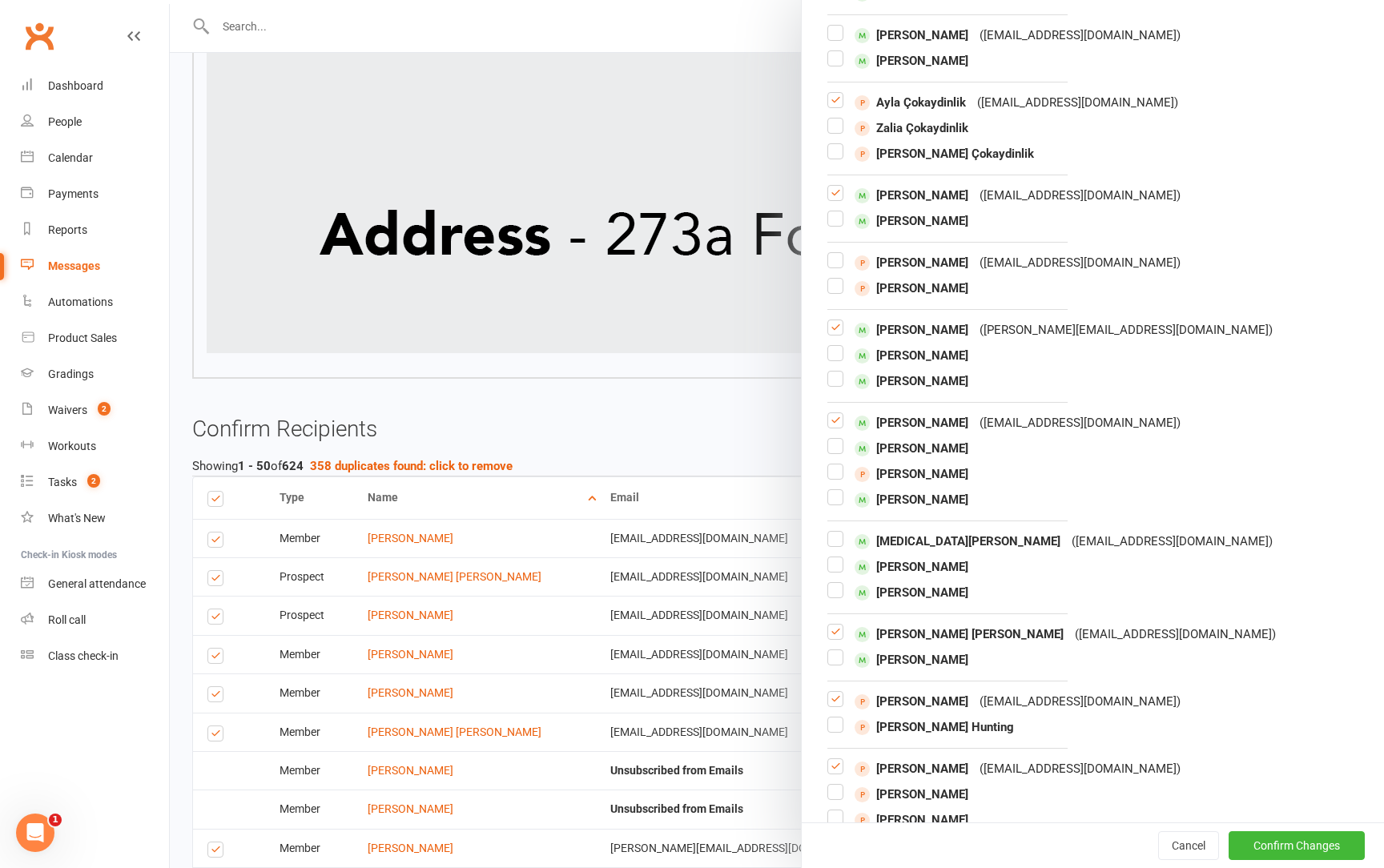
click at [833, 427] on label at bounding box center [835, 427] width 16 height 0
click at [833, 413] on input "checkbox" at bounding box center [835, 413] width 16 height 0
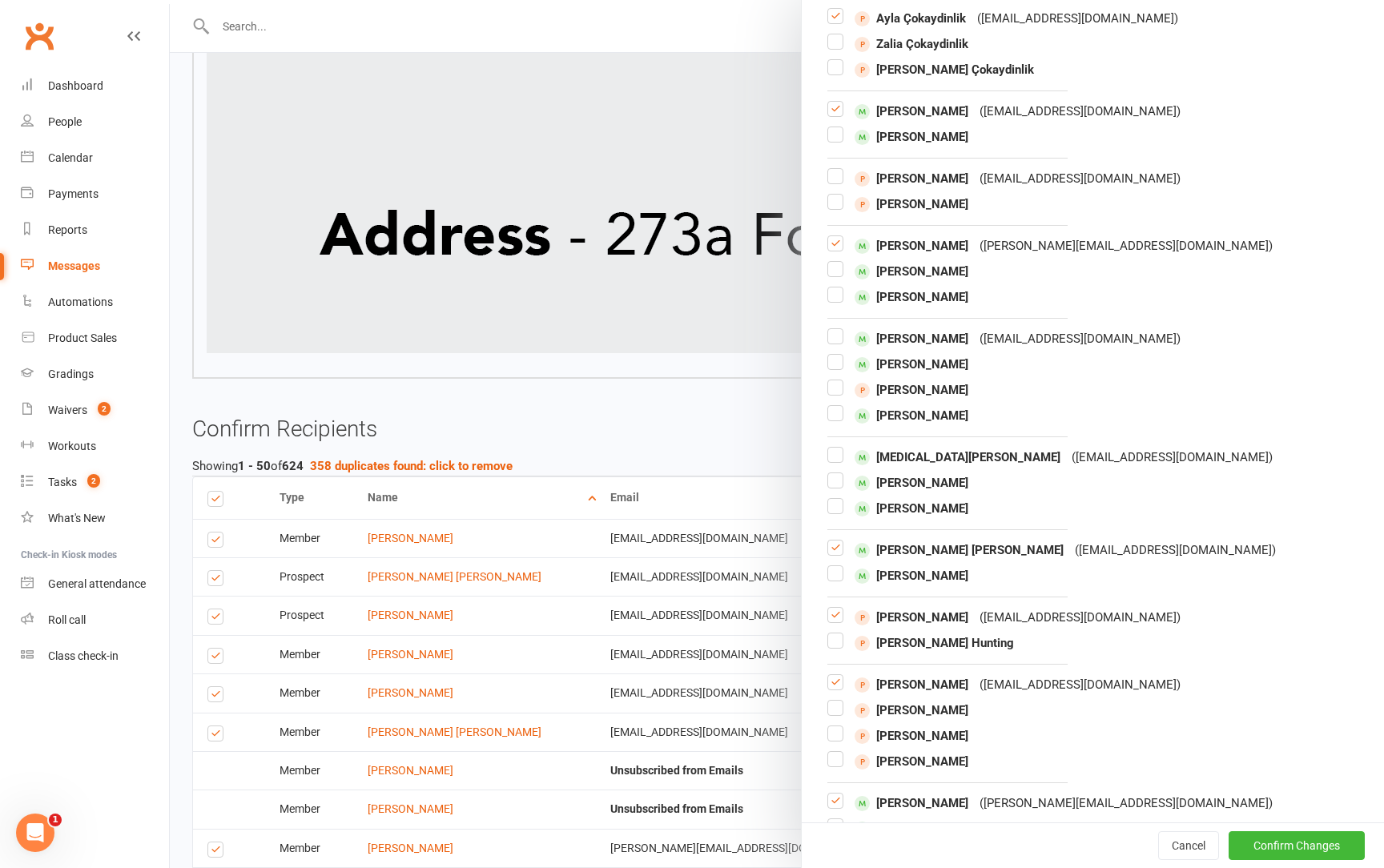
scroll to position [10488, 0]
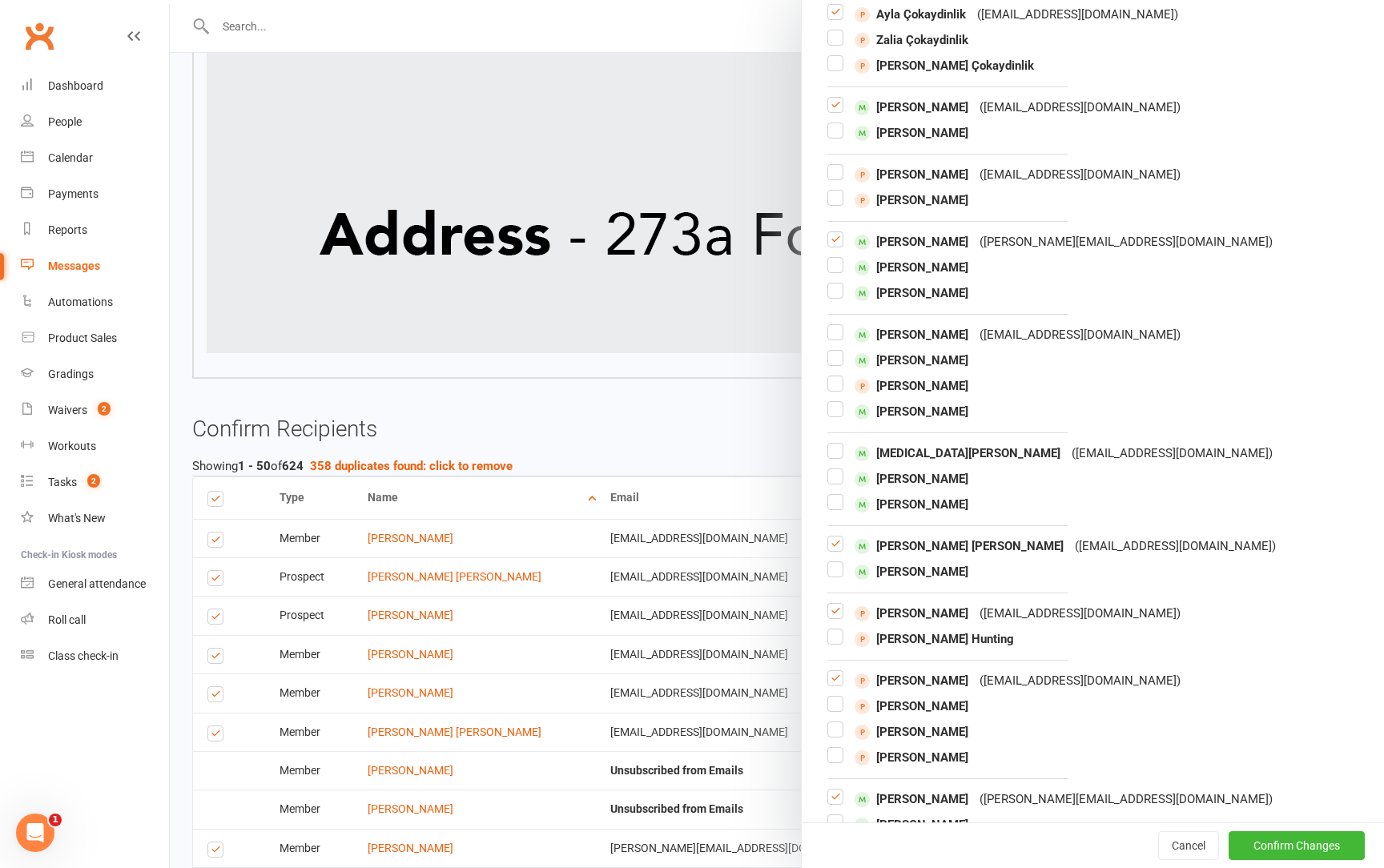
click at [828, 550] on label at bounding box center [835, 550] width 16 height 0
click at [828, 537] on input "checkbox" at bounding box center [835, 537] width 16 height 0
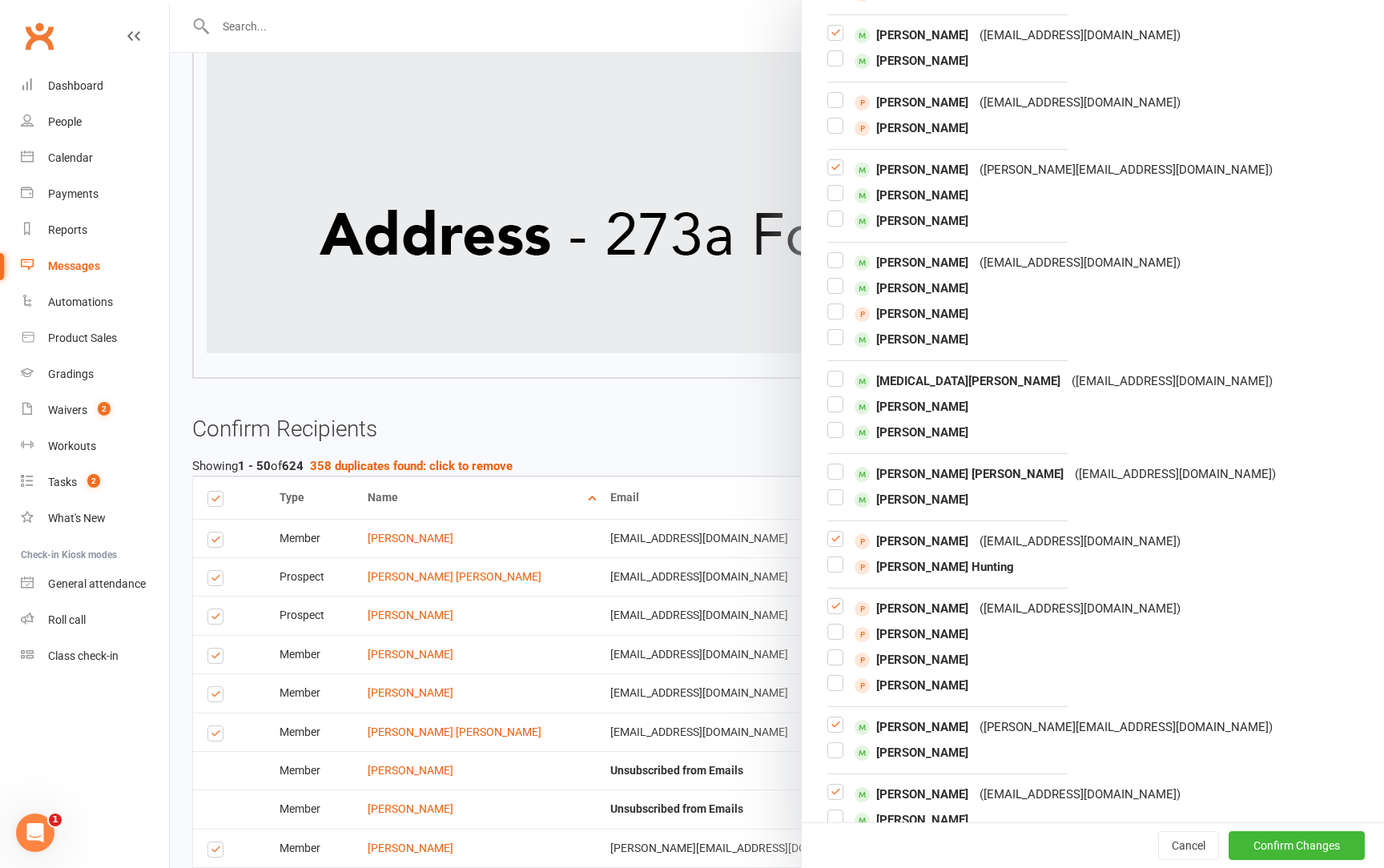
scroll to position [10567, 0]
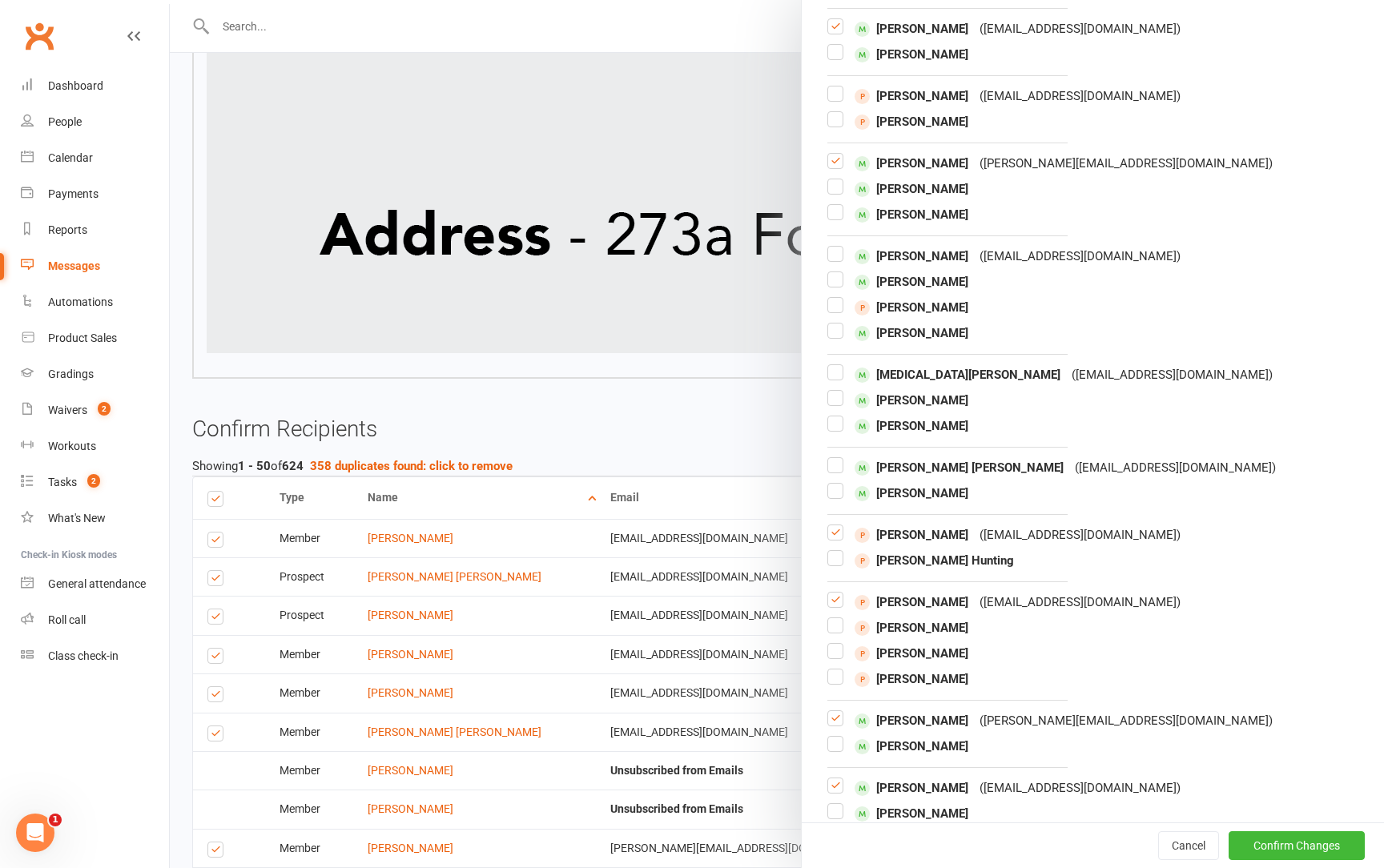
click at [840, 539] on label at bounding box center [835, 539] width 16 height 0
click at [840, 526] on input "checkbox" at bounding box center [835, 526] width 16 height 0
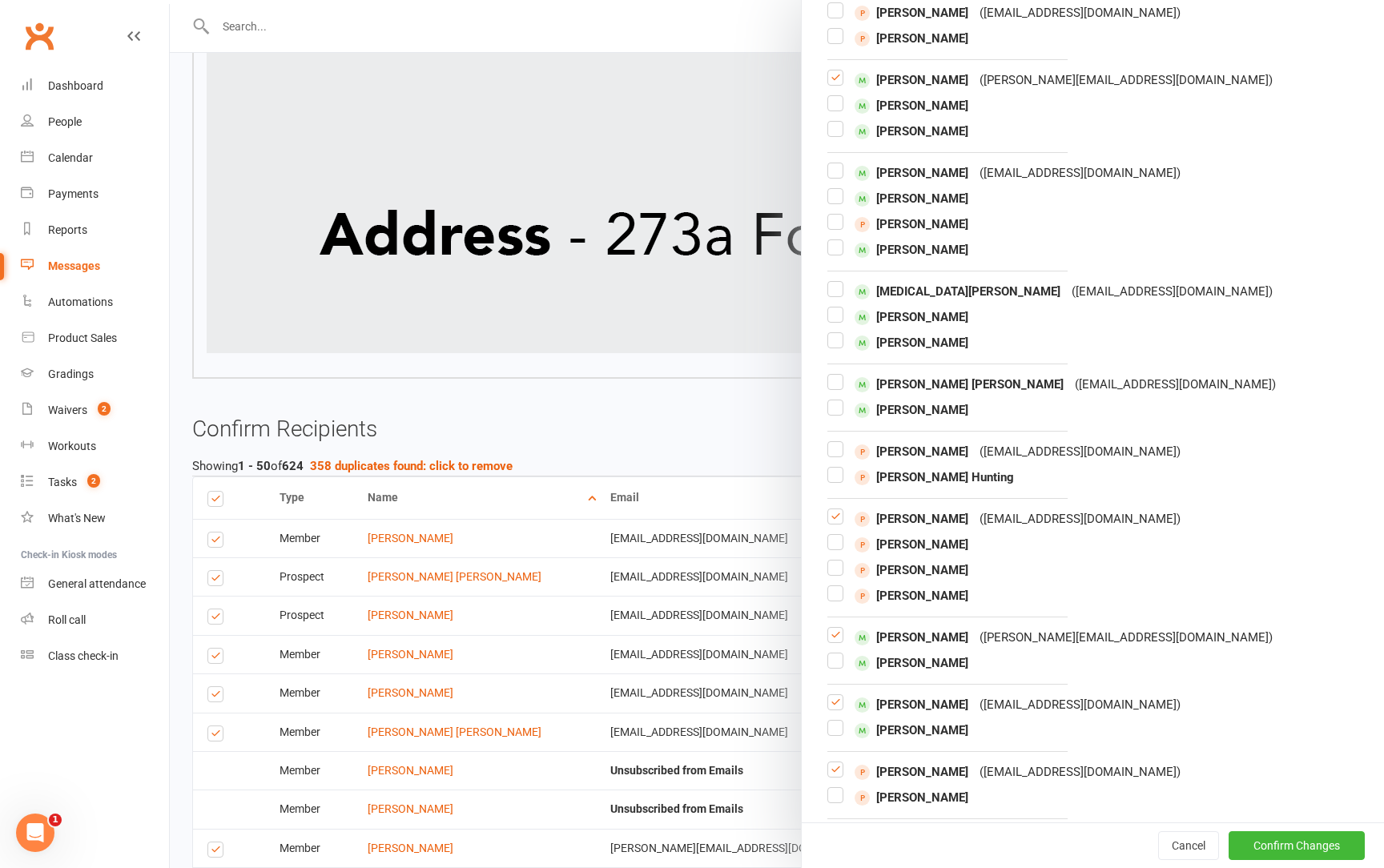
scroll to position [10665, 0]
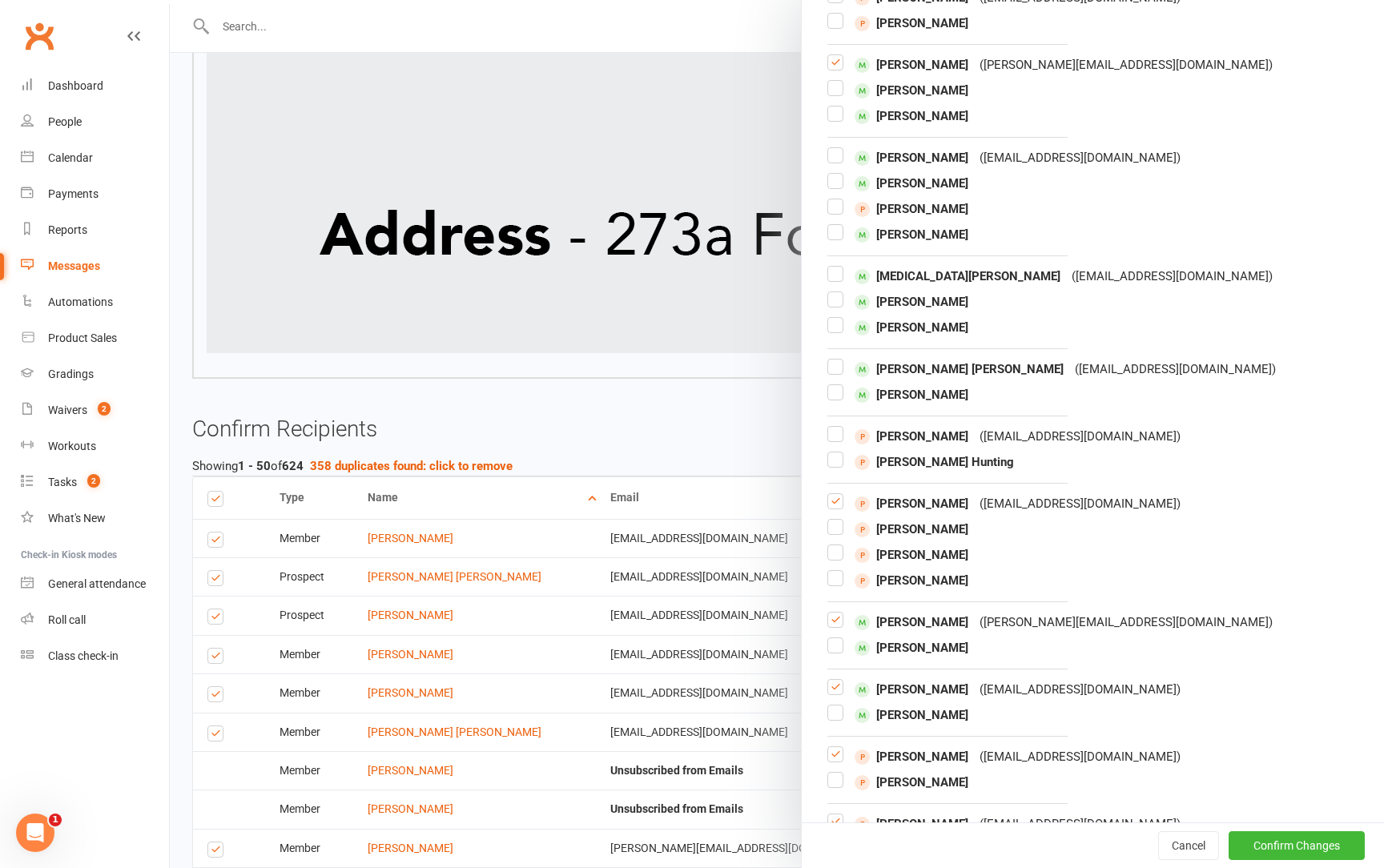
click at [840, 494] on div "[PERSON_NAME] ( [EMAIL_ADDRESS][DOMAIN_NAME] ) [PERSON_NAME] Aya [PERSON_NAME] …" at bounding box center [1093, 542] width 531 height 96
click at [838, 508] on label at bounding box center [835, 508] width 16 height 0
click at [838, 494] on input "checkbox" at bounding box center [835, 494] width 16 height 0
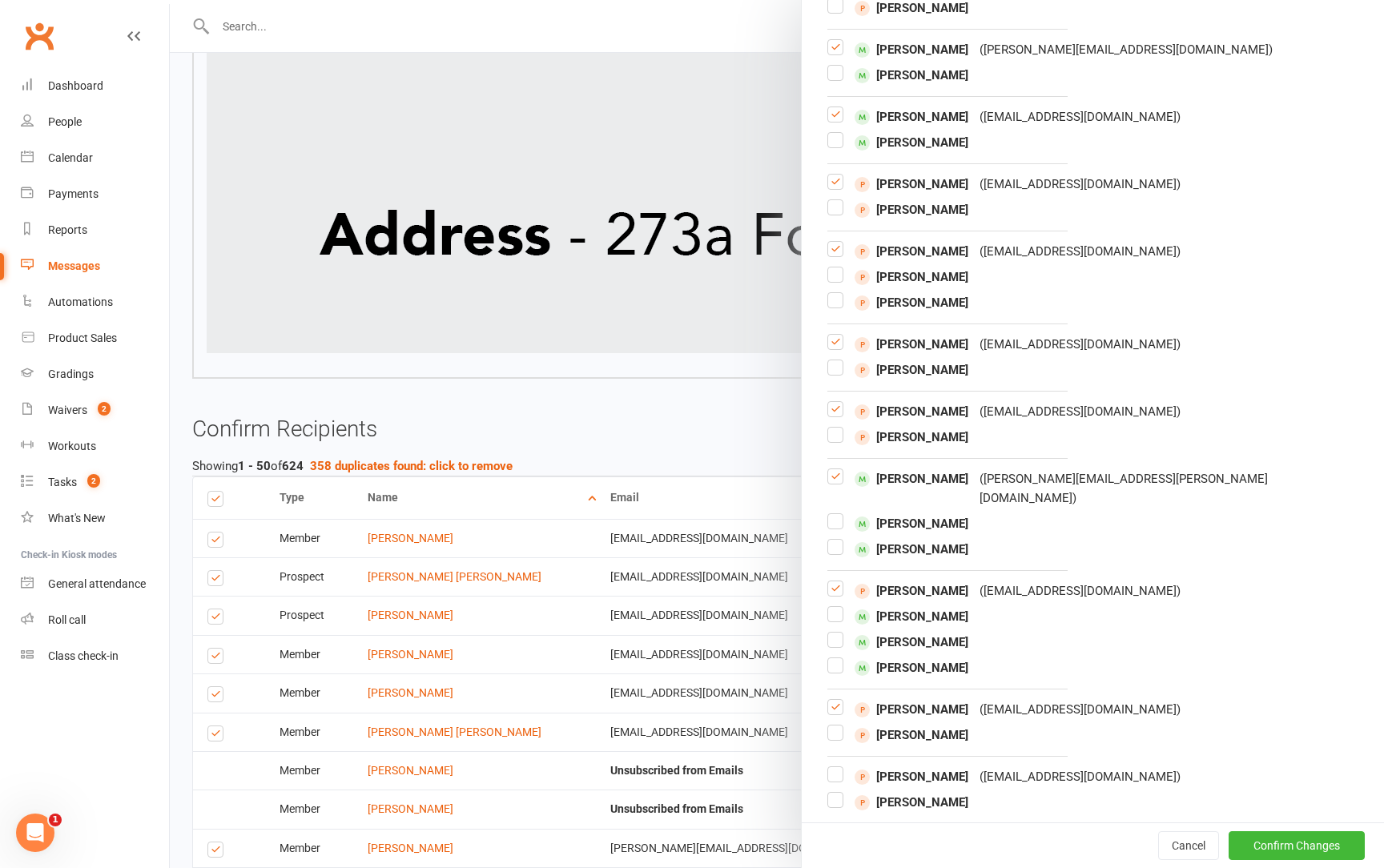
scroll to position [11240, 0]
click at [835, 480] on label at bounding box center [835, 480] width 16 height 0
click at [835, 467] on input "checkbox" at bounding box center [835, 467] width 16 height 0
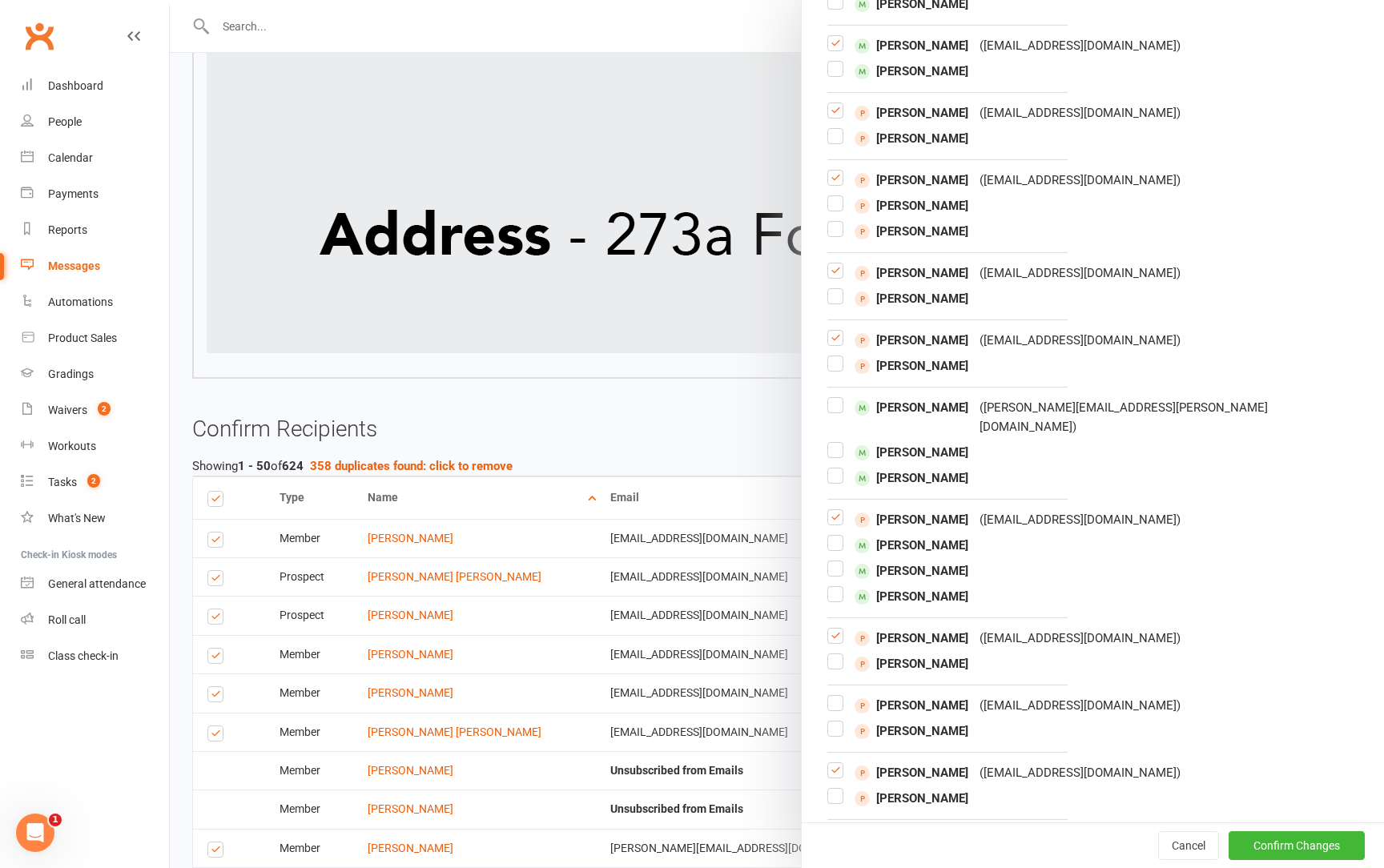
scroll to position [11365, 0]
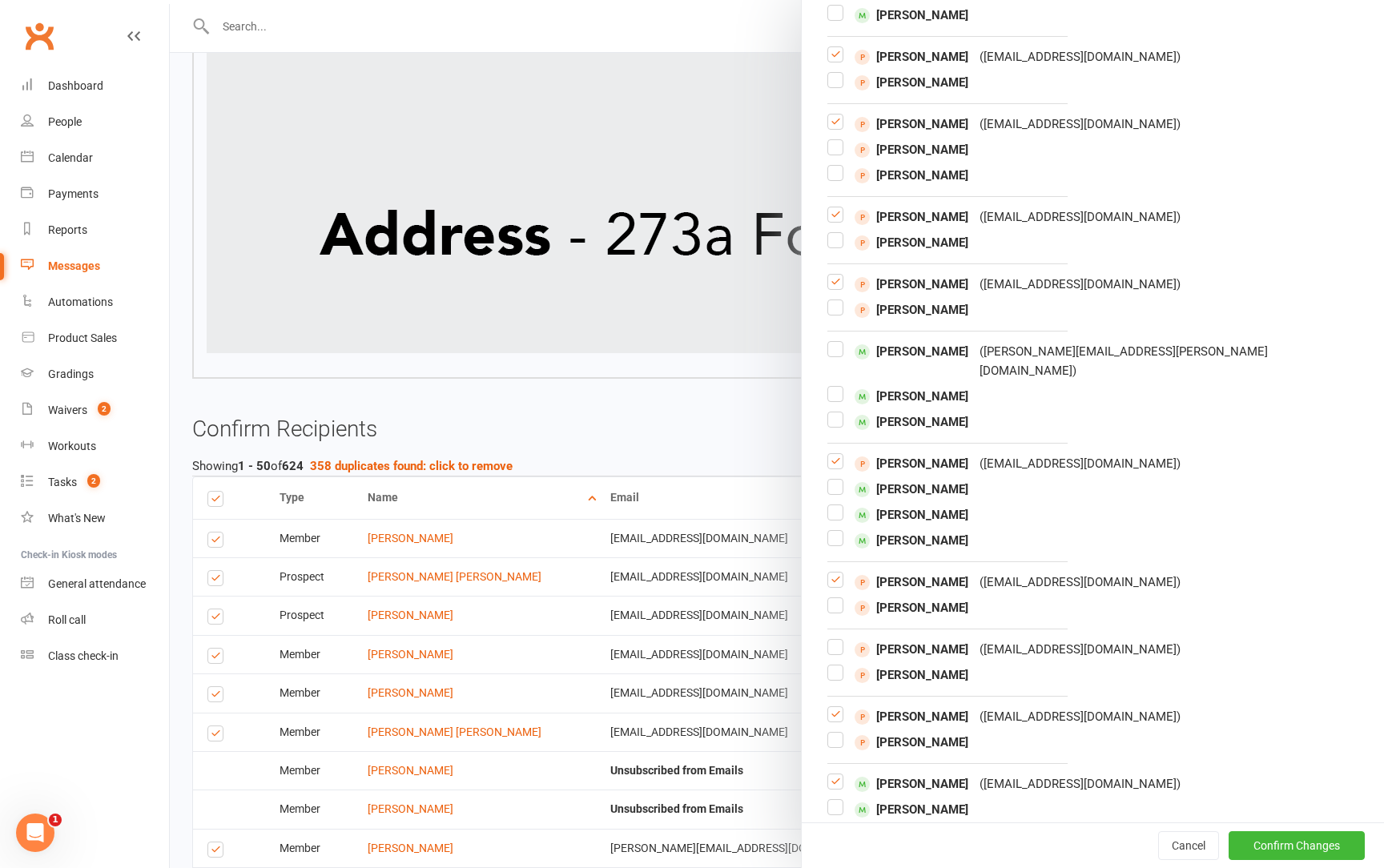
click at [842, 468] on label at bounding box center [835, 468] width 16 height 0
click at [842, 454] on input "checkbox" at bounding box center [835, 454] width 16 height 0
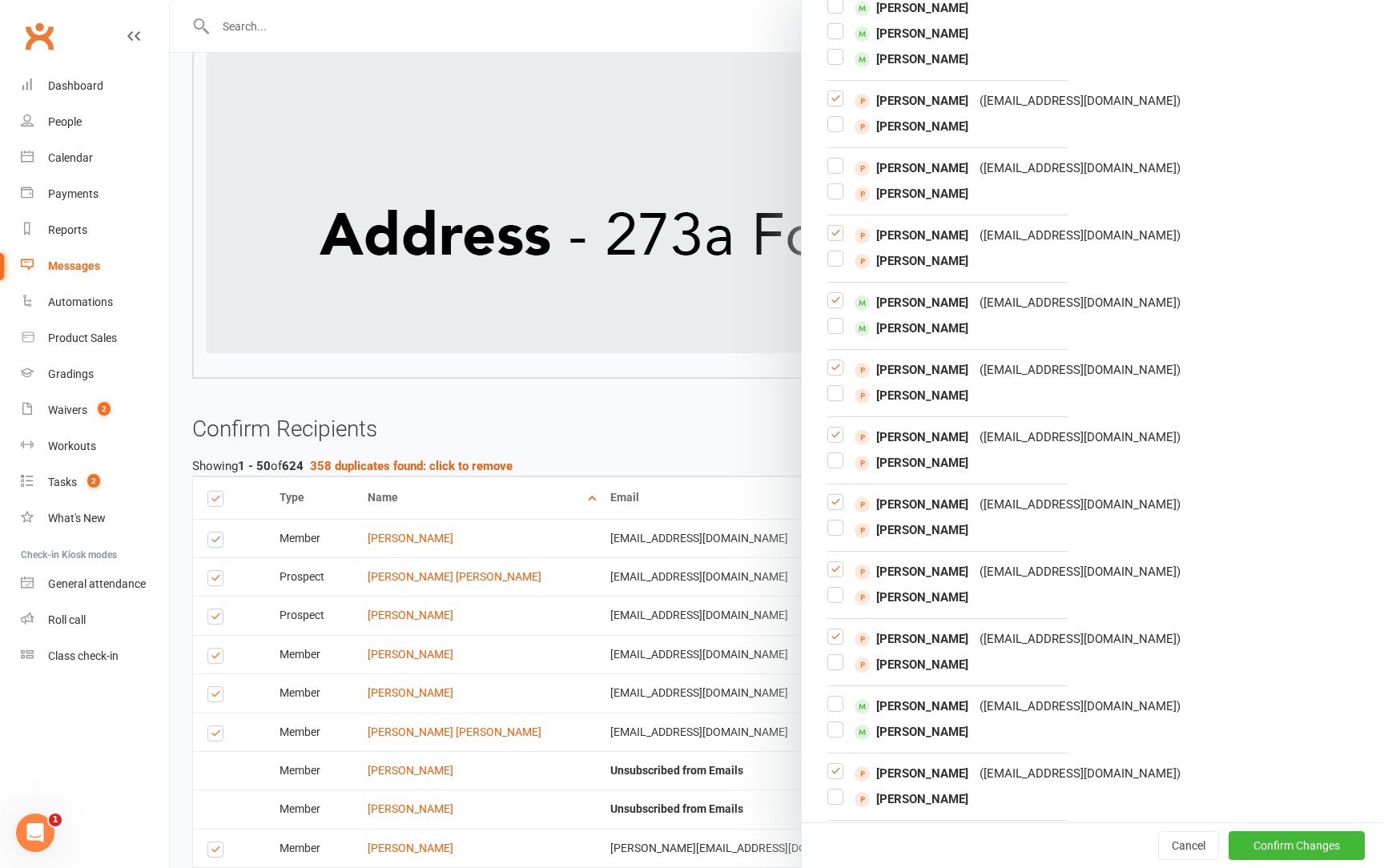
scroll to position [11854, 0]
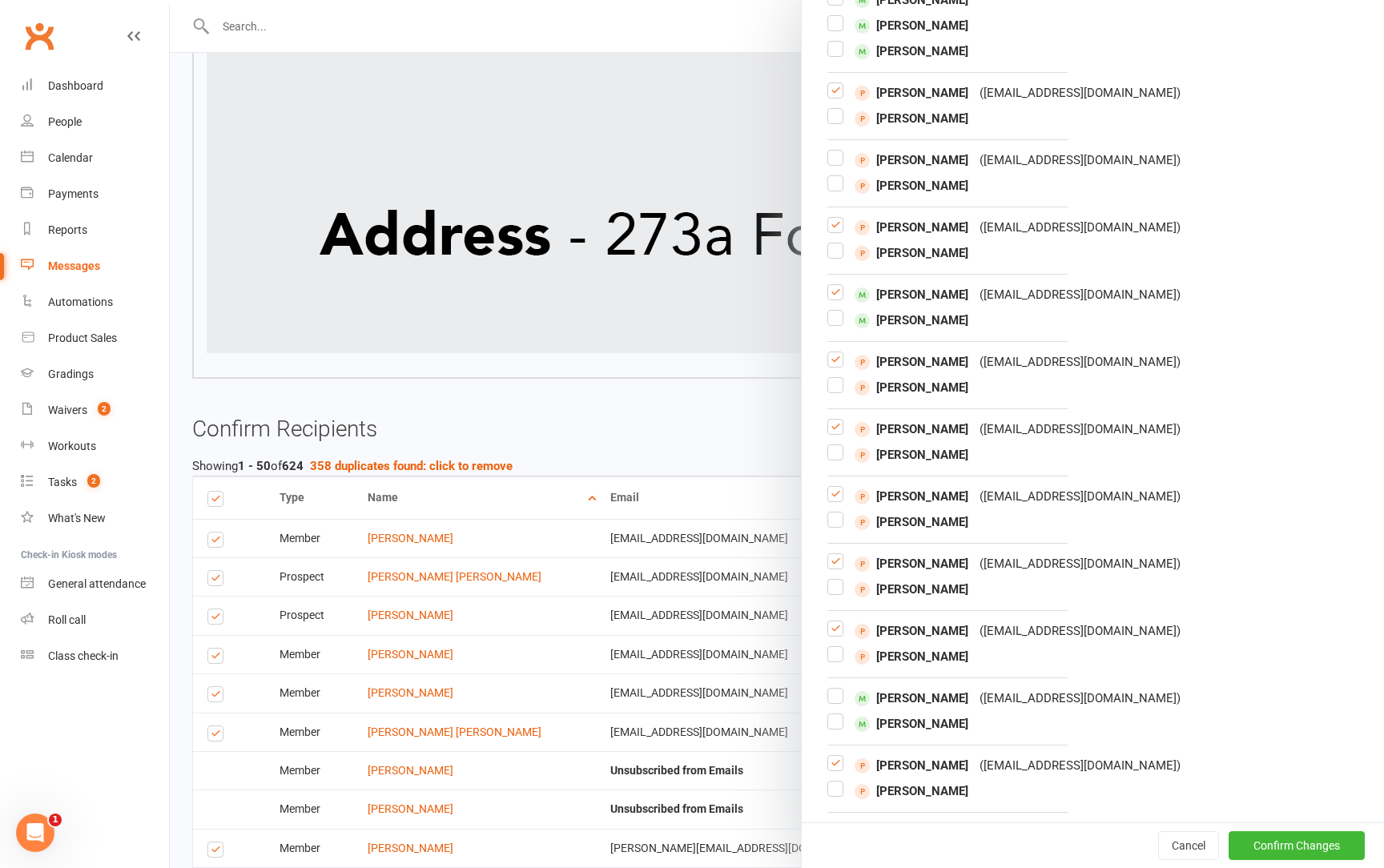
click at [839, 500] on label at bounding box center [835, 500] width 16 height 0
click at [839, 486] on input "checkbox" at bounding box center [835, 486] width 16 height 0
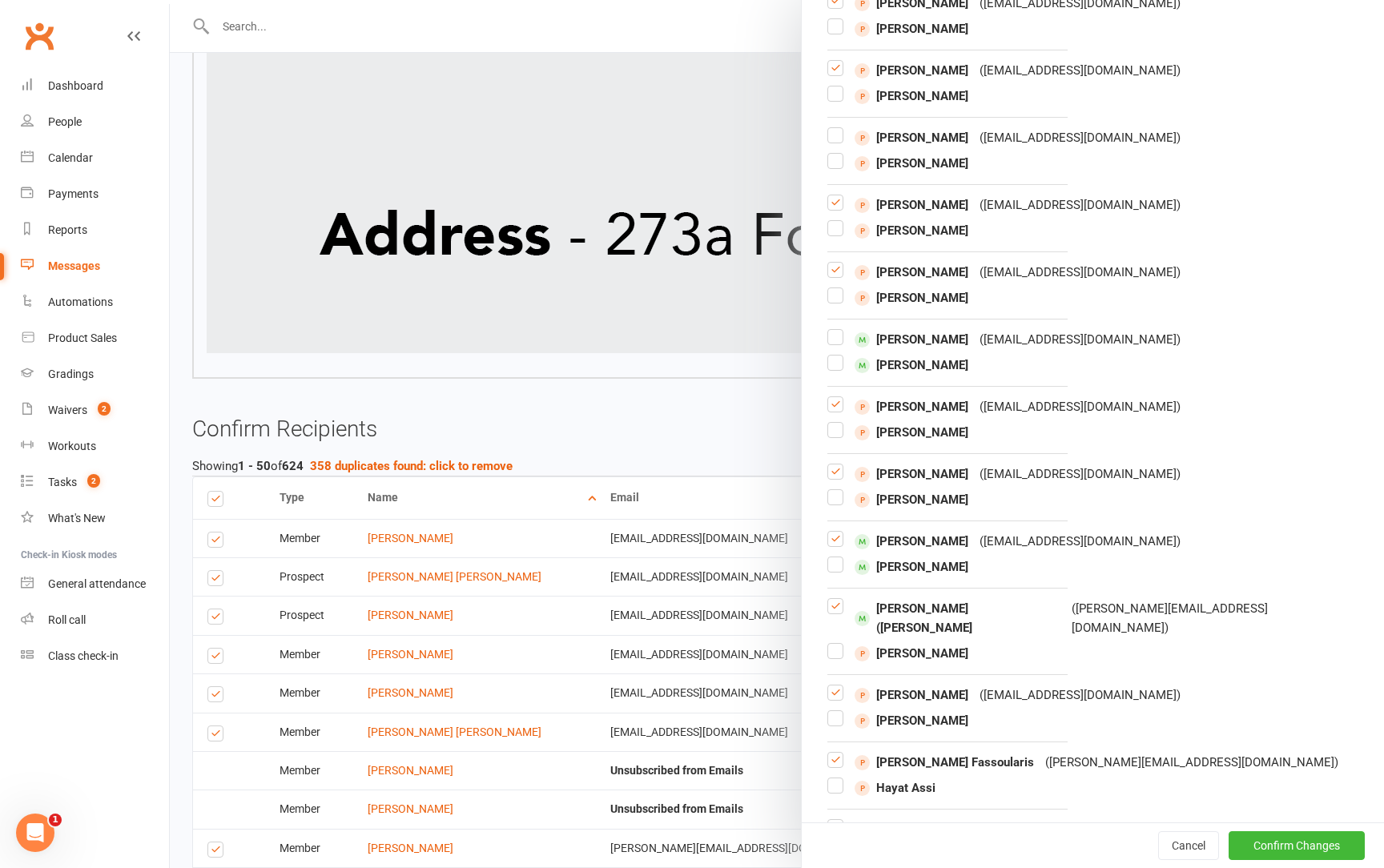
scroll to position [12218, 0]
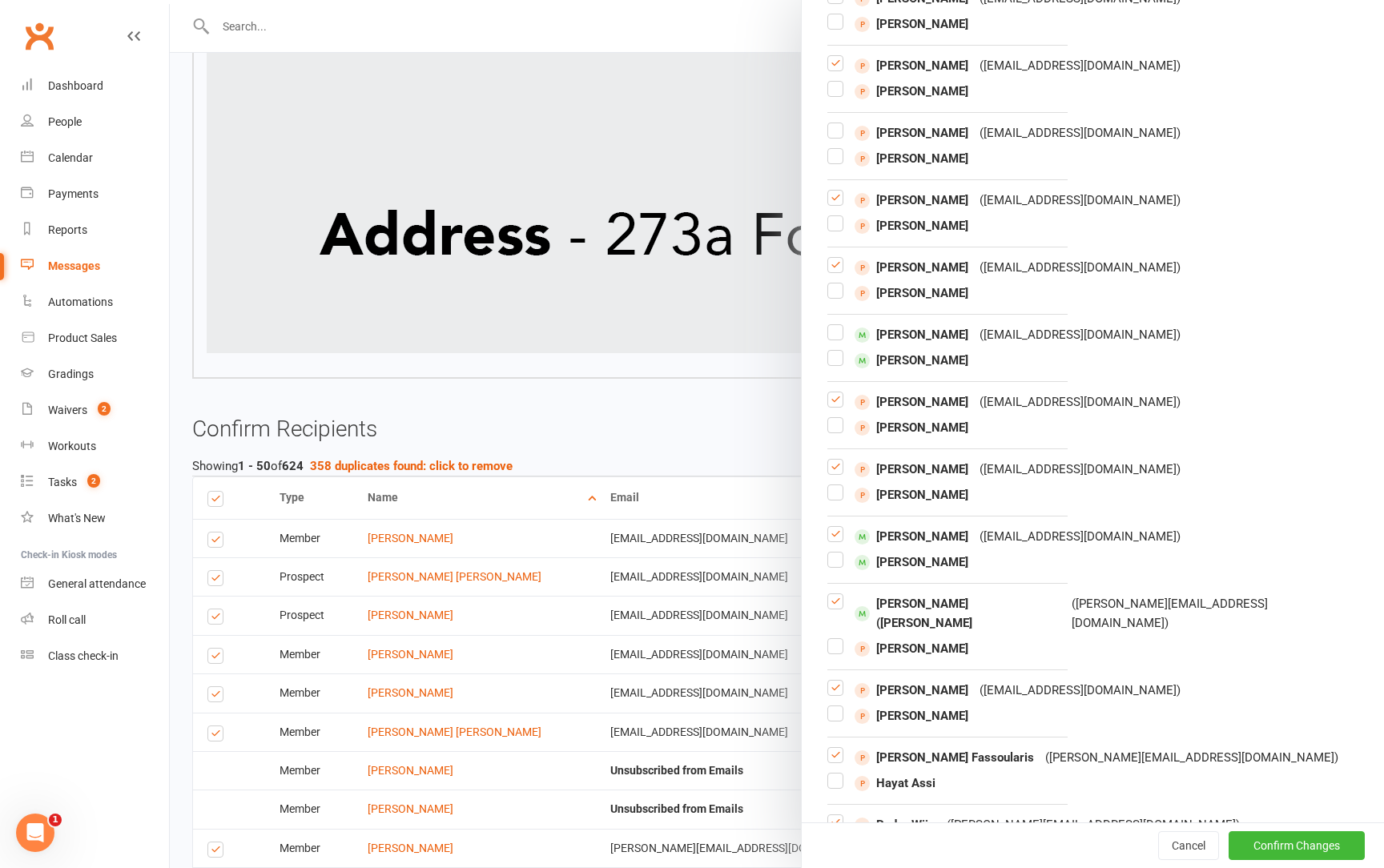
click at [839, 540] on label at bounding box center [835, 540] width 16 height 0
click at [839, 526] on input "checkbox" at bounding box center [835, 526] width 16 height 0
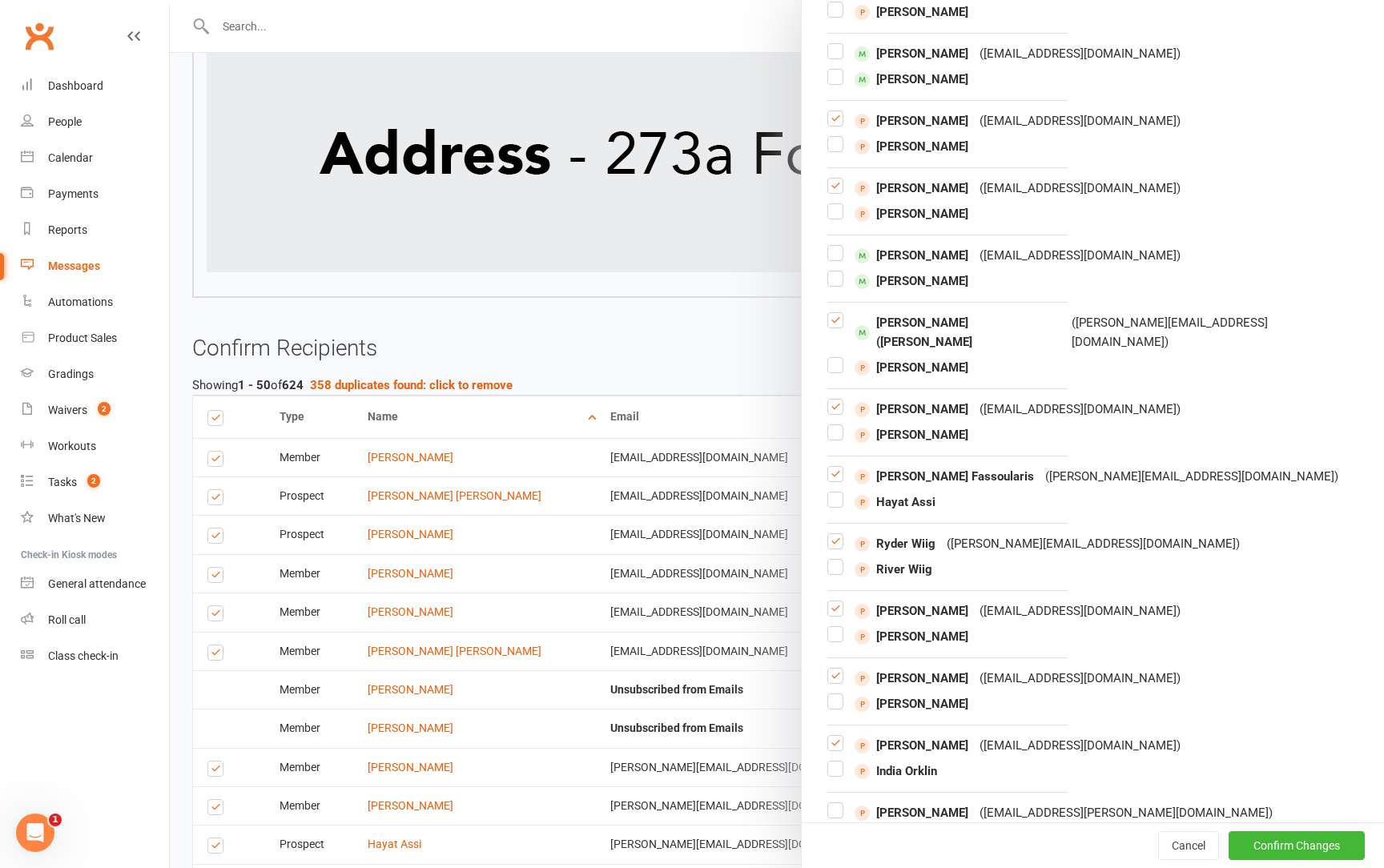
scroll to position [3381, 0]
click at [1256, 842] on button "Confirm Changes" at bounding box center [1297, 846] width 136 height 29
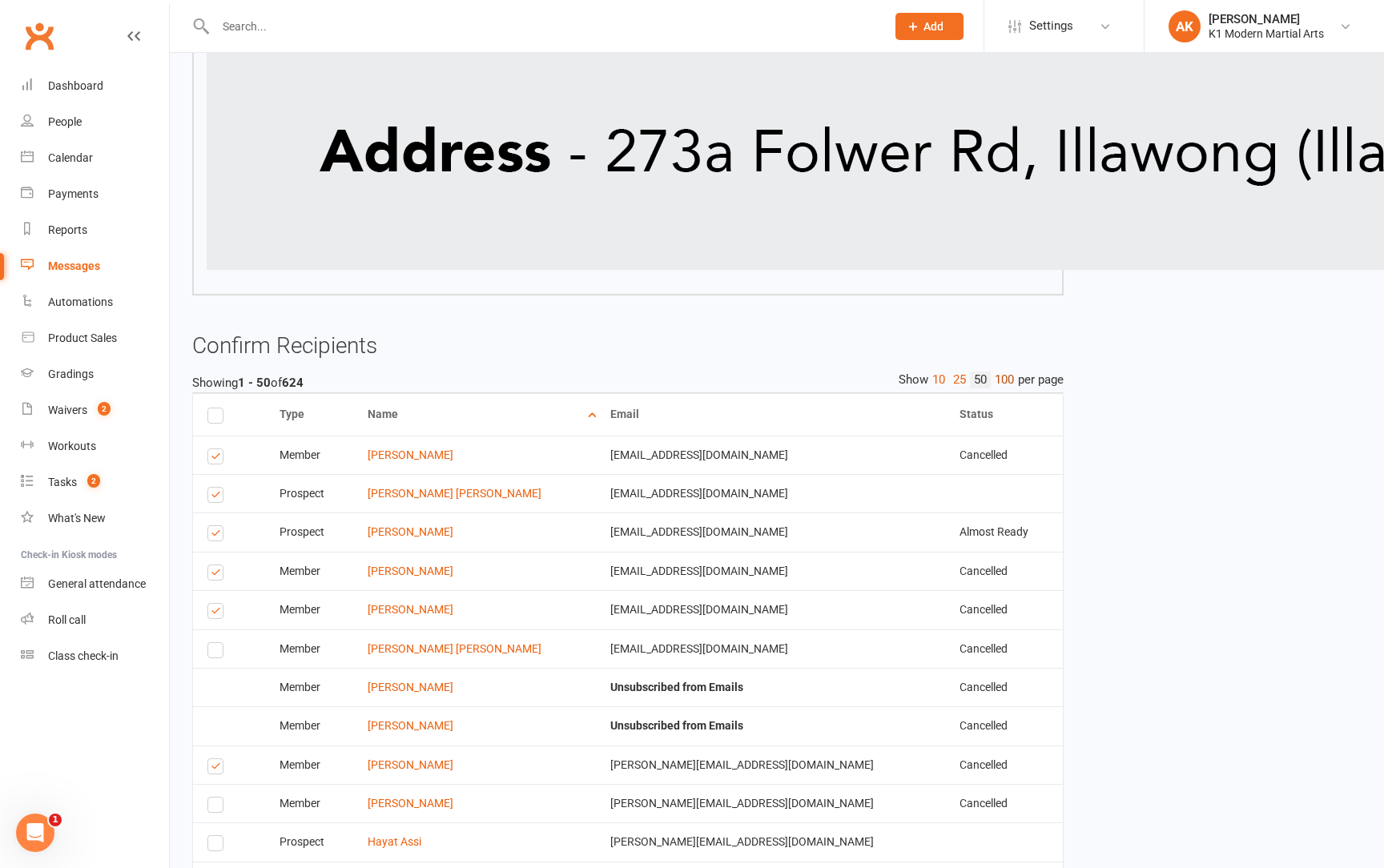
click at [1001, 376] on link "100" at bounding box center [1005, 380] width 27 height 17
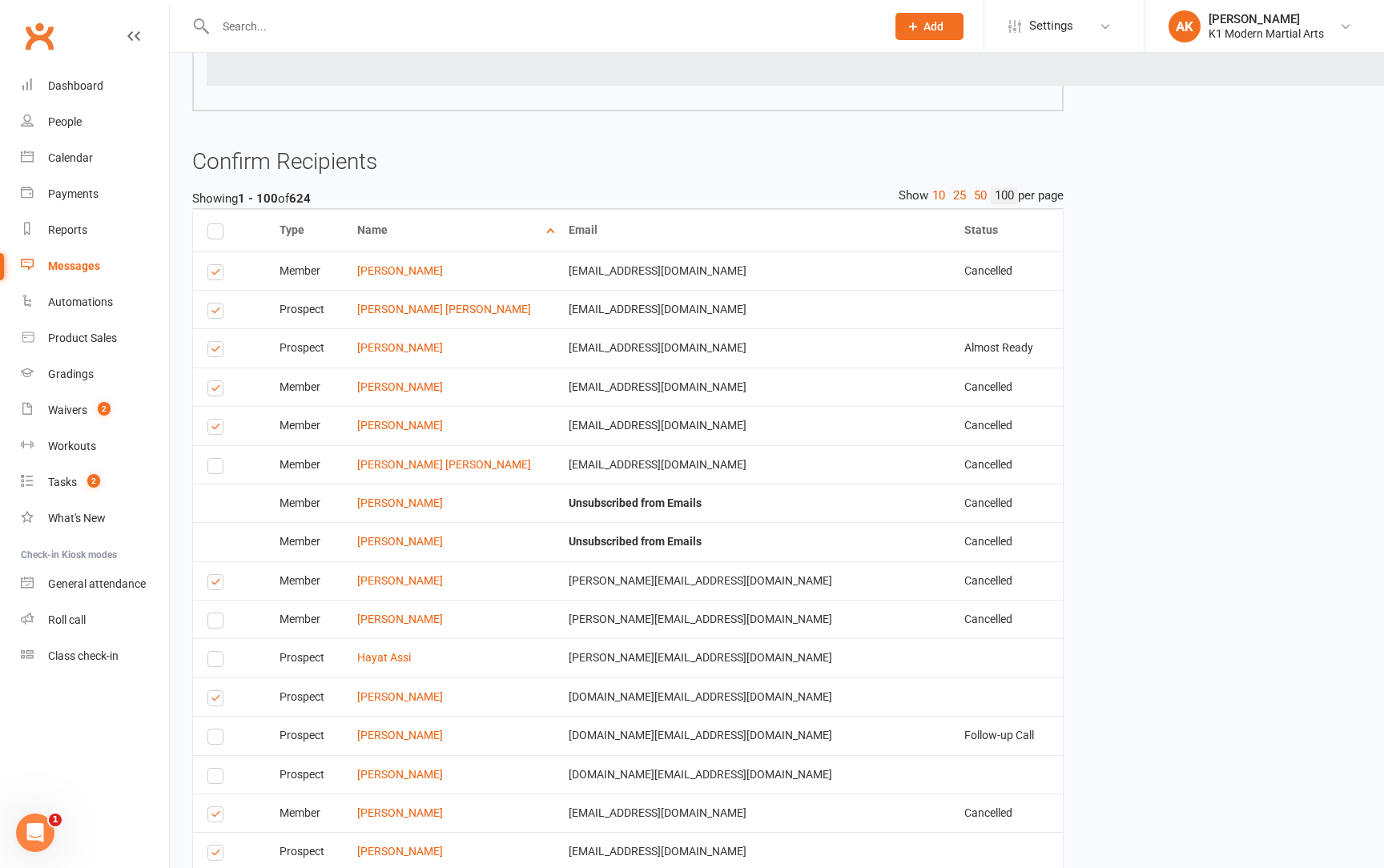
scroll to position [3573, 1]
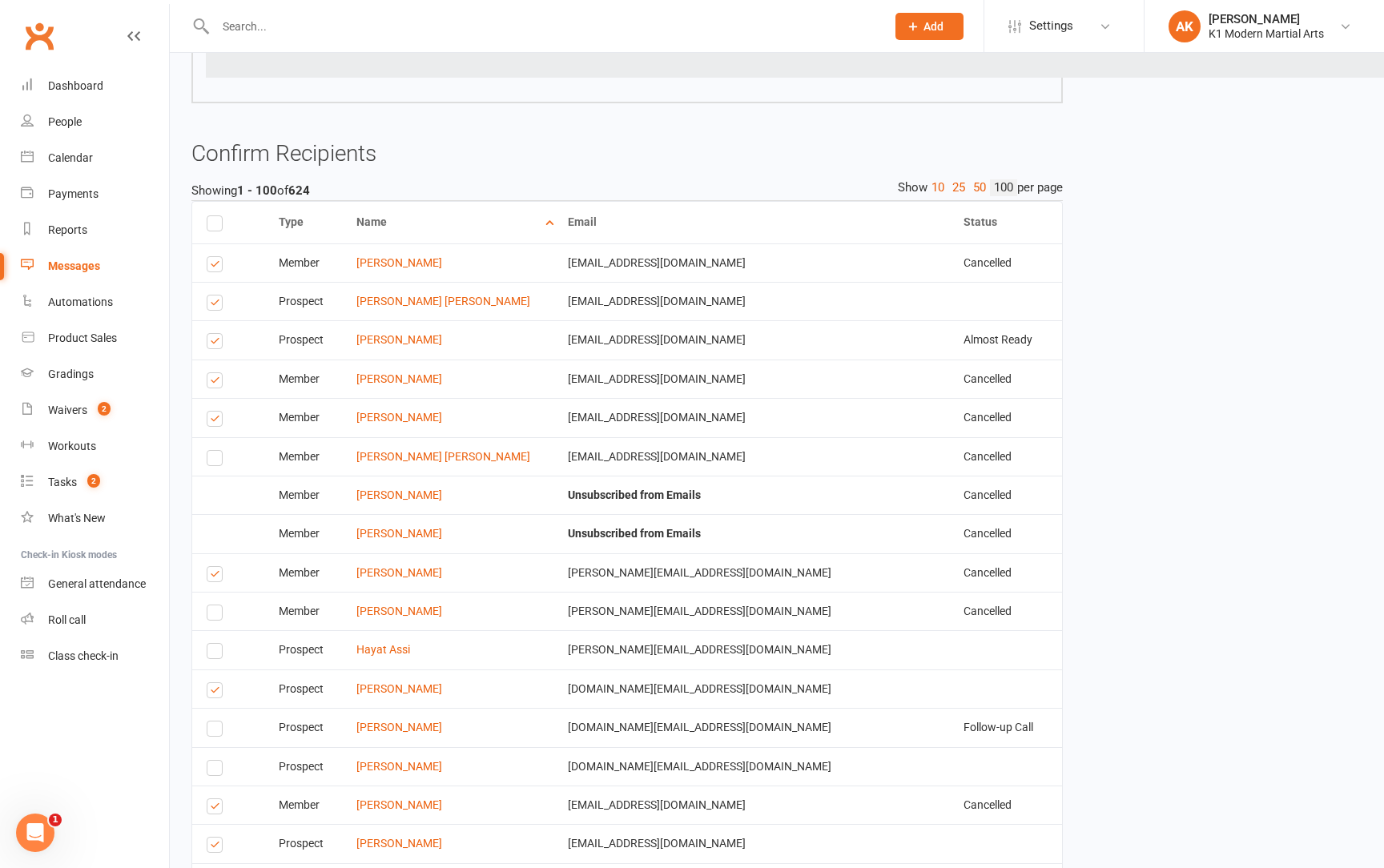
click at [209, 267] on label at bounding box center [217, 267] width 21 height 0
click at [209, 257] on input "checkbox" at bounding box center [212, 257] width 10 height 0
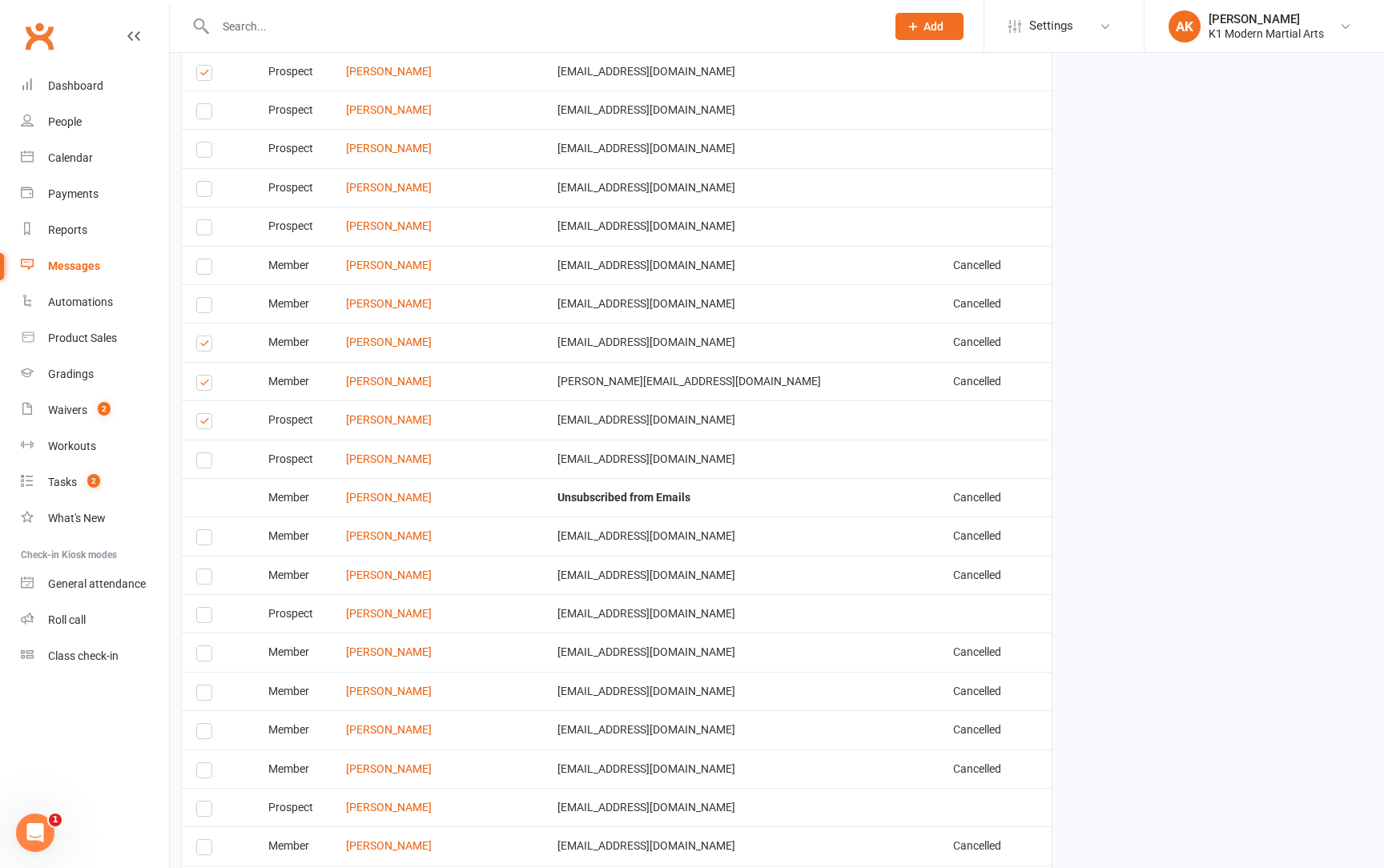
scroll to position [4463, 11]
click at [201, 345] on label at bounding box center [206, 345] width 21 height 0
click at [201, 336] on input "checkbox" at bounding box center [201, 336] width 10 height 0
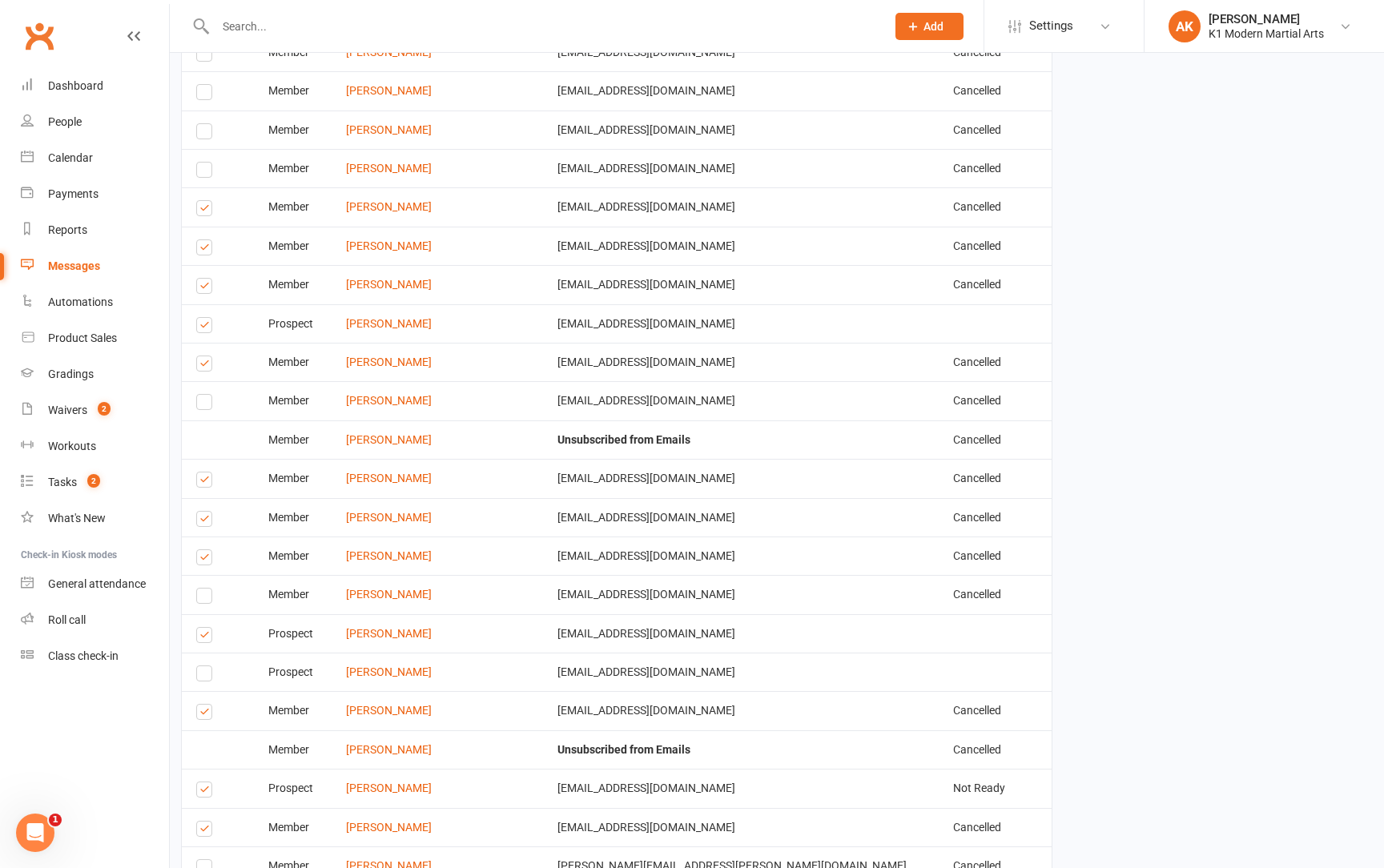
scroll to position [5299, 11]
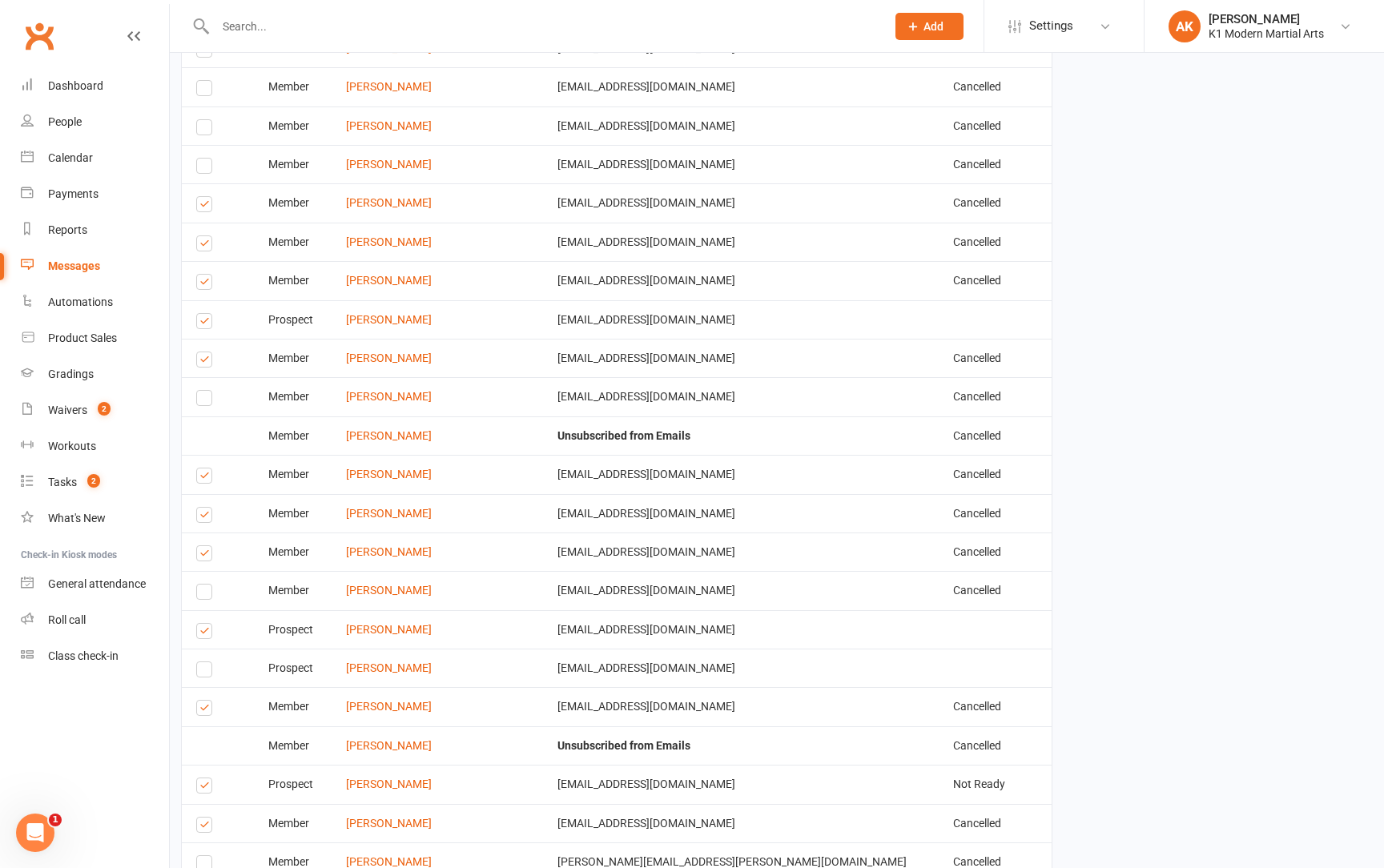
click at [208, 285] on label at bounding box center [206, 285] width 21 height 0
click at [207, 274] on input "checkbox" at bounding box center [201, 274] width 10 height 0
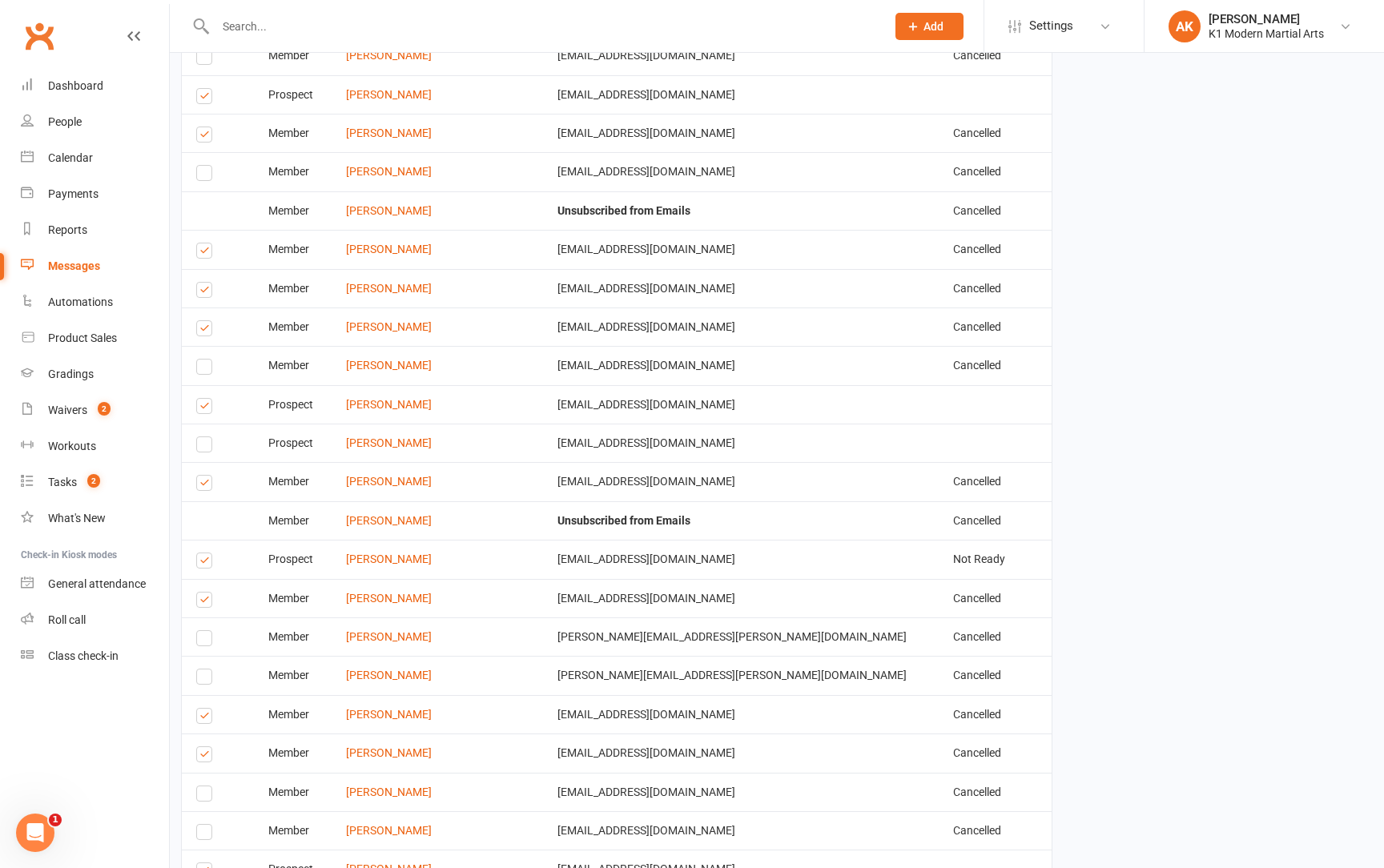
scroll to position [5533, 12]
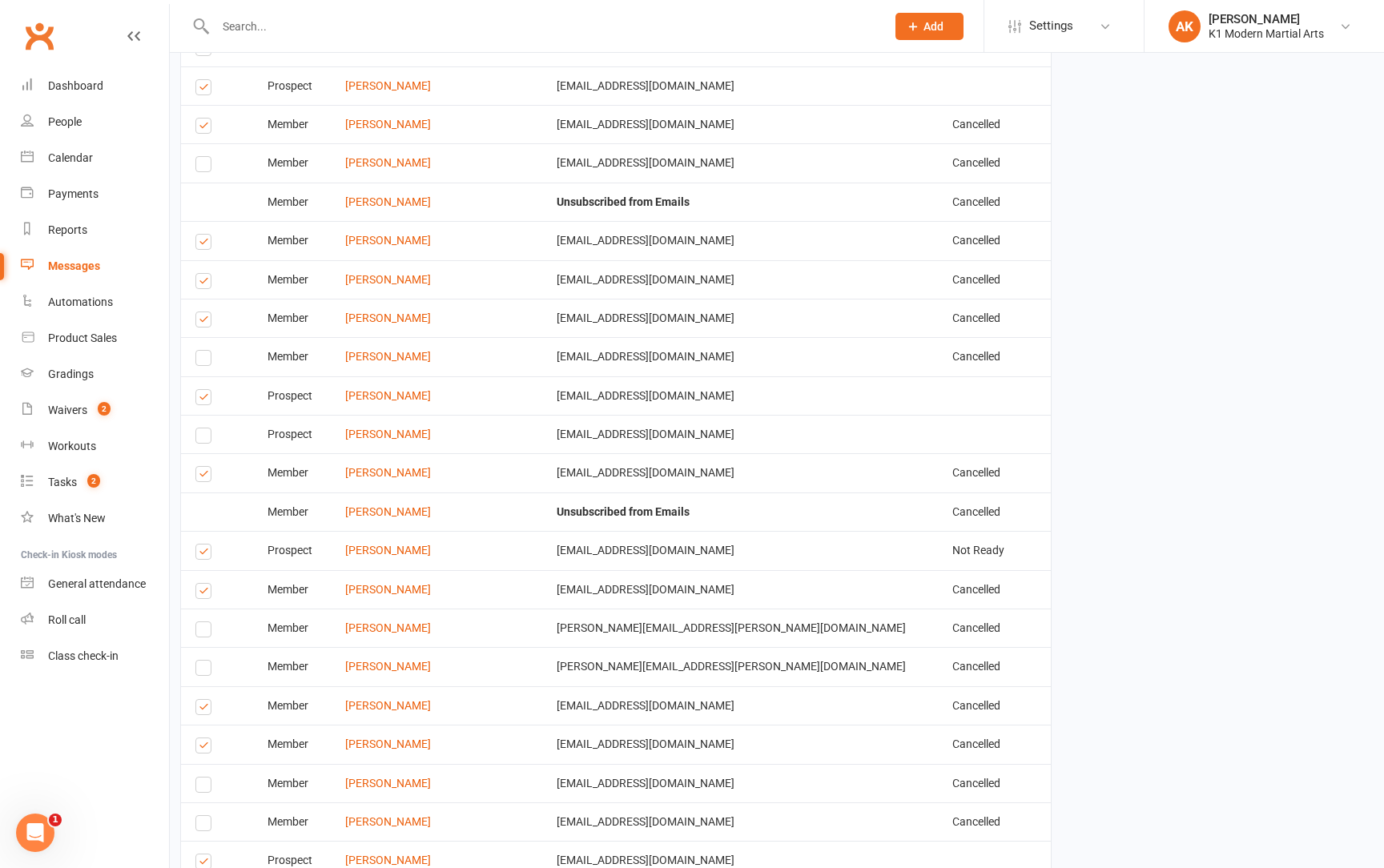
click at [206, 244] on label at bounding box center [205, 244] width 21 height 0
click at [206, 234] on input "checkbox" at bounding box center [200, 234] width 10 height 0
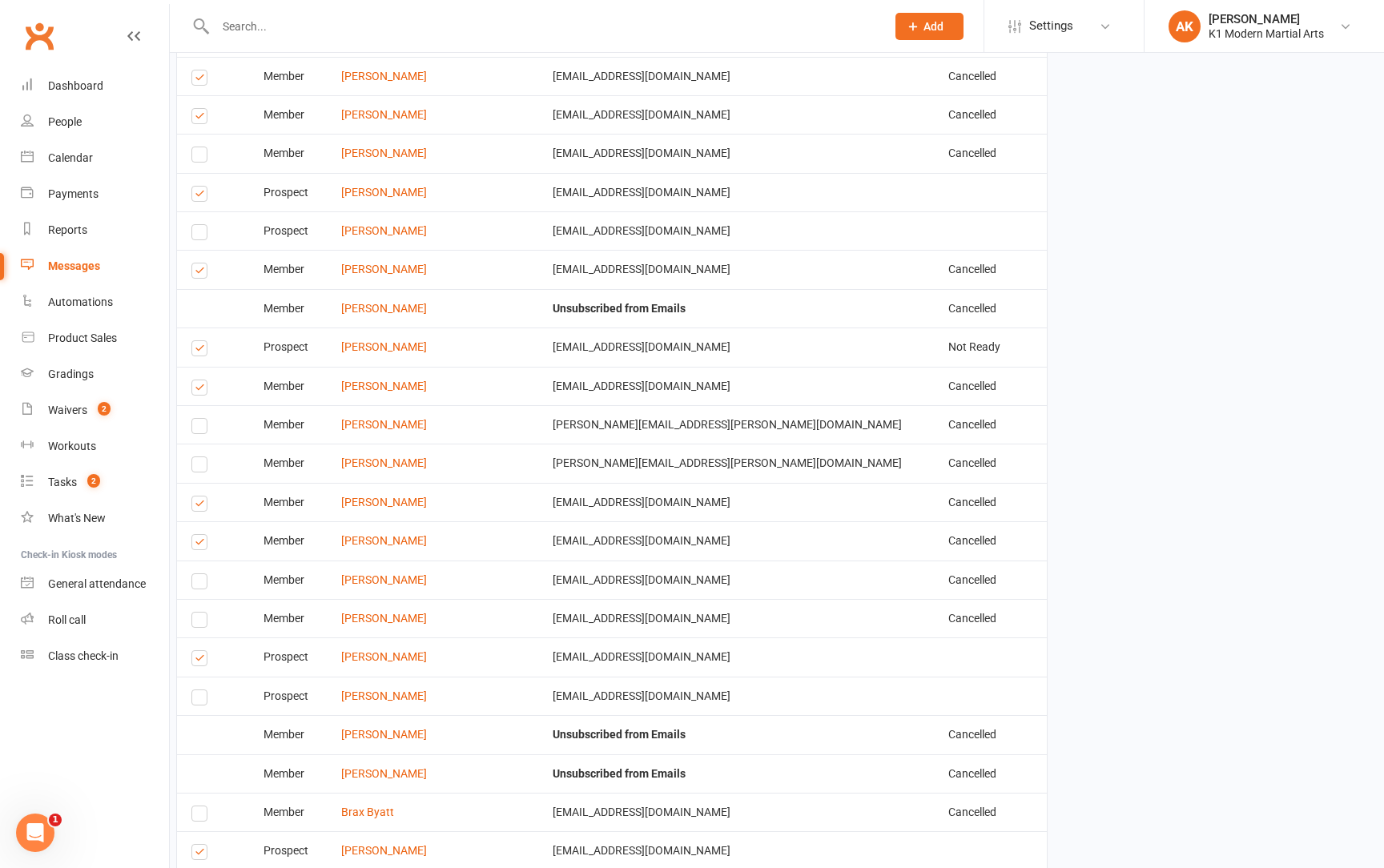
scroll to position [5755, 16]
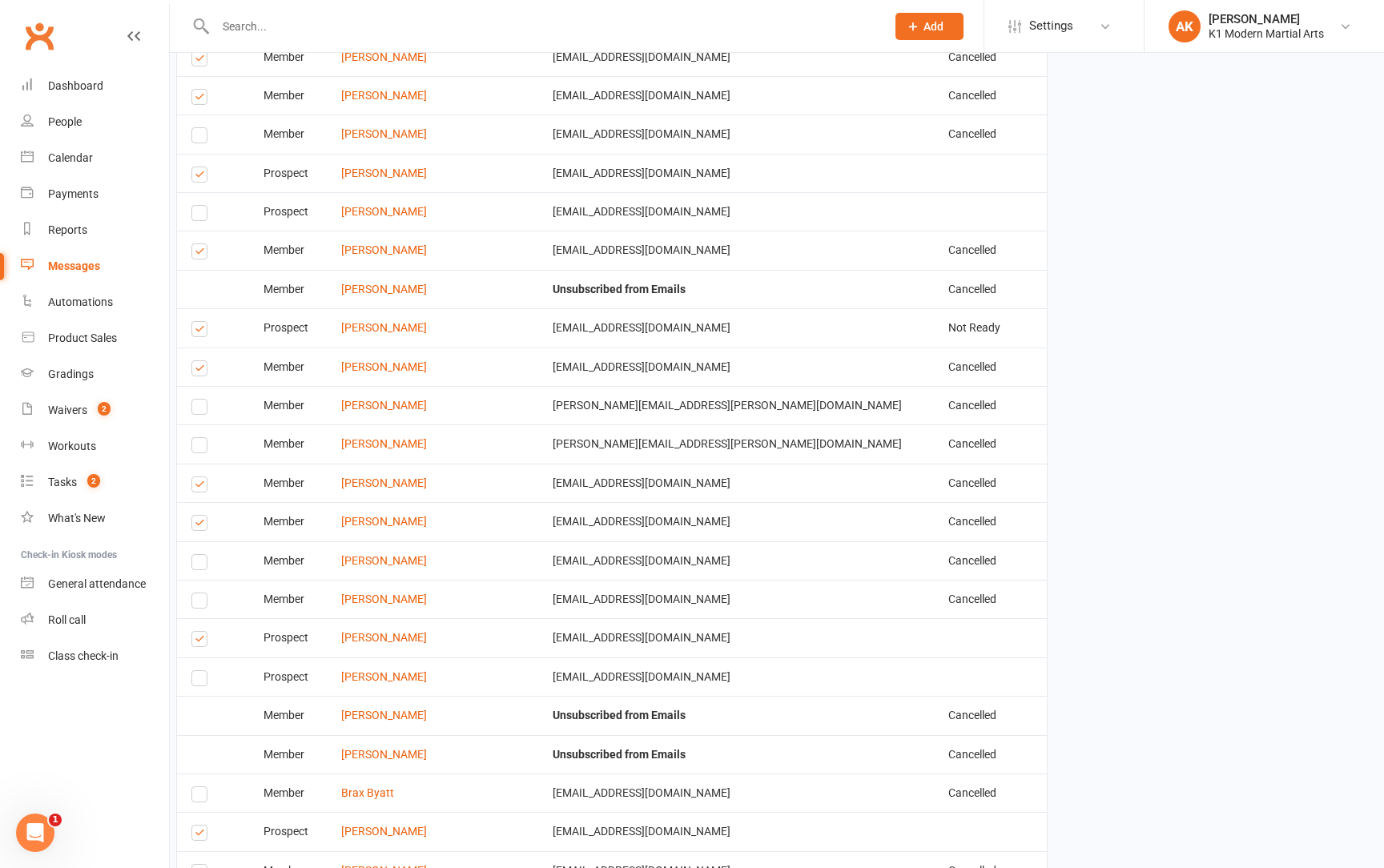
click at [201, 371] on label at bounding box center [202, 371] width 21 height 0
click at [201, 361] on input "checkbox" at bounding box center [197, 361] width 10 height 0
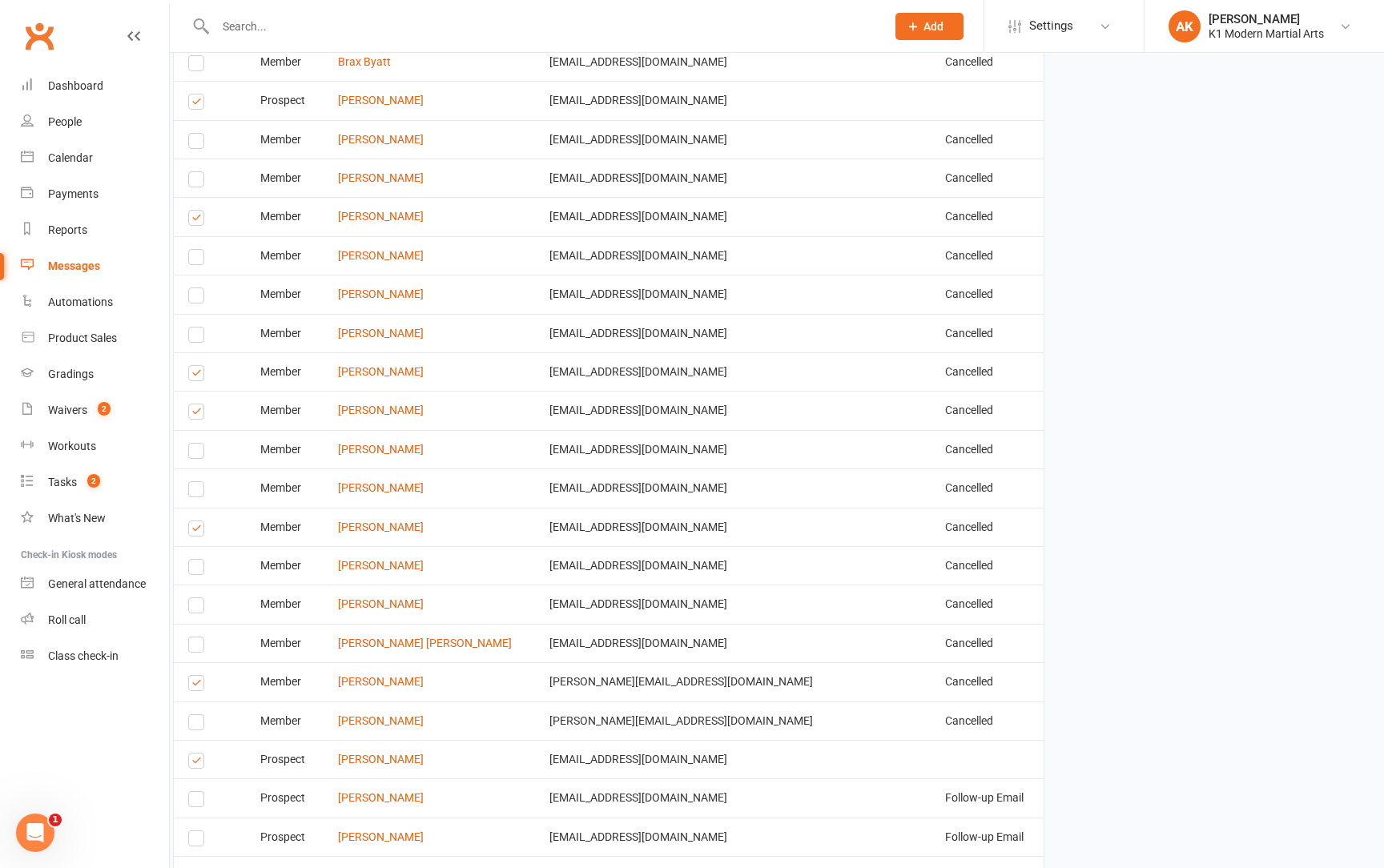
scroll to position [6497, 20]
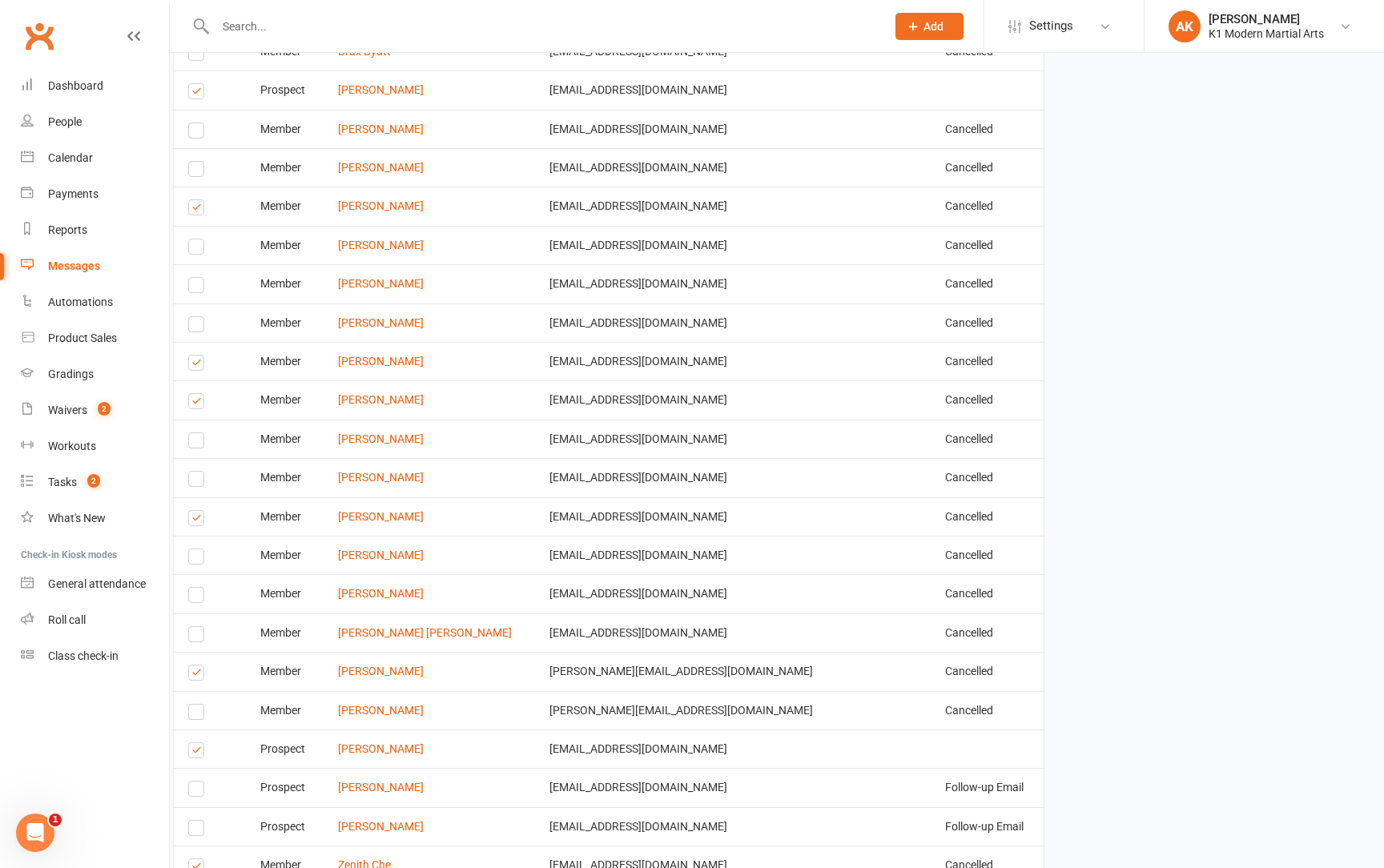
click at [199, 365] on label at bounding box center [199, 365] width 21 height 0
click at [199, 355] on input "checkbox" at bounding box center [193, 355] width 10 height 0
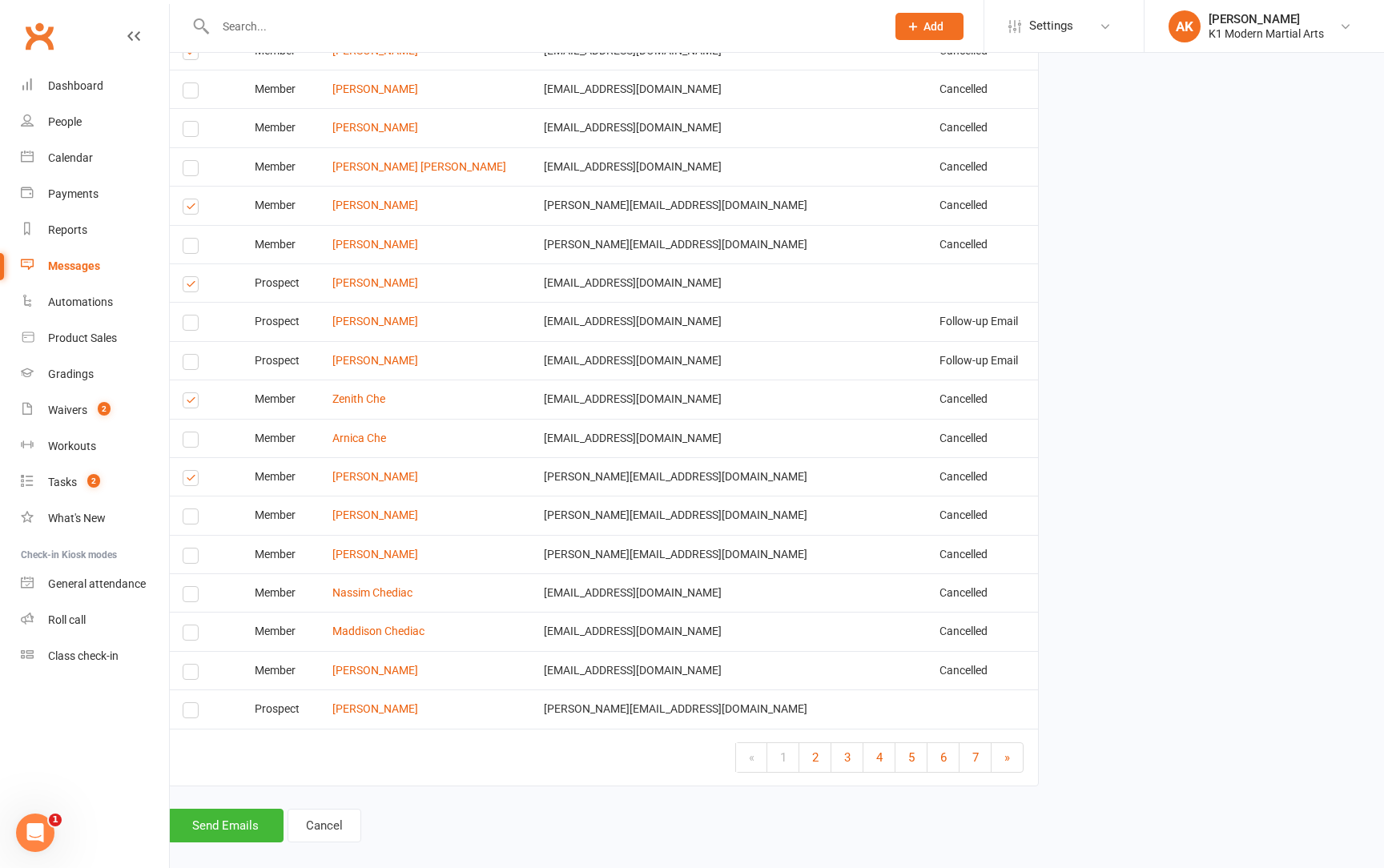
scroll to position [6962, 25]
click at [820, 744] on link "2" at bounding box center [816, 758] width 32 height 29
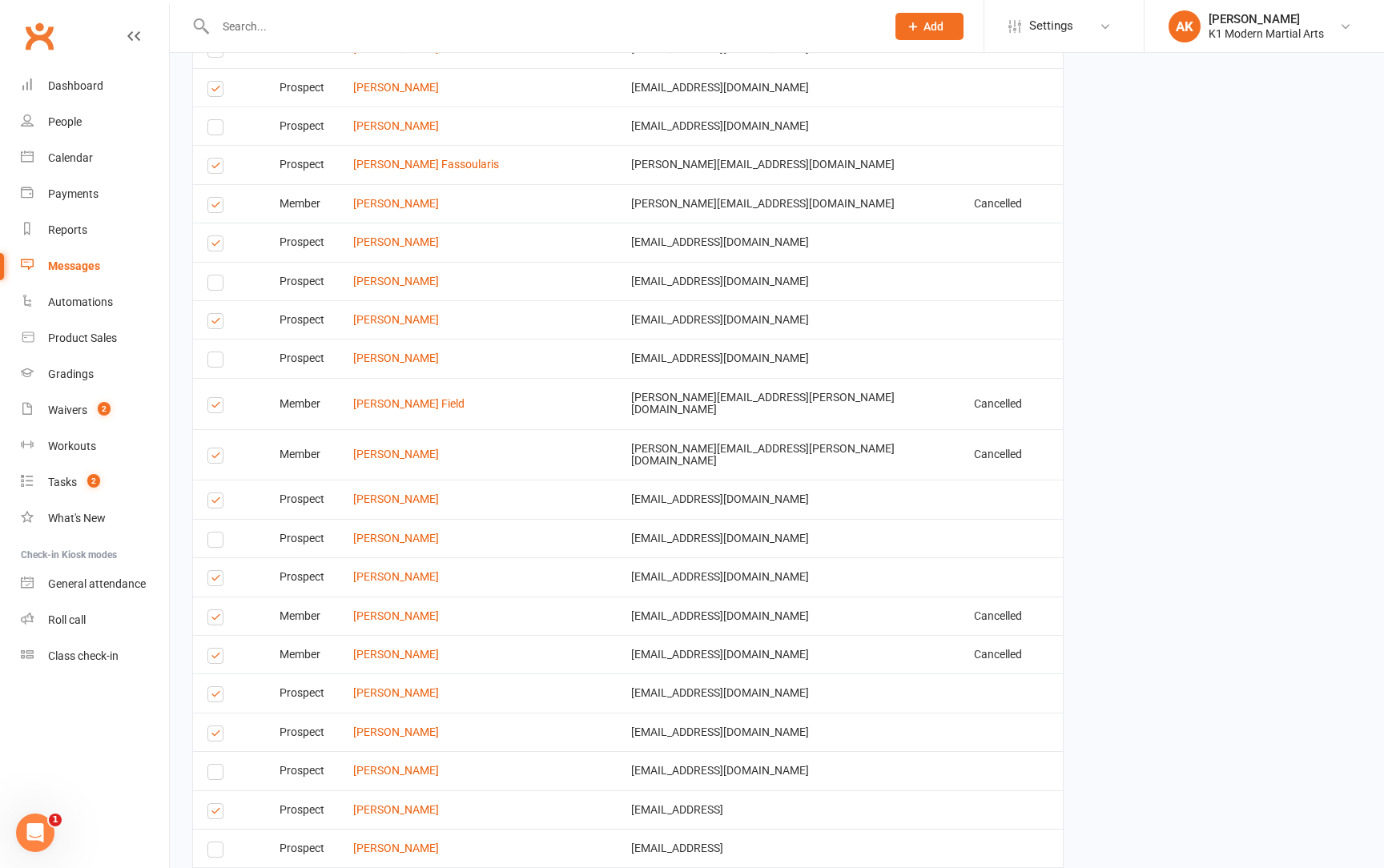
scroll to position [6379, 0]
click at [220, 659] on label at bounding box center [217, 659] width 21 height 0
click at [218, 649] on input "checkbox" at bounding box center [212, 649] width 10 height 0
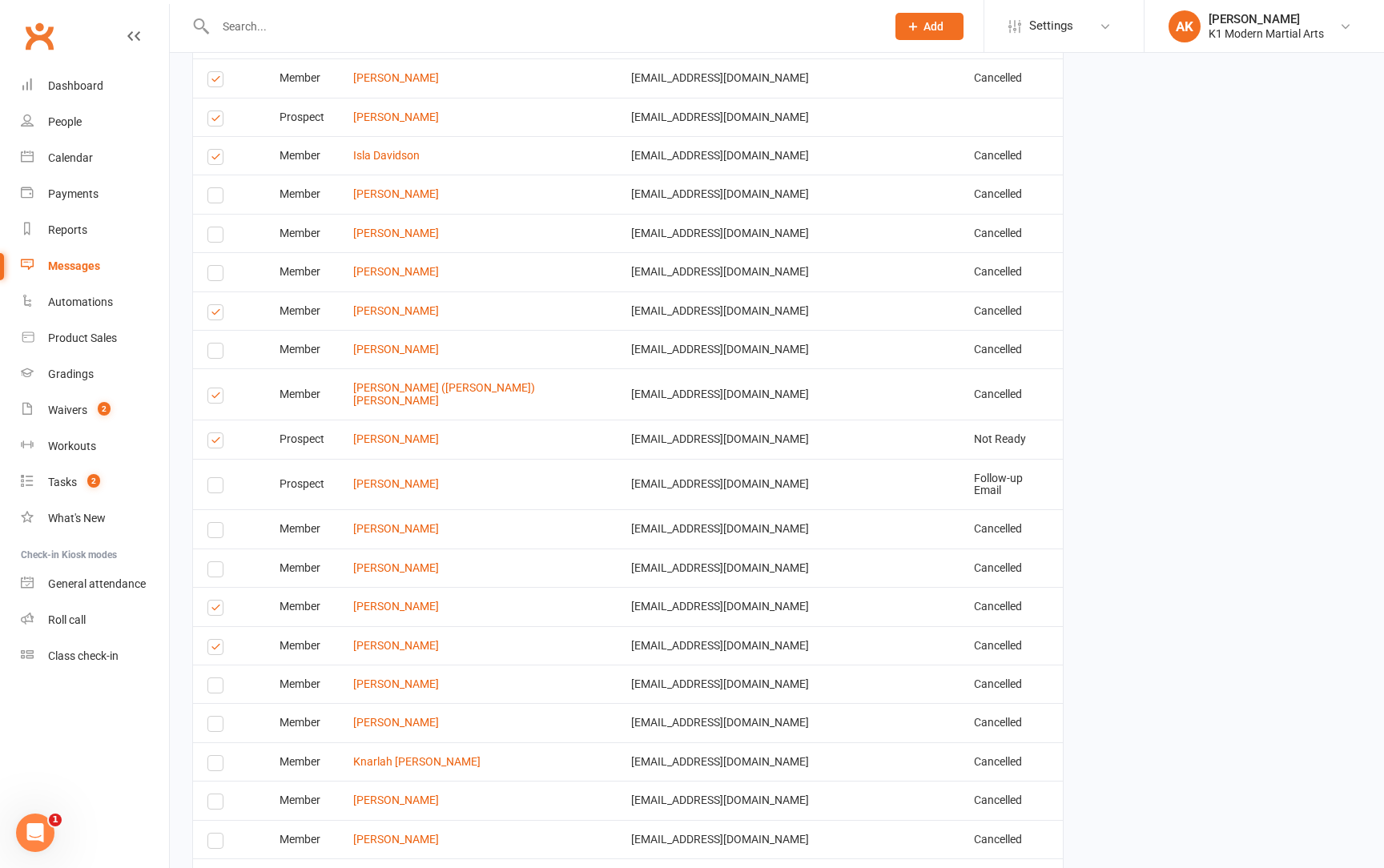
scroll to position [4813, 0]
click at [214, 612] on label at bounding box center [217, 612] width 21 height 0
click at [214, 602] on input "checkbox" at bounding box center [212, 602] width 10 height 0
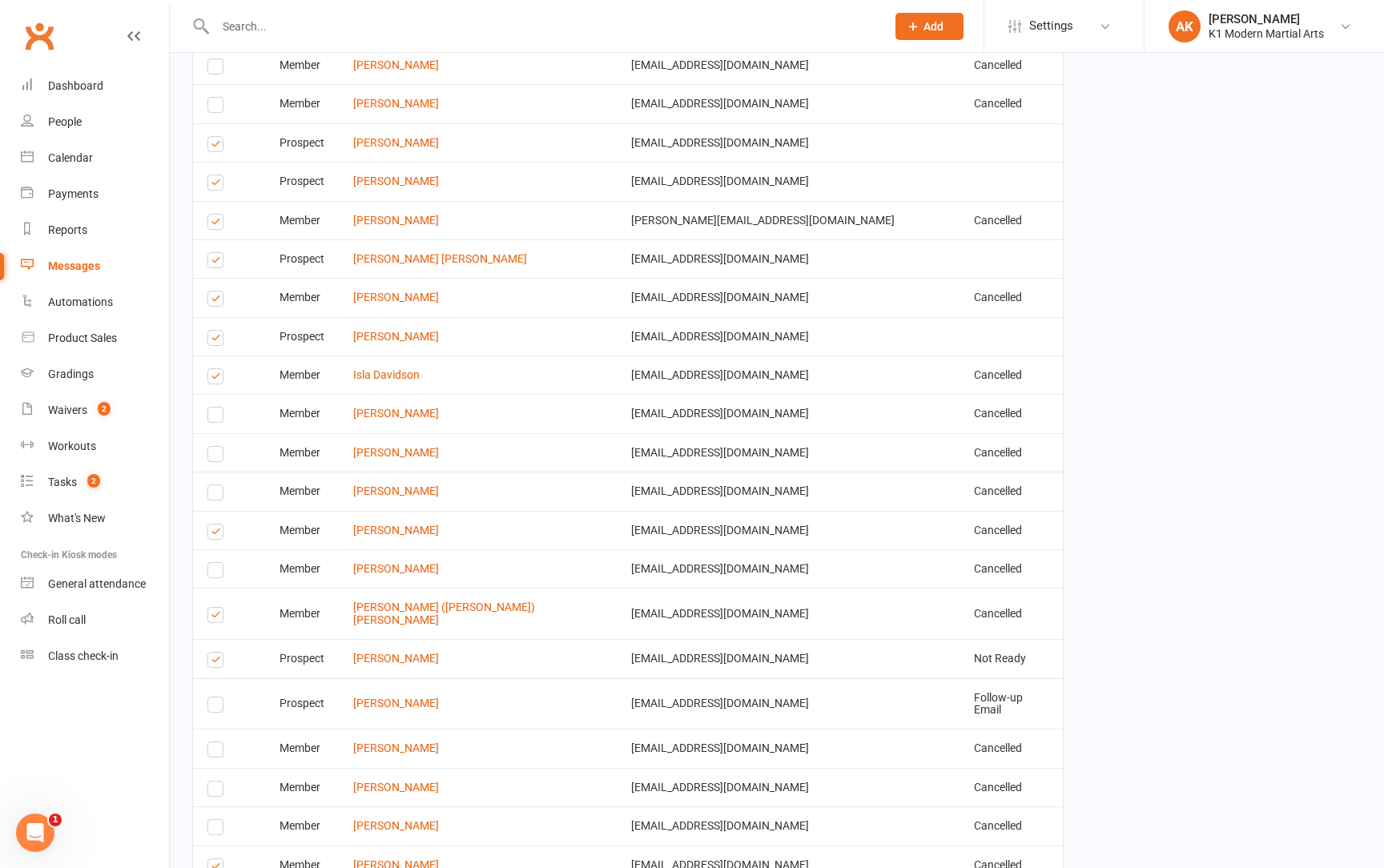
scroll to position [4590, 0]
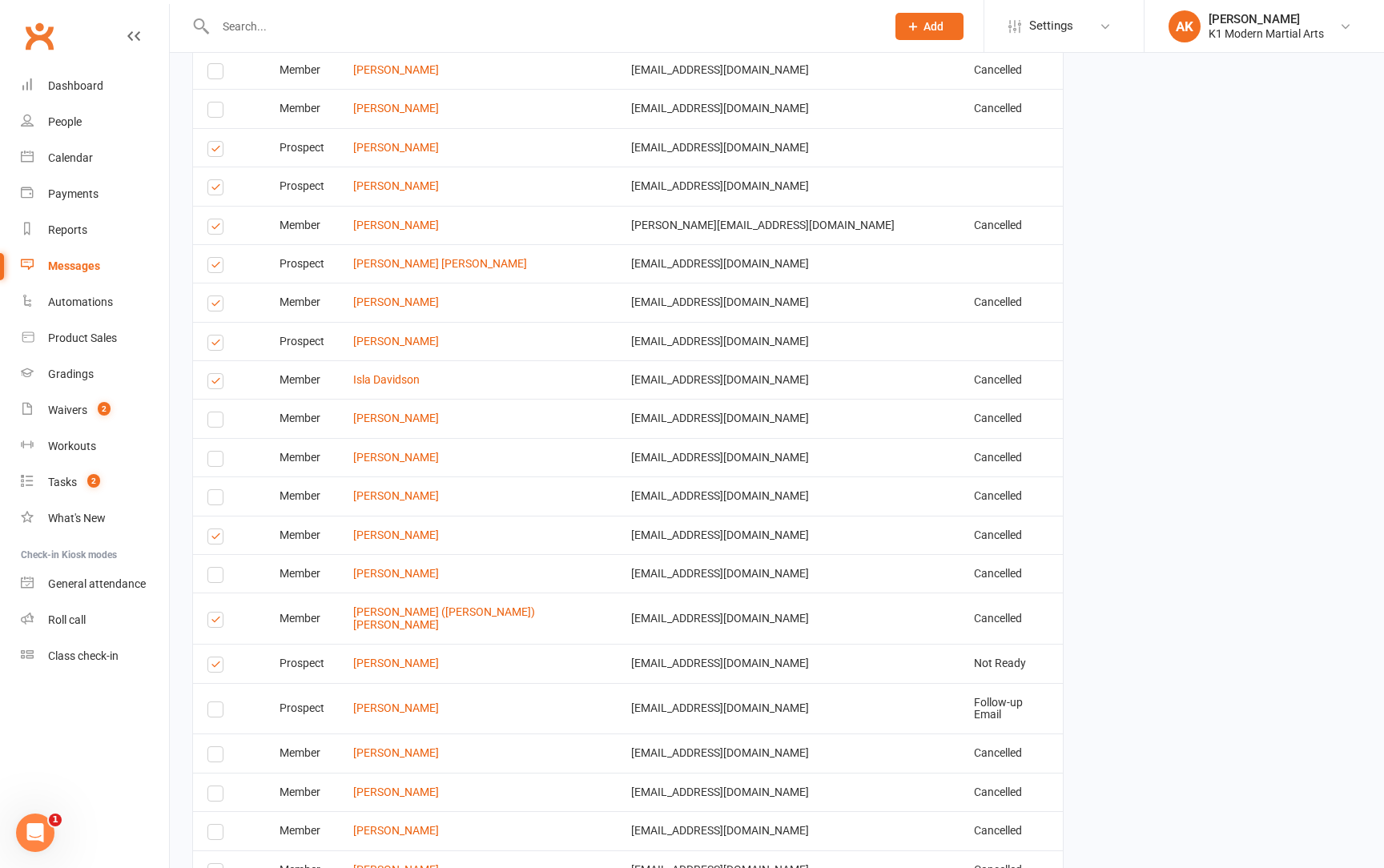
click at [212, 622] on label at bounding box center [217, 622] width 21 height 0
click at [212, 612] on input "checkbox" at bounding box center [212, 612] width 10 height 0
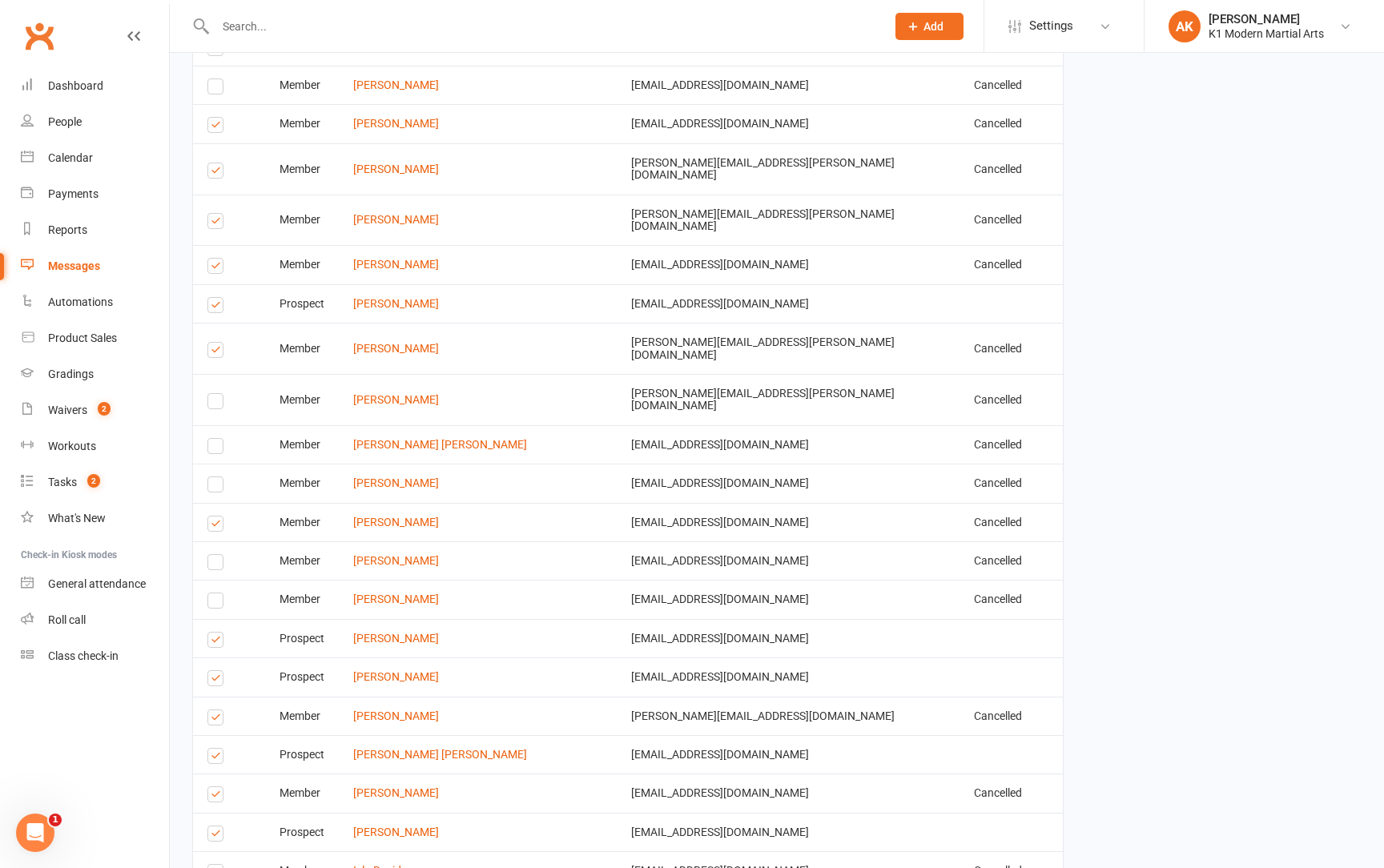
scroll to position [4082, 0]
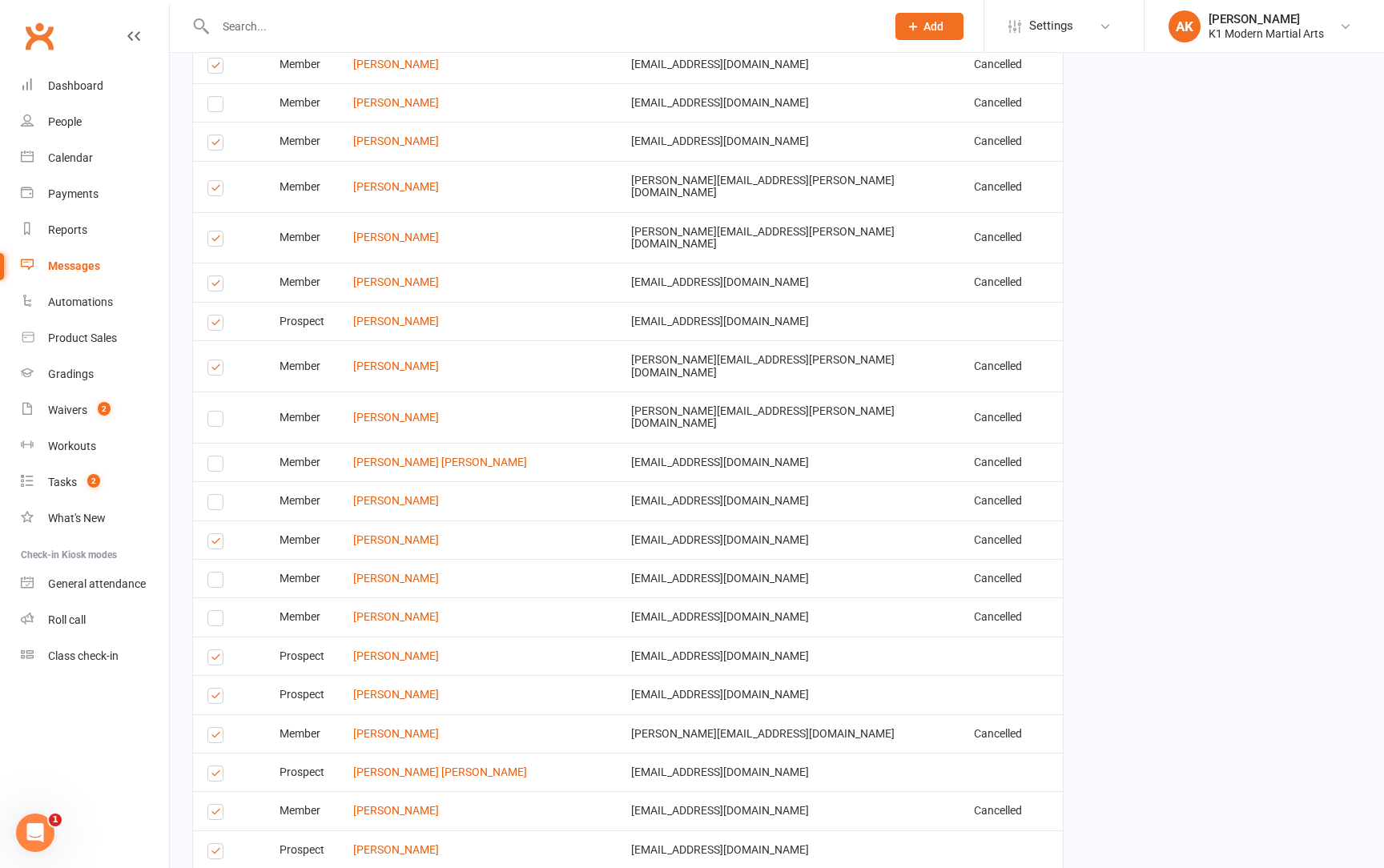
click at [216, 543] on label at bounding box center [217, 543] width 21 height 0
click at [216, 534] on input "checkbox" at bounding box center [212, 534] width 10 height 0
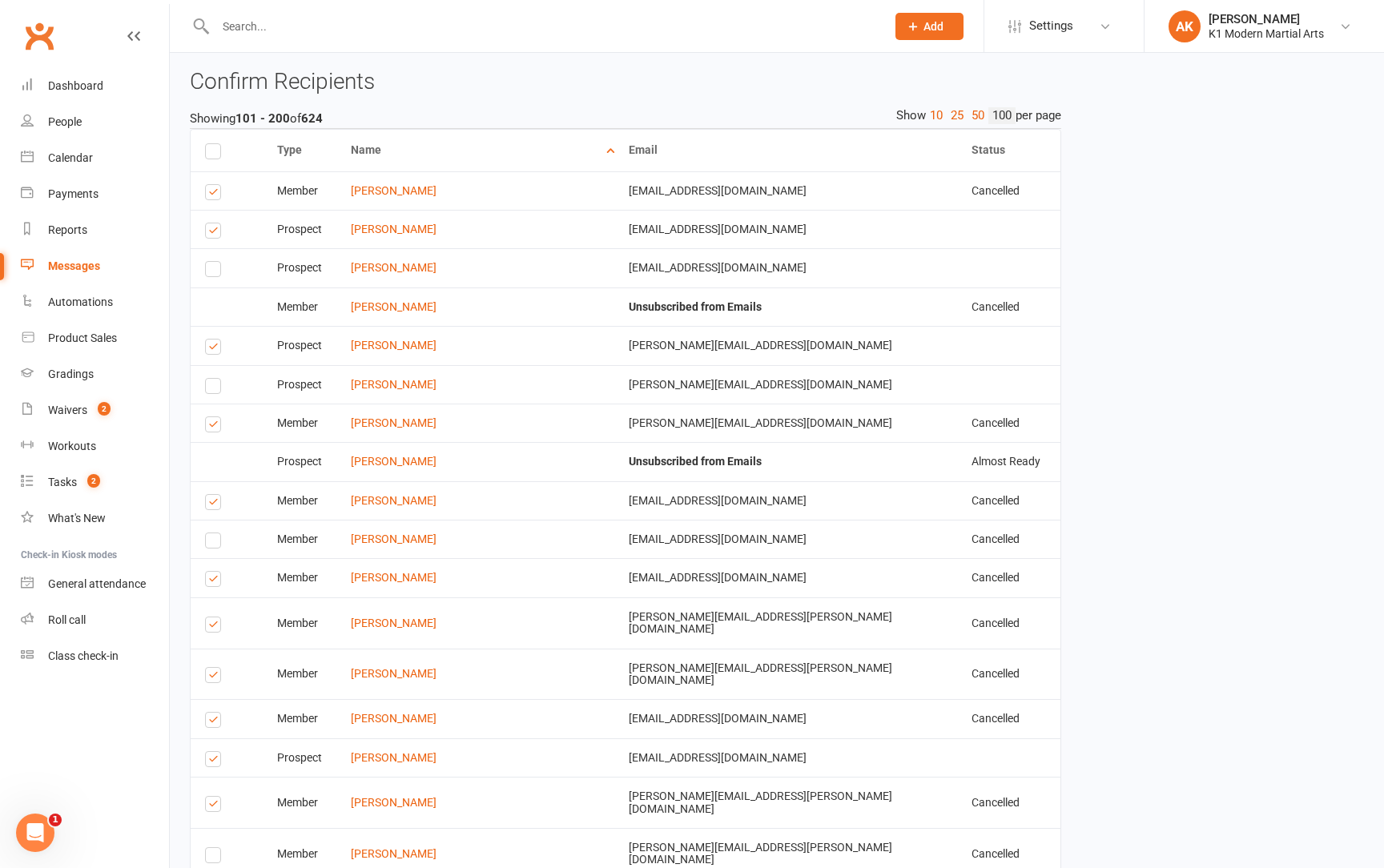
scroll to position [3619, 0]
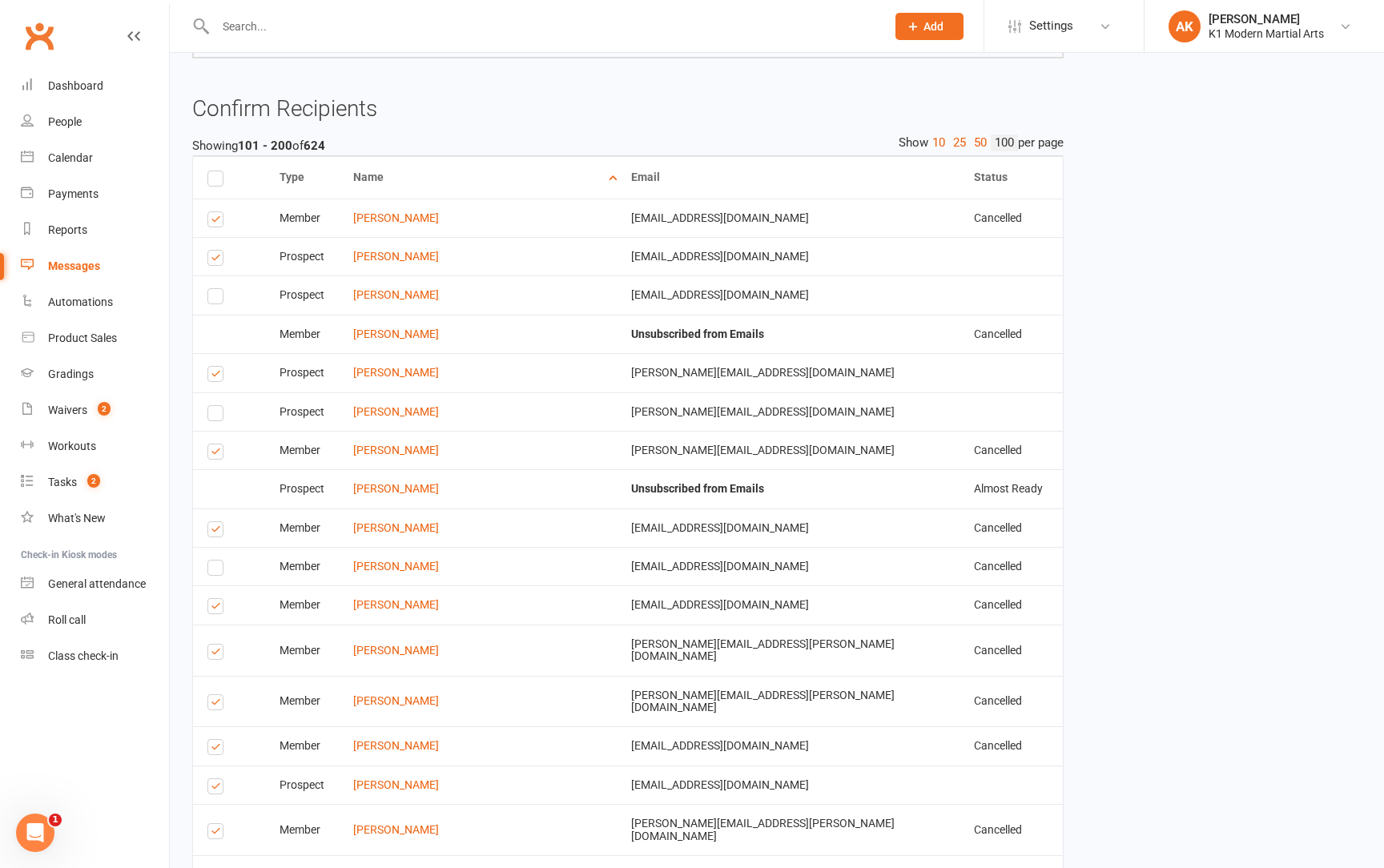
click at [210, 221] on label at bounding box center [217, 221] width 21 height 0
click at [210, 212] on input "checkbox" at bounding box center [212, 212] width 10 height 0
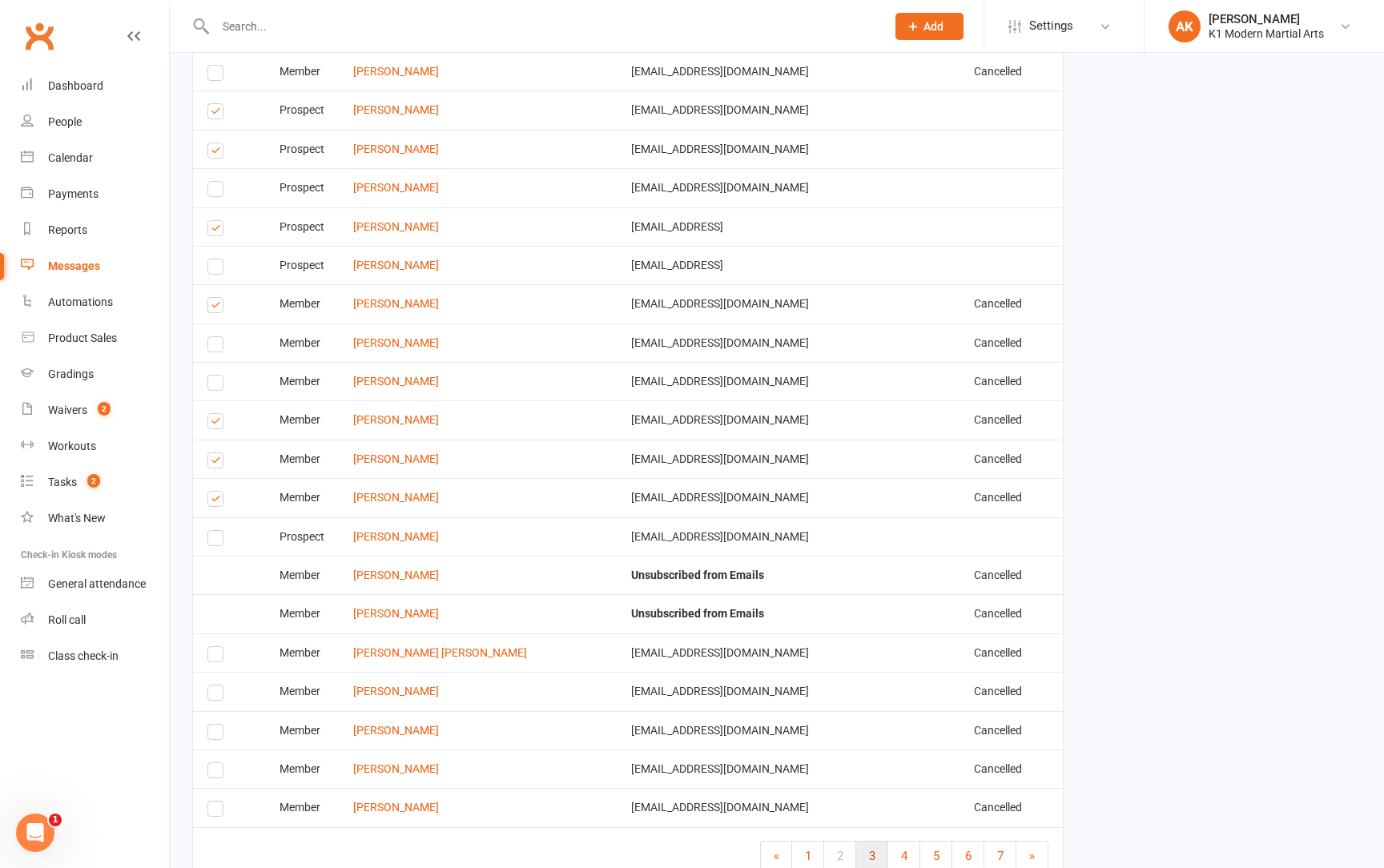
scroll to position [6962, 0]
click at [871, 842] on link "3" at bounding box center [873, 857] width 32 height 29
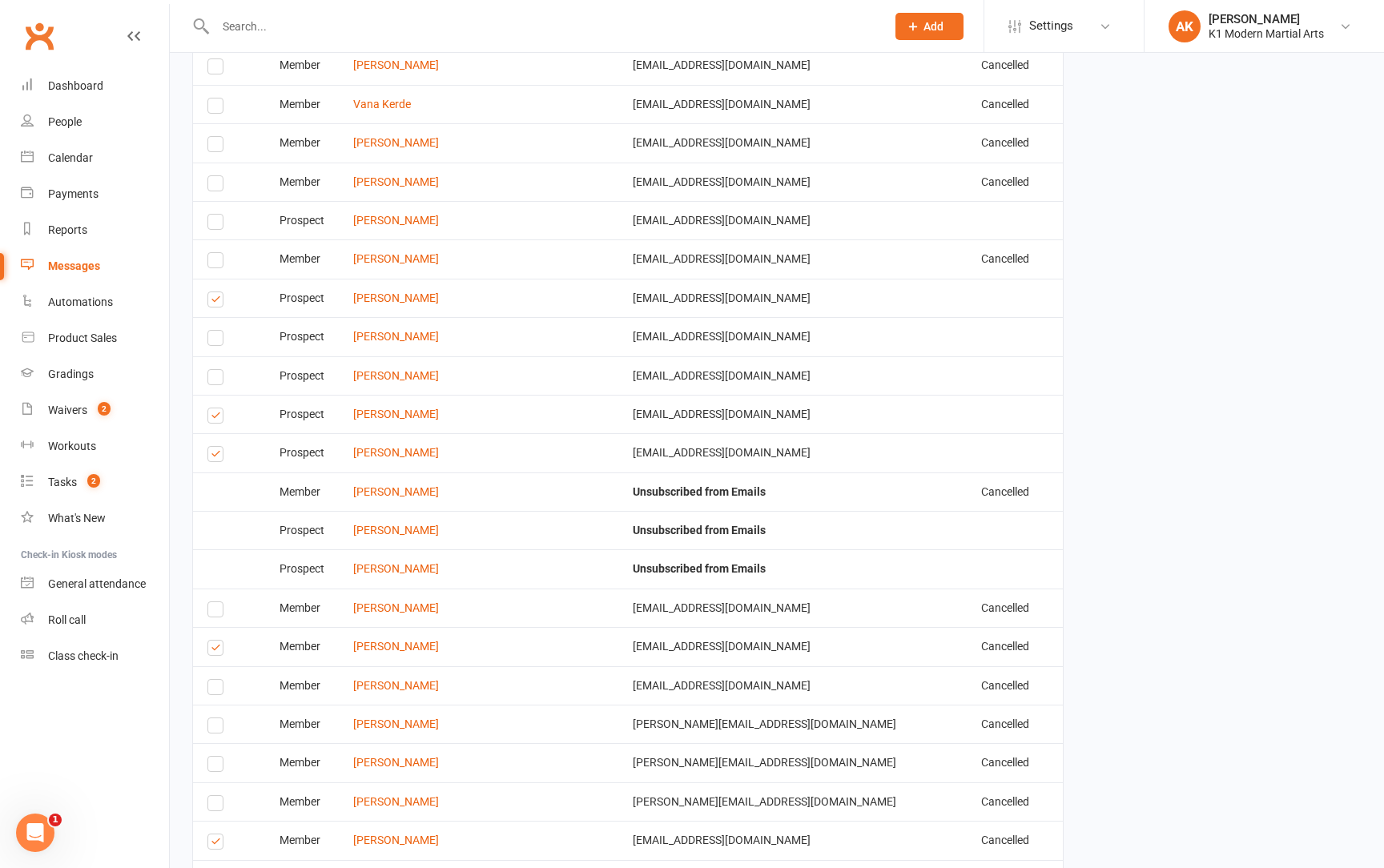
scroll to position [6809, 0]
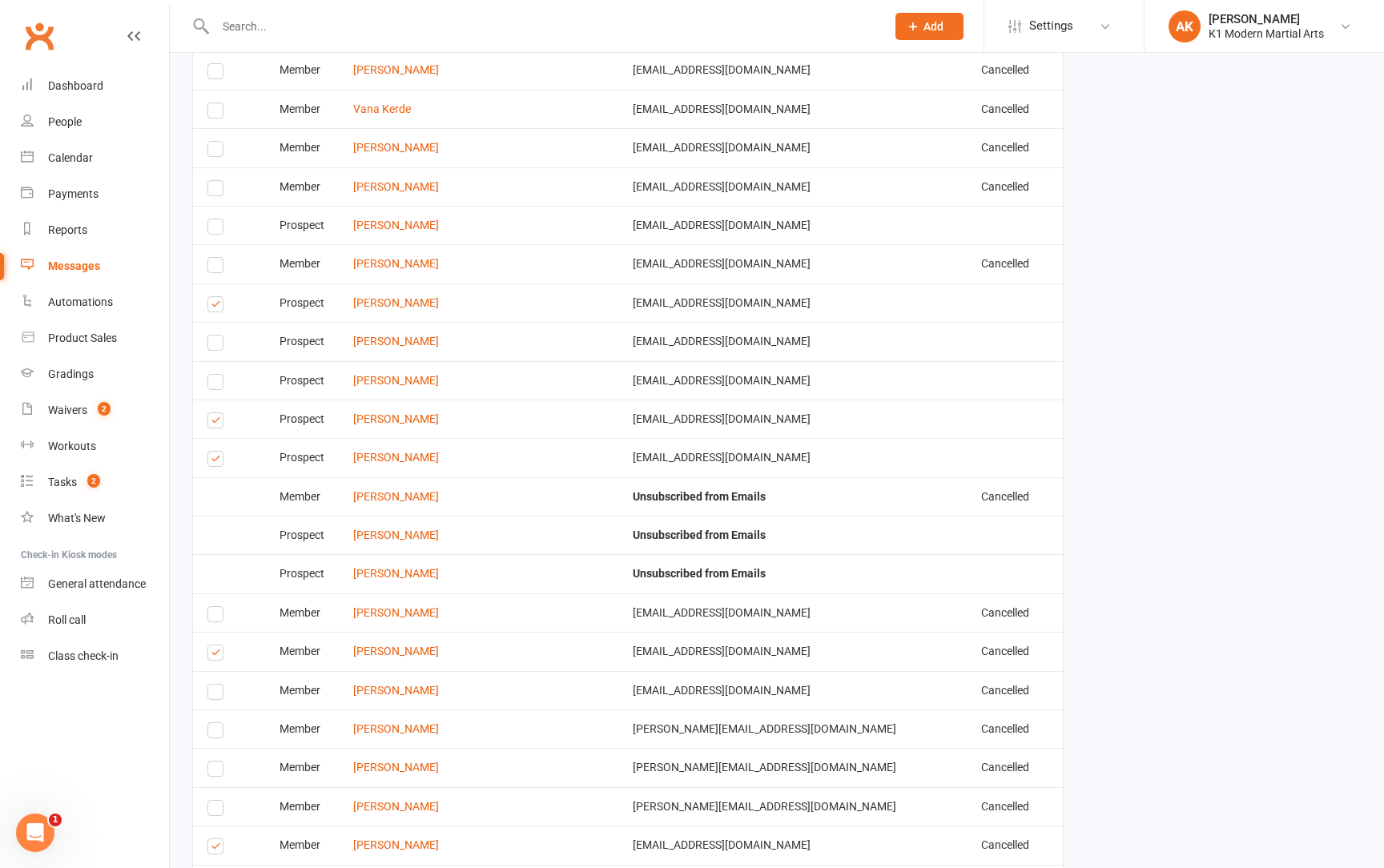
click at [210, 655] on label at bounding box center [217, 655] width 21 height 0
click at [210, 646] on input "checkbox" at bounding box center [212, 646] width 10 height 0
click at [215, 617] on label at bounding box center [217, 617] width 21 height 0
click at [215, 606] on input "checkbox" at bounding box center [212, 606] width 10 height 0
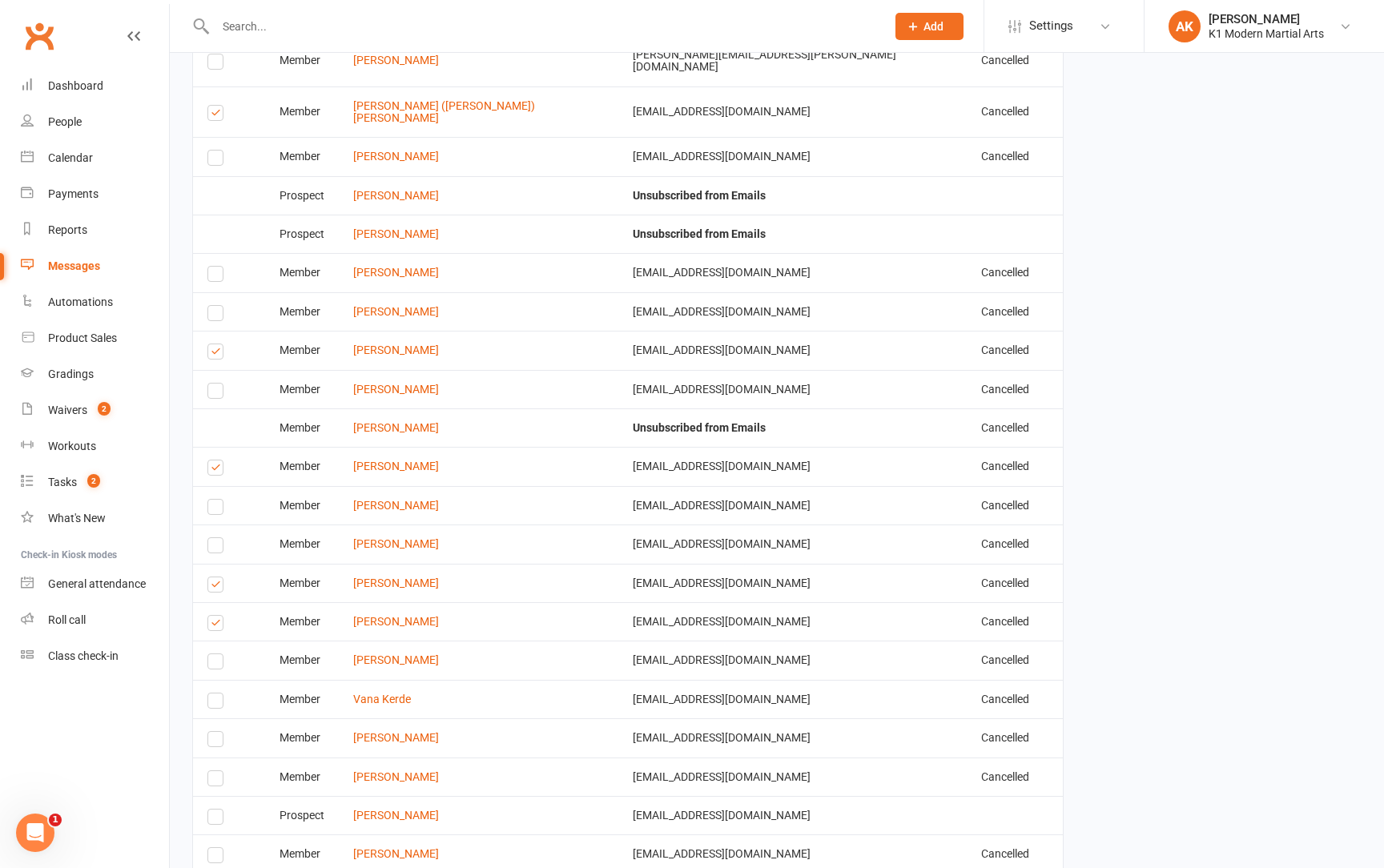
scroll to position [6212, 0]
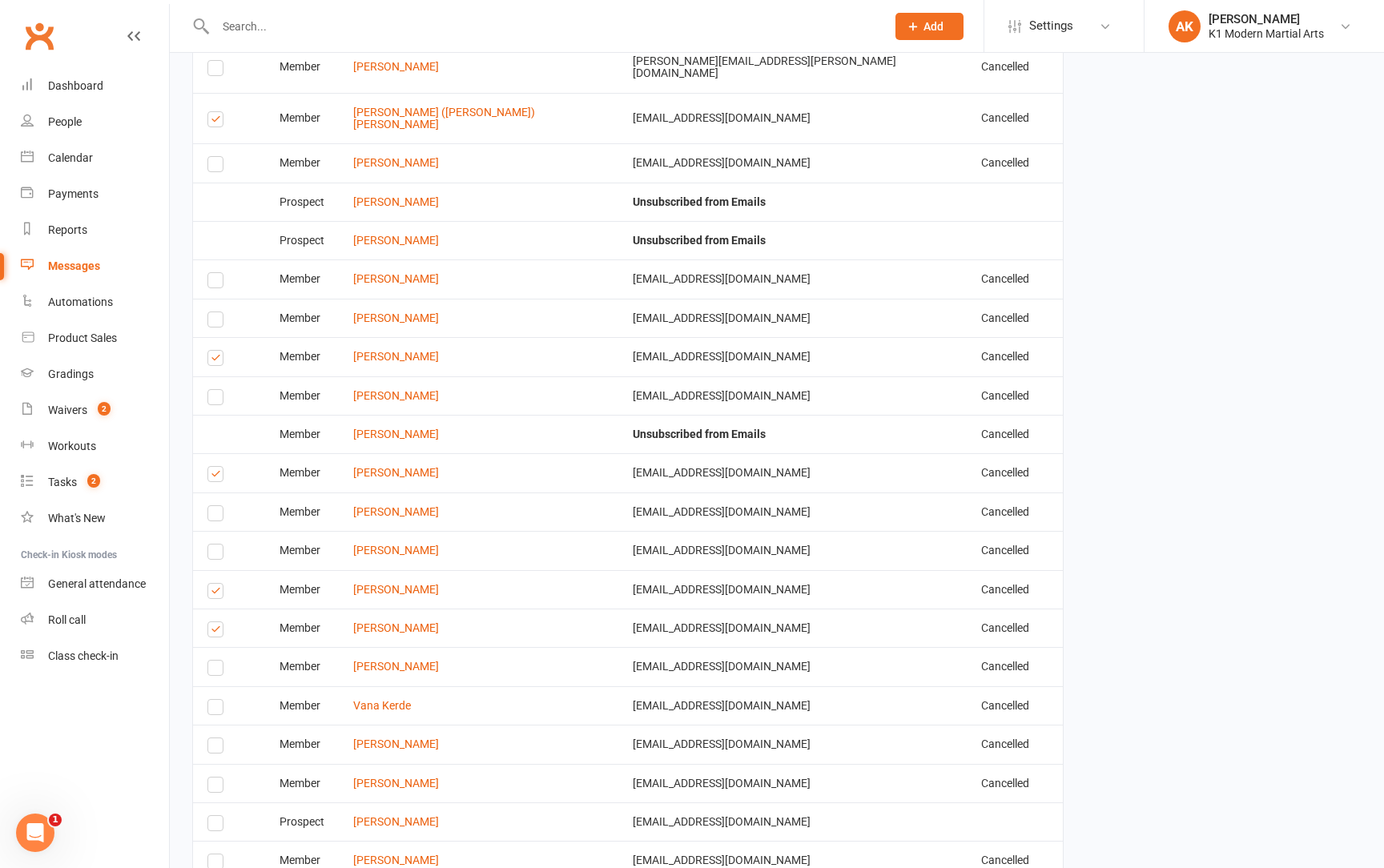
click at [215, 594] on label at bounding box center [217, 594] width 21 height 0
click at [215, 583] on input "checkbox" at bounding box center [212, 583] width 10 height 0
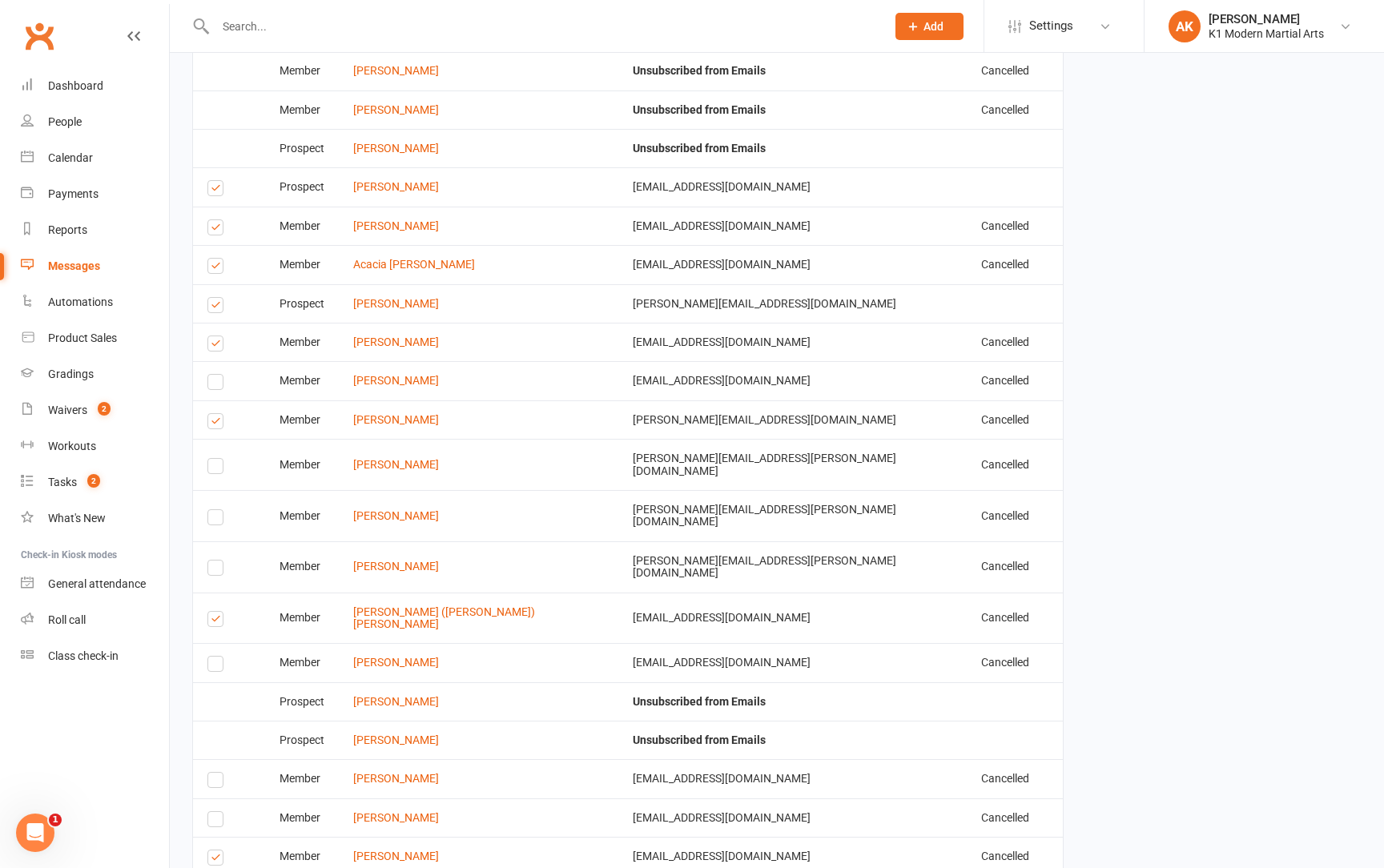
scroll to position [5704, 0]
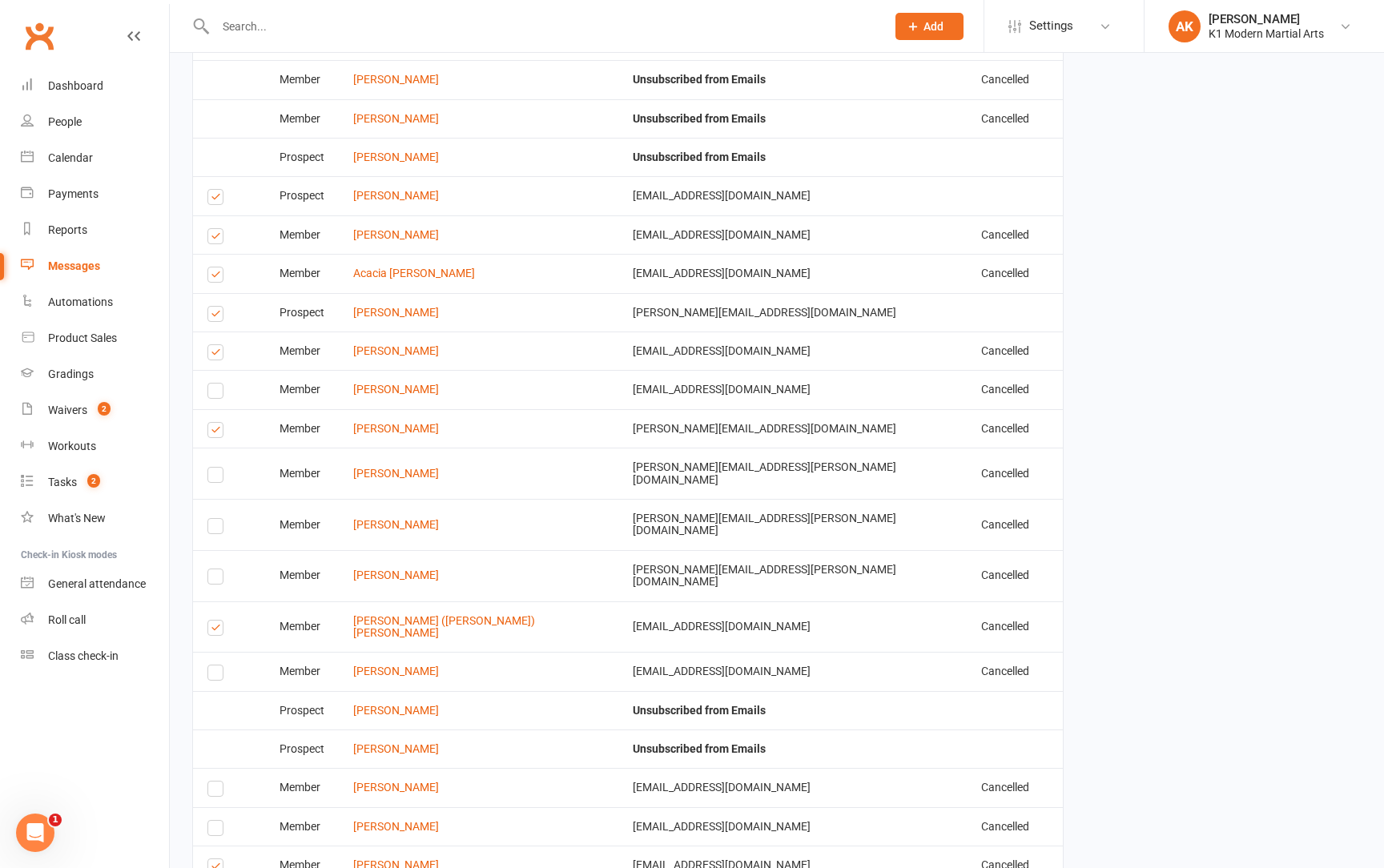
click at [214, 630] on label at bounding box center [217, 630] width 21 height 0
click at [214, 620] on input "checkbox" at bounding box center [212, 620] width 10 height 0
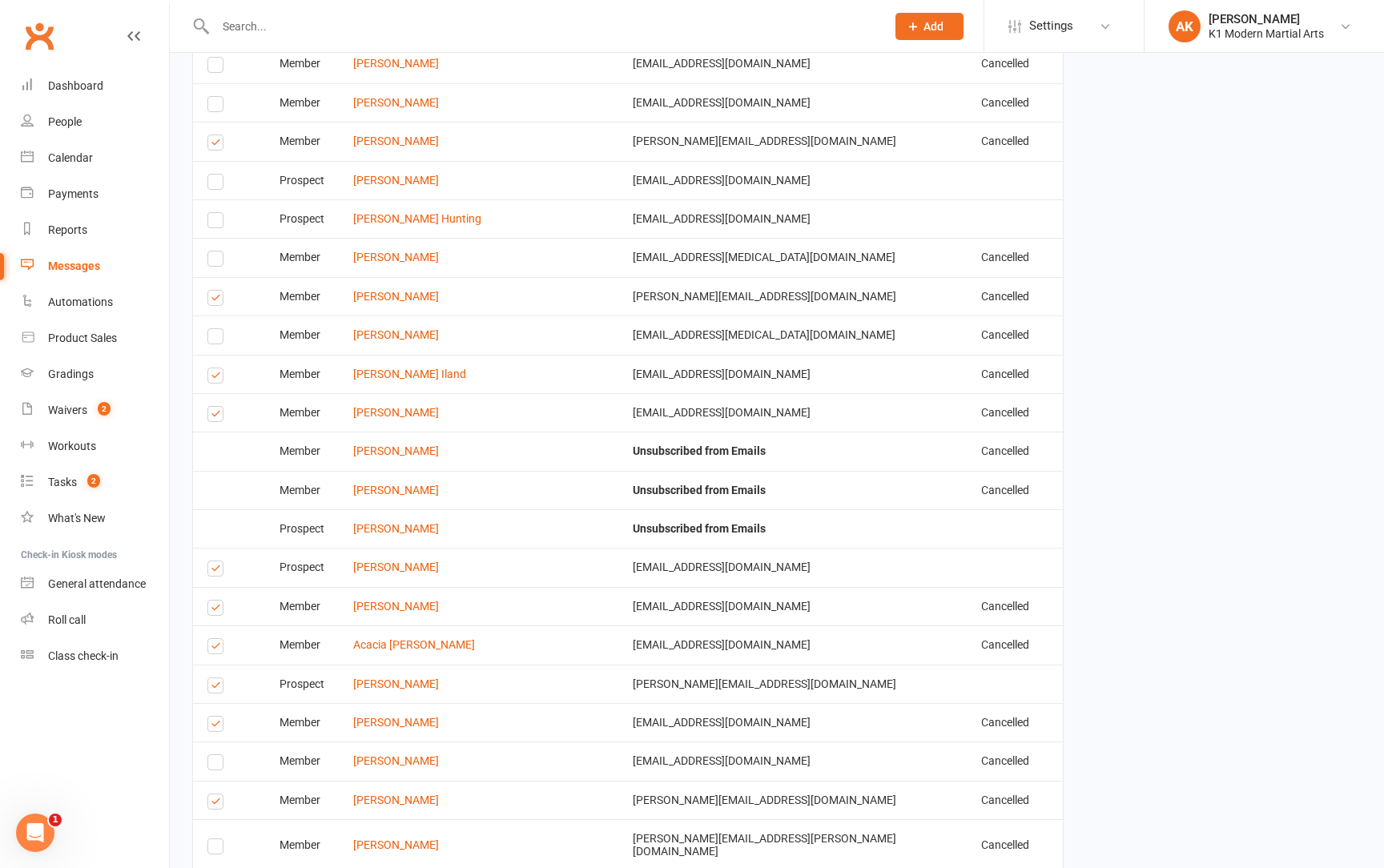
scroll to position [5314, 0]
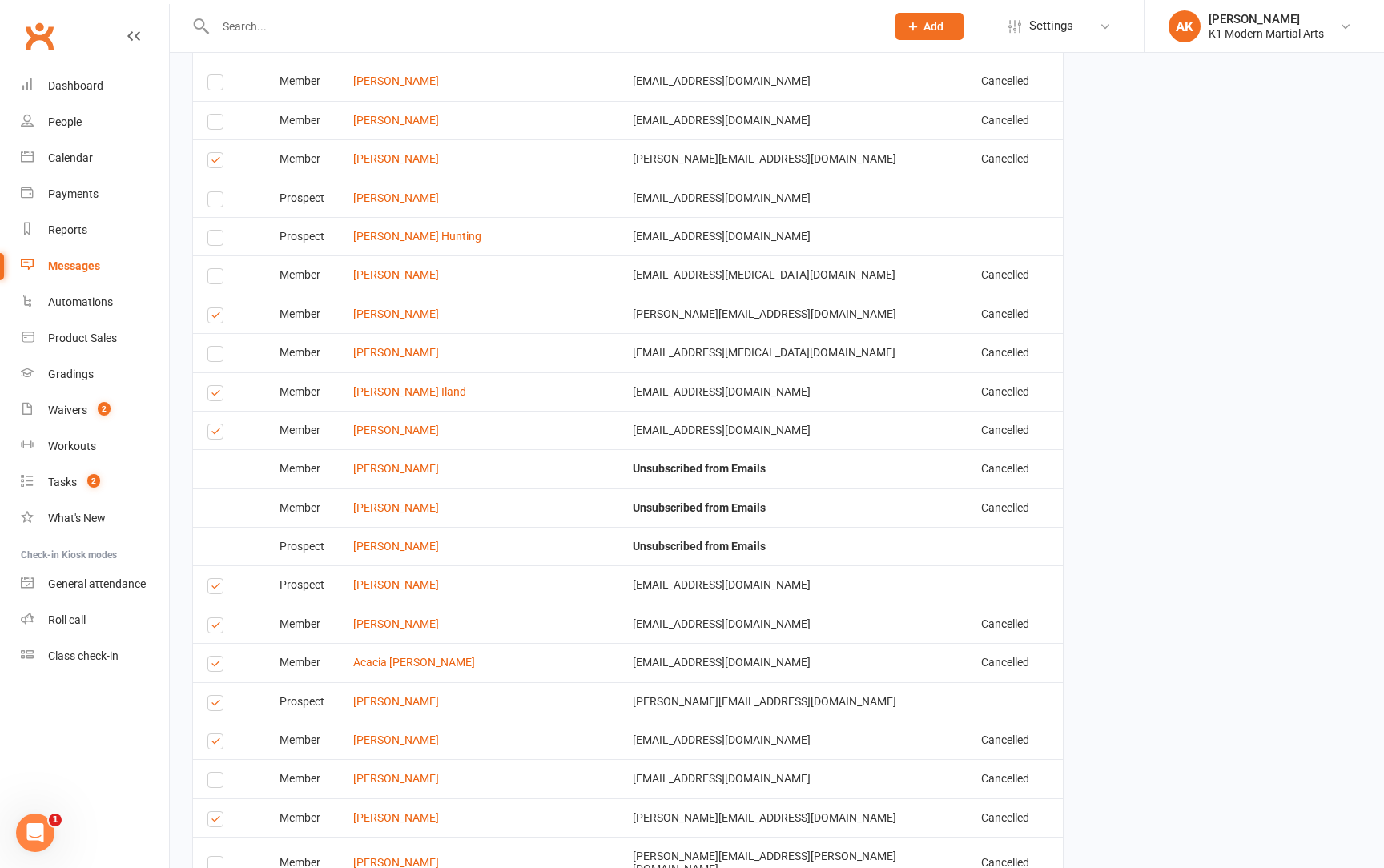
click at [216, 628] on label at bounding box center [217, 628] width 21 height 0
click at [216, 618] on input "checkbox" at bounding box center [212, 618] width 10 height 0
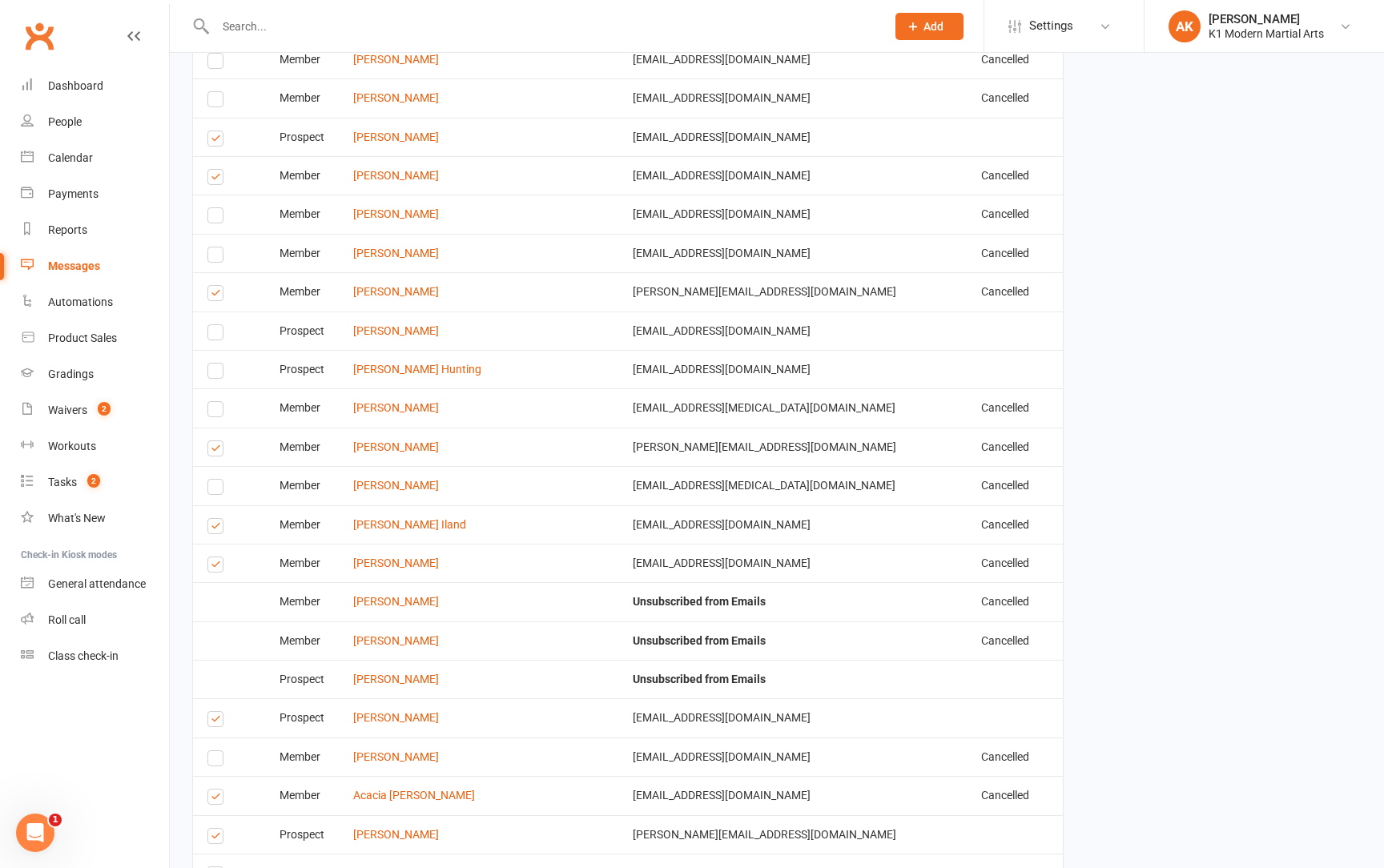
scroll to position [5156, 0]
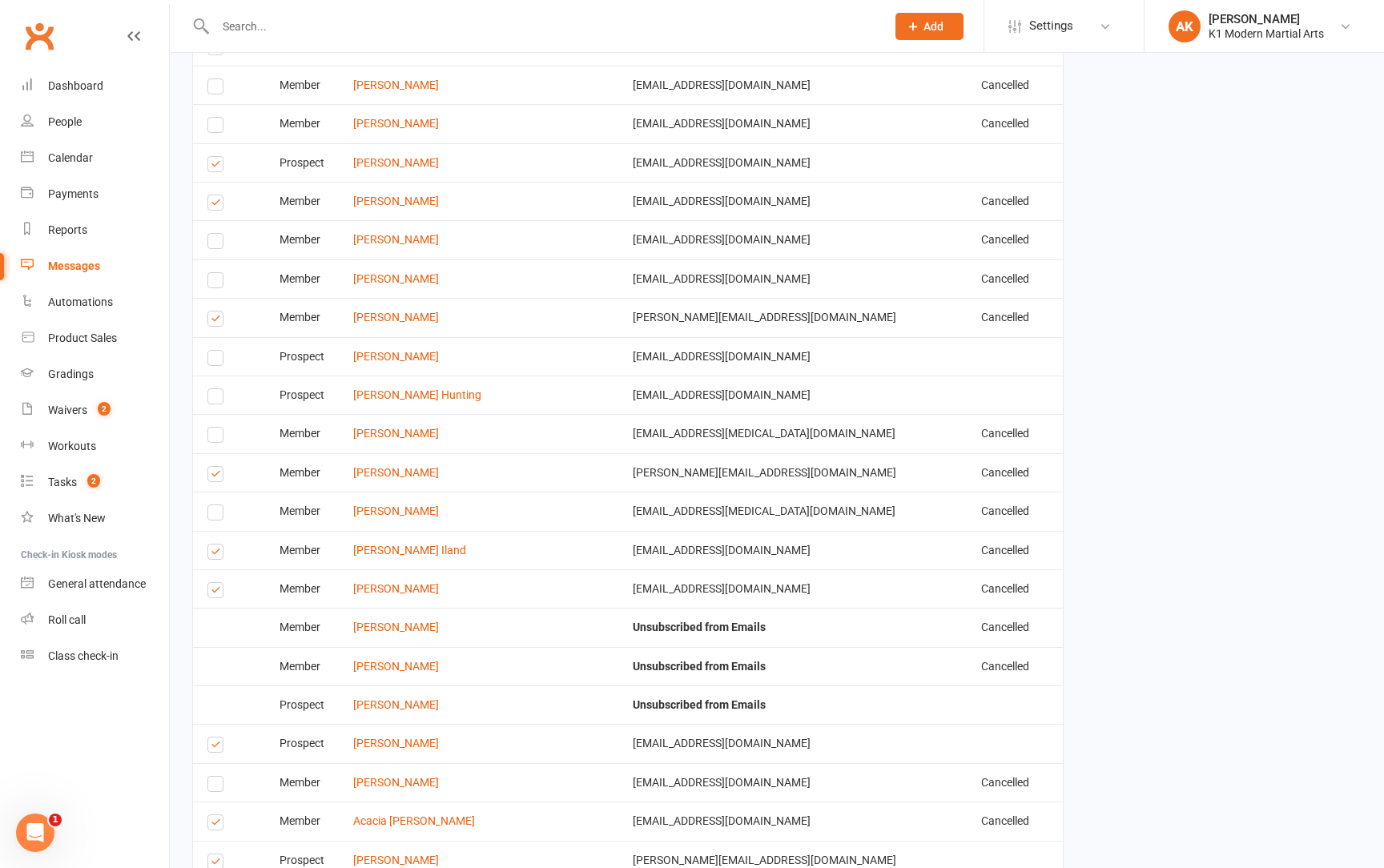
click at [215, 593] on label at bounding box center [217, 593] width 21 height 0
click at [215, 583] on input "checkbox" at bounding box center [212, 583] width 10 height 0
click at [215, 593] on label at bounding box center [217, 593] width 21 height 0
click at [215, 583] on input "checkbox" at bounding box center [212, 583] width 10 height 0
click at [207, 593] on label at bounding box center [217, 593] width 21 height 0
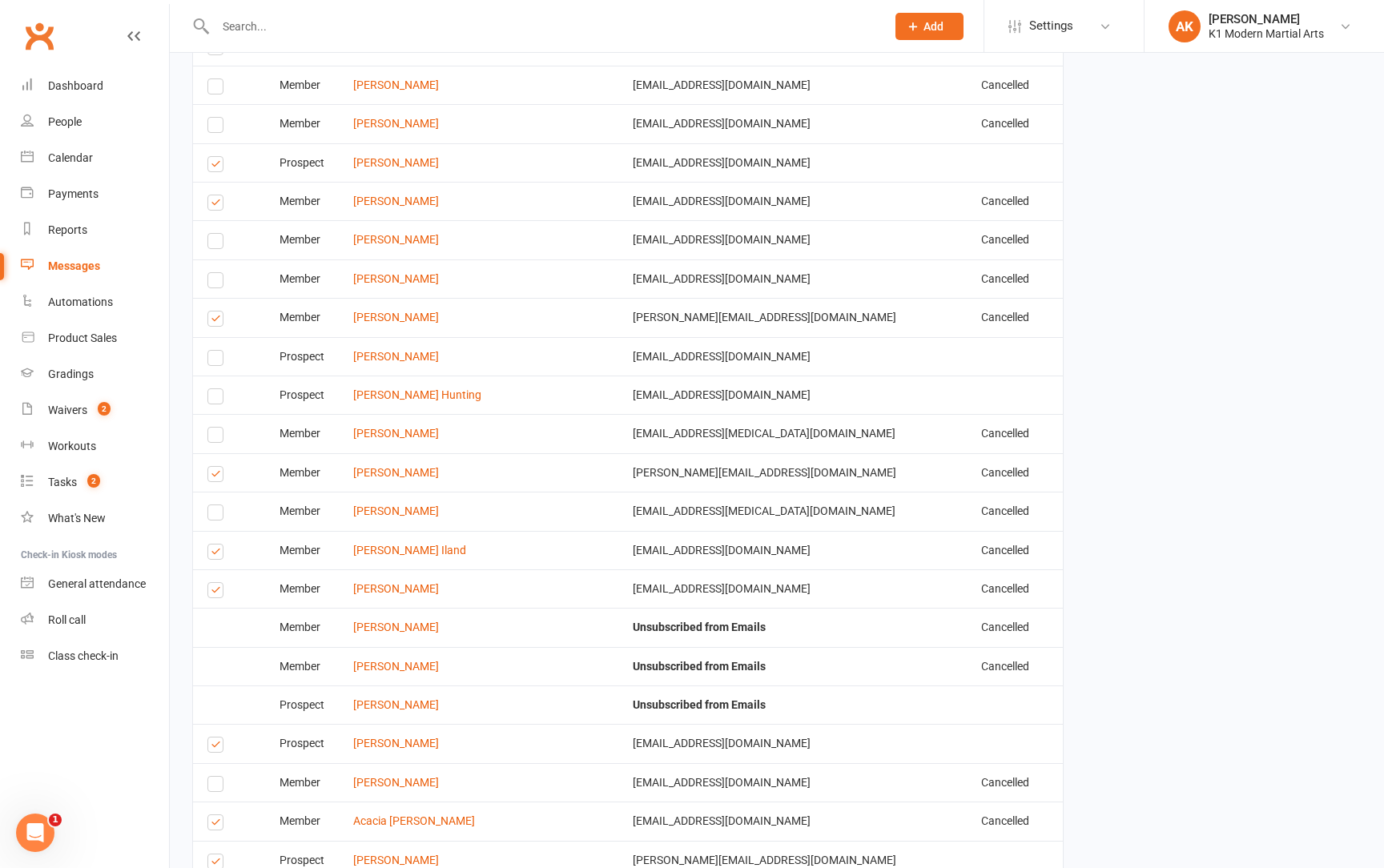
click at [207, 583] on input "checkbox" at bounding box center [212, 583] width 10 height 0
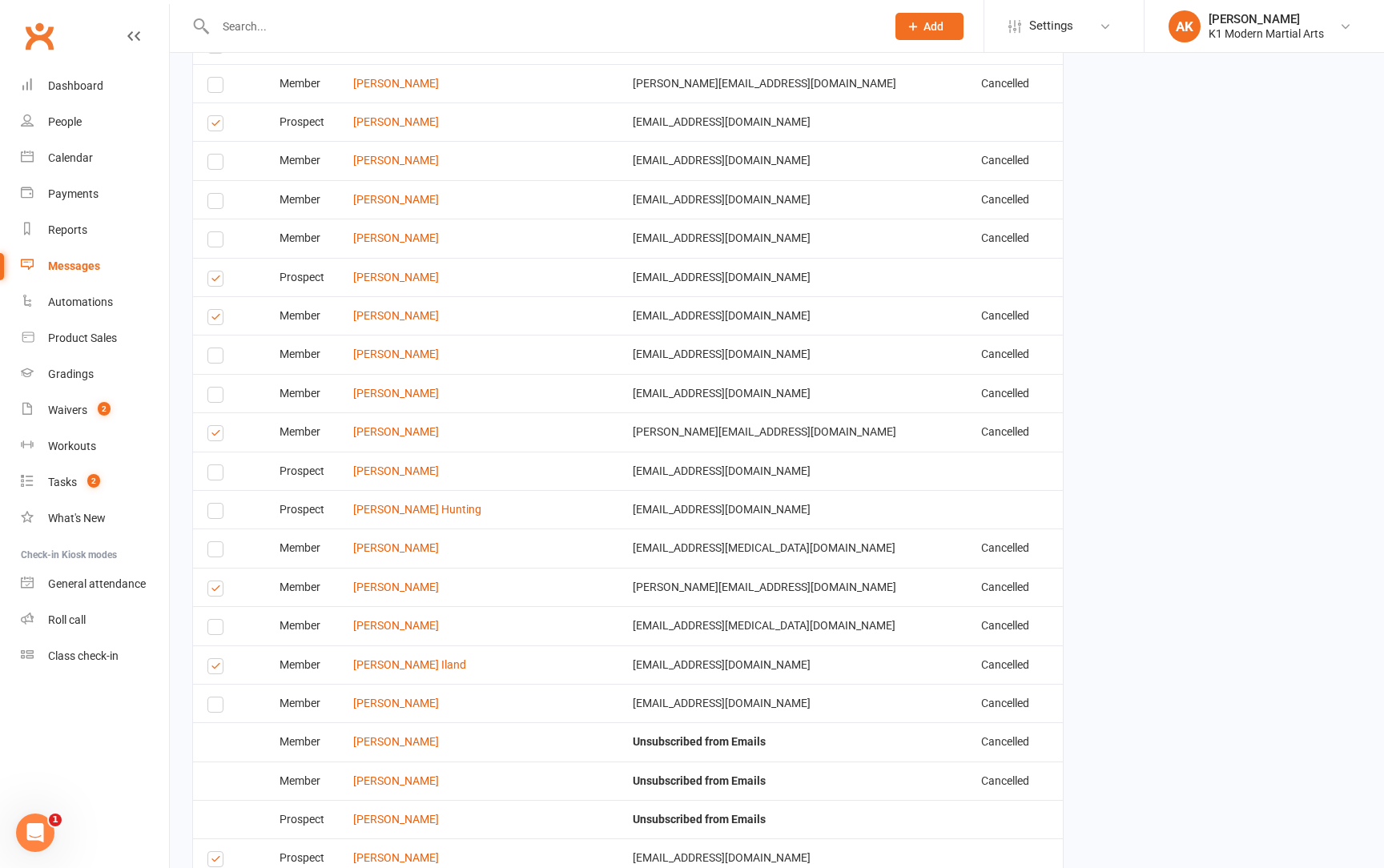
scroll to position [5033, 0]
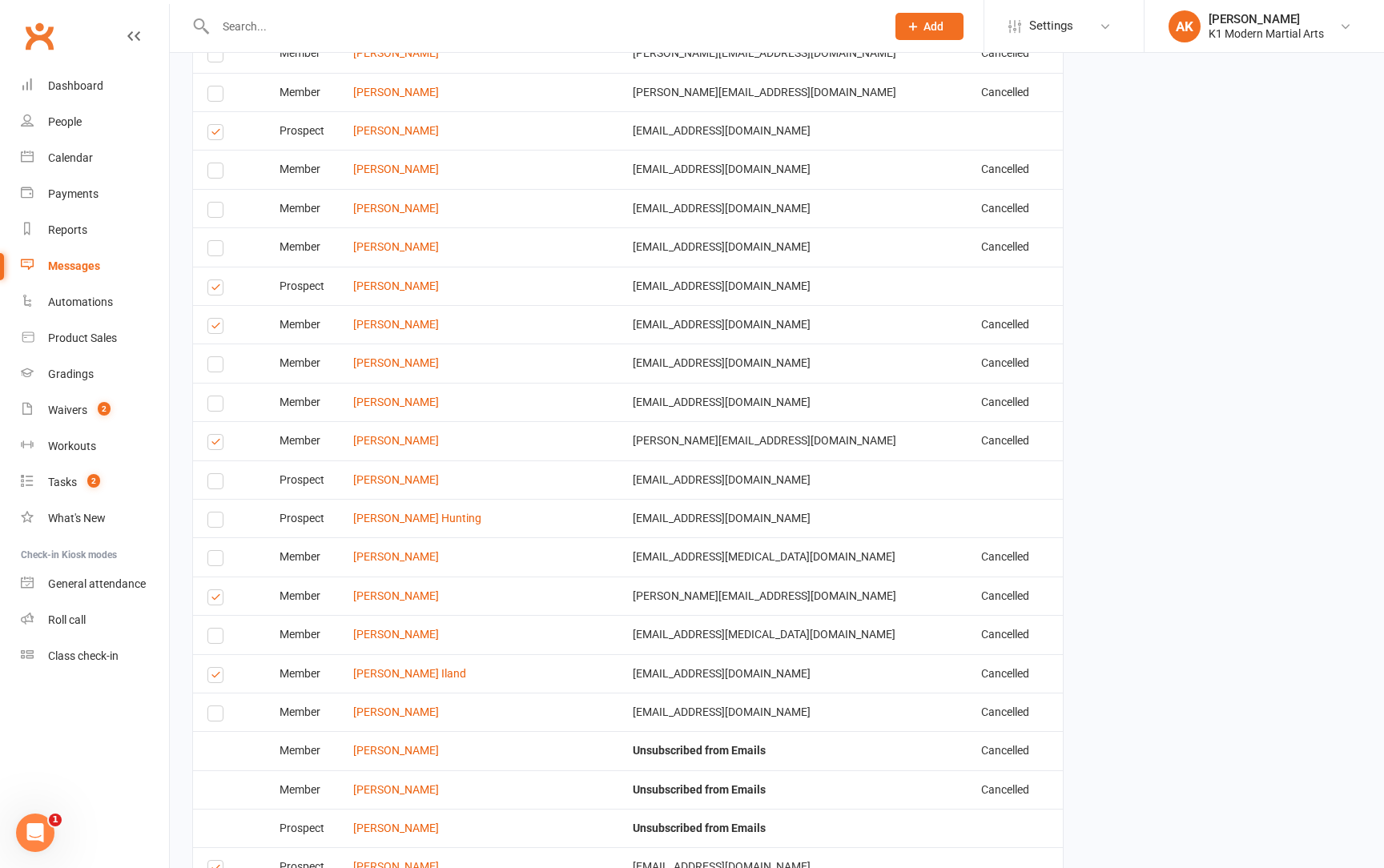
click at [218, 600] on label at bounding box center [217, 600] width 21 height 0
click at [218, 590] on input "checkbox" at bounding box center [212, 590] width 10 height 0
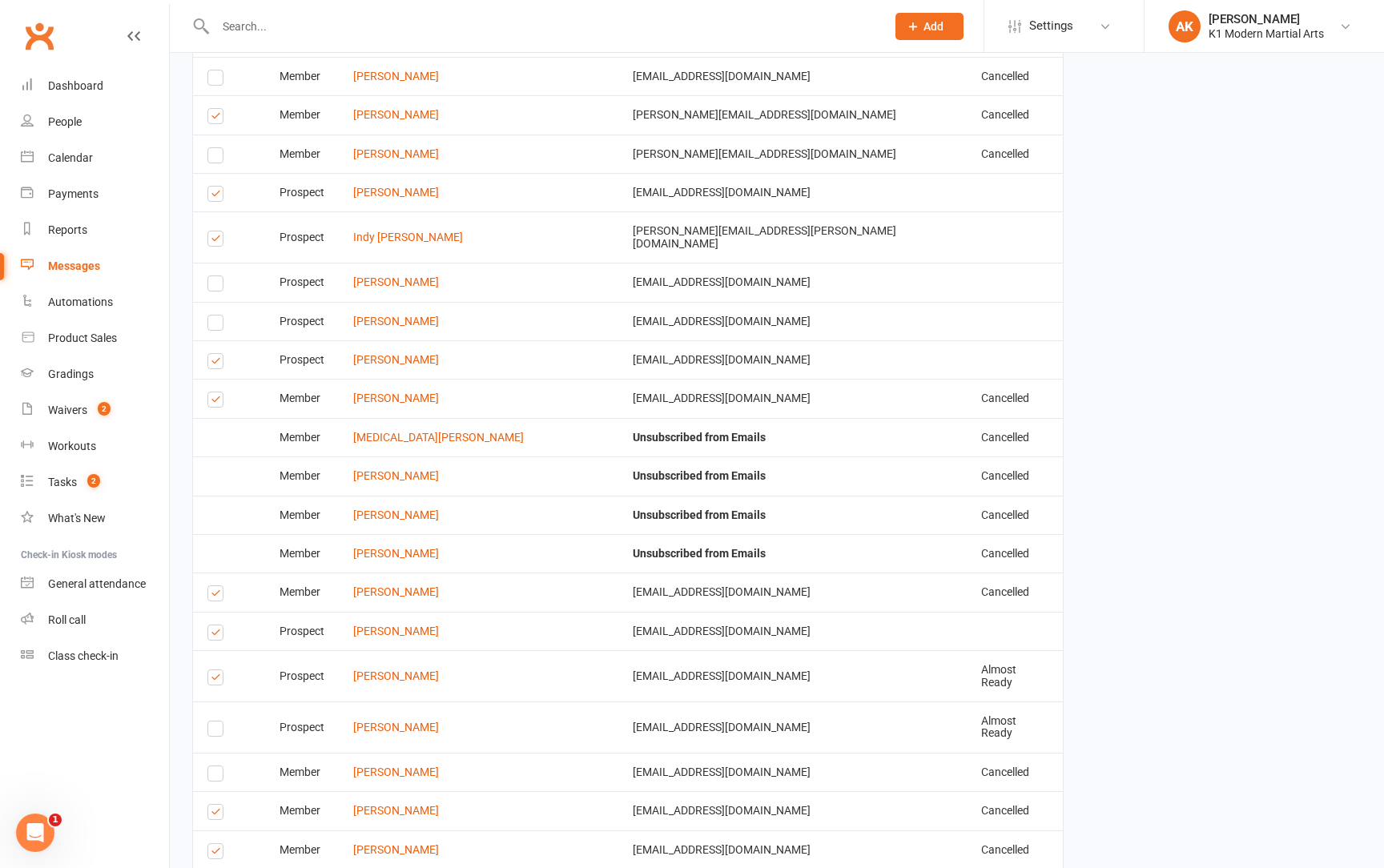
scroll to position [3985, 0]
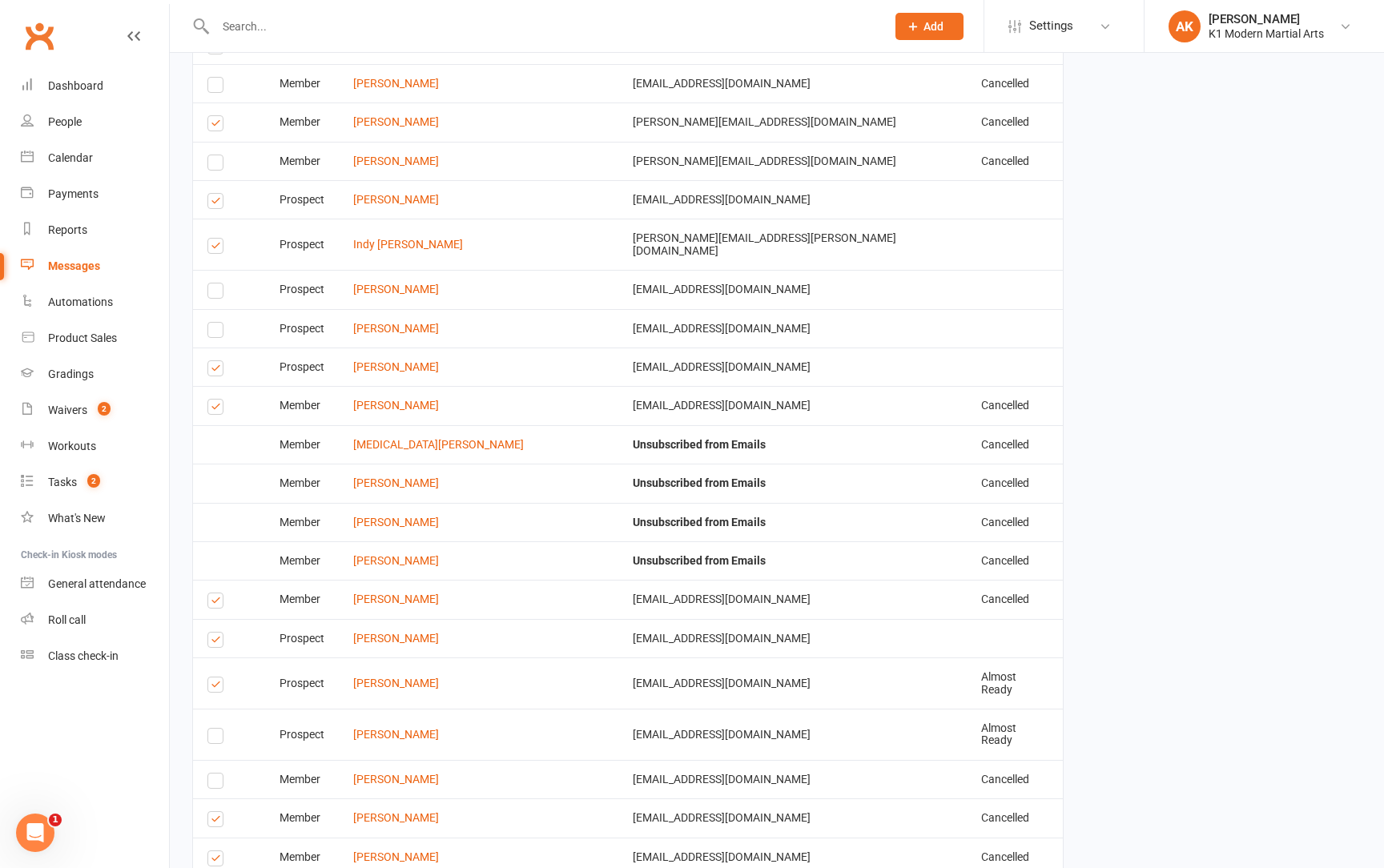
click at [216, 395] on td "Select this" at bounding box center [229, 405] width 72 height 38
click at [216, 409] on label at bounding box center [217, 409] width 21 height 0
click at [216, 400] on input "checkbox" at bounding box center [212, 400] width 10 height 0
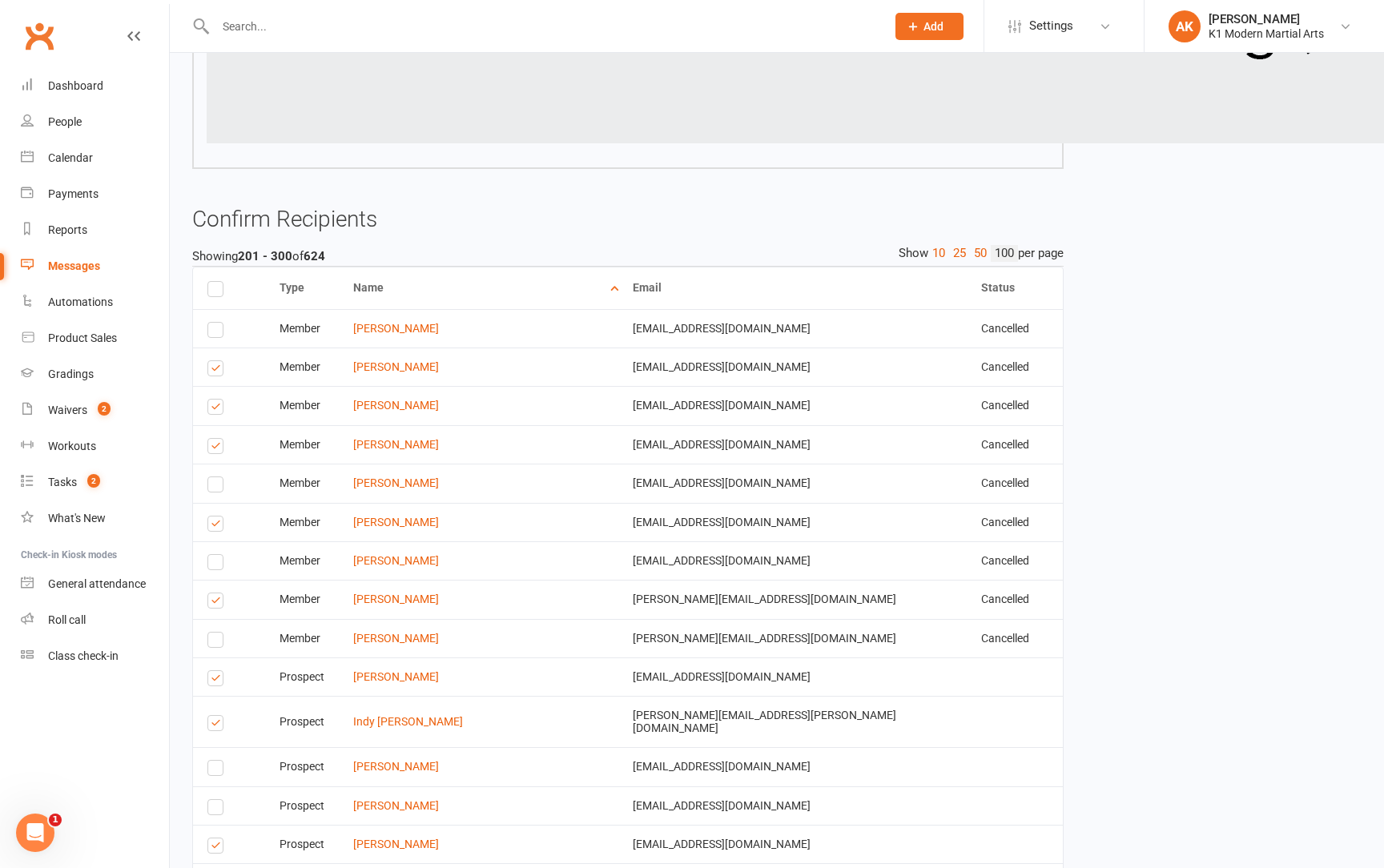
scroll to position [3506, 0]
click at [213, 411] on label at bounding box center [217, 411] width 21 height 0
click at [213, 401] on input "checkbox" at bounding box center [212, 401] width 10 height 0
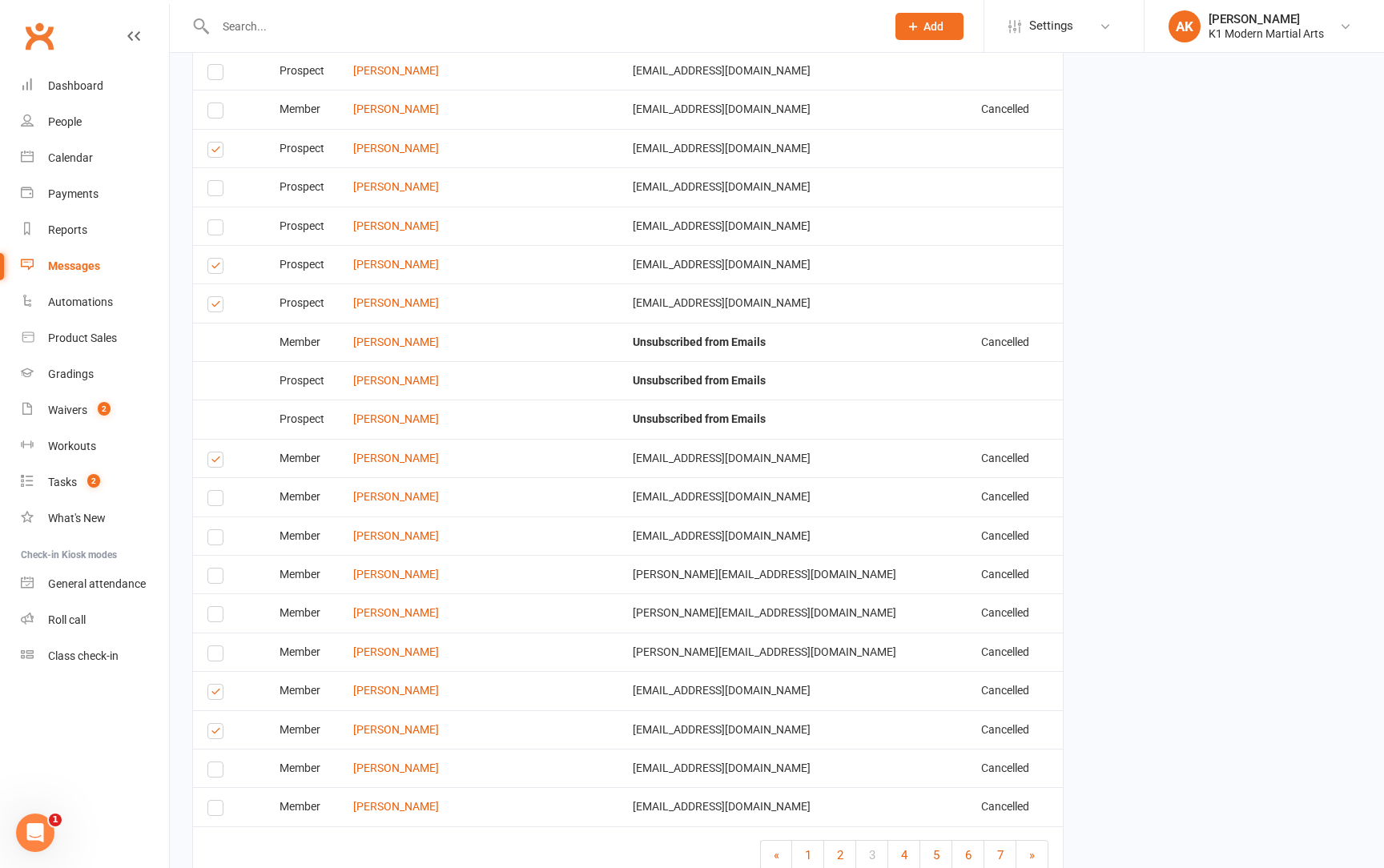
scroll to position [6962, 0]
click at [901, 849] on span "4" at bounding box center [904, 856] width 7 height 14
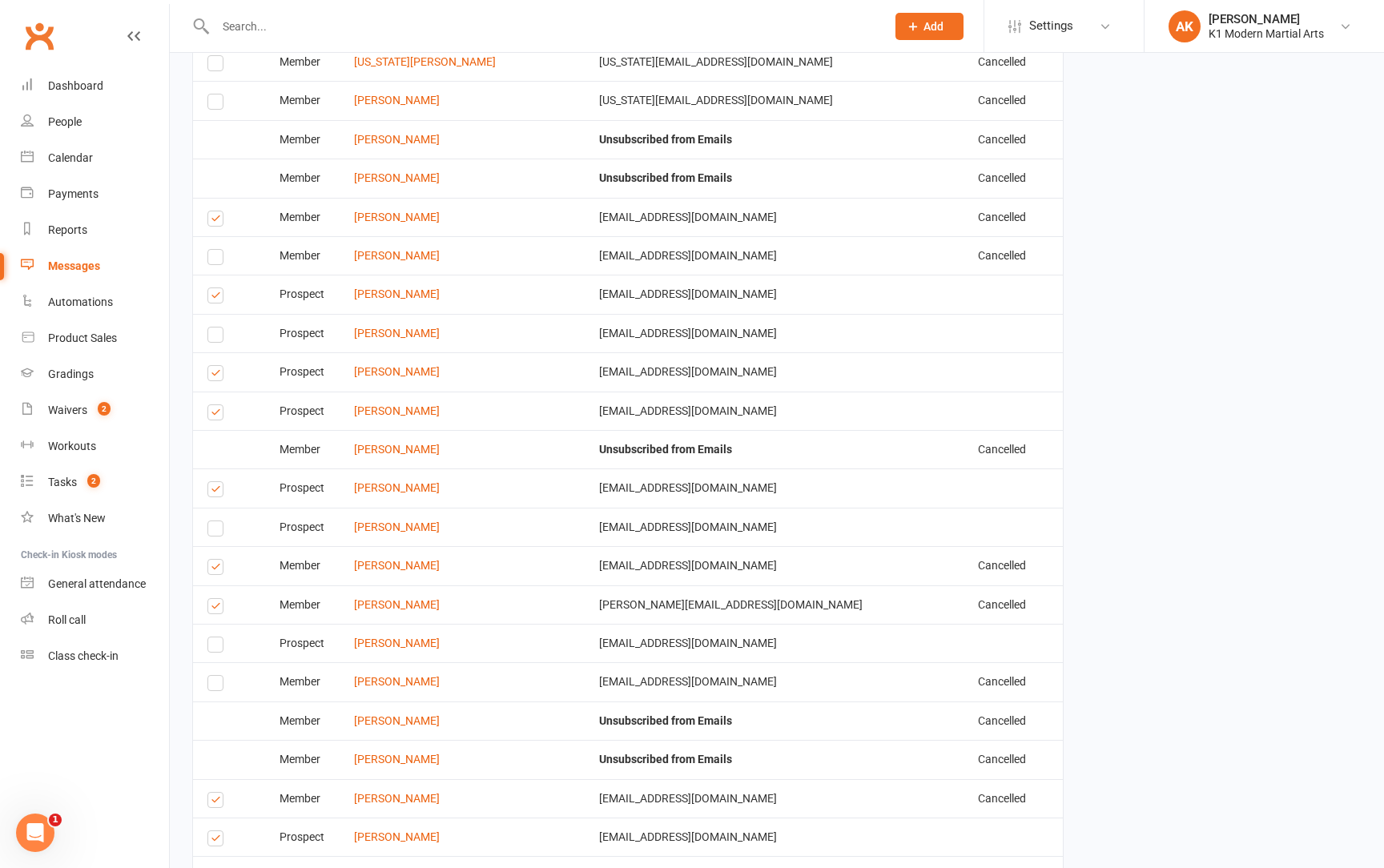
scroll to position [6590, 0]
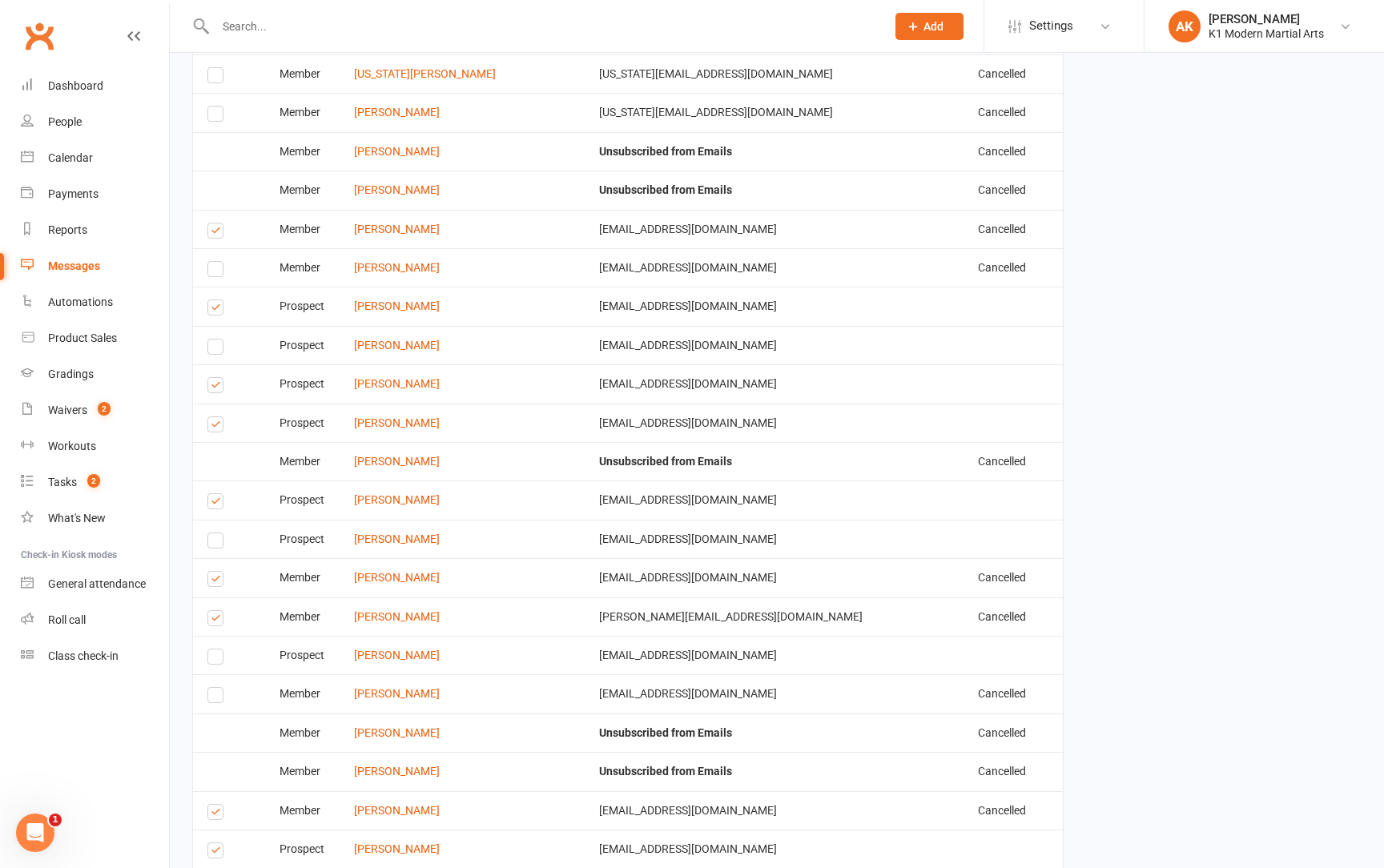
click at [207, 581] on label at bounding box center [217, 581] width 21 height 0
click at [207, 572] on input "checkbox" at bounding box center [212, 572] width 10 height 0
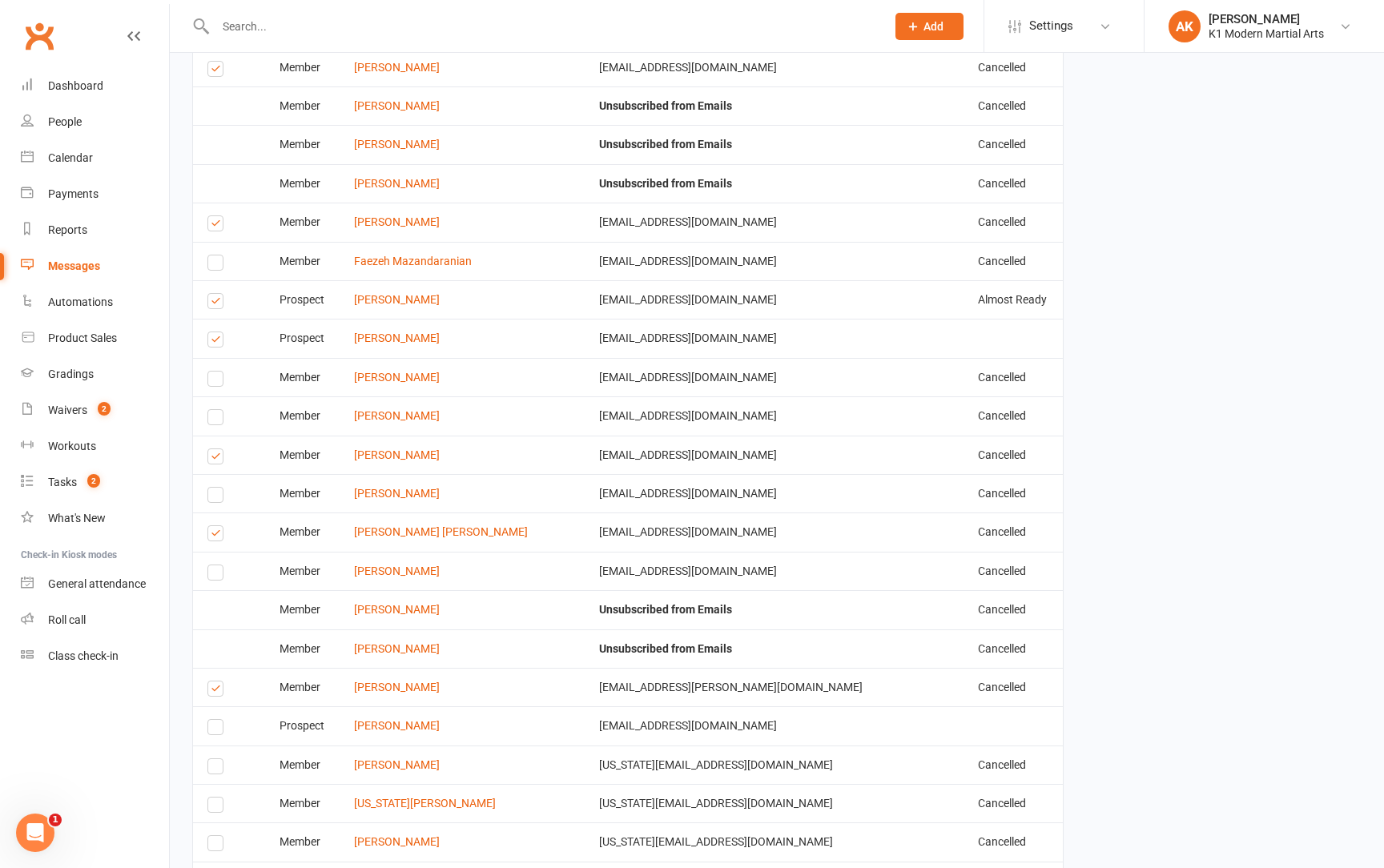
scroll to position [5853, 0]
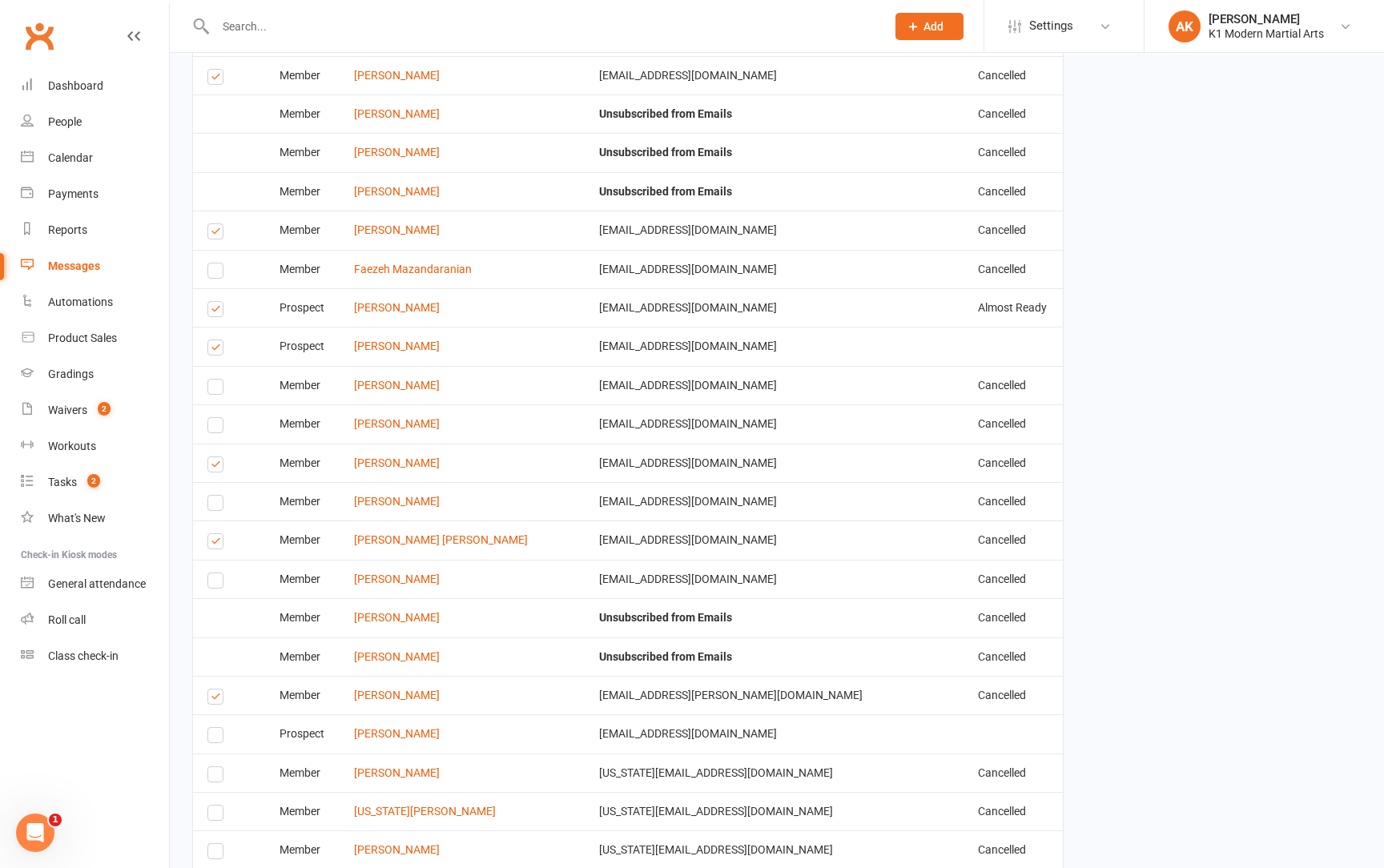
click at [222, 543] on label at bounding box center [217, 543] width 21 height 0
click at [218, 534] on input "checkbox" at bounding box center [212, 534] width 10 height 0
click at [218, 467] on label at bounding box center [217, 467] width 21 height 0
click at [218, 457] on input "checkbox" at bounding box center [212, 457] width 10 height 0
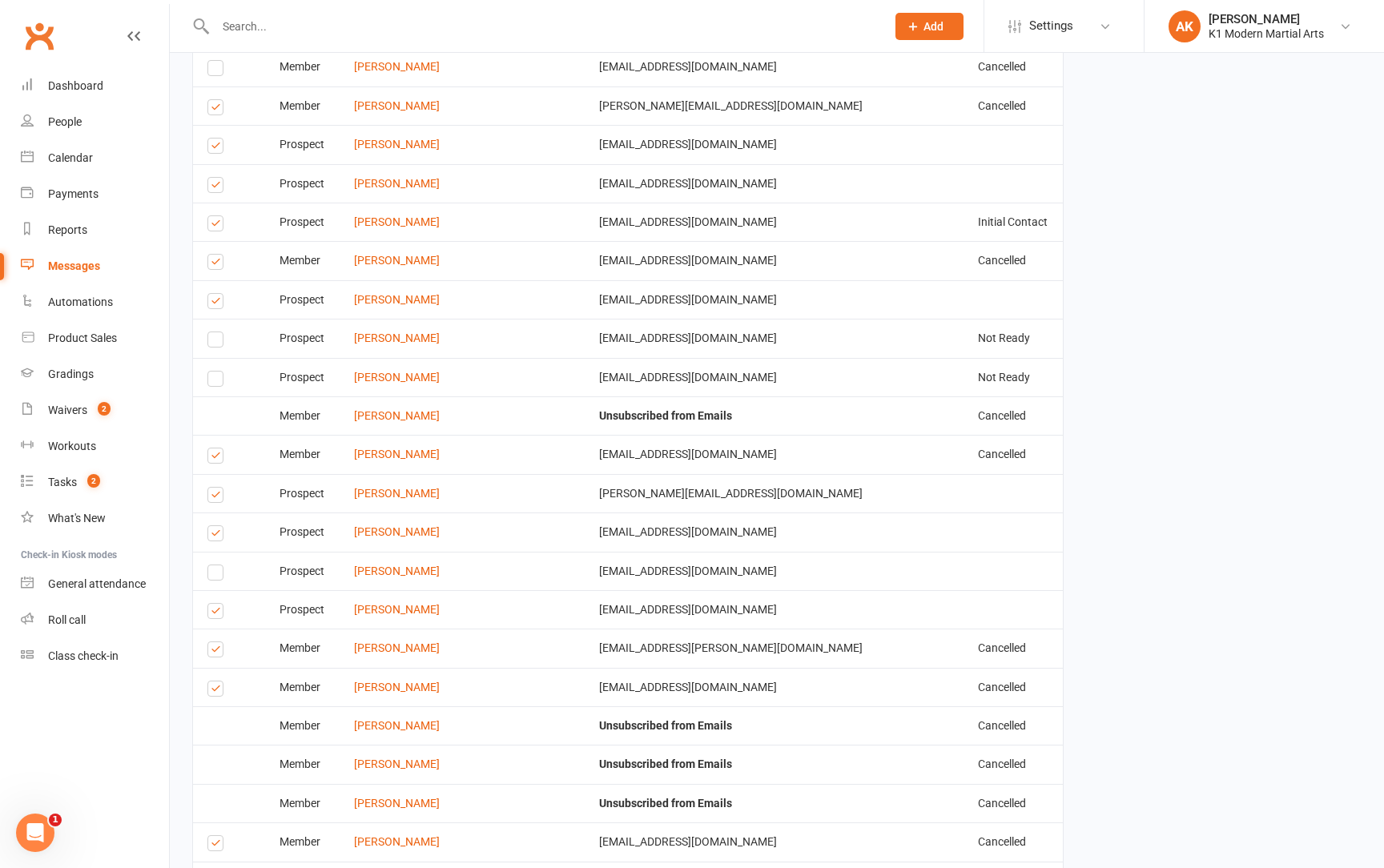
scroll to position [5241, 4]
click at [213, 458] on label at bounding box center [214, 458] width 21 height 0
click at [213, 448] on input "checkbox" at bounding box center [209, 448] width 10 height 0
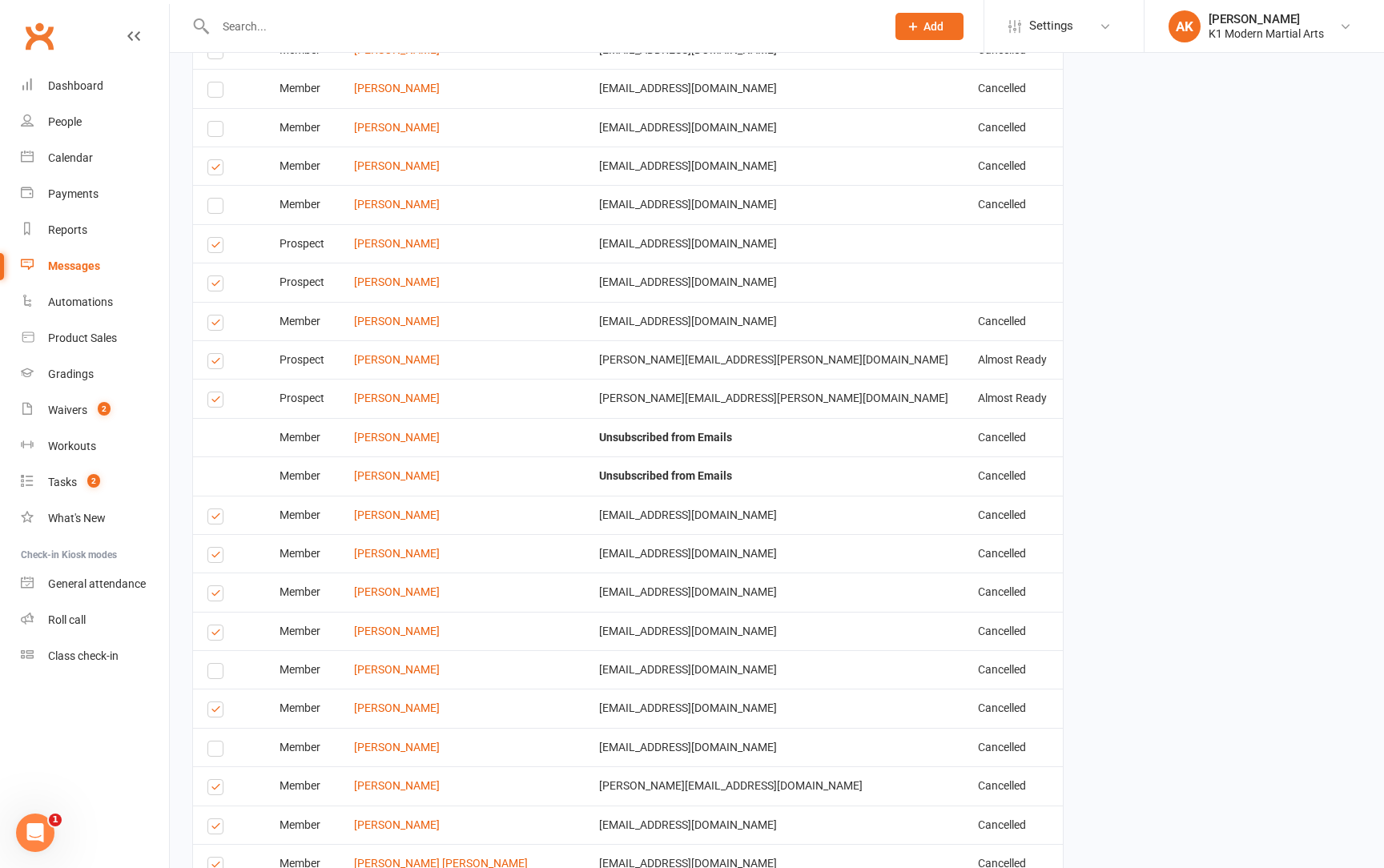
scroll to position [4402, 0]
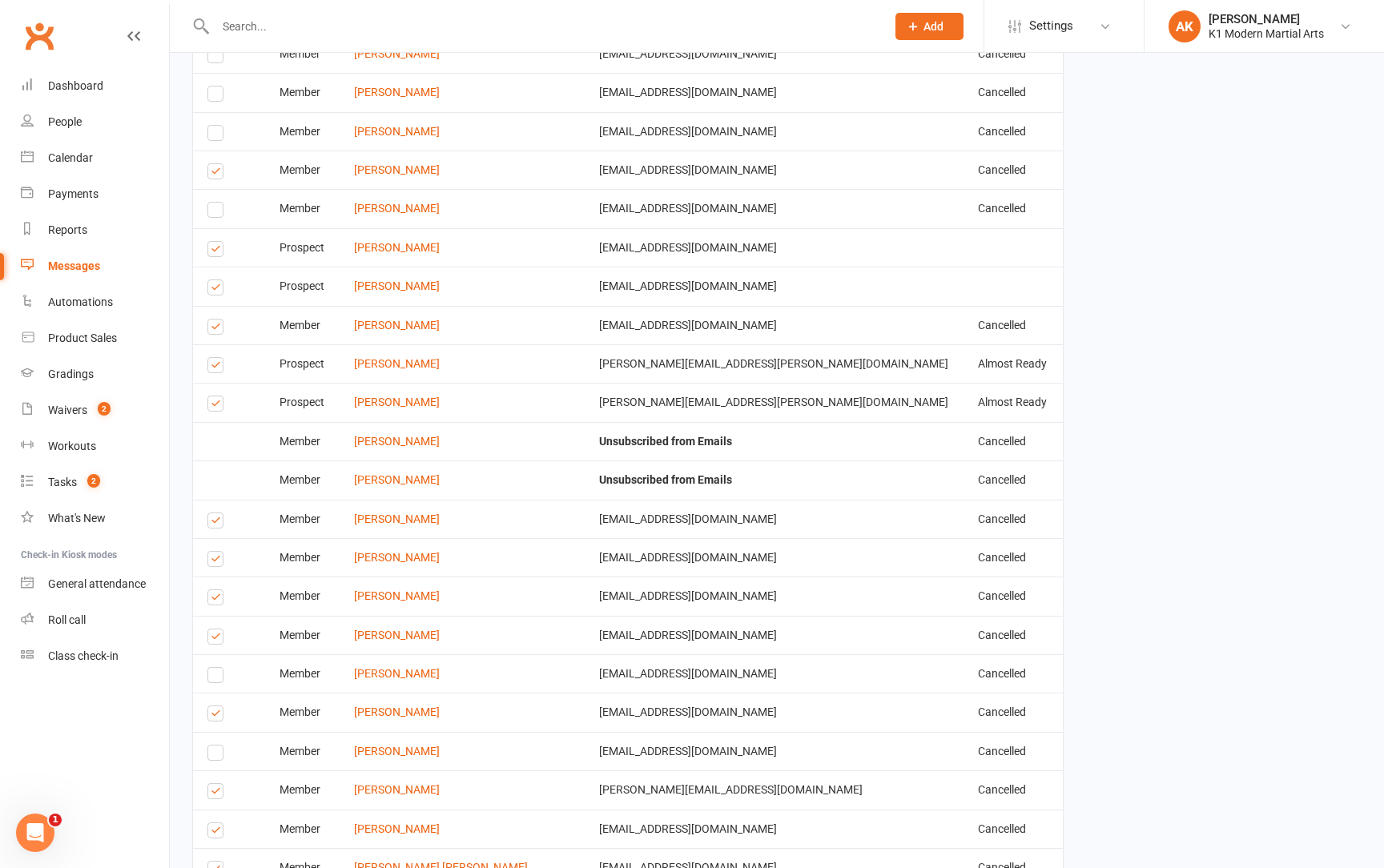
click at [220, 561] on label at bounding box center [217, 561] width 21 height 0
click at [218, 552] on input "checkbox" at bounding box center [212, 552] width 10 height 0
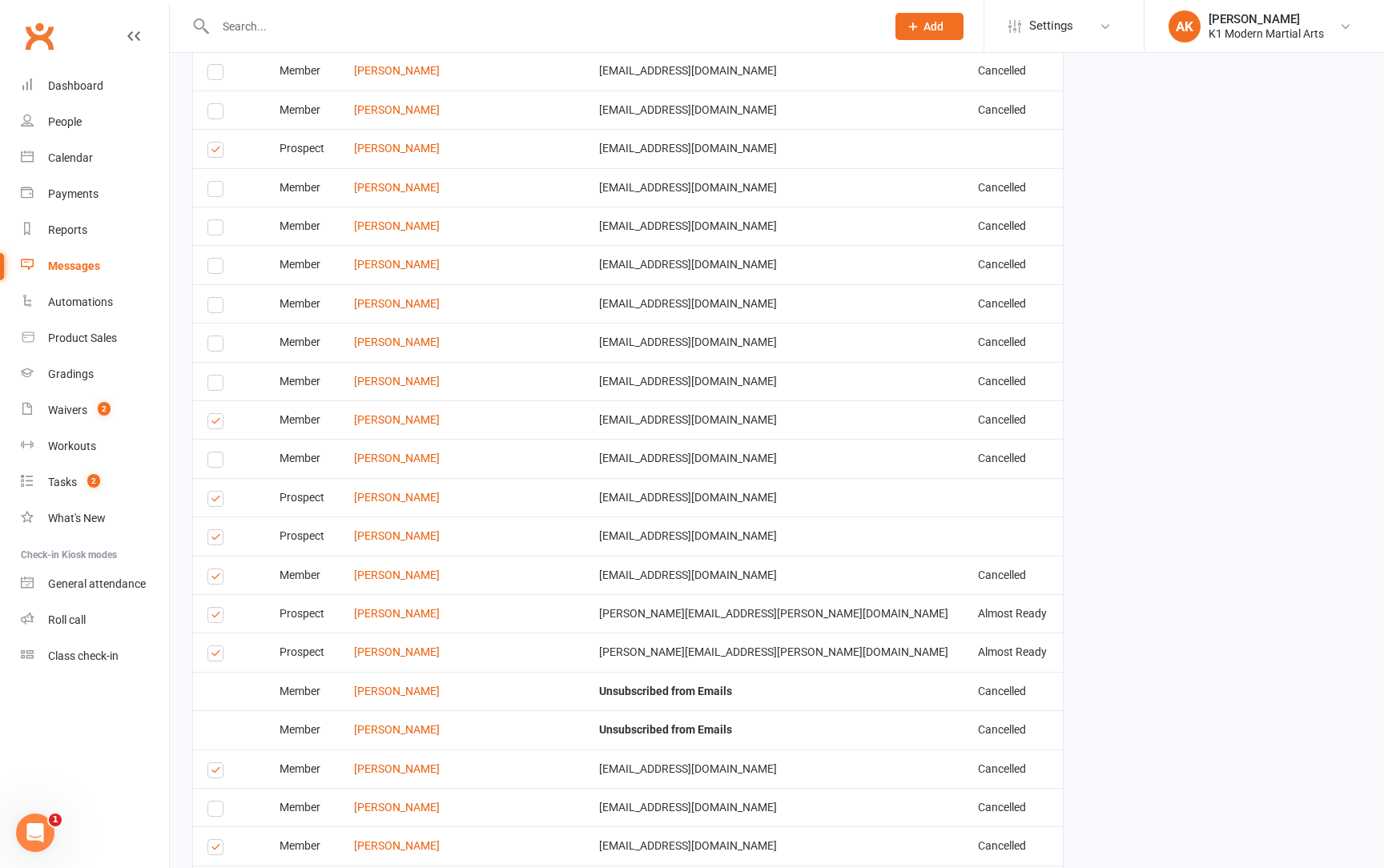
scroll to position [4148, 0]
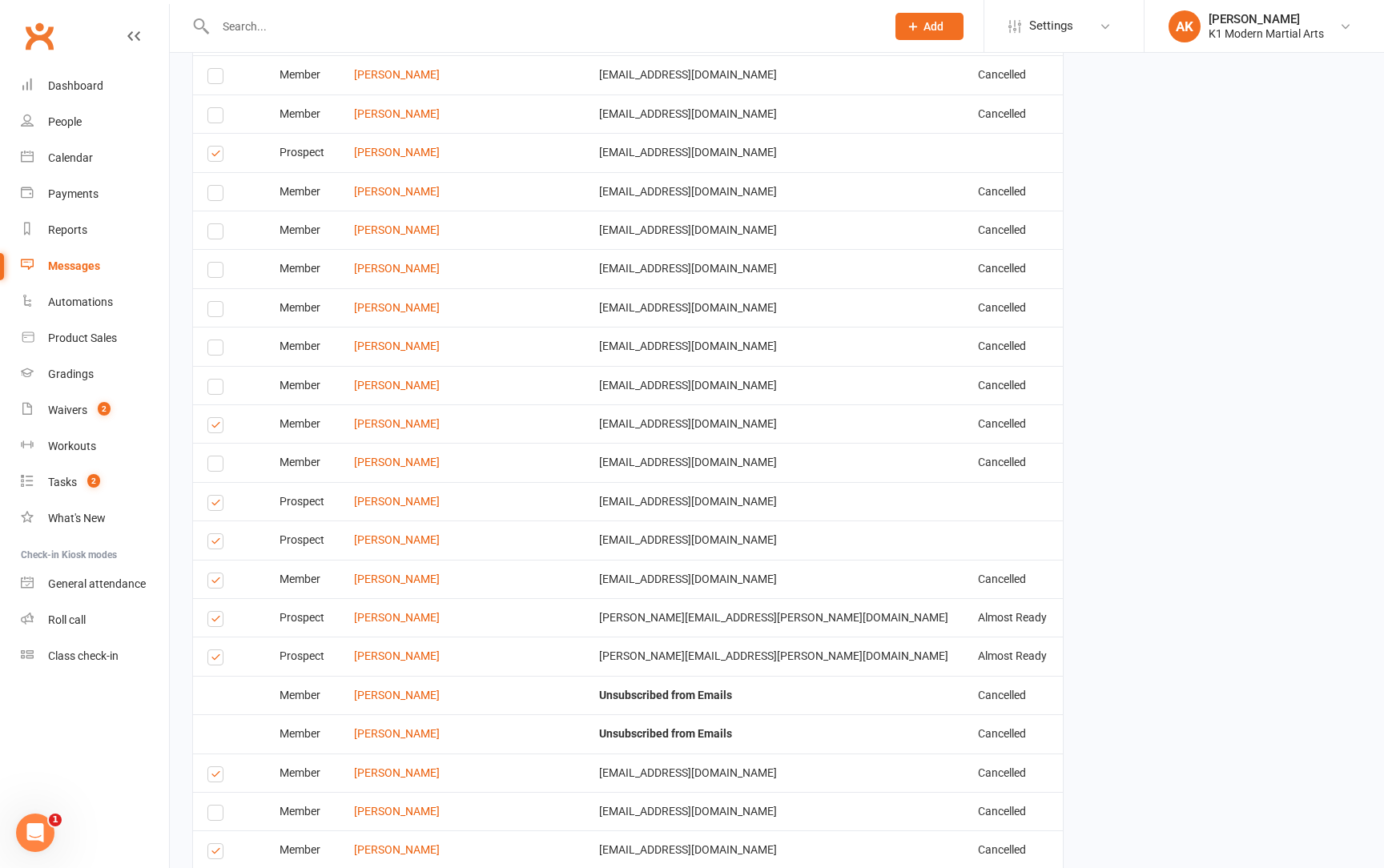
click at [221, 583] on label at bounding box center [217, 583] width 21 height 0
click at [218, 573] on input "checkbox" at bounding box center [212, 573] width 10 height 0
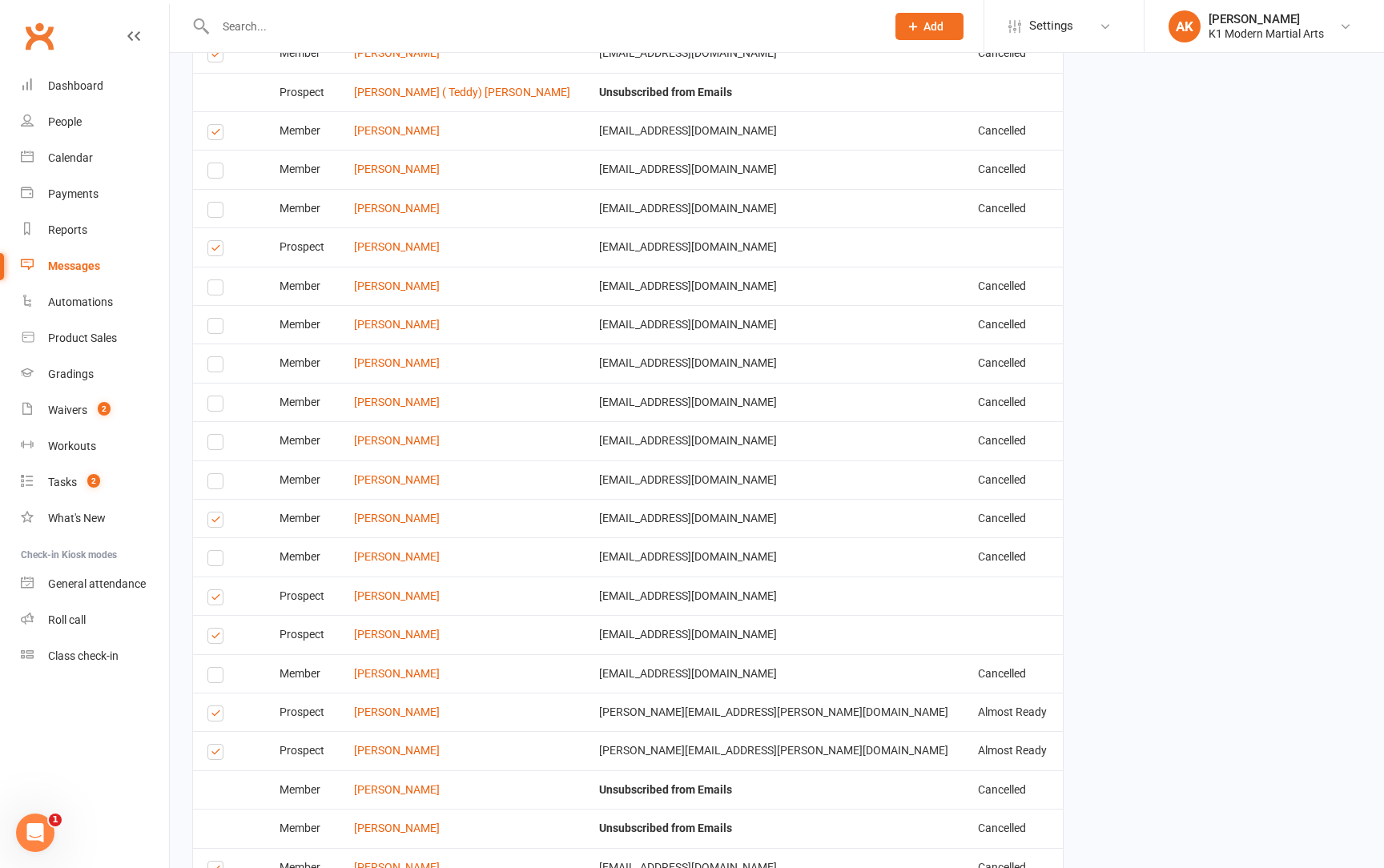
scroll to position [4047, 0]
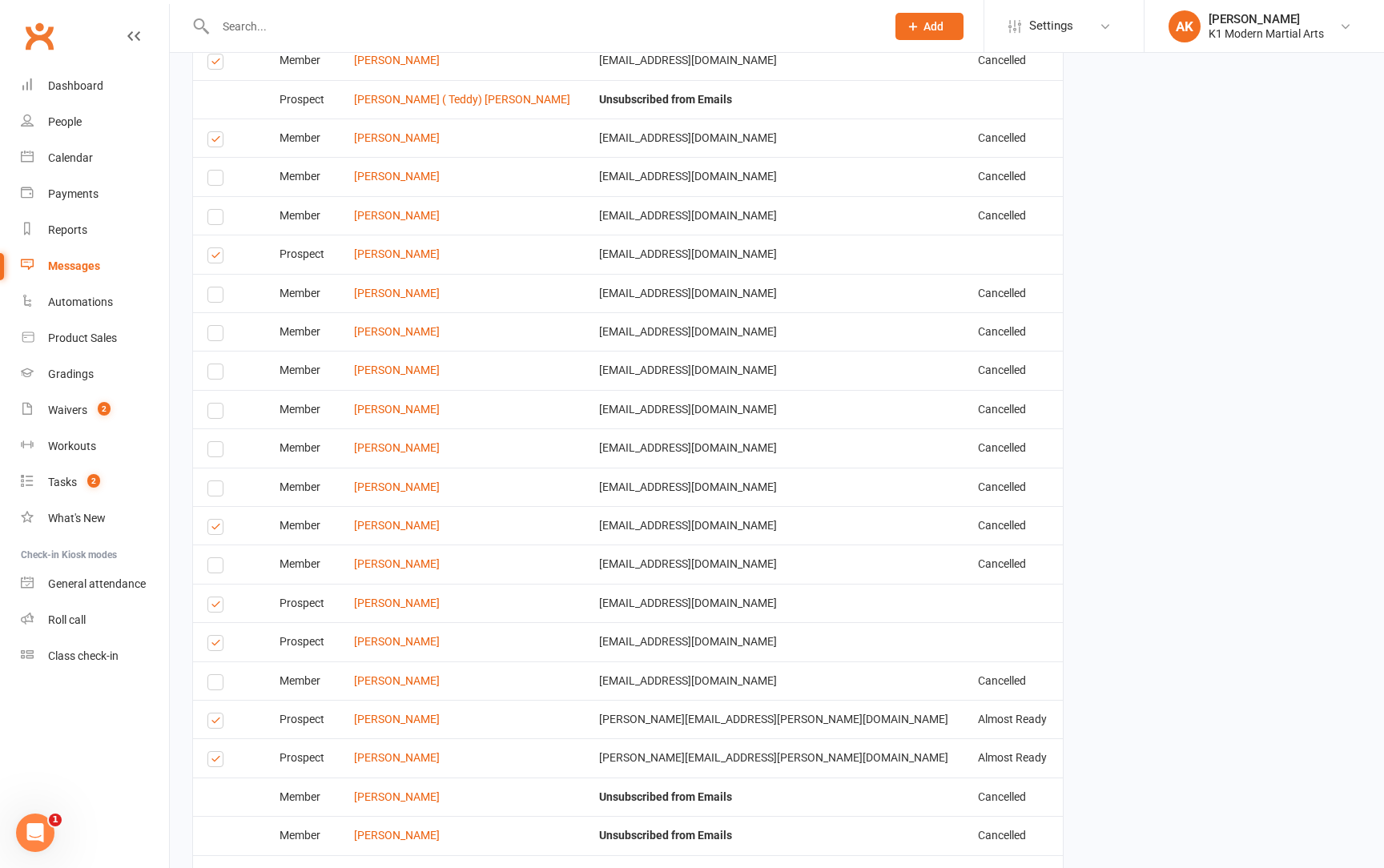
click at [220, 529] on label at bounding box center [217, 529] width 21 height 0
click at [218, 520] on input "checkbox" at bounding box center [212, 520] width 10 height 0
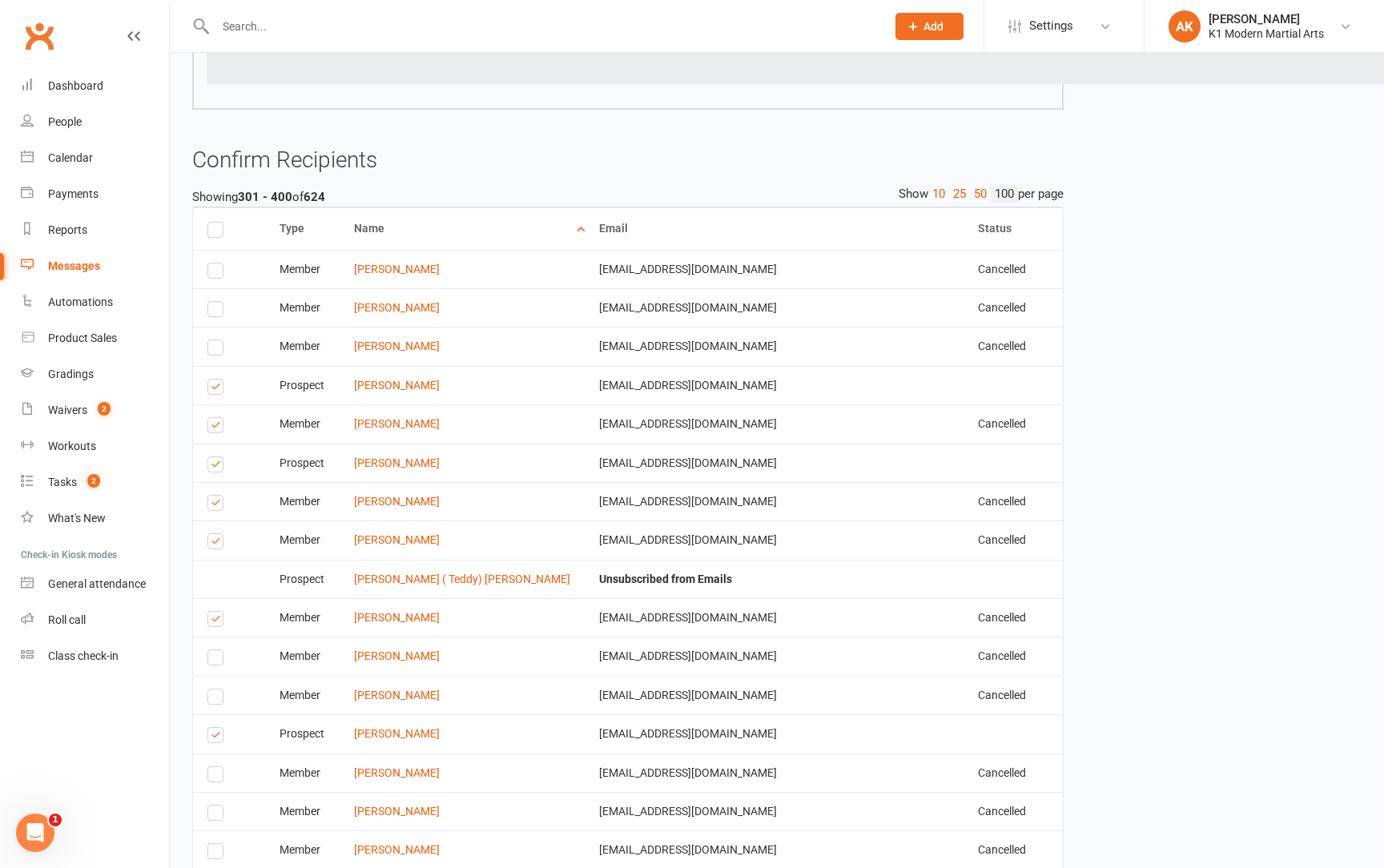
scroll to position [3555, 0]
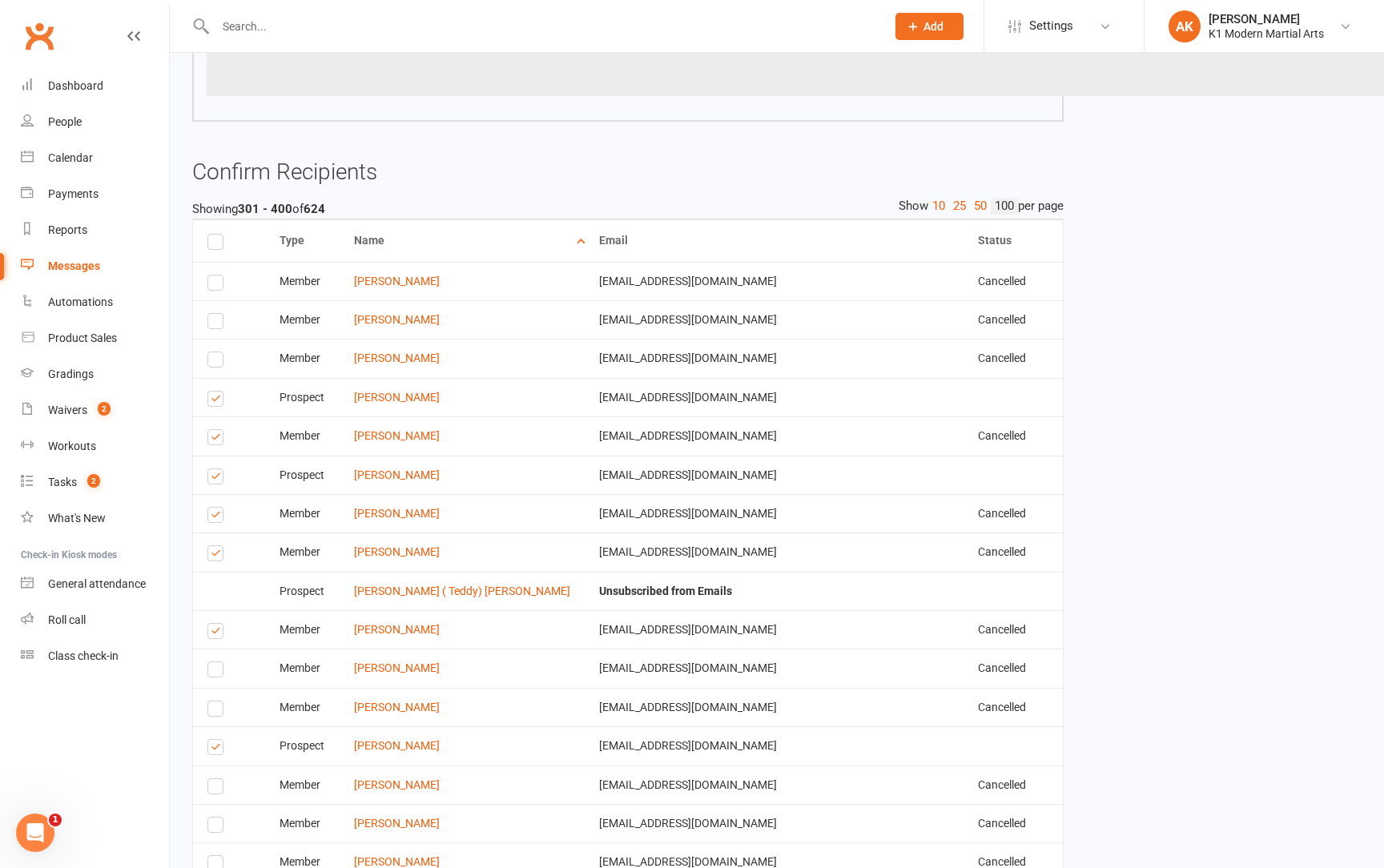
click at [213, 517] on label at bounding box center [217, 517] width 21 height 0
click at [213, 508] on input "checkbox" at bounding box center [212, 508] width 10 height 0
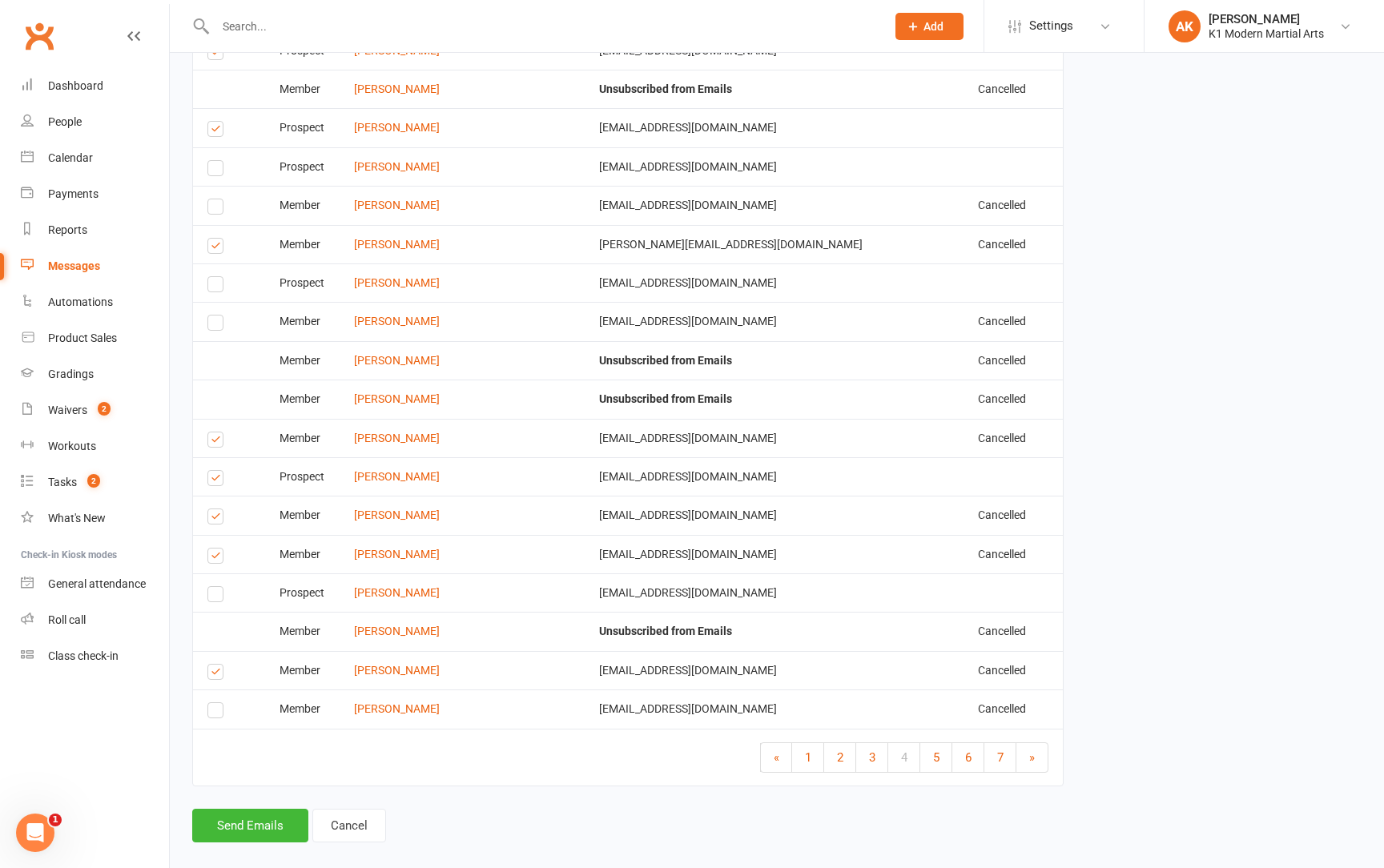
scroll to position [6962, 0]
click at [947, 744] on link "5" at bounding box center [937, 758] width 32 height 29
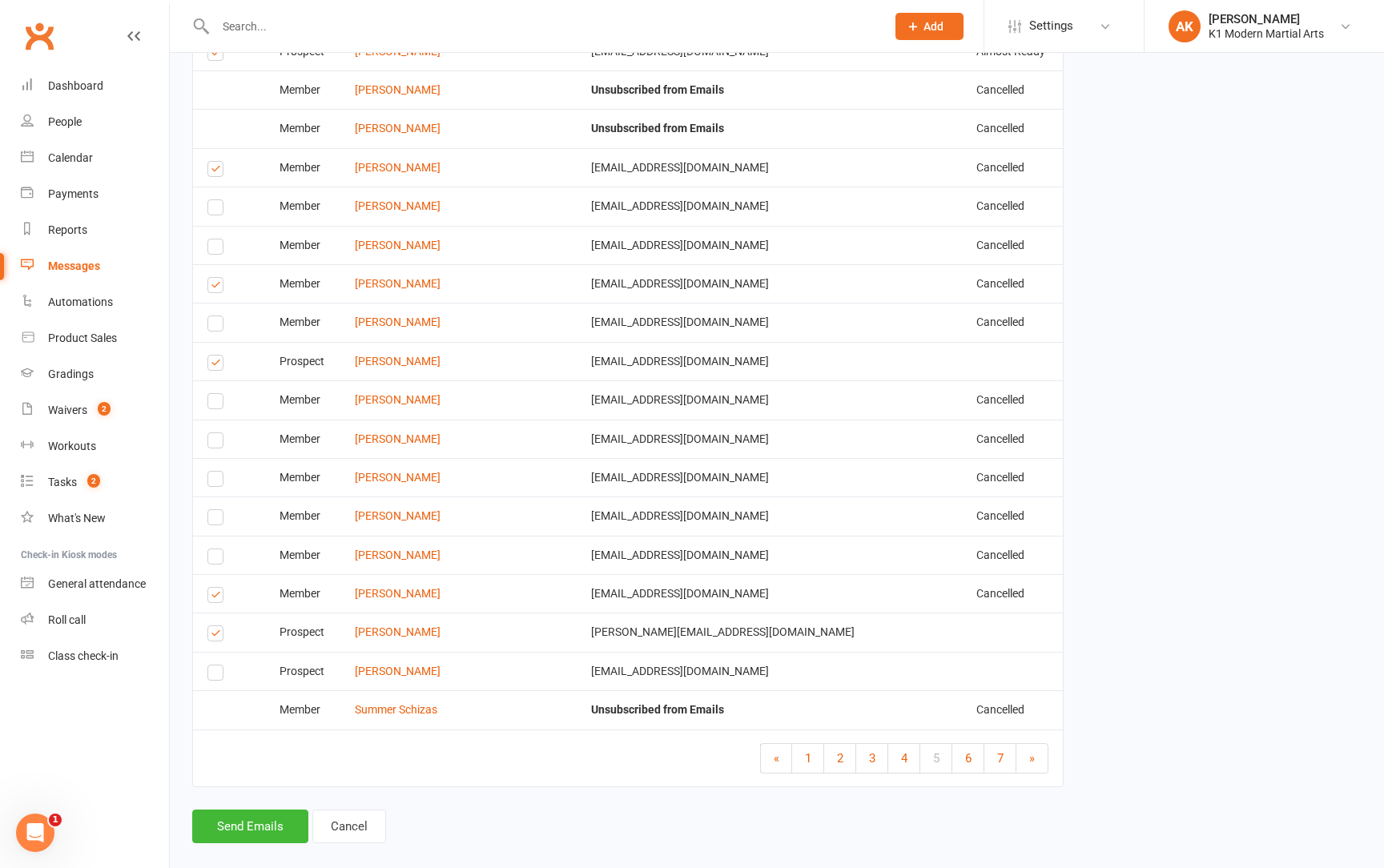
click at [208, 597] on label at bounding box center [217, 597] width 21 height 0
click at [208, 588] on input "checkbox" at bounding box center [212, 588] width 10 height 0
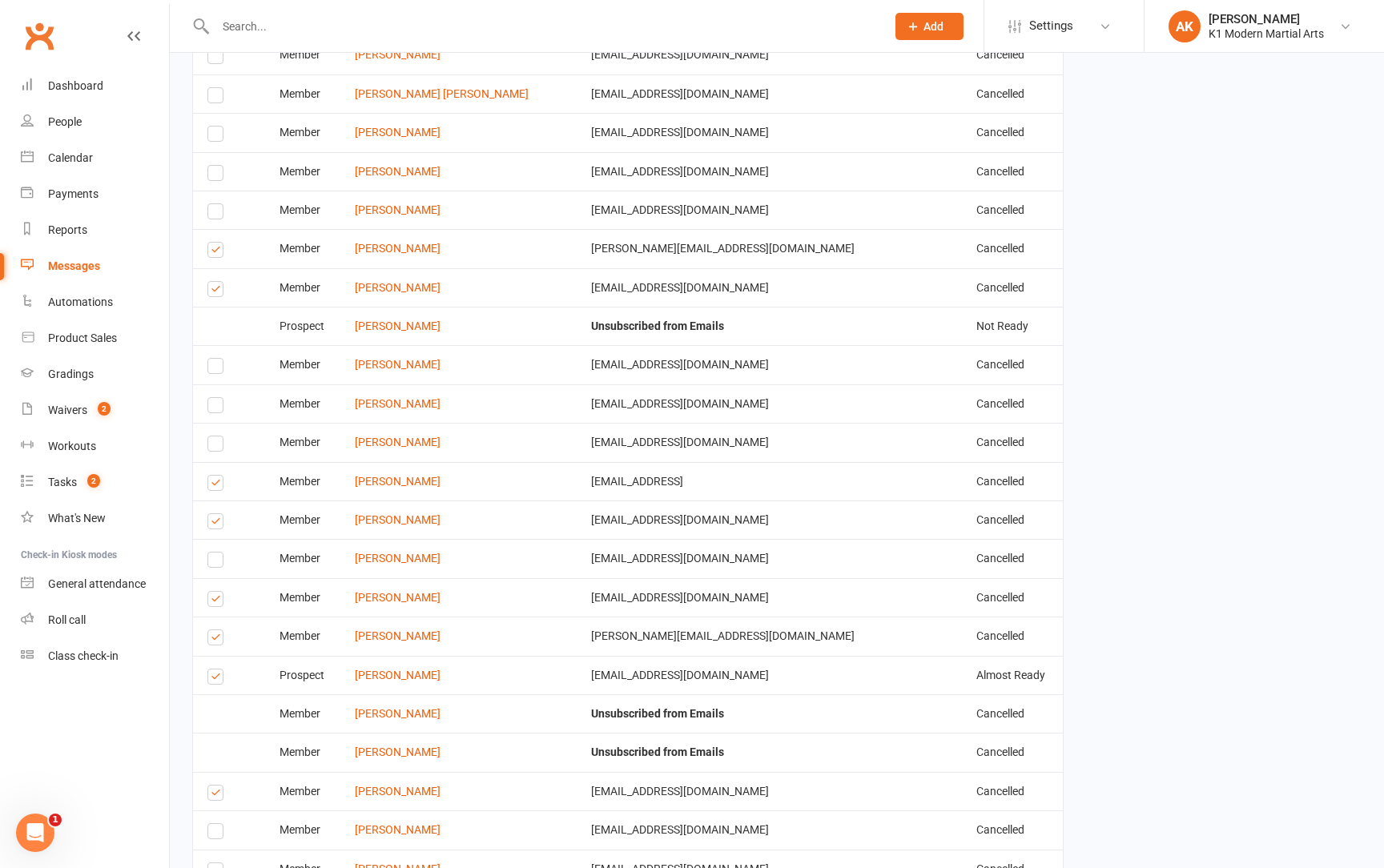
scroll to position [6335, 0]
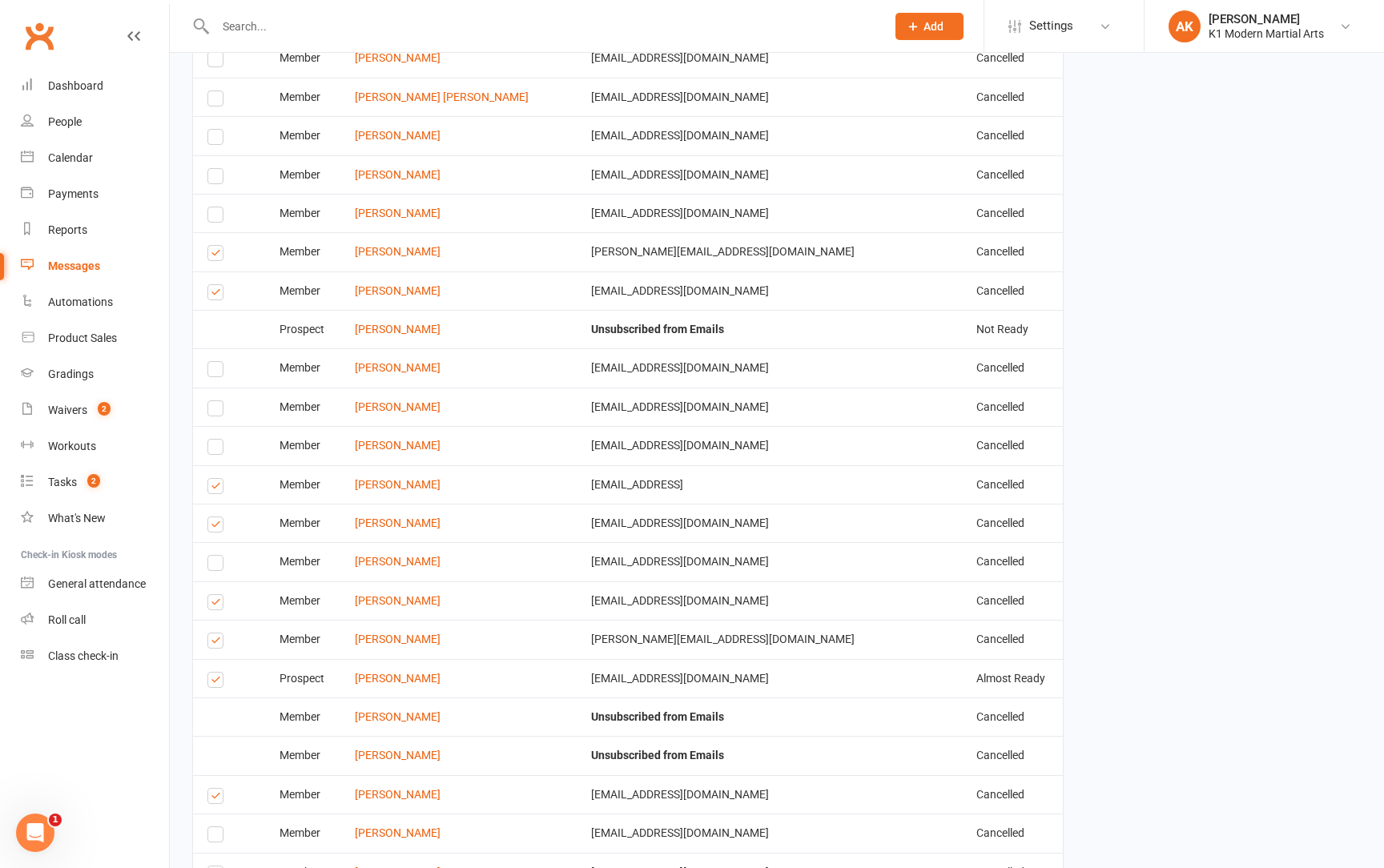
click at [212, 682] on label at bounding box center [217, 682] width 21 height 0
click at [212, 673] on input "checkbox" at bounding box center [212, 673] width 10 height 0
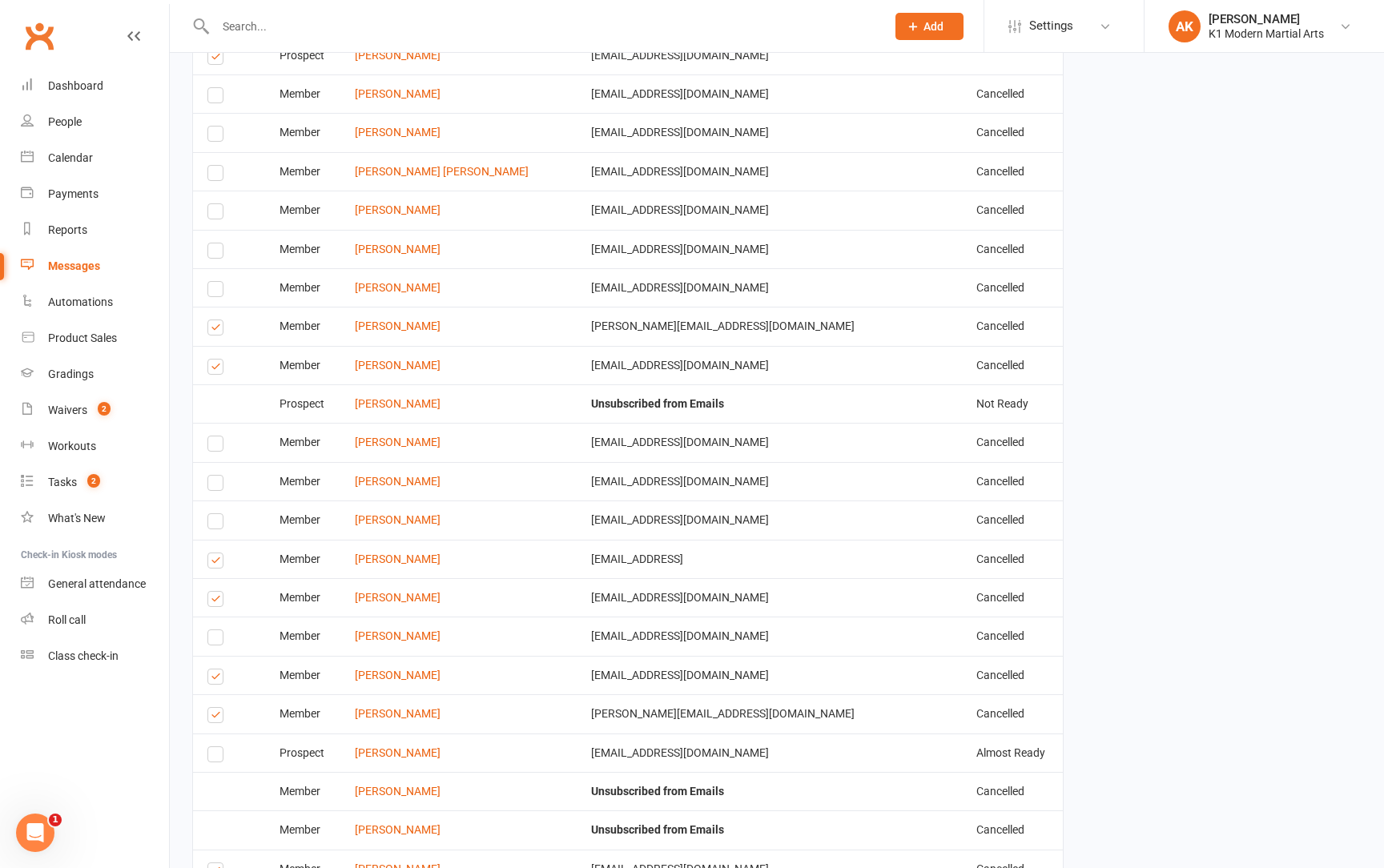
scroll to position [6240, 0]
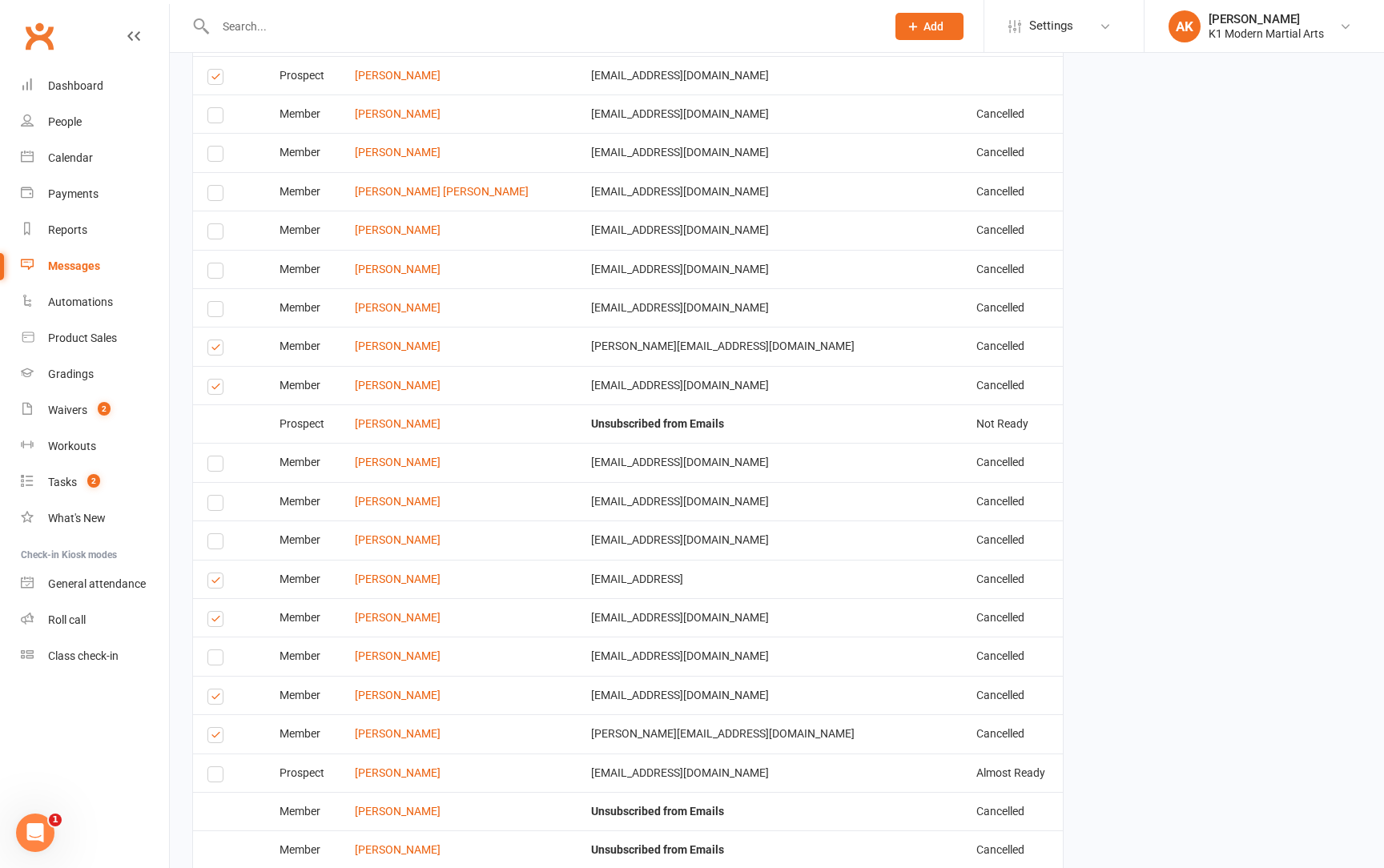
click at [220, 699] on label at bounding box center [217, 699] width 21 height 0
click at [218, 689] on input "checkbox" at bounding box center [212, 689] width 10 height 0
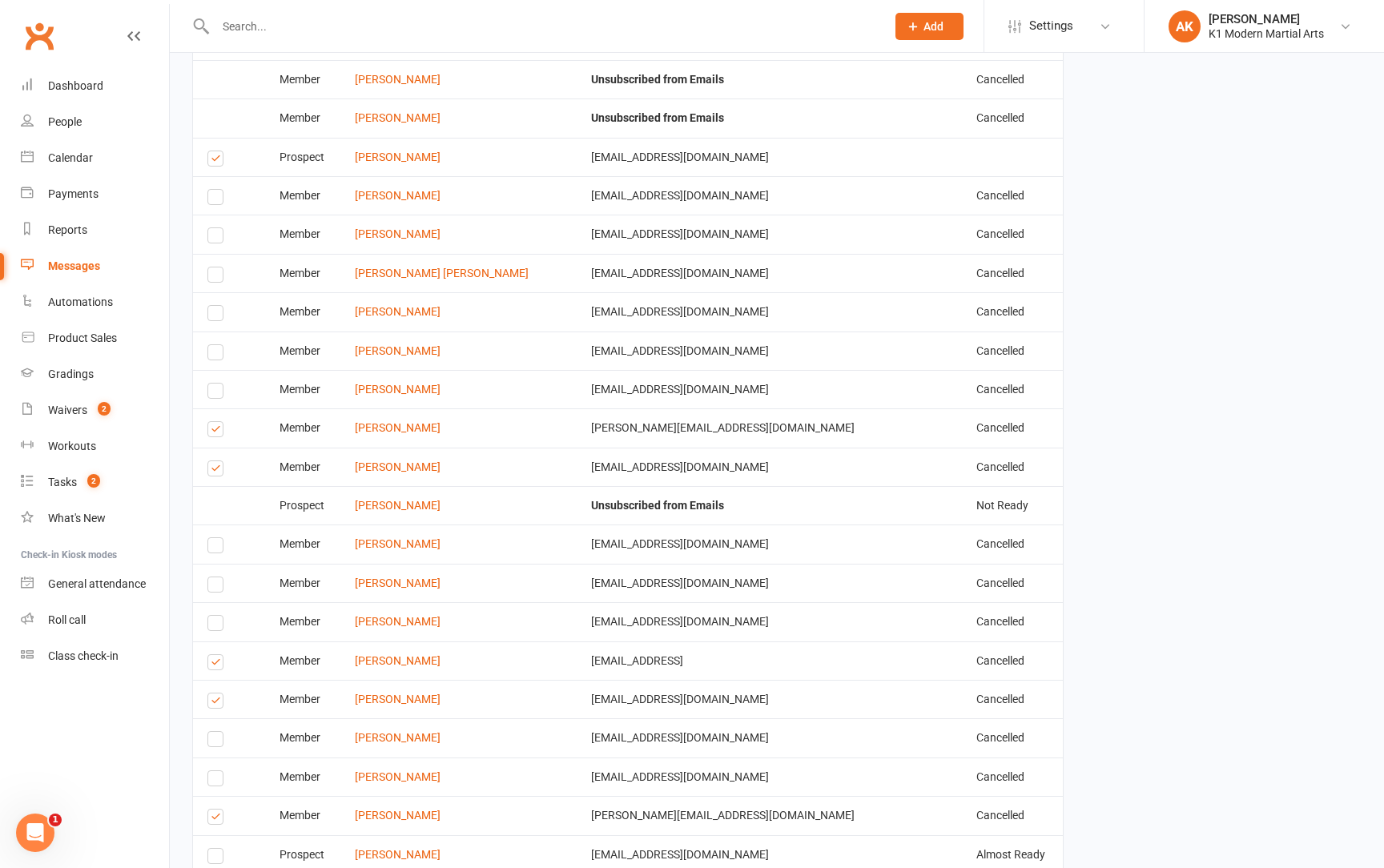
scroll to position [6158, 0]
click at [217, 665] on label at bounding box center [217, 665] width 21 height 0
click at [217, 656] on input "checkbox" at bounding box center [212, 656] width 10 height 0
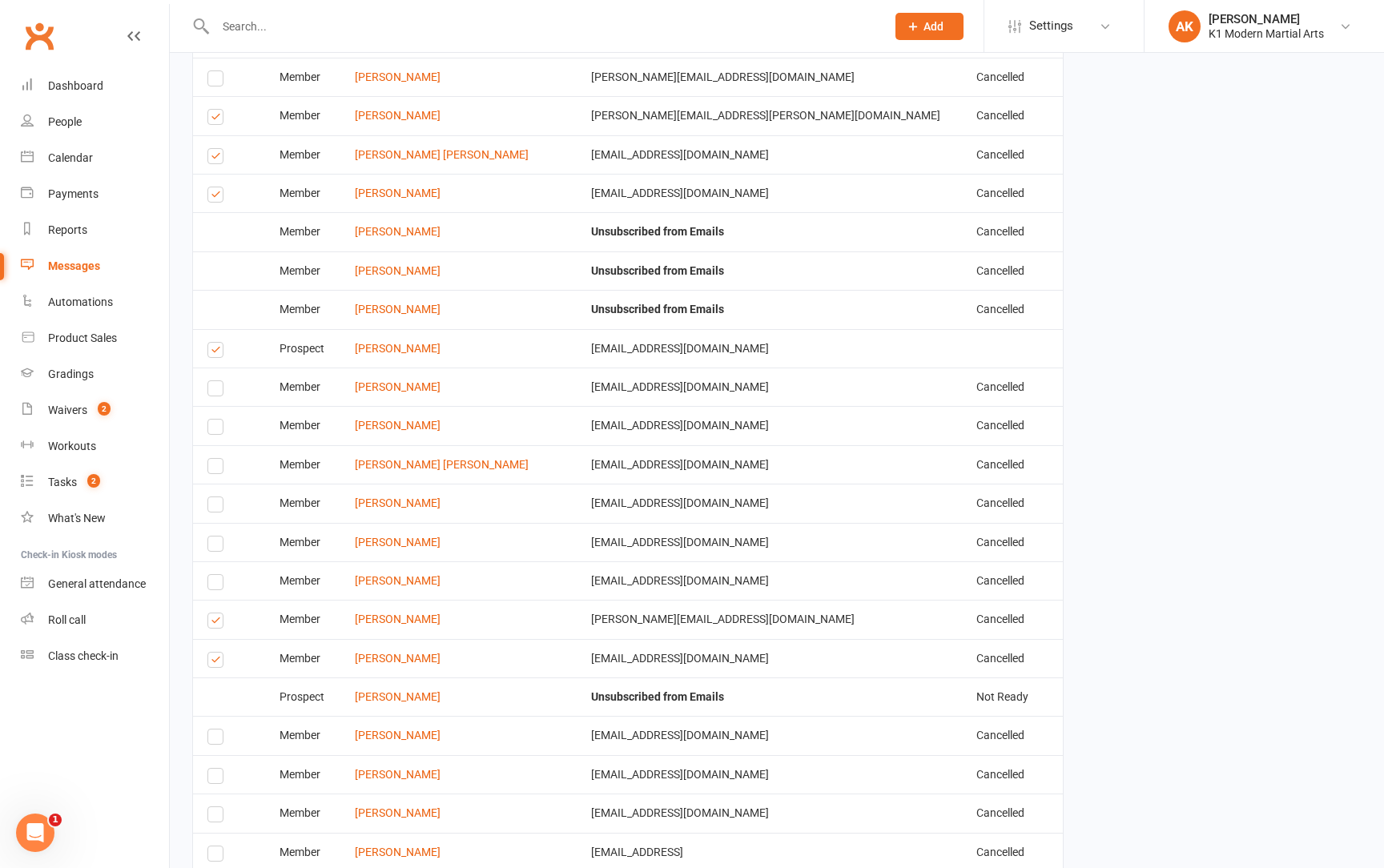
scroll to position [5961, 0]
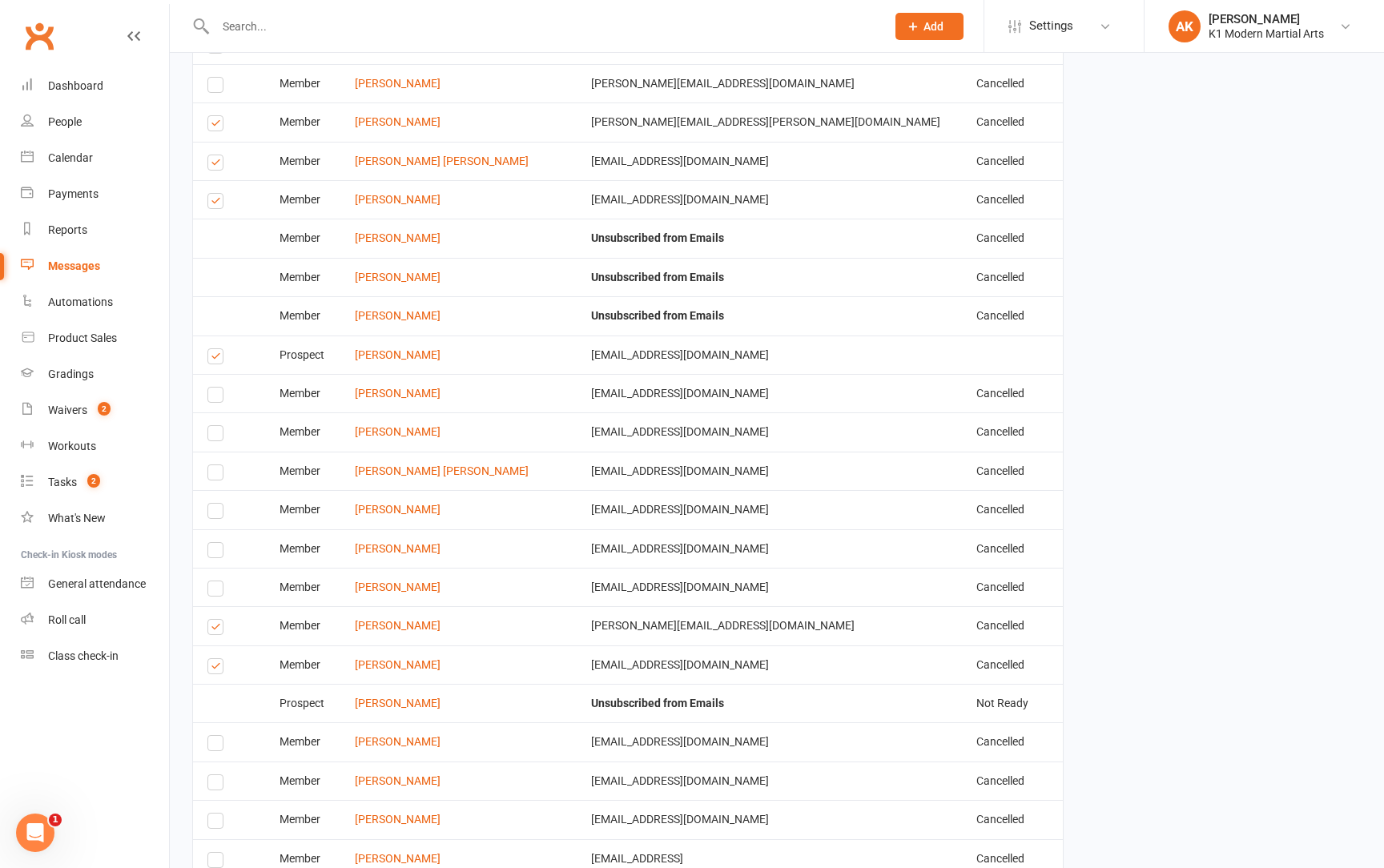
click at [216, 629] on label at bounding box center [217, 629] width 21 height 0
click at [216, 620] on input "checkbox" at bounding box center [212, 620] width 10 height 0
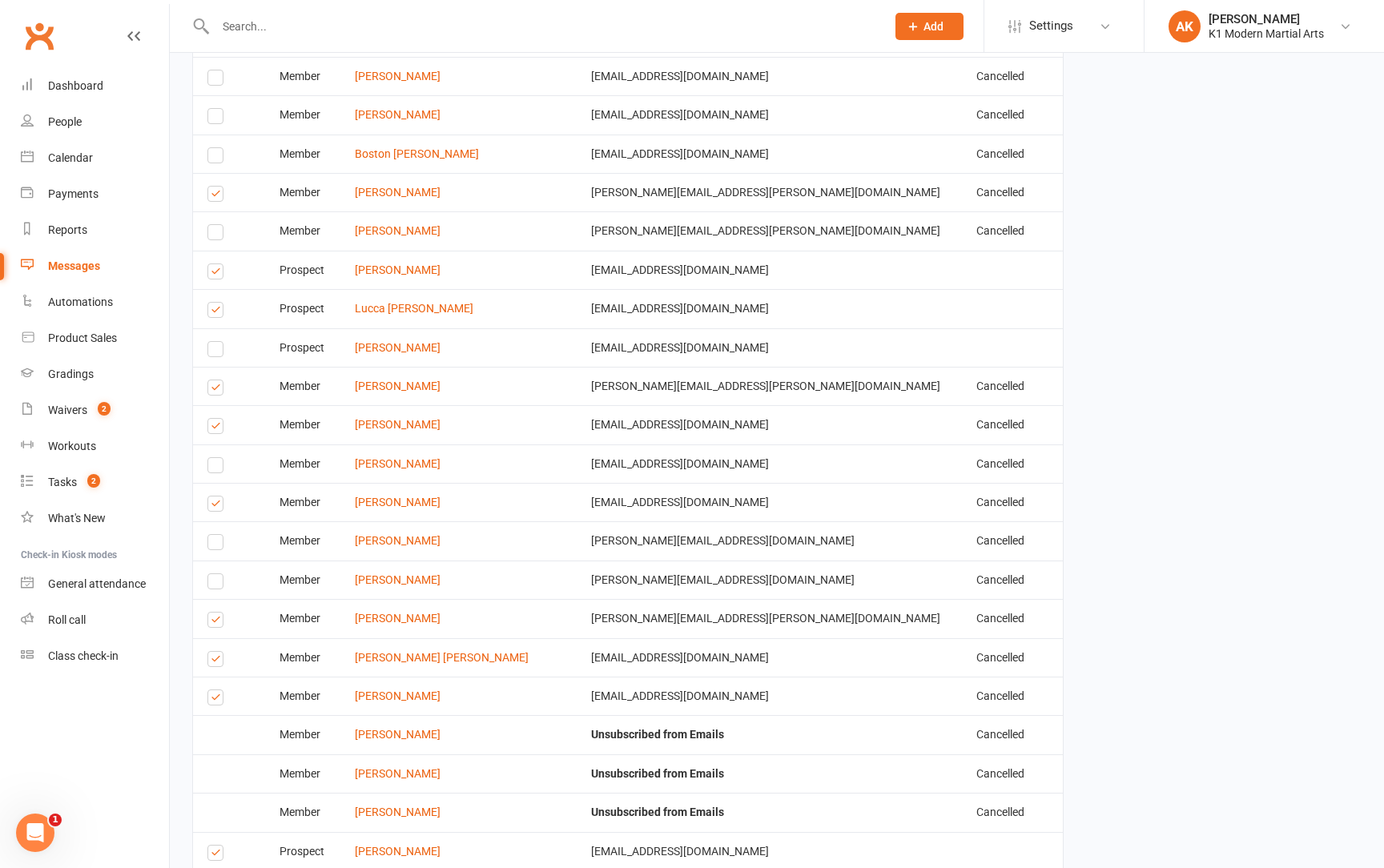
scroll to position [5459, 0]
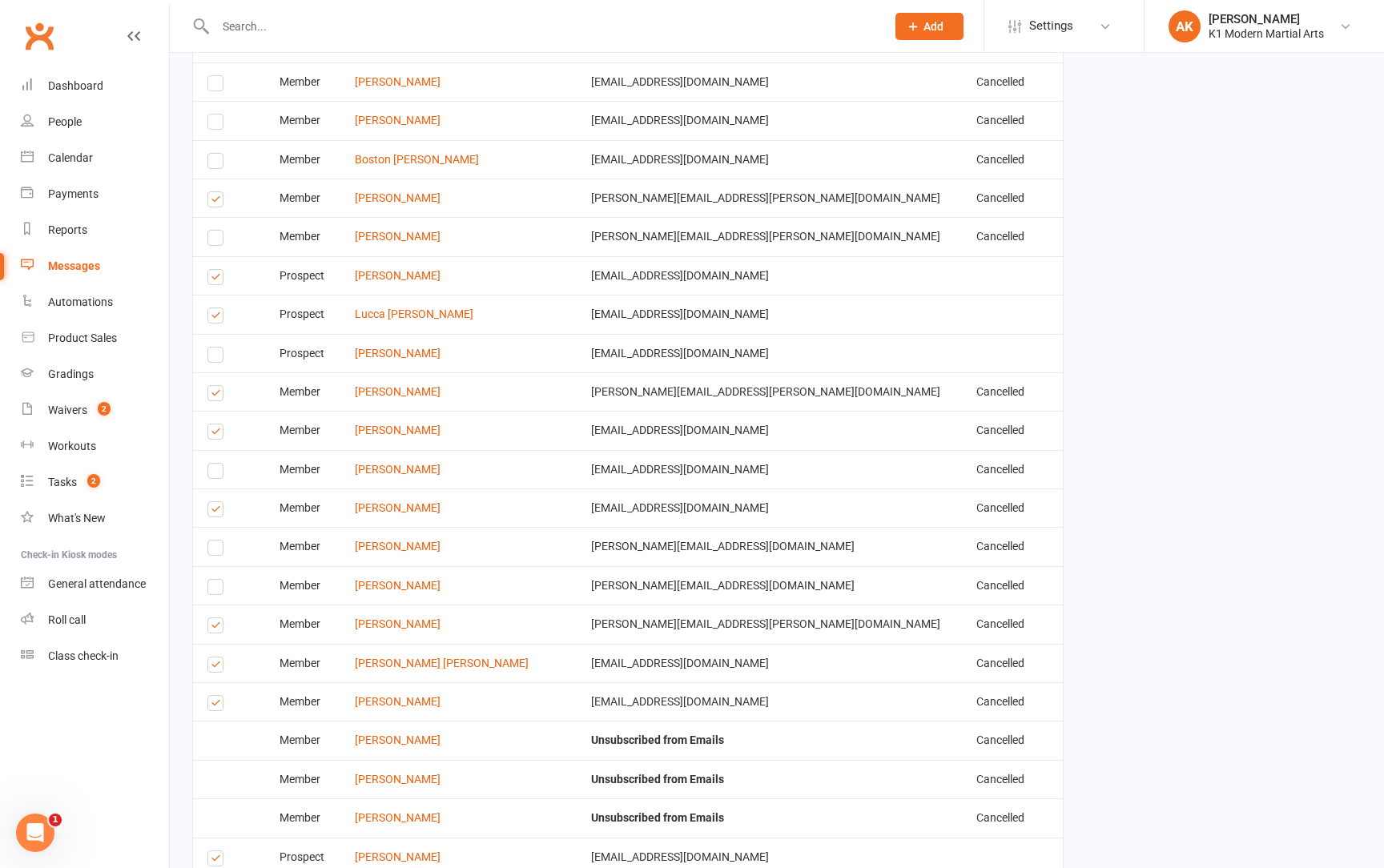
click at [220, 705] on label at bounding box center [217, 705] width 21 height 0
click at [218, 696] on input "checkbox" at bounding box center [212, 696] width 10 height 0
click at [234, 606] on td "Select this" at bounding box center [229, 624] width 72 height 38
click at [218, 628] on label at bounding box center [217, 628] width 21 height 0
click at [218, 618] on input "checkbox" at bounding box center [212, 618] width 10 height 0
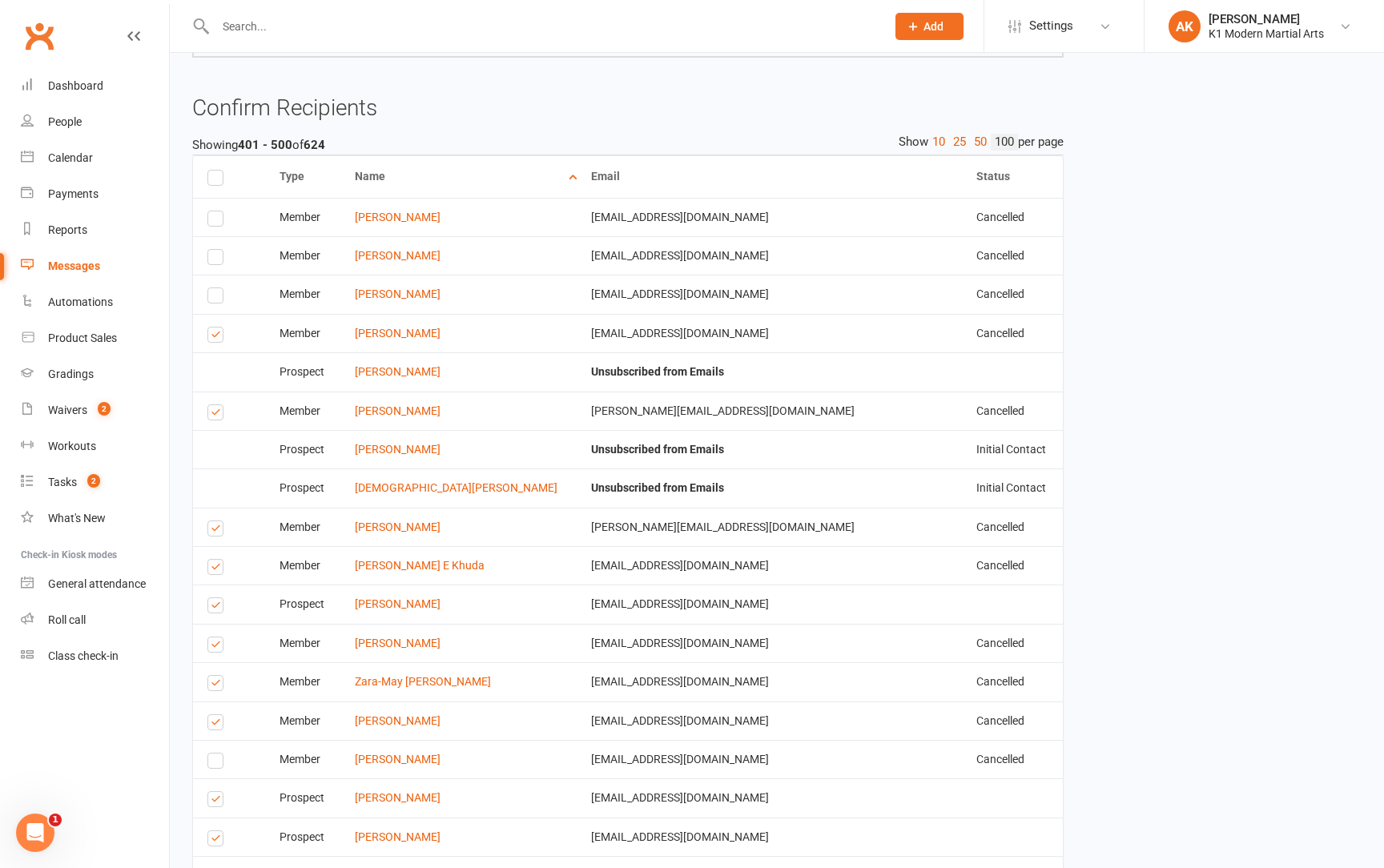
scroll to position [3609, 0]
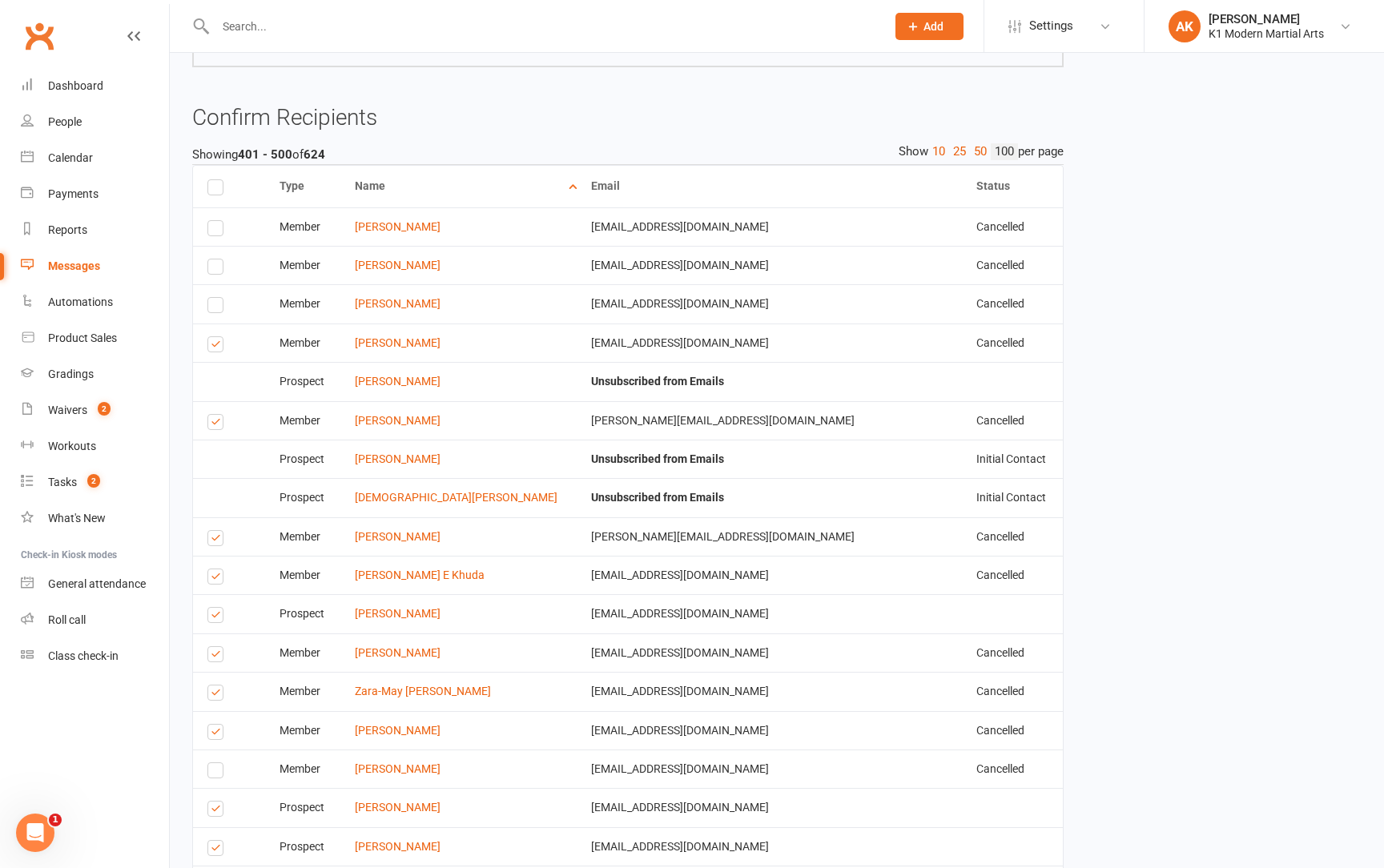
click at [216, 347] on label at bounding box center [217, 347] width 21 height 0
click at [216, 337] on input "checkbox" at bounding box center [212, 337] width 10 height 0
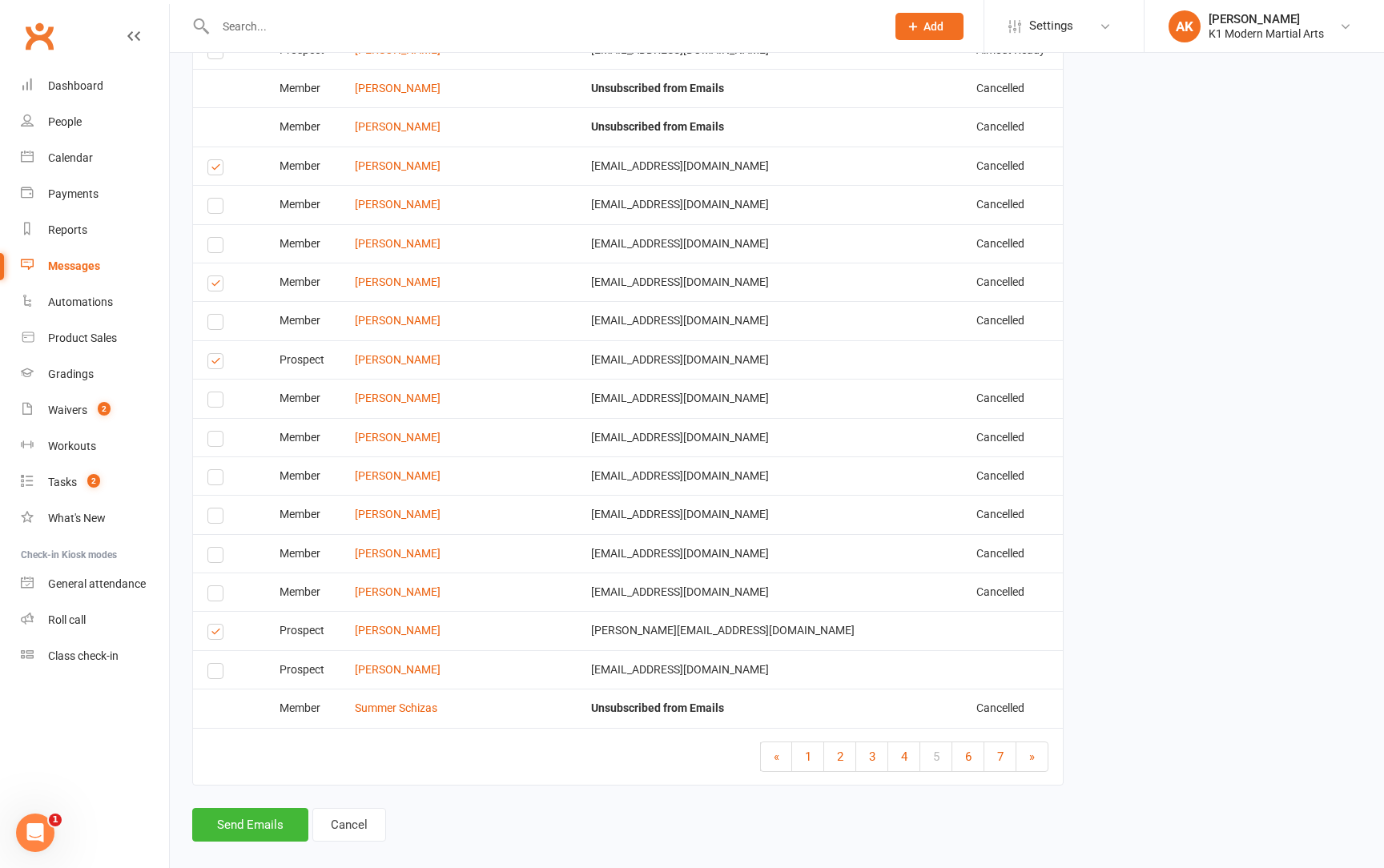
scroll to position [6962, 0]
click at [967, 751] on span "6" at bounding box center [969, 758] width 7 height 14
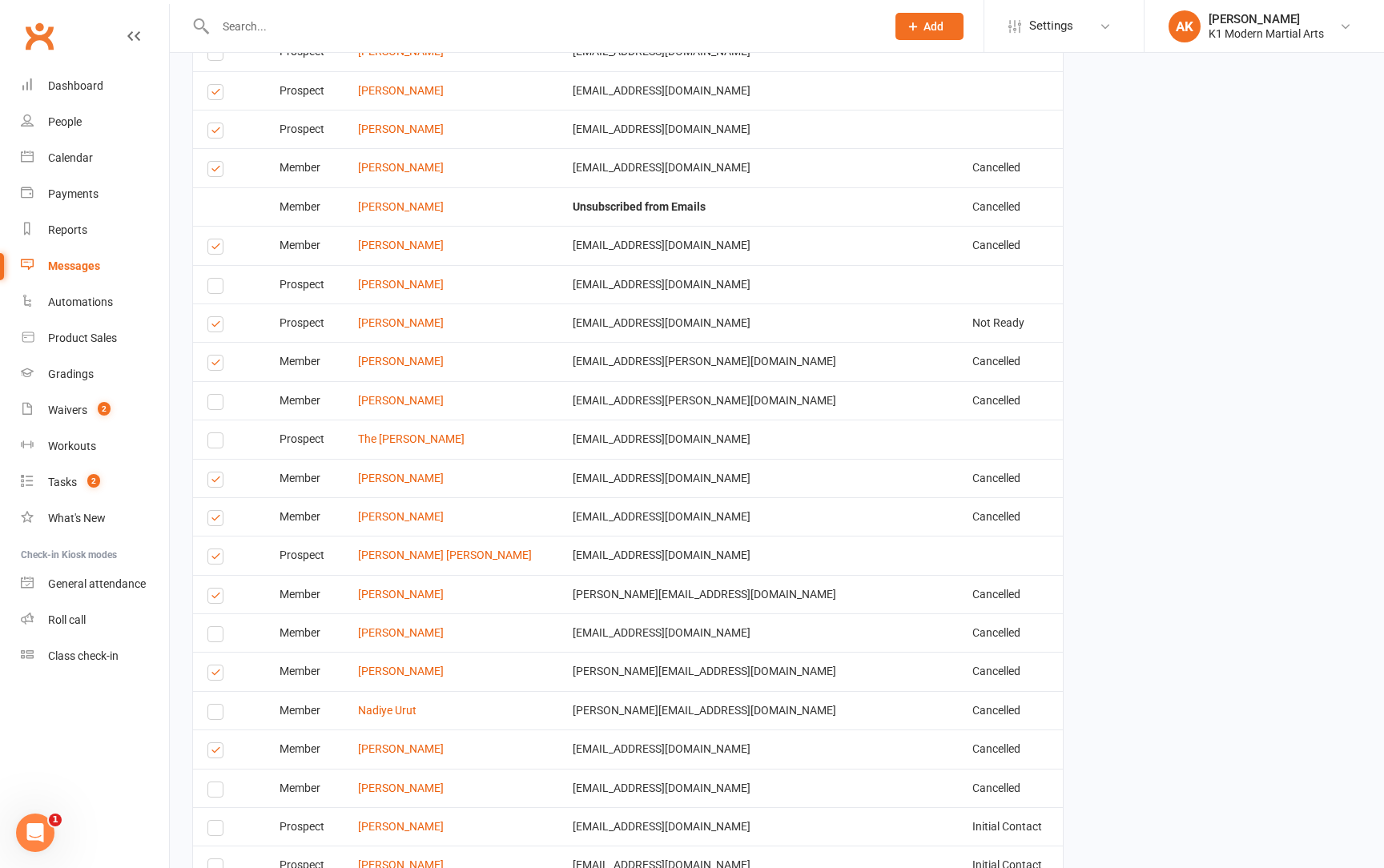
scroll to position [6027, 0]
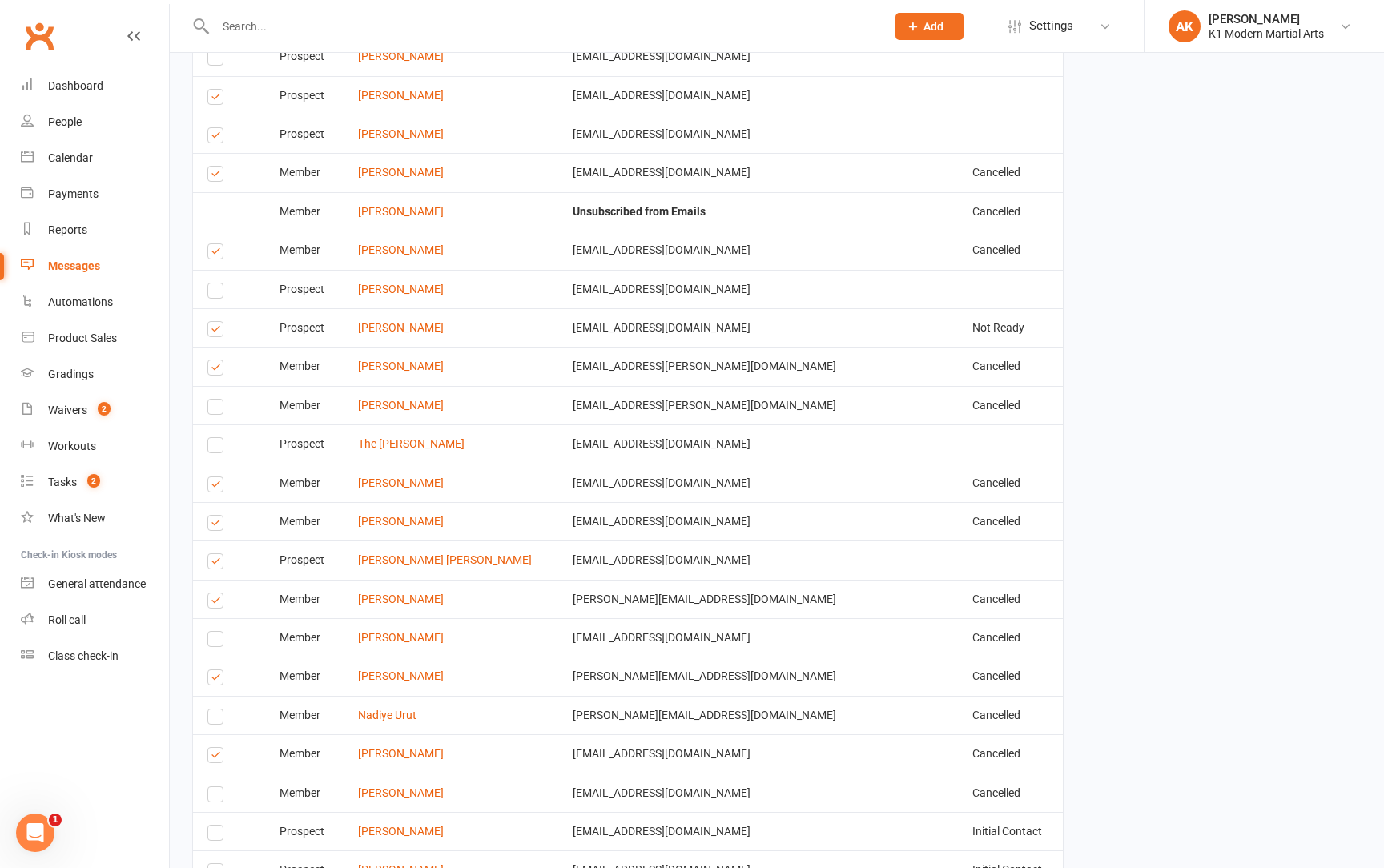
click at [215, 603] on label at bounding box center [217, 603] width 21 height 0
click at [215, 594] on input "checkbox" at bounding box center [212, 594] width 10 height 0
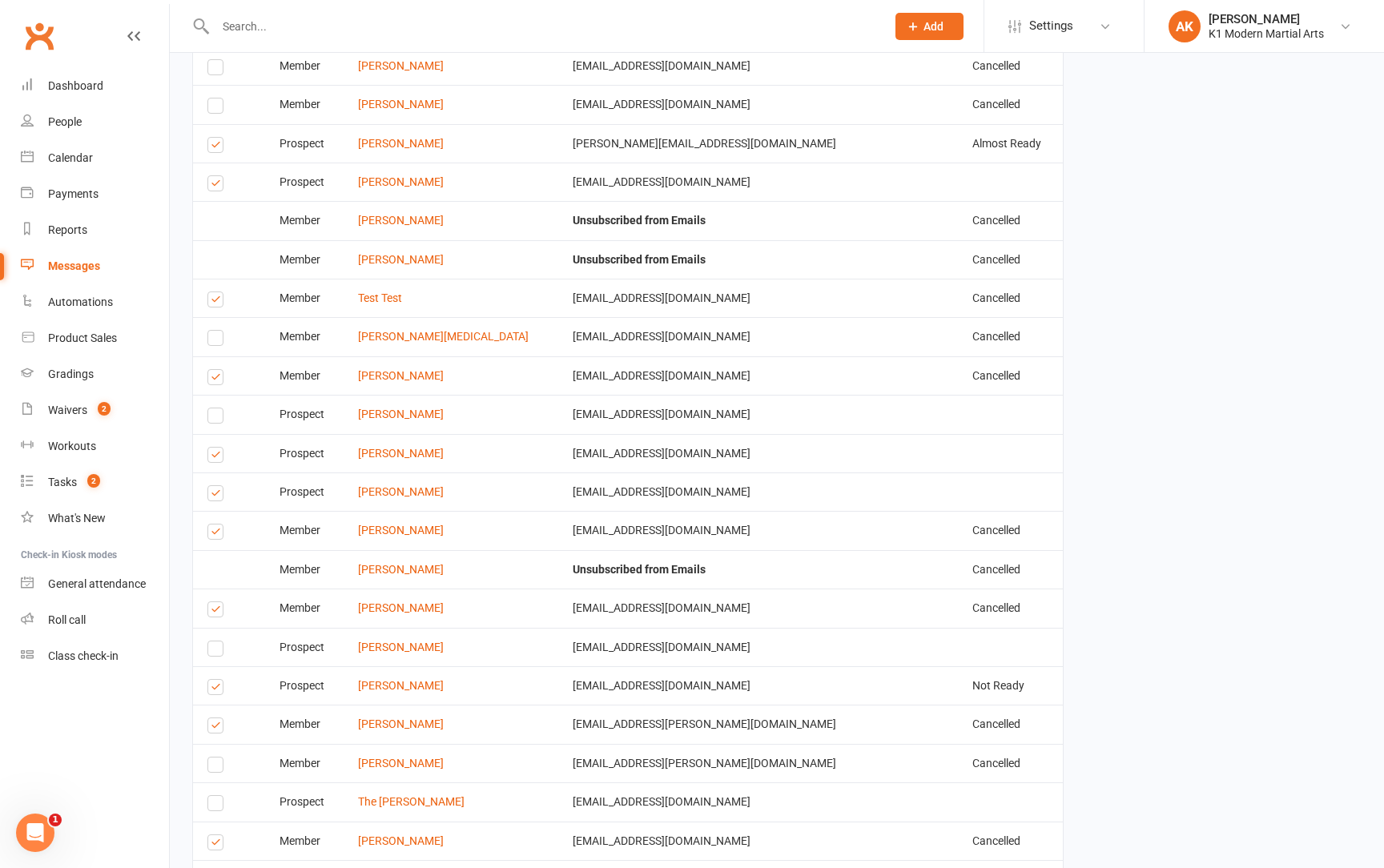
scroll to position [5655, 0]
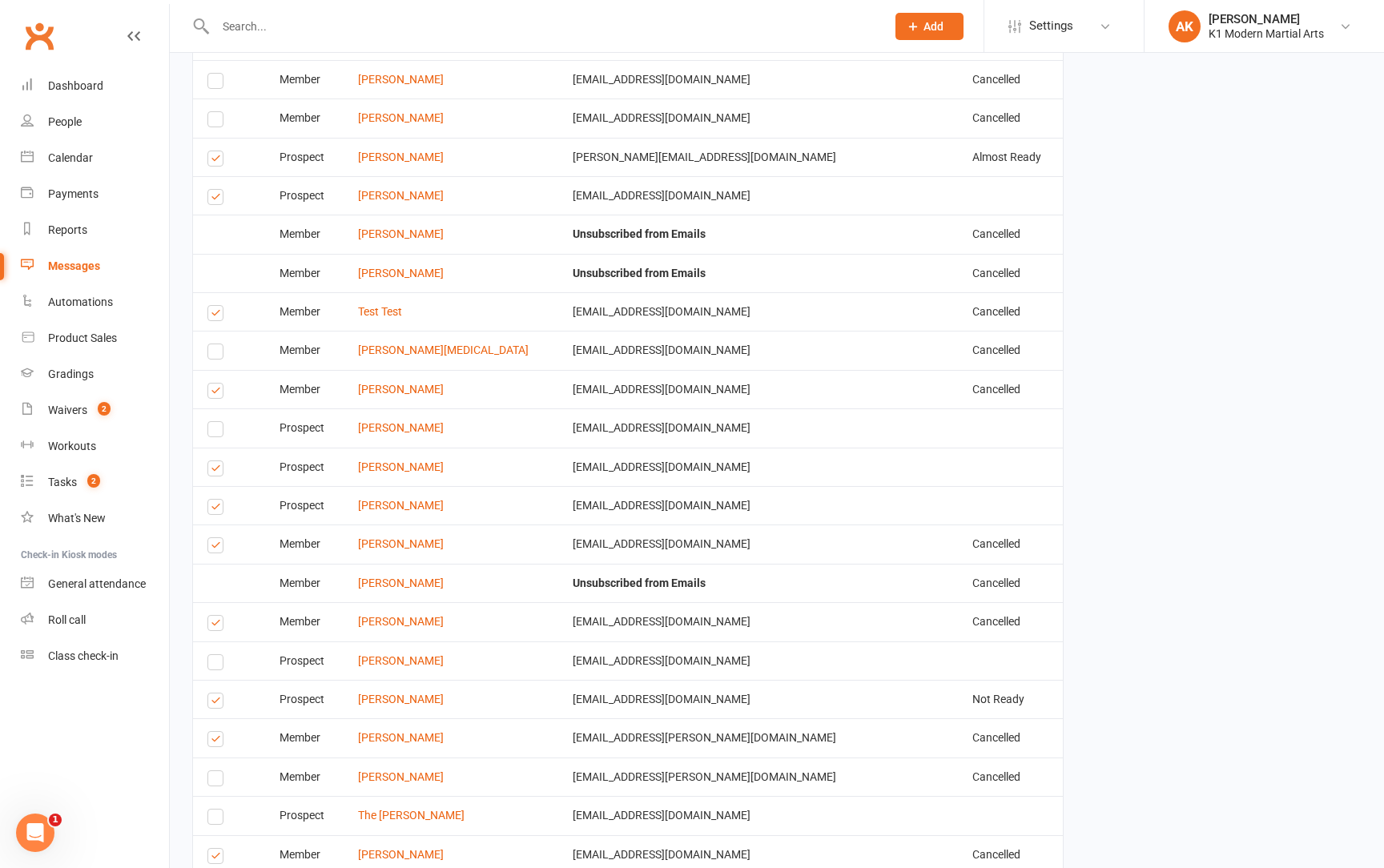
click at [209, 625] on label at bounding box center [217, 625] width 21 height 0
click at [209, 616] on input "checkbox" at bounding box center [212, 616] width 10 height 0
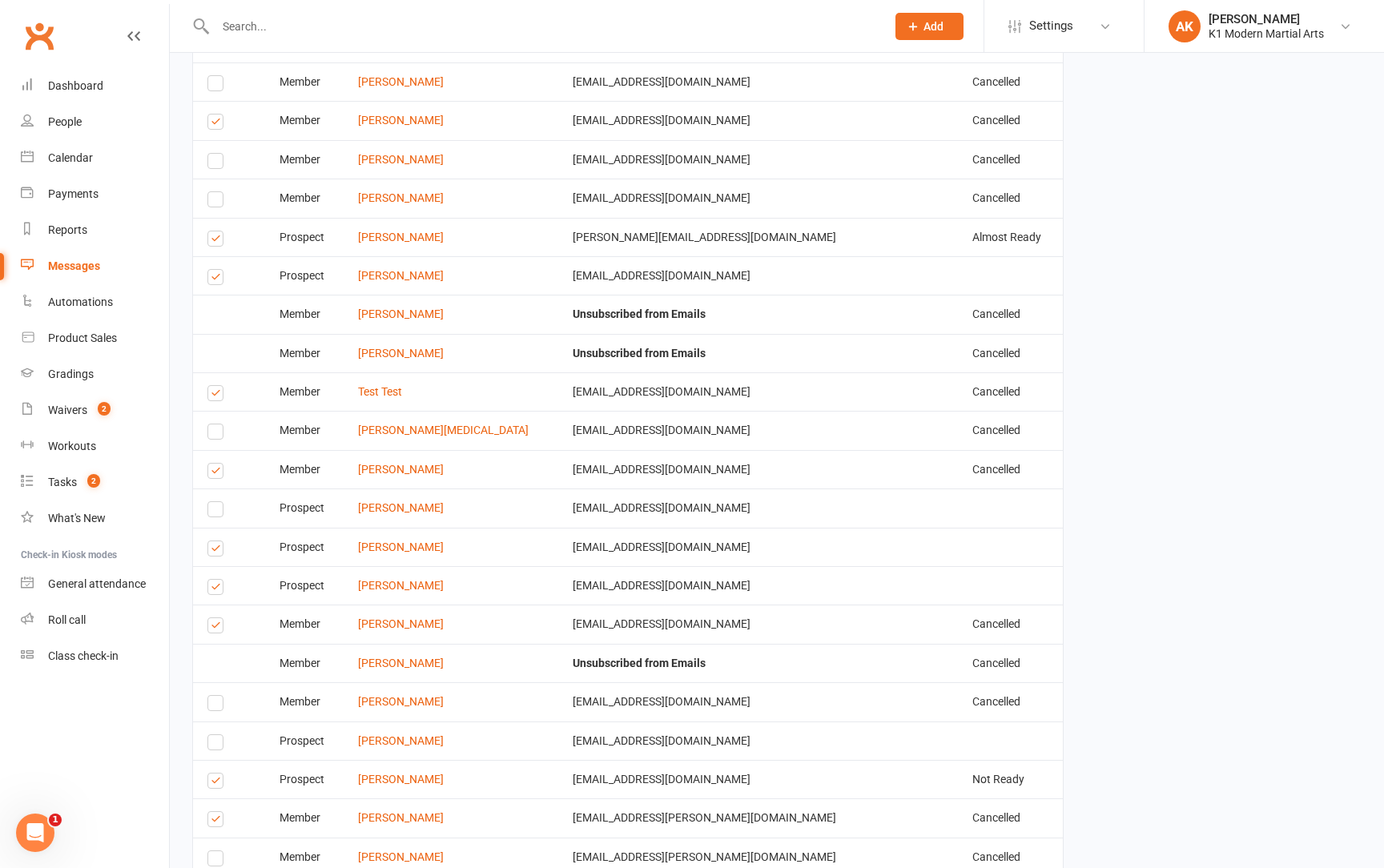
scroll to position [5554, 0]
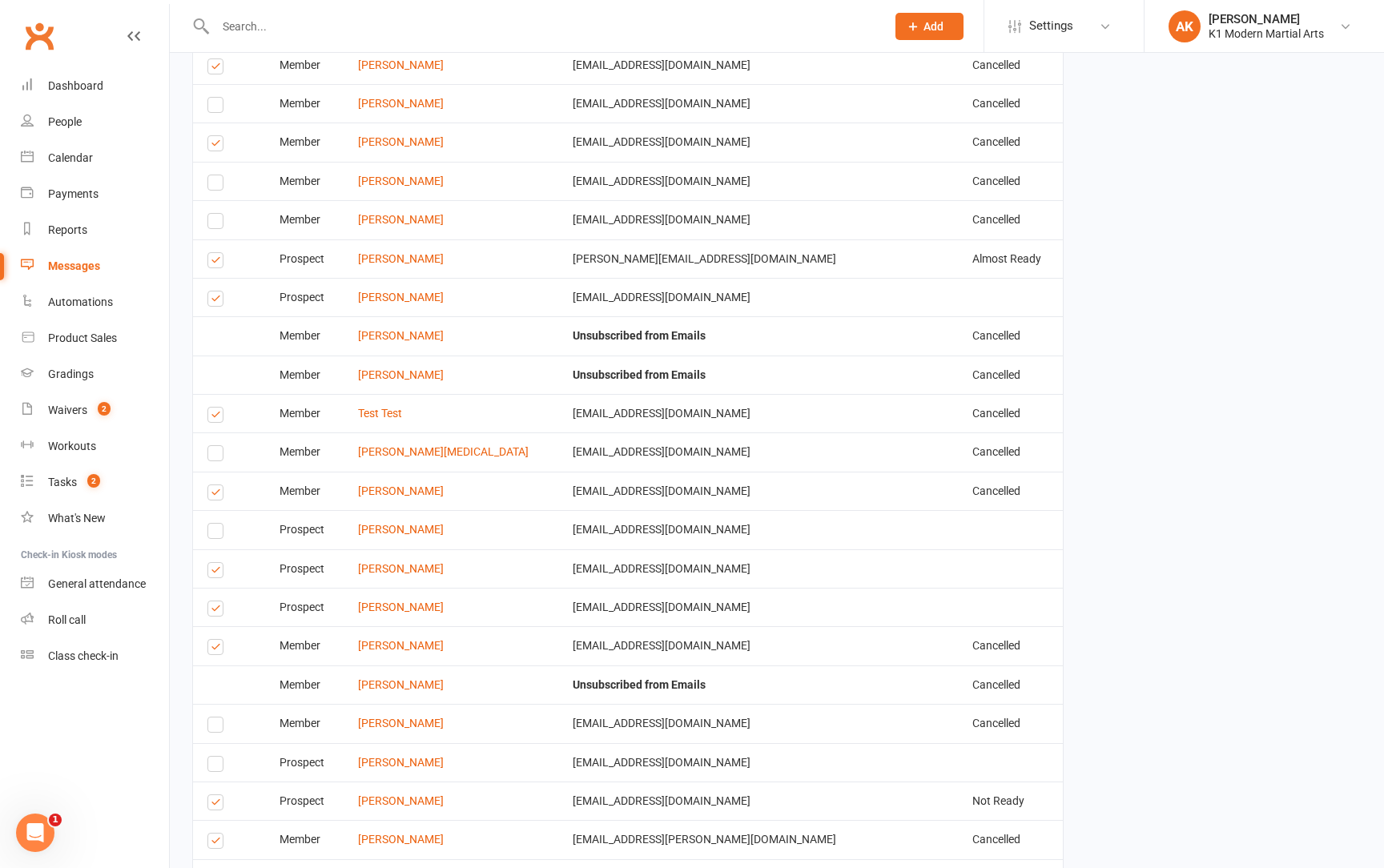
click at [217, 611] on label at bounding box center [217, 611] width 21 height 0
click at [217, 601] on input "checkbox" at bounding box center [212, 601] width 10 height 0
click at [201, 626] on td "Select this" at bounding box center [229, 645] width 72 height 38
click at [207, 649] on label at bounding box center [217, 649] width 21 height 0
click at [207, 640] on input "checkbox" at bounding box center [212, 640] width 10 height 0
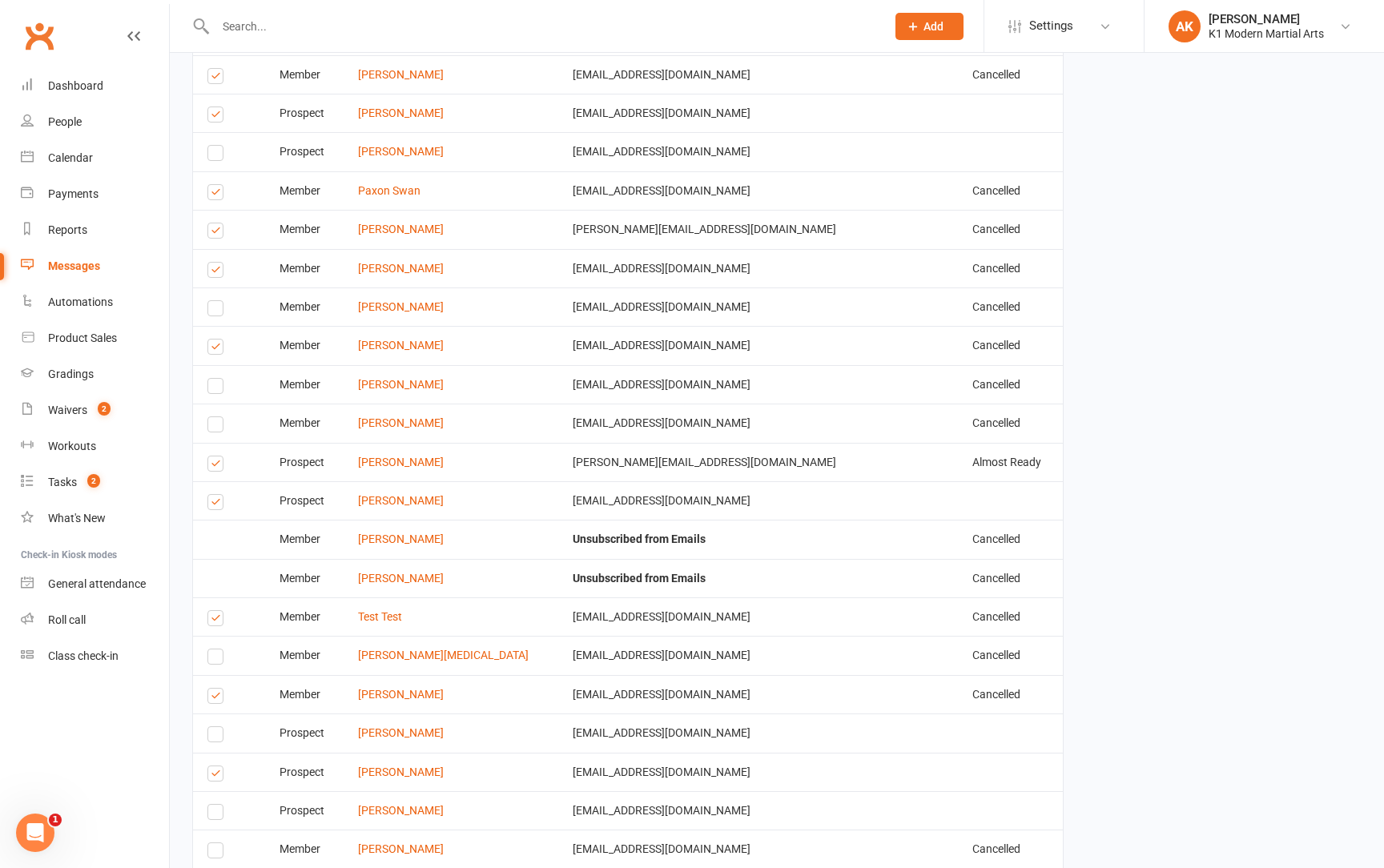
scroll to position [5332, 0]
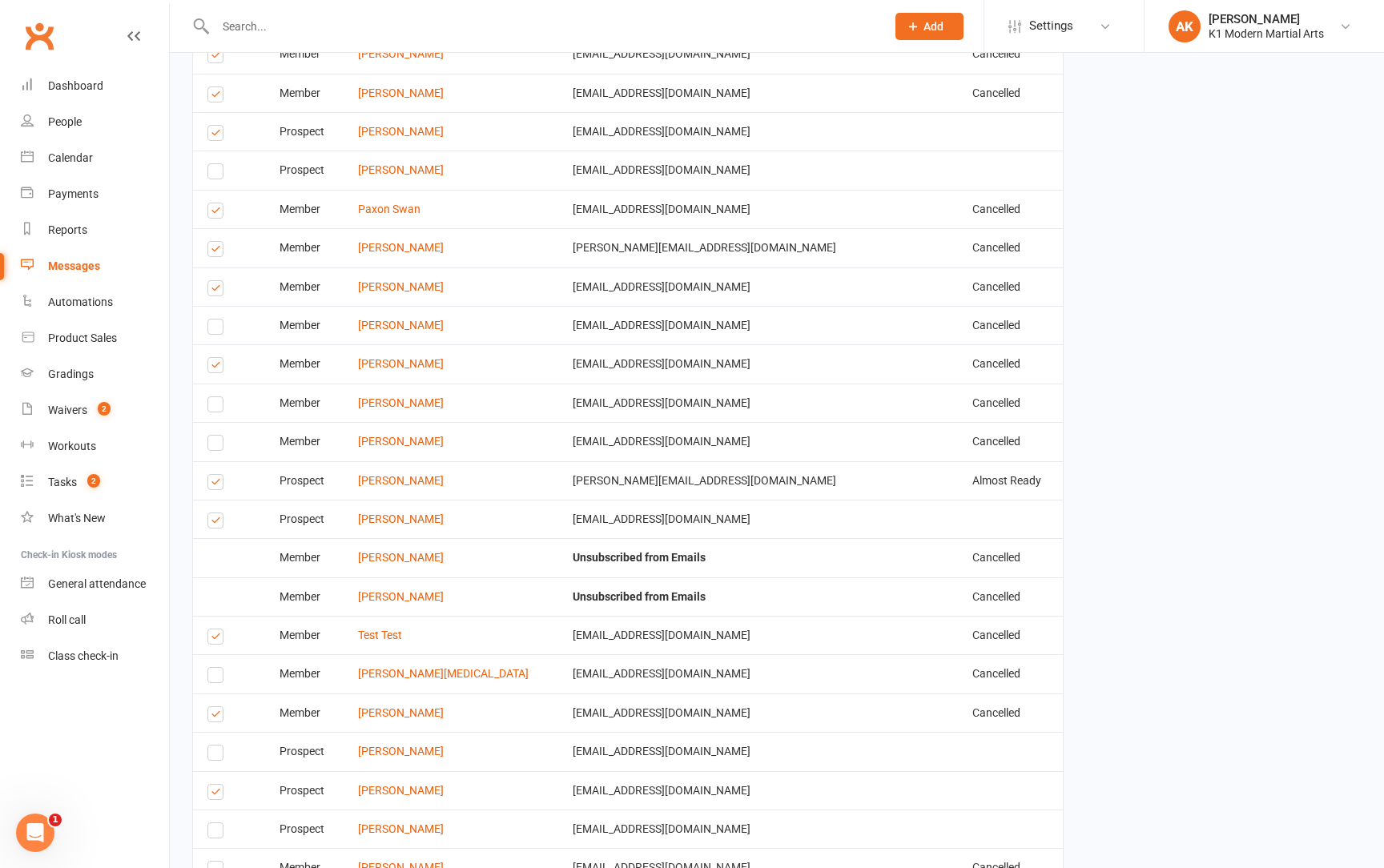
click at [220, 639] on label at bounding box center [217, 639] width 21 height 0
click at [218, 629] on input "checkbox" at bounding box center [212, 629] width 10 height 0
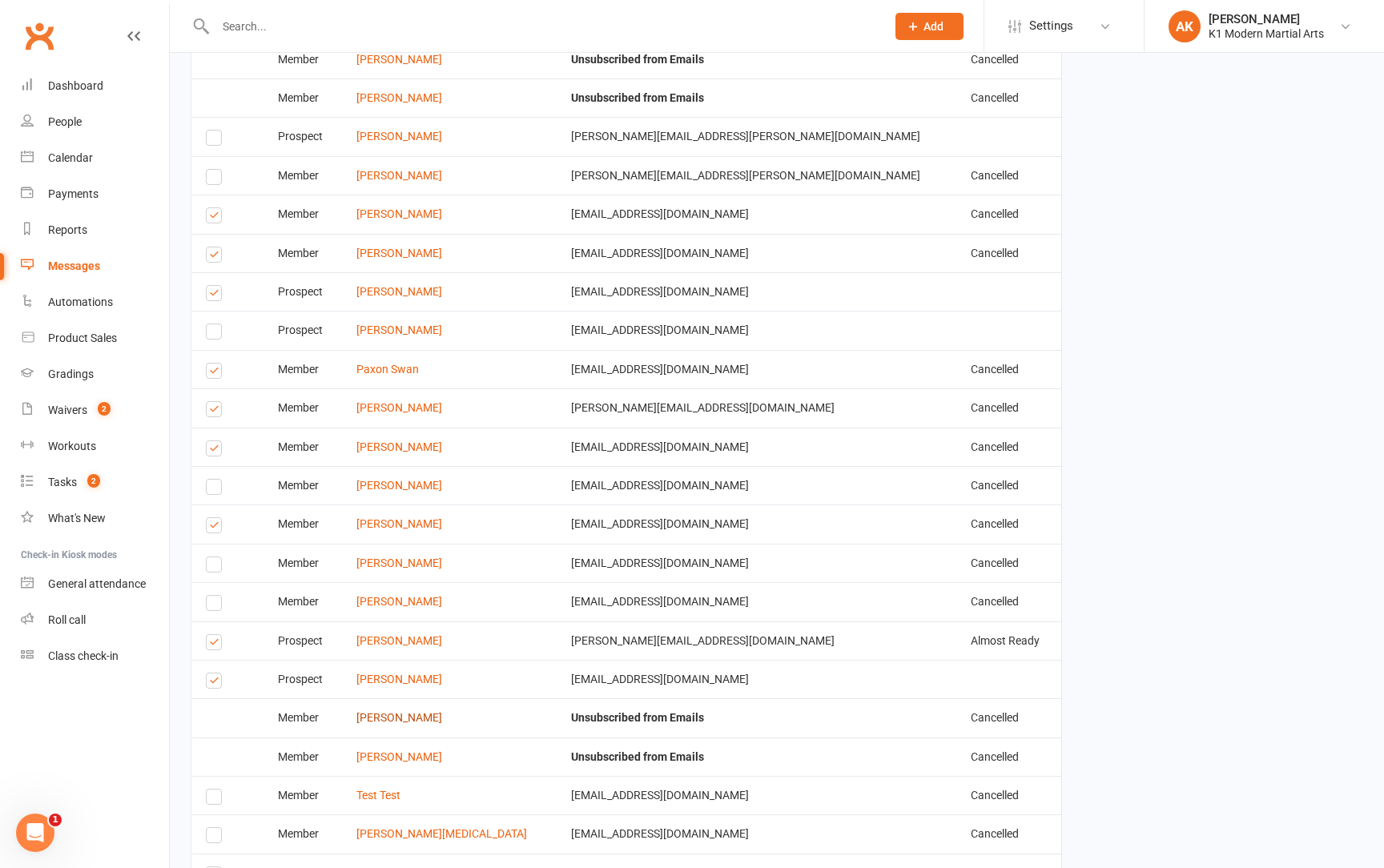
scroll to position [5163, 2]
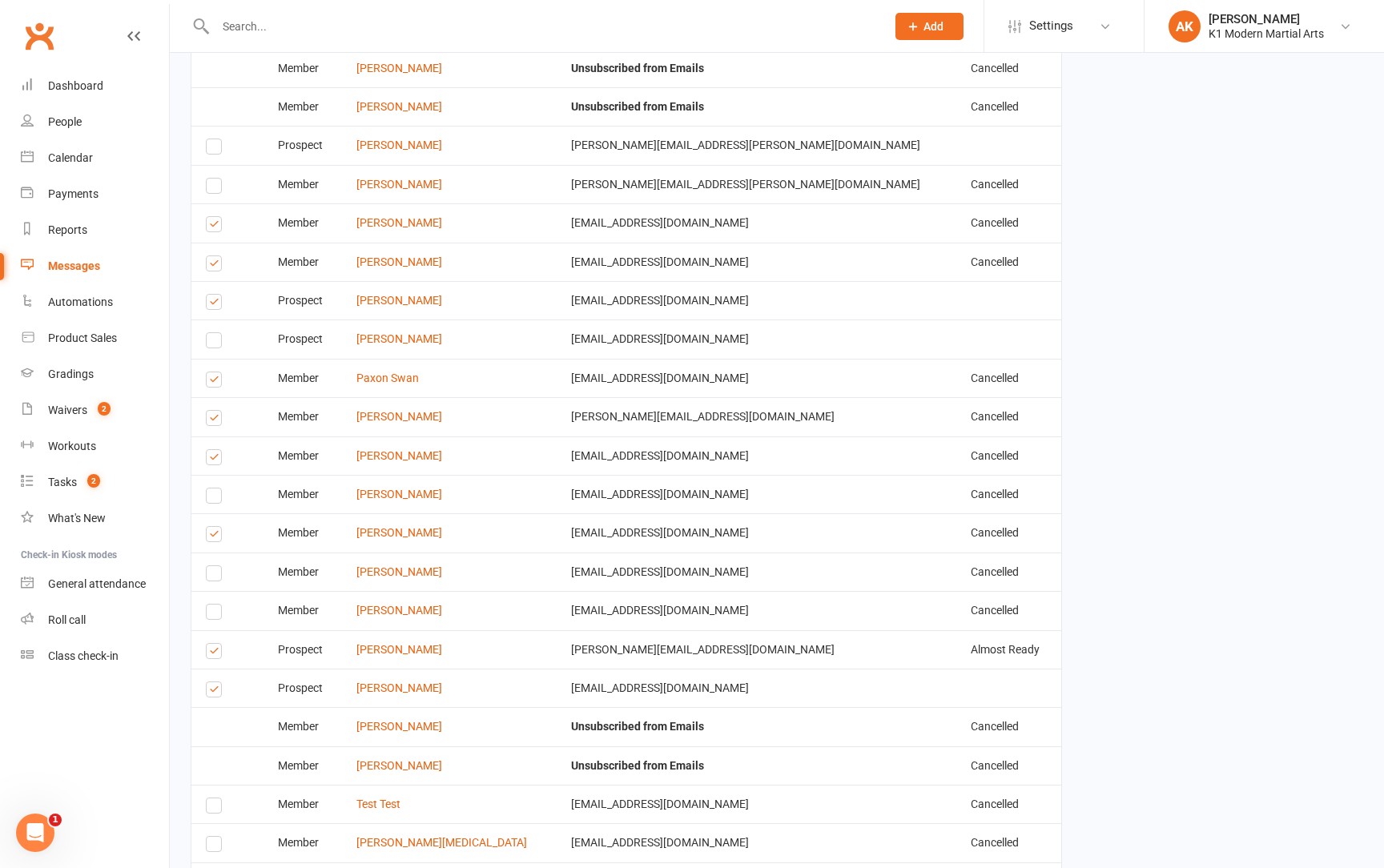
click at [216, 692] on label at bounding box center [216, 692] width 21 height 0
click at [216, 682] on input "checkbox" at bounding box center [211, 682] width 10 height 0
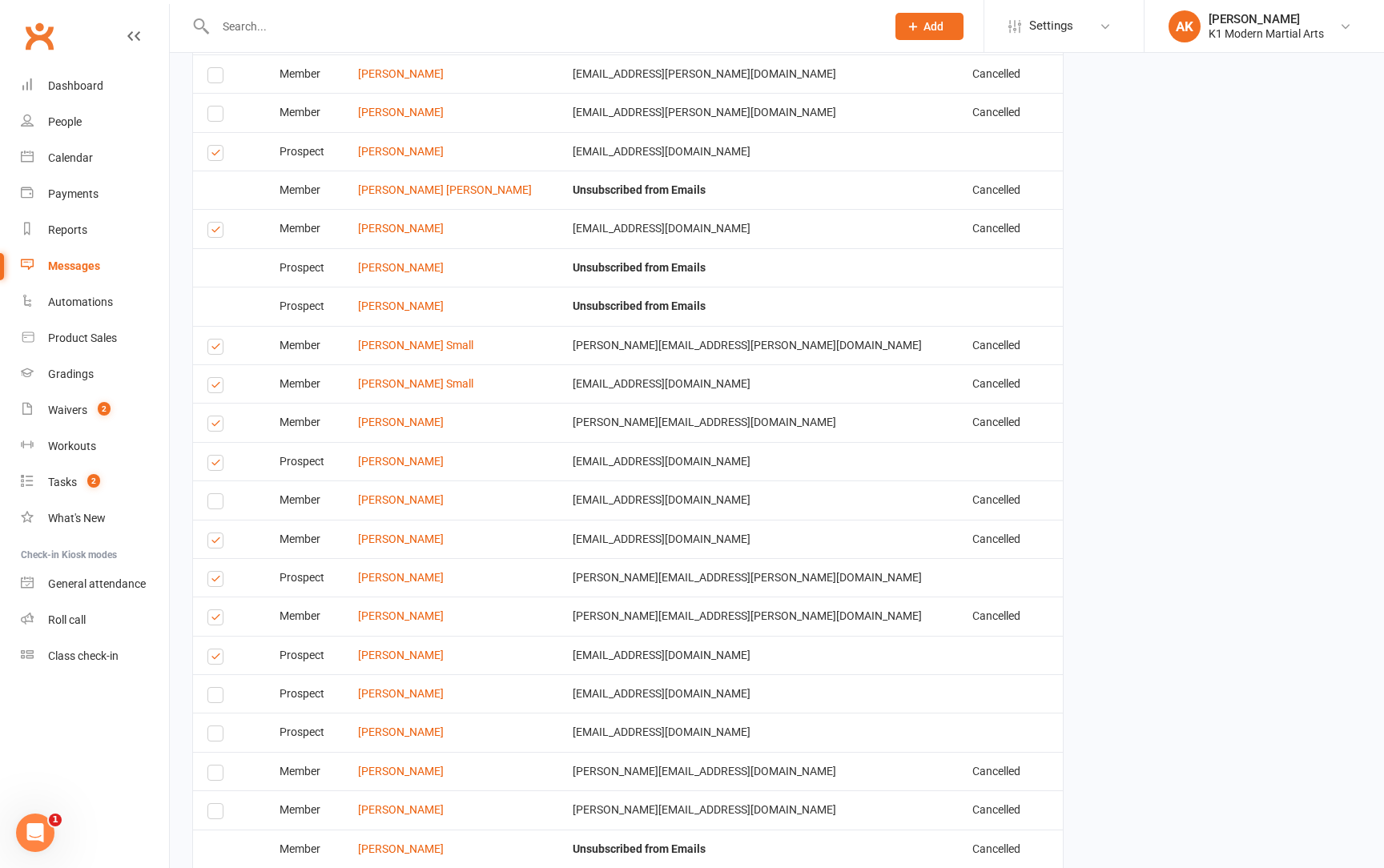
scroll to position [4367, 0]
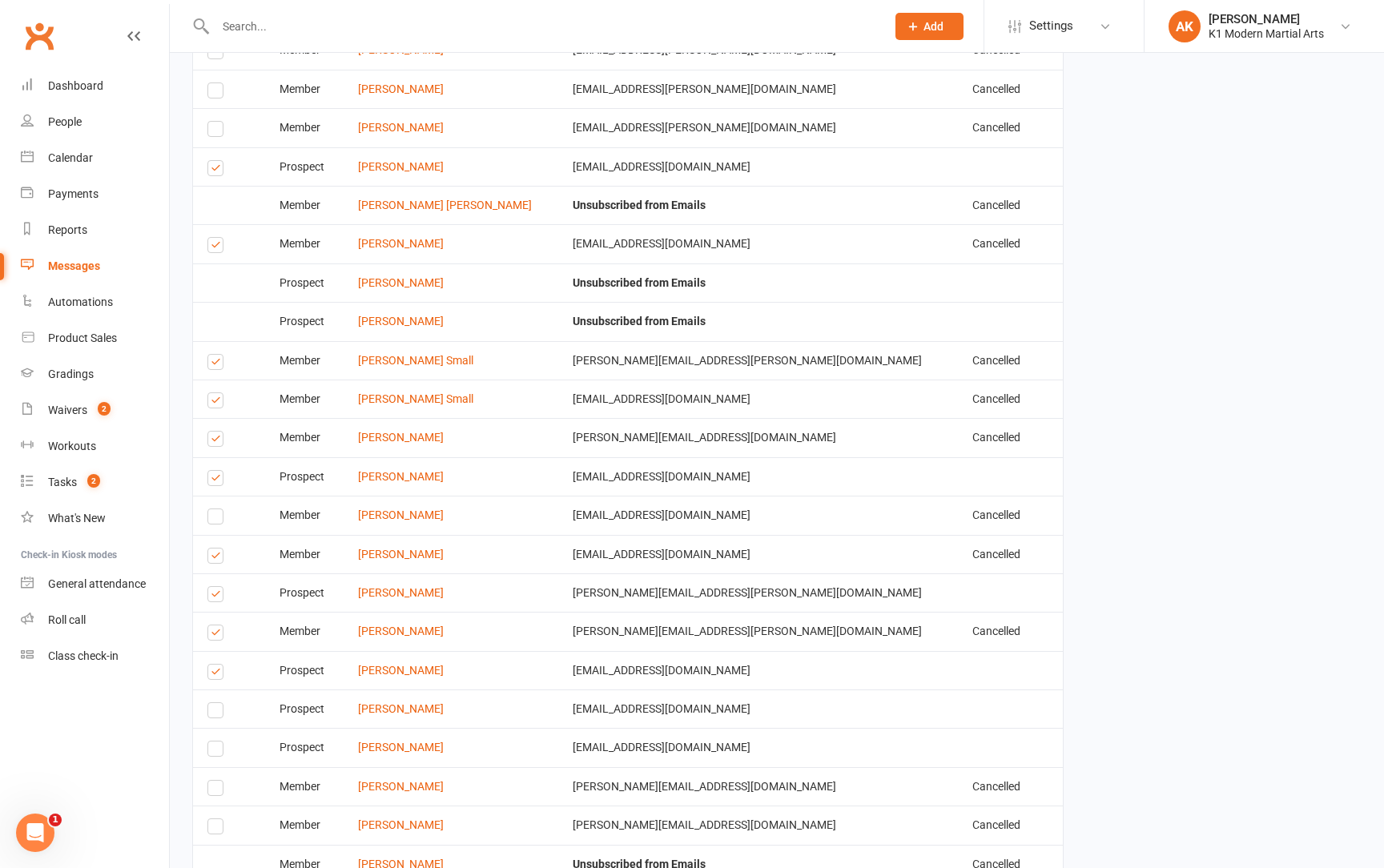
click at [214, 635] on label at bounding box center [217, 635] width 21 height 0
click at [214, 625] on input "checkbox" at bounding box center [212, 625] width 10 height 0
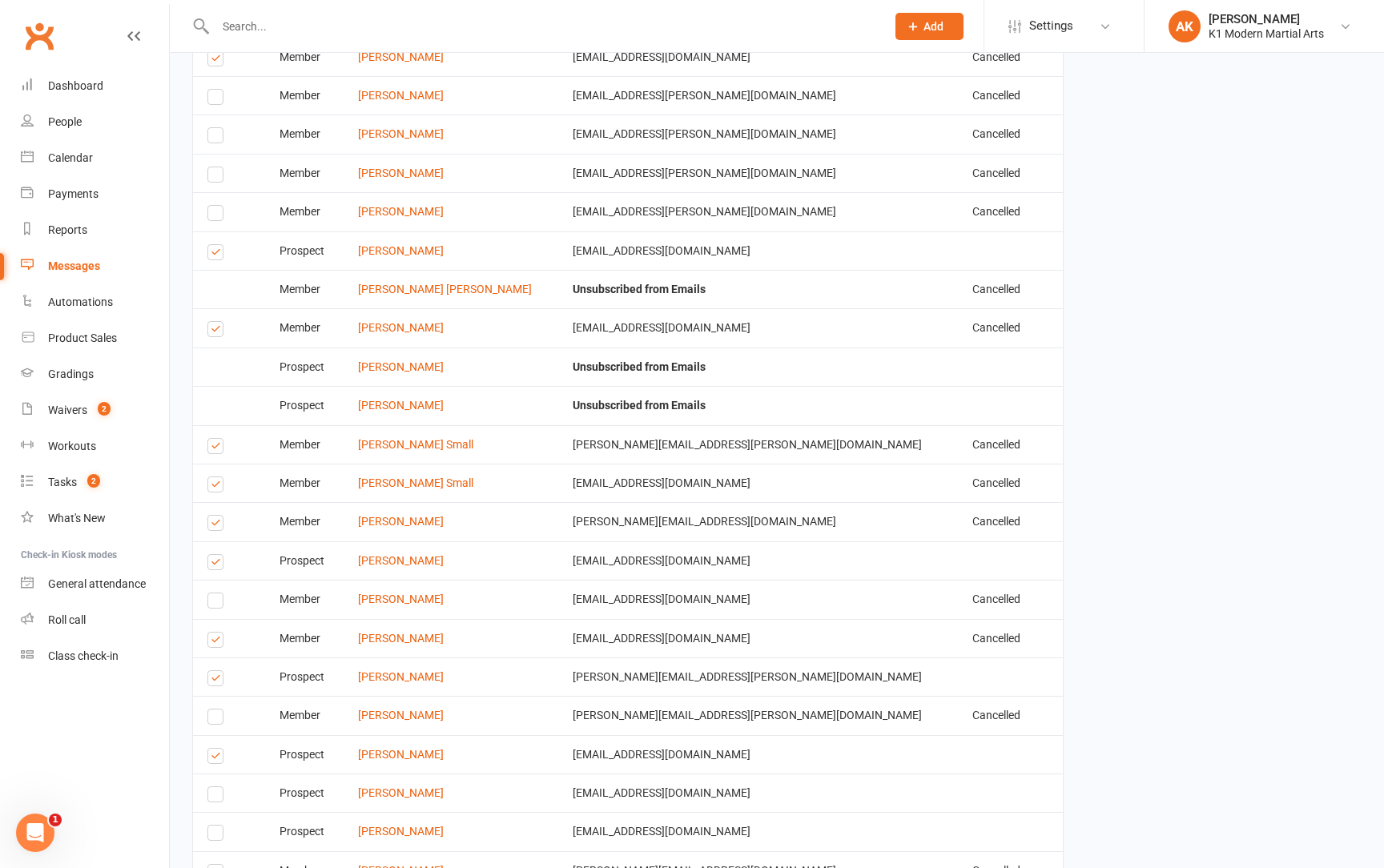
scroll to position [4276, 0]
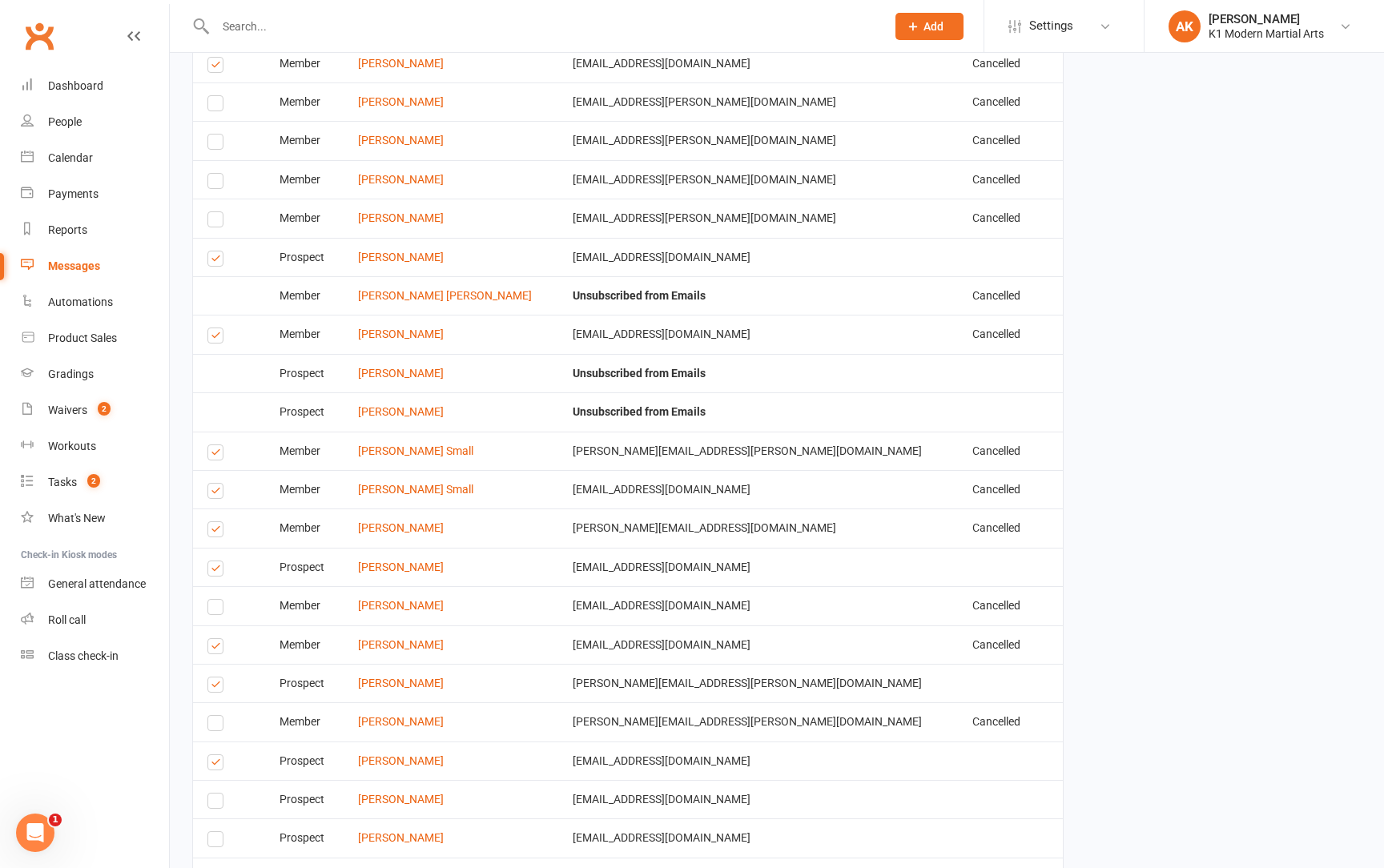
click at [215, 609] on label at bounding box center [217, 609] width 21 height 0
click at [215, 600] on input "checkbox" at bounding box center [212, 600] width 10 height 0
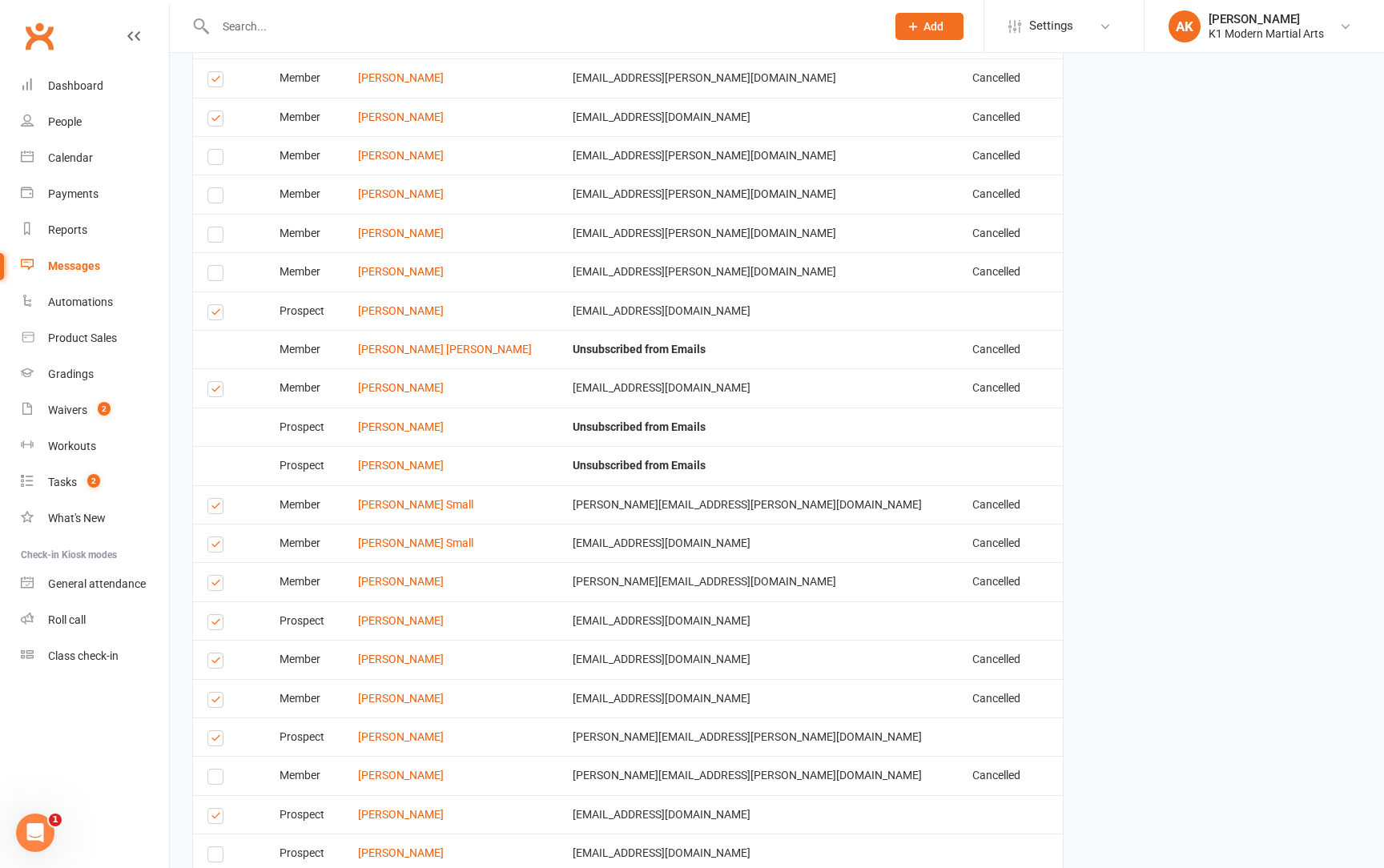
scroll to position [4218, 0]
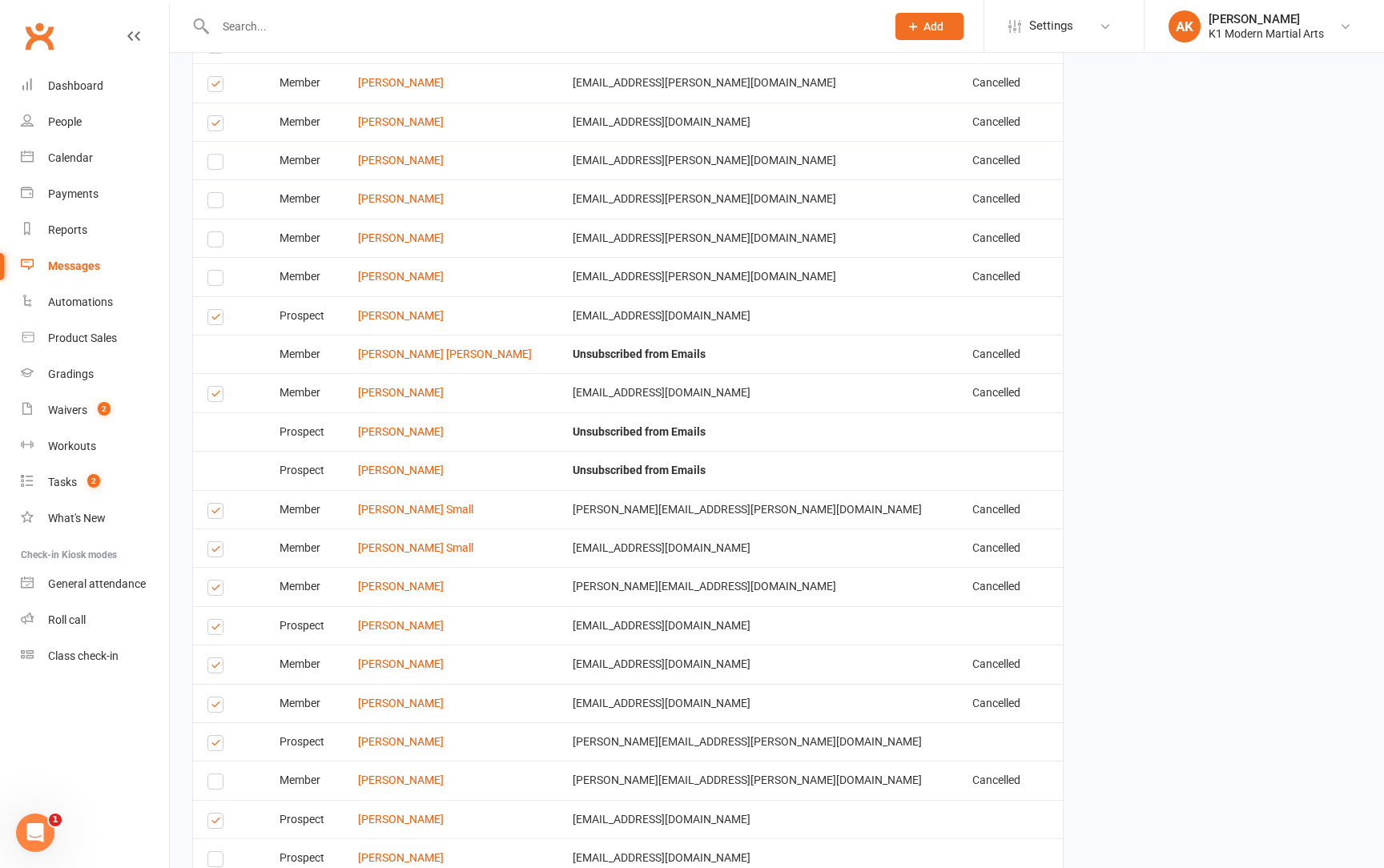
click at [211, 590] on label at bounding box center [217, 590] width 21 height 0
click at [211, 580] on input "checkbox" at bounding box center [212, 580] width 10 height 0
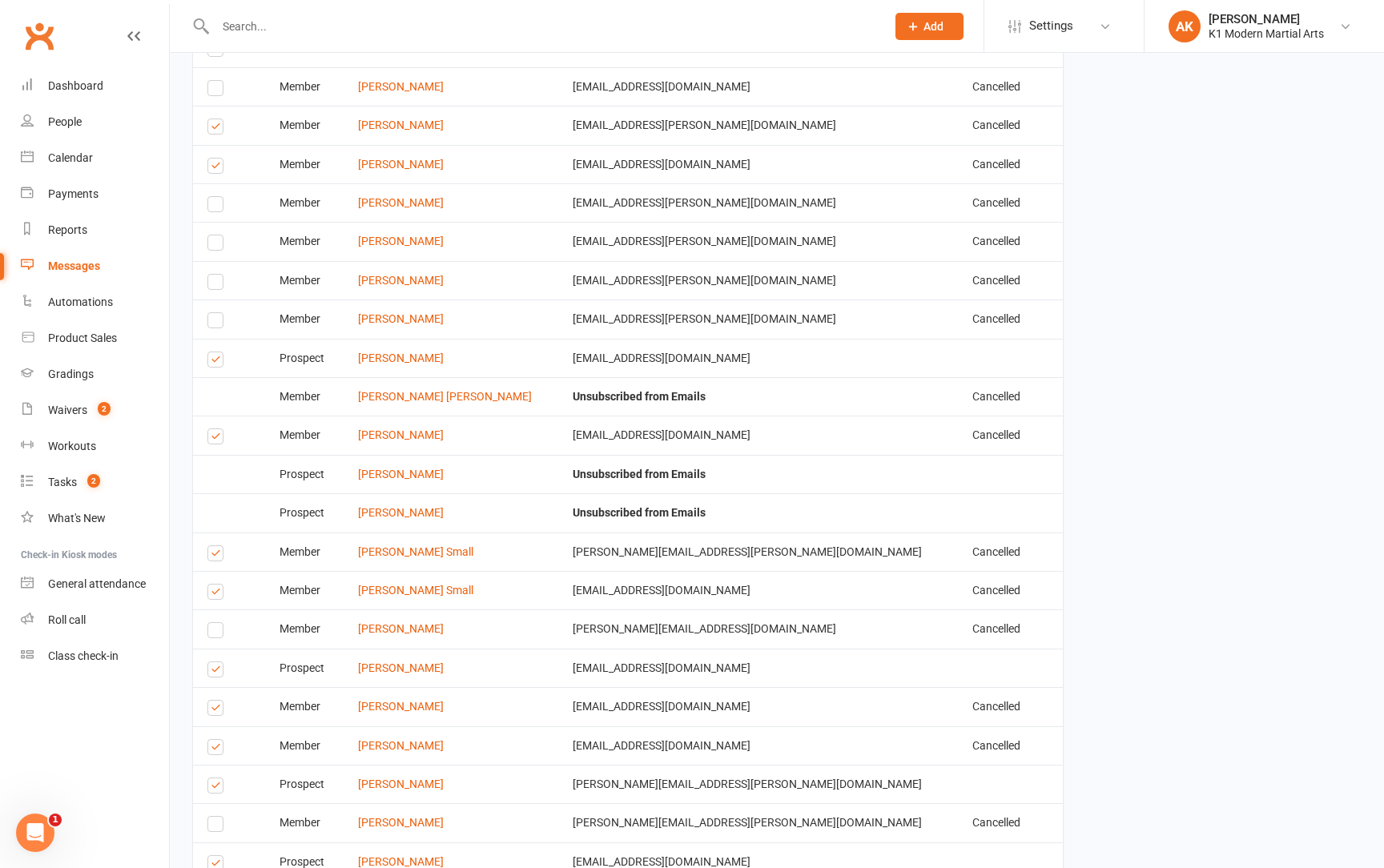
scroll to position [4174, 0]
click at [218, 593] on td "Select this" at bounding box center [229, 591] width 72 height 38
click at [216, 595] on label at bounding box center [217, 595] width 21 height 0
click at [216, 586] on input "checkbox" at bounding box center [212, 586] width 10 height 0
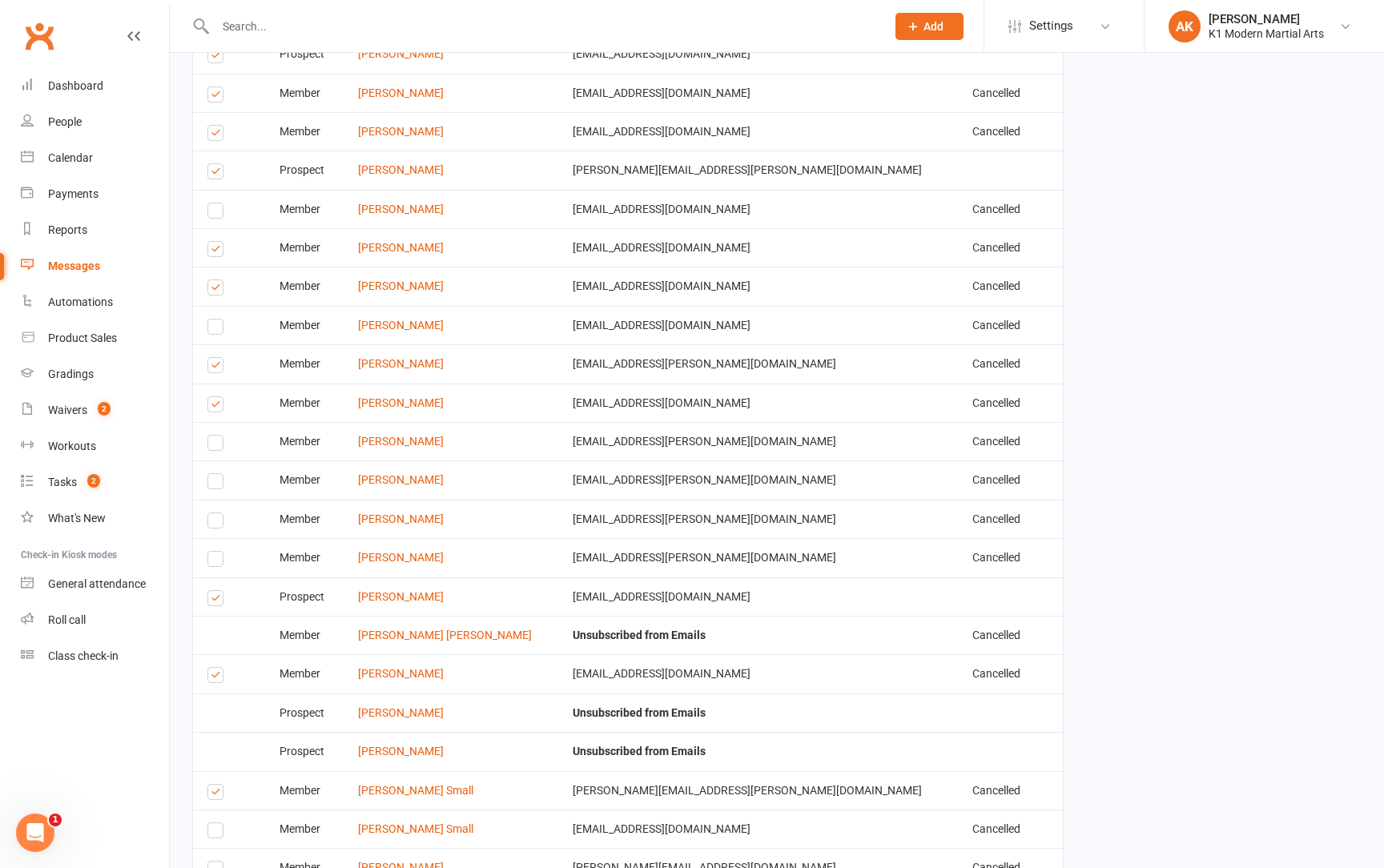
scroll to position [3930, 0]
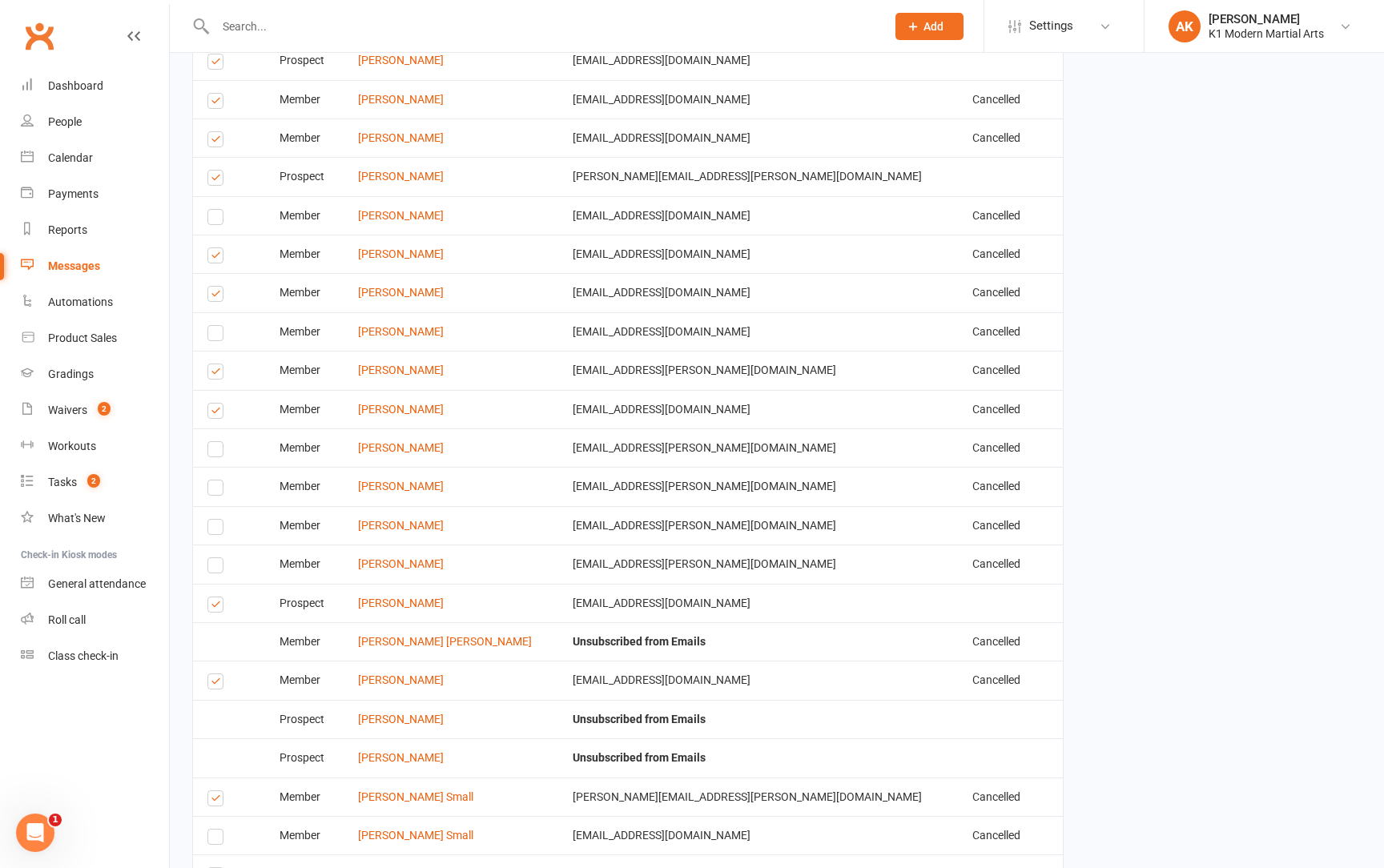
click at [216, 684] on label at bounding box center [217, 684] width 21 height 0
click at [216, 674] on input "checkbox" at bounding box center [212, 674] width 10 height 0
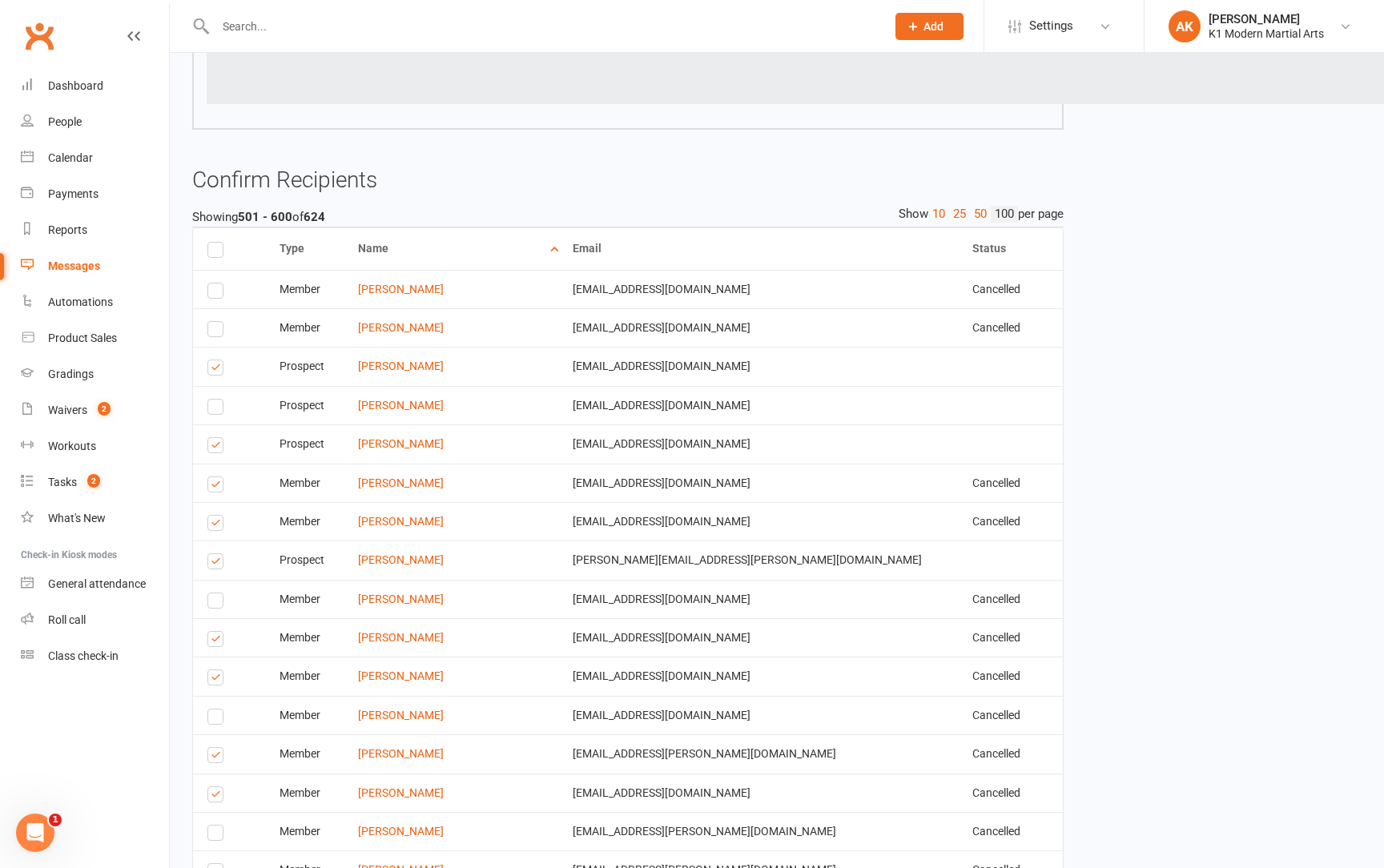
scroll to position [3546, 0]
click at [210, 488] on td "Select this" at bounding box center [229, 483] width 72 height 38
click at [213, 487] on label at bounding box center [217, 487] width 21 height 0
click at [213, 478] on input "checkbox" at bounding box center [212, 478] width 10 height 0
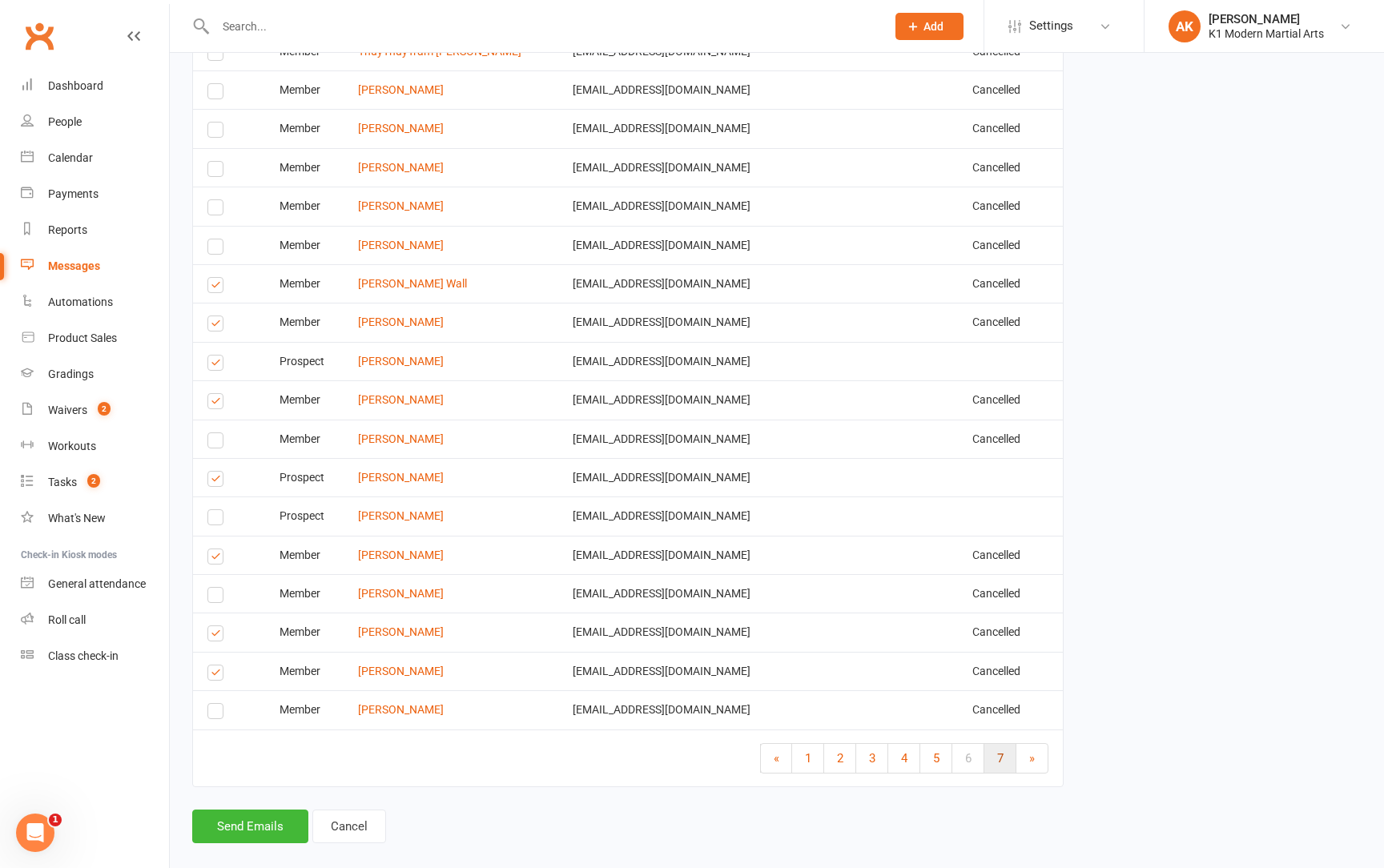
click at [1006, 744] on link "7" at bounding box center [1001, 758] width 32 height 29
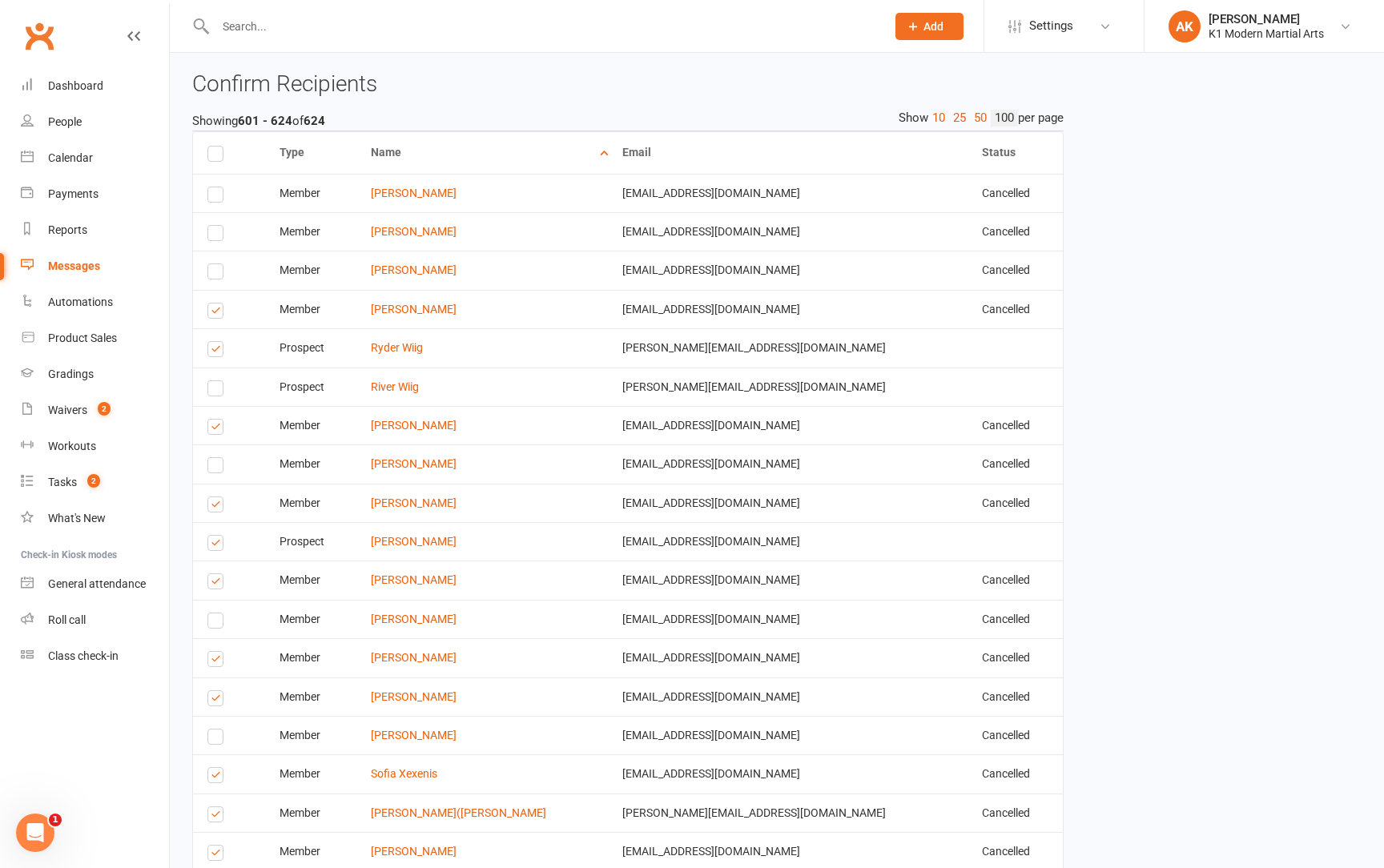
scroll to position [3632, 0]
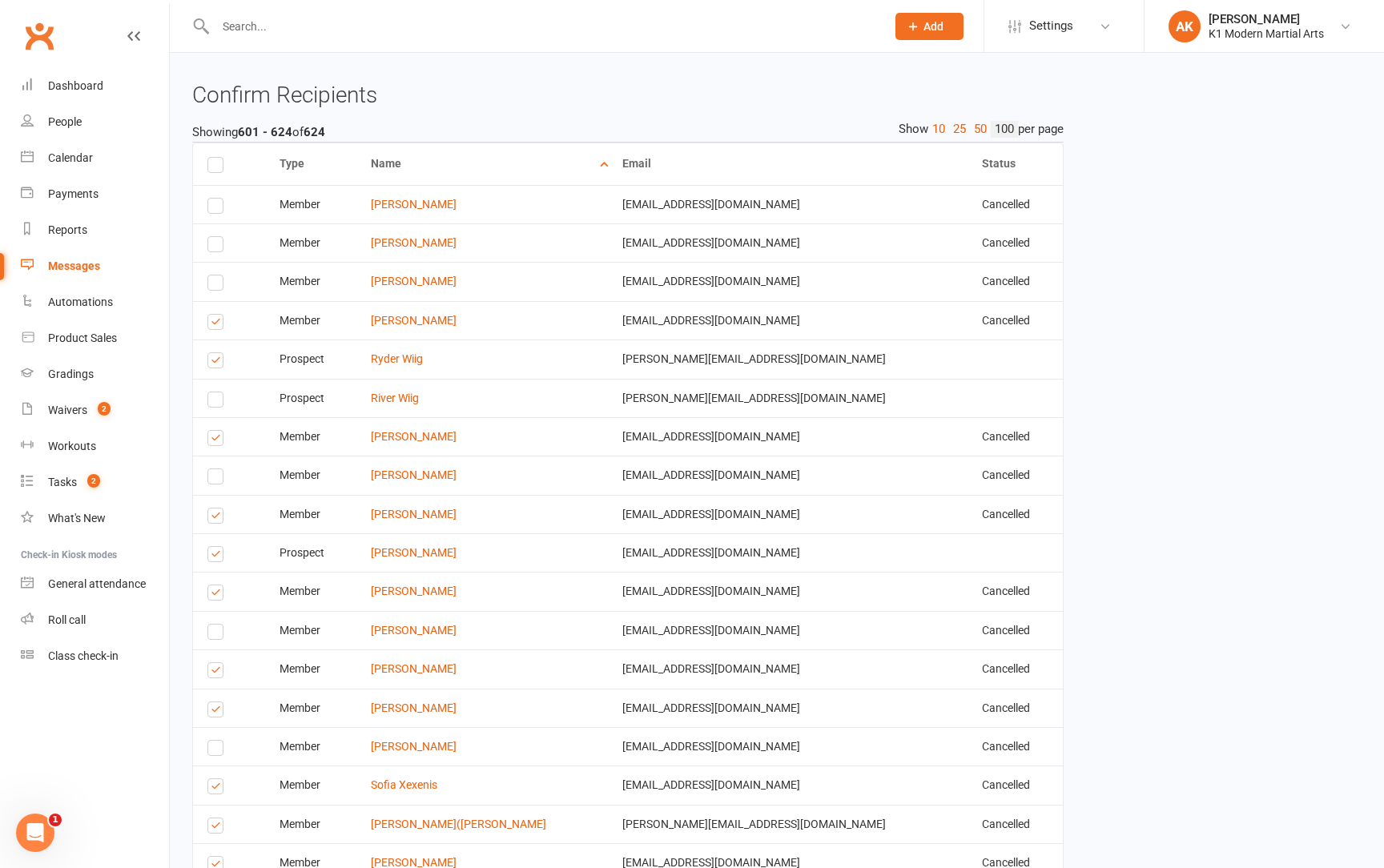
click at [215, 440] on label at bounding box center [217, 440] width 21 height 0
click at [215, 431] on input "checkbox" at bounding box center [212, 431] width 10 height 0
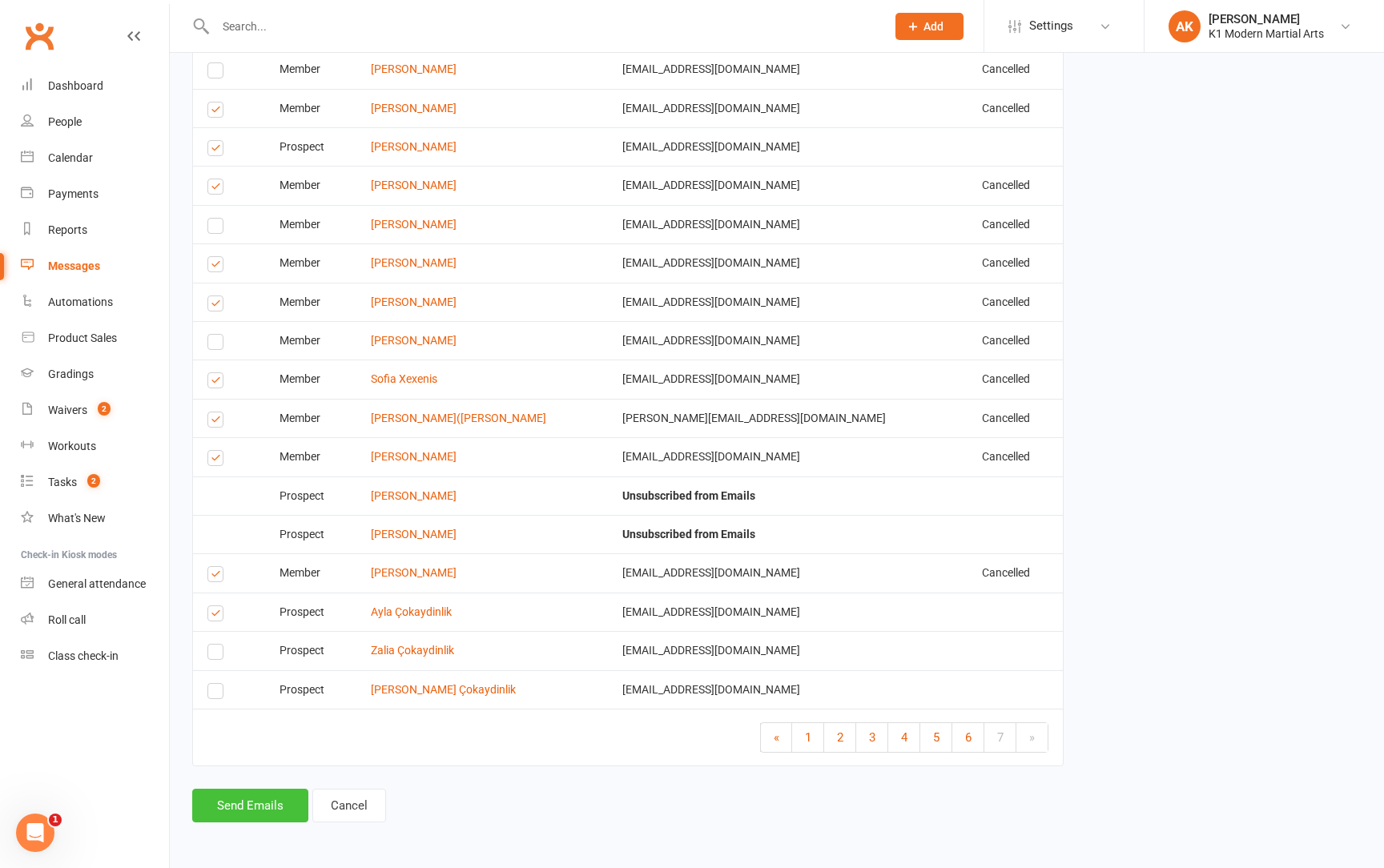
click at [260, 802] on button "Send Emails" at bounding box center [251, 805] width 116 height 33
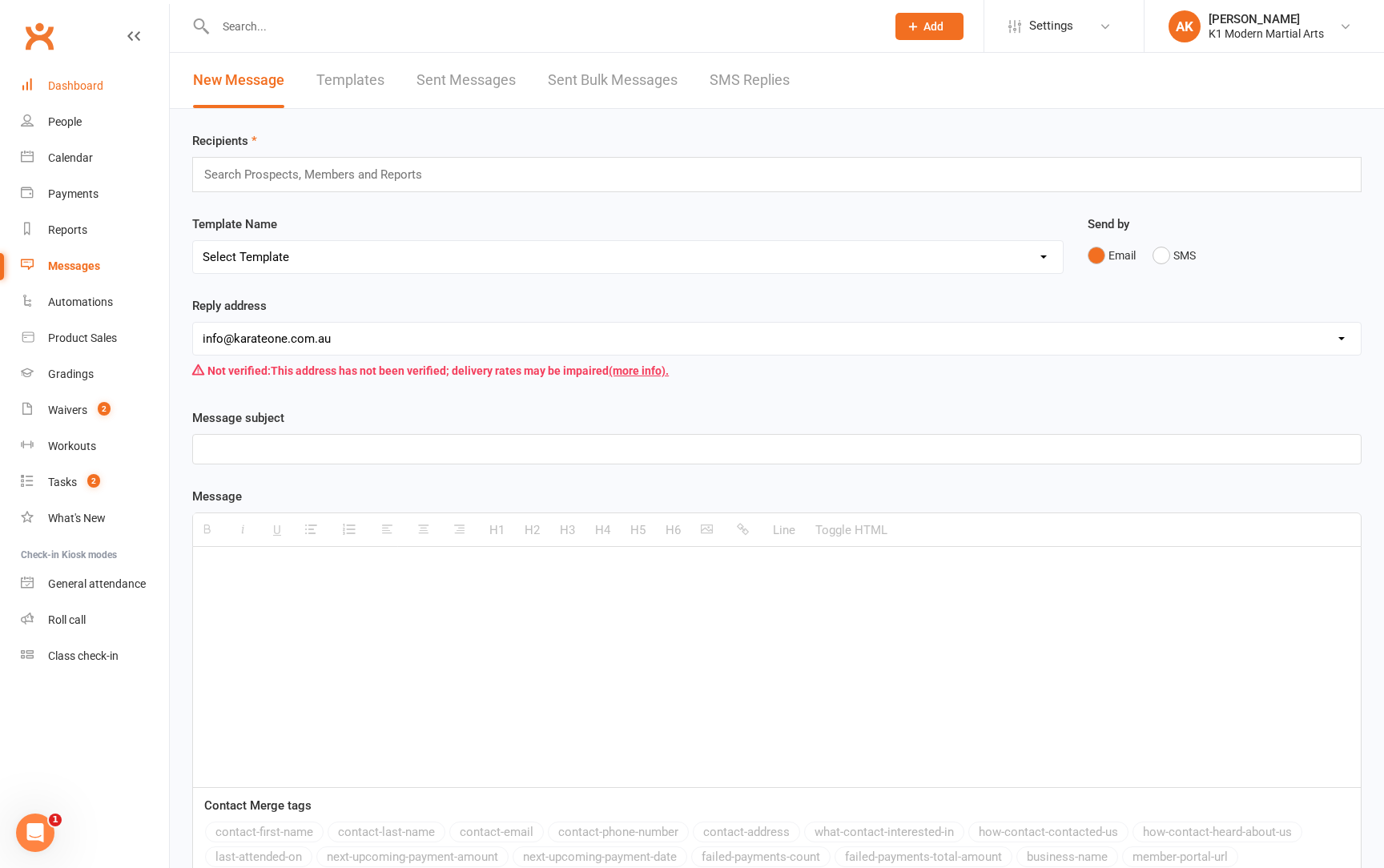
click at [86, 81] on div "Dashboard" at bounding box center [75, 85] width 55 height 13
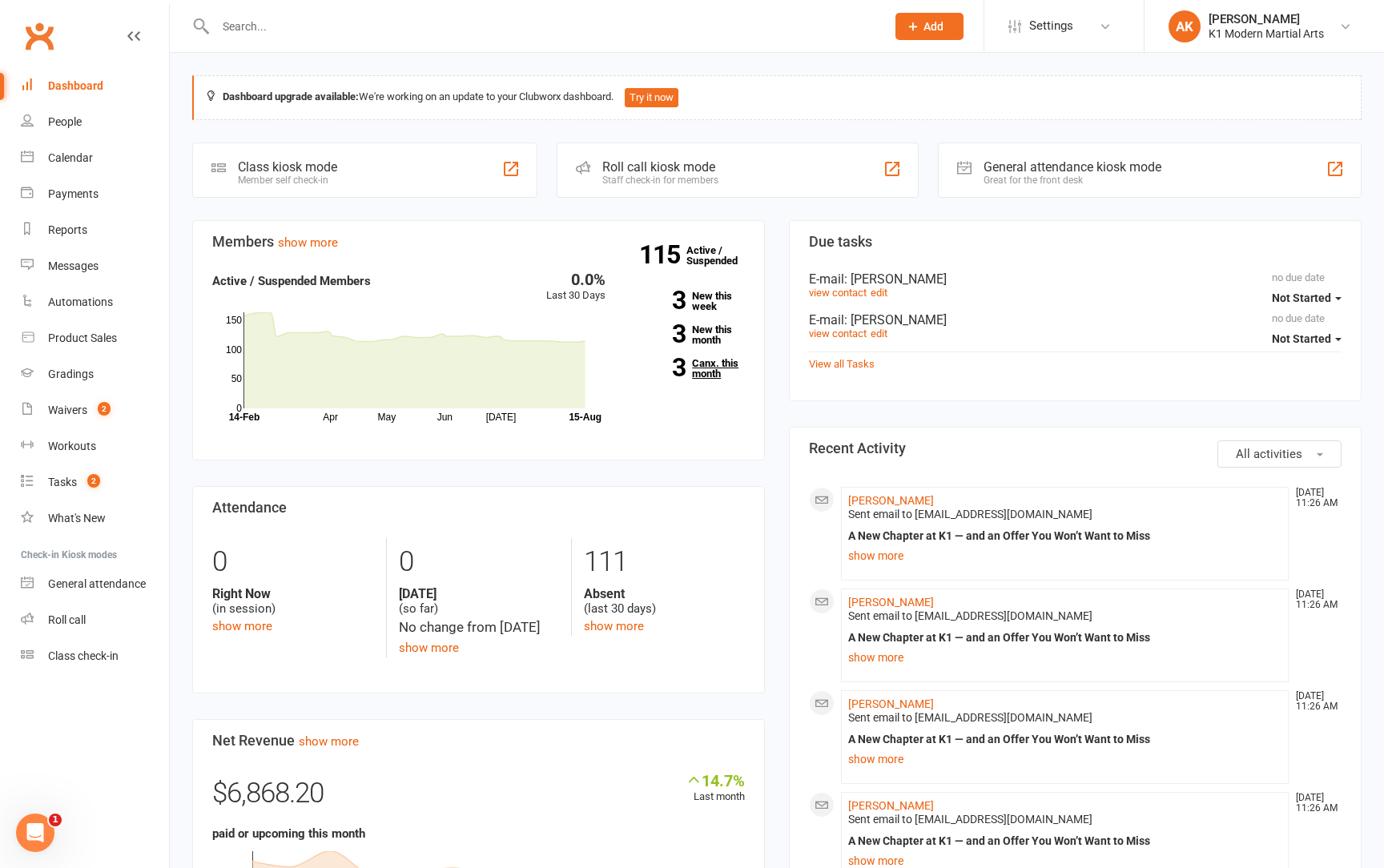
click at [697, 361] on link "3 Canx. this month" at bounding box center [687, 368] width 115 height 20
